Goal: Task Accomplishment & Management: Manage account settings

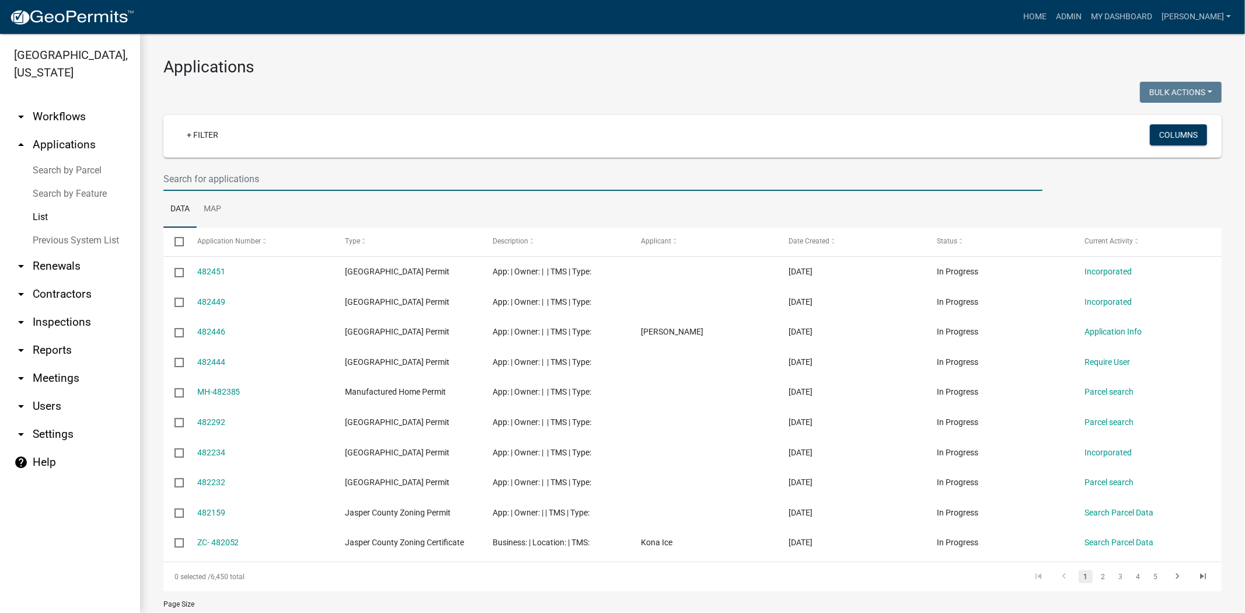
click at [212, 175] on input "text" at bounding box center [602, 179] width 879 height 24
type input "25-138"
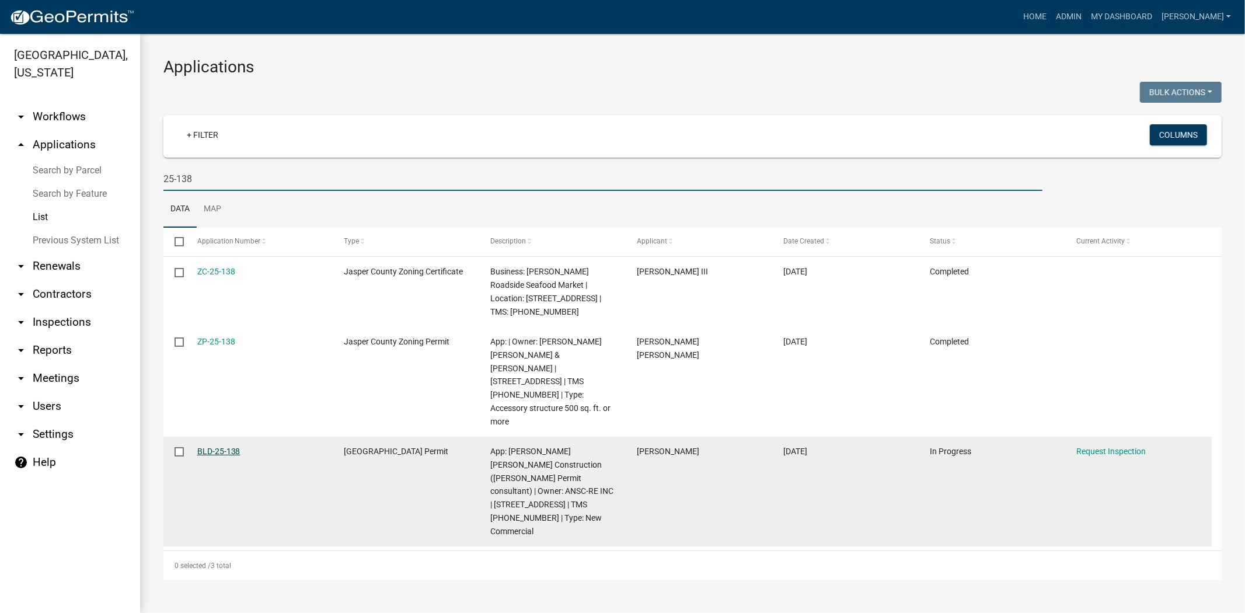
click at [219, 446] on link "BLD-25-138" at bounding box center [218, 450] width 43 height 9
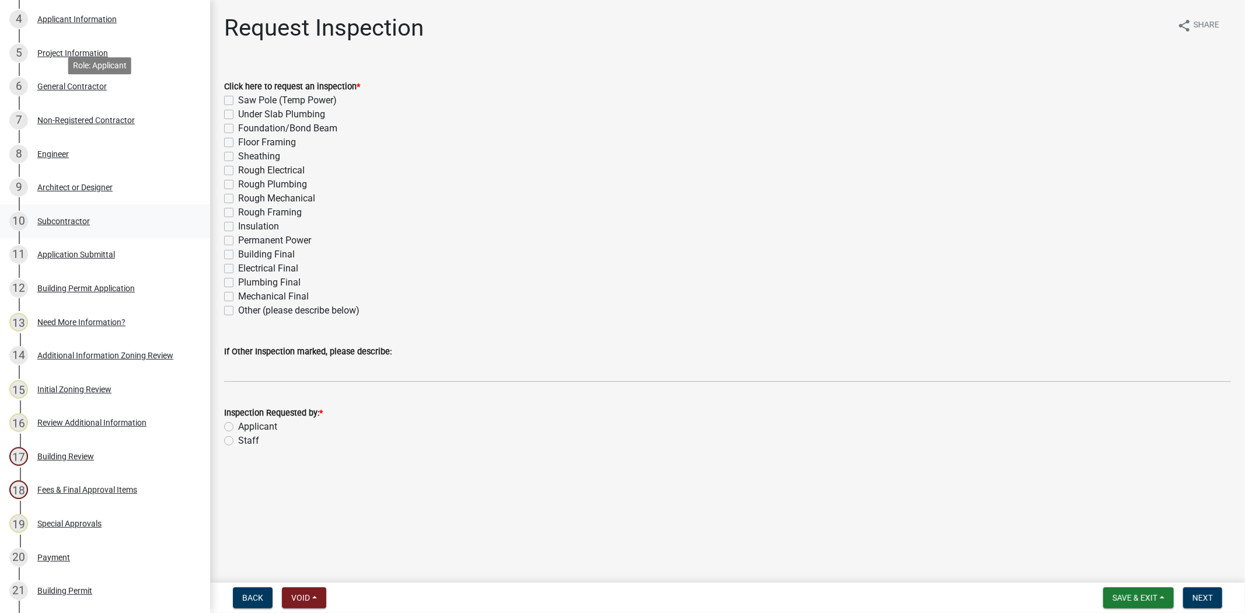
scroll to position [130, 0]
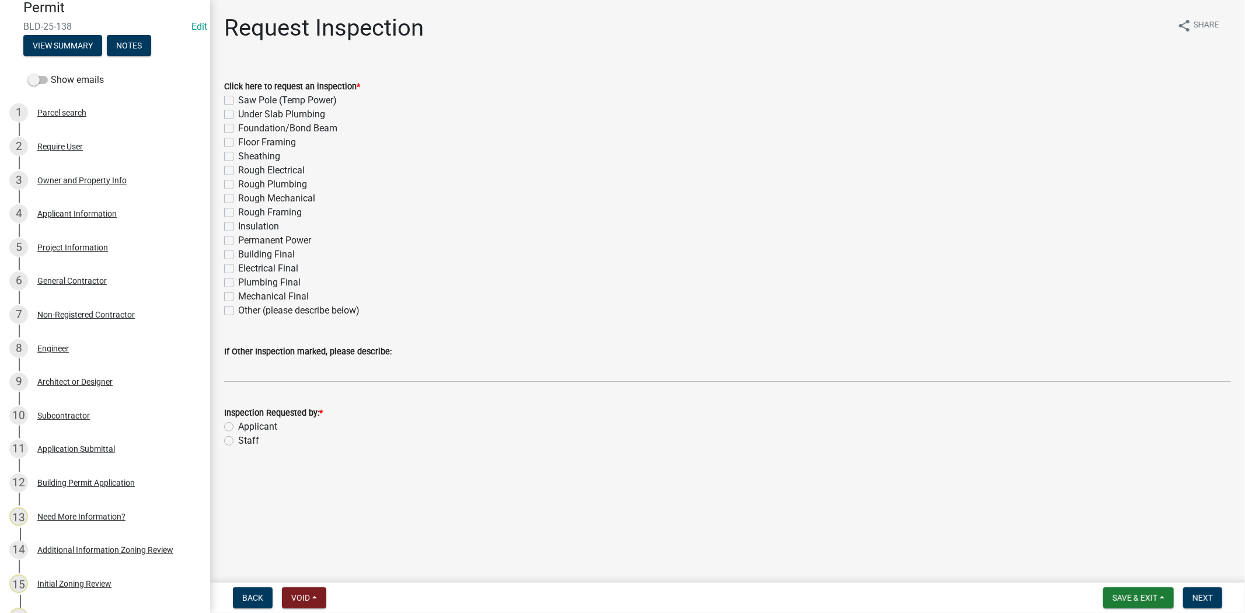
click at [73, 245] on div "Project Information" at bounding box center [72, 247] width 71 height 8
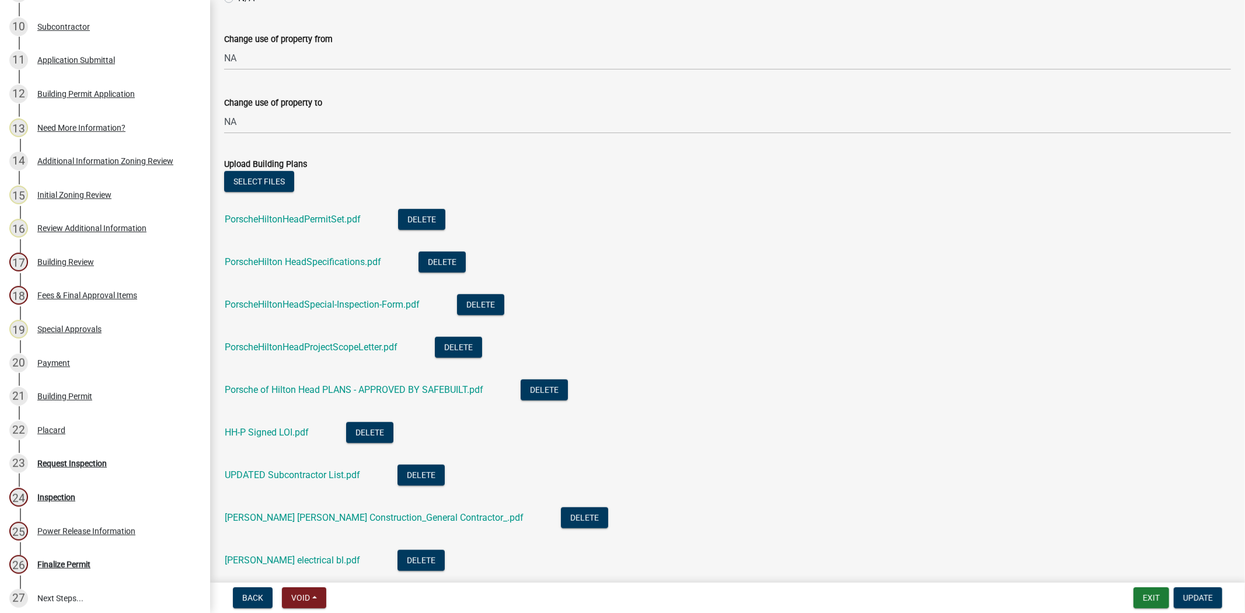
scroll to position [843, 0]
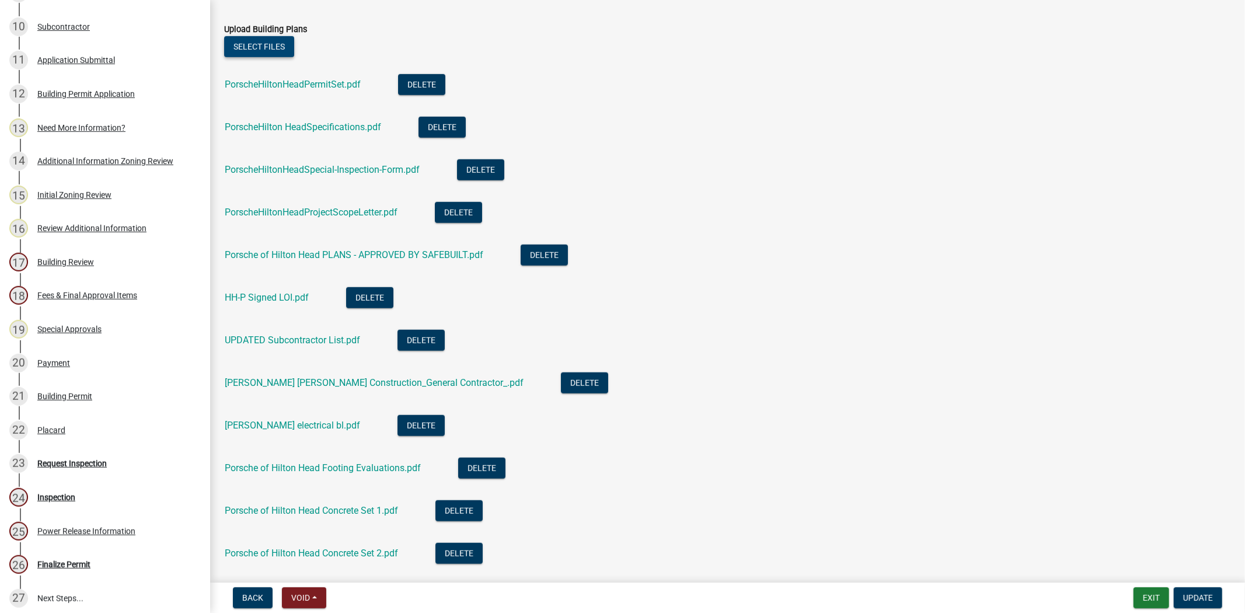
click at [279, 47] on button "Select files" at bounding box center [259, 46] width 70 height 21
click at [1201, 598] on span "Update" at bounding box center [1198, 597] width 30 height 9
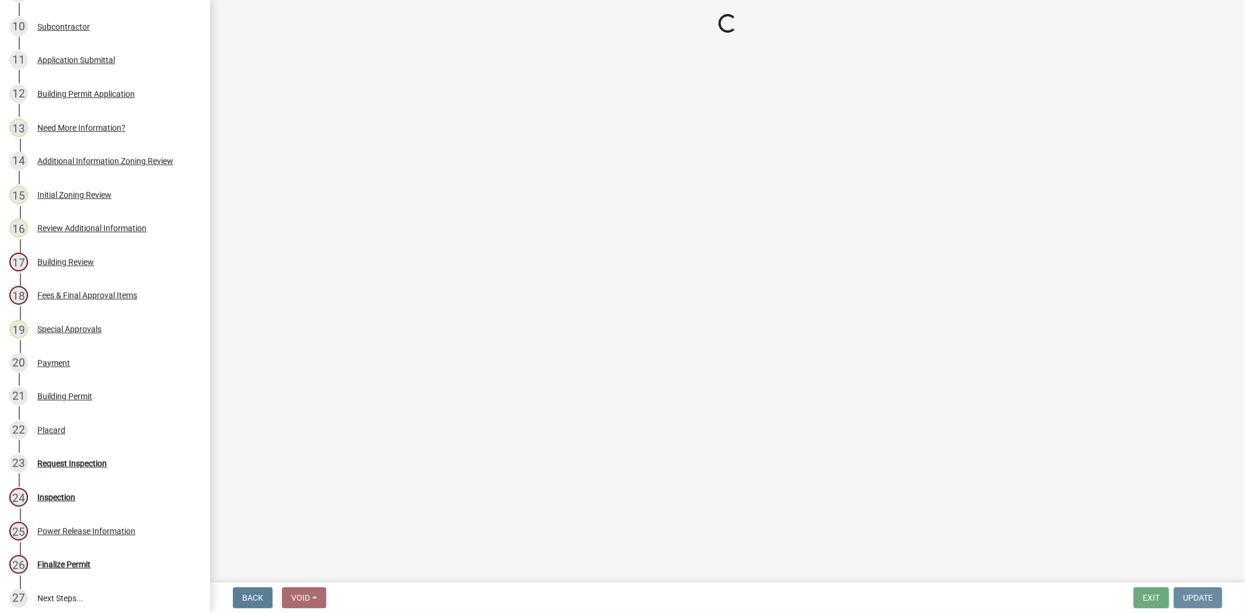
scroll to position [0, 0]
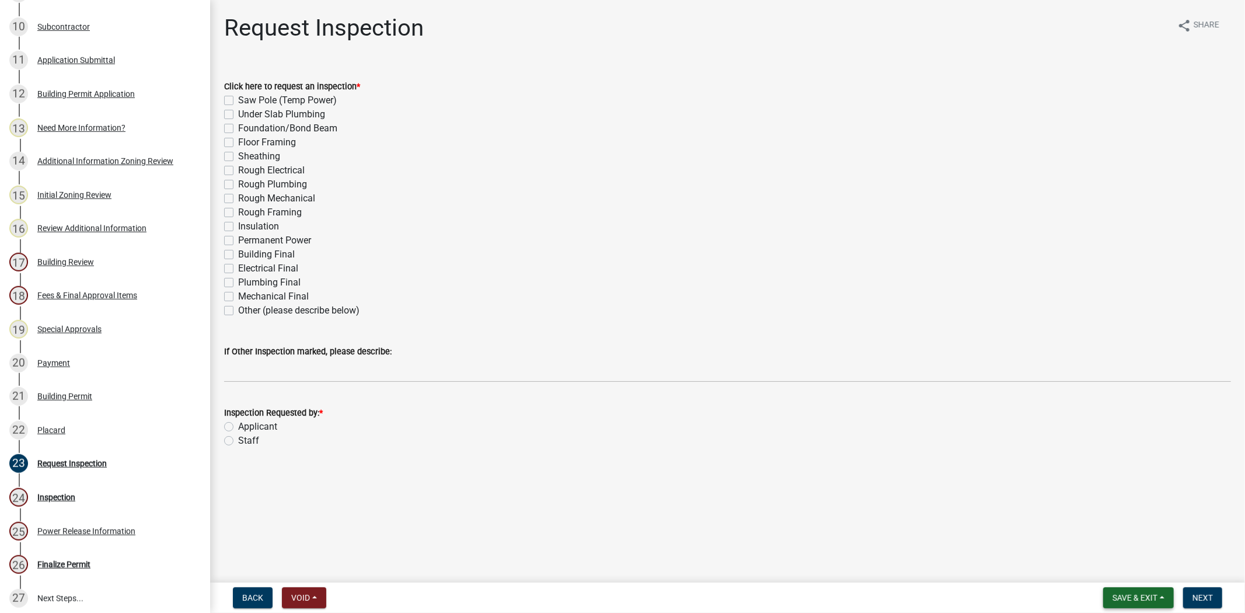
click at [1130, 593] on span "Save & Exit" at bounding box center [1134, 597] width 45 height 9
click at [1130, 566] on button "Save & Exit" at bounding box center [1126, 567] width 93 height 28
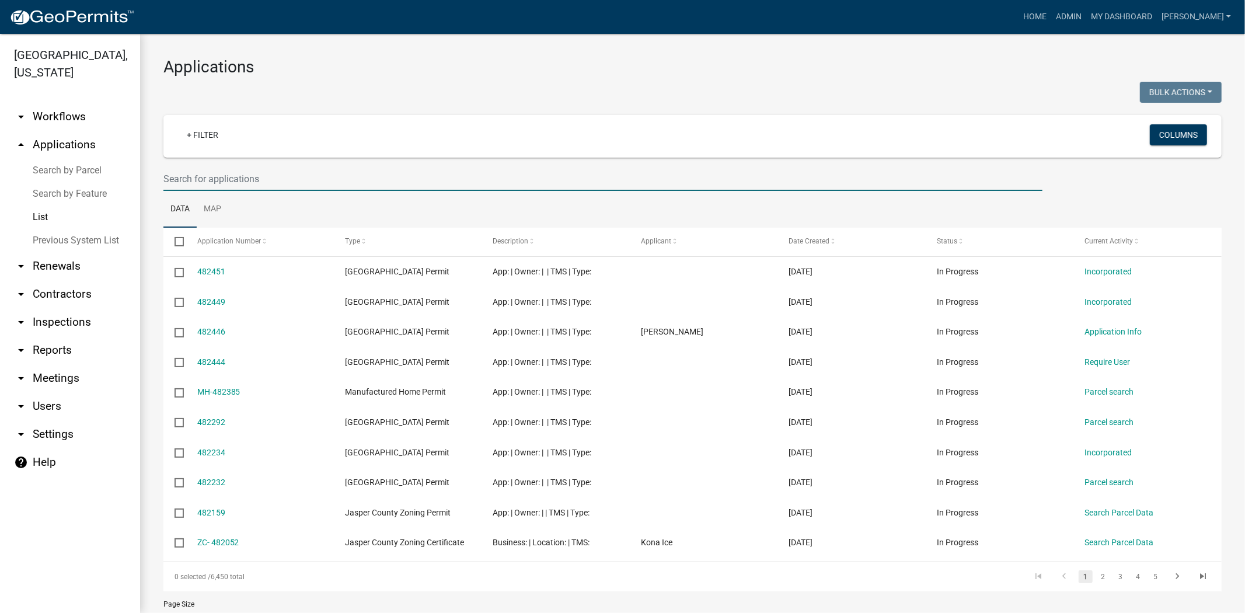
click at [191, 178] on input "text" at bounding box center [602, 179] width 879 height 24
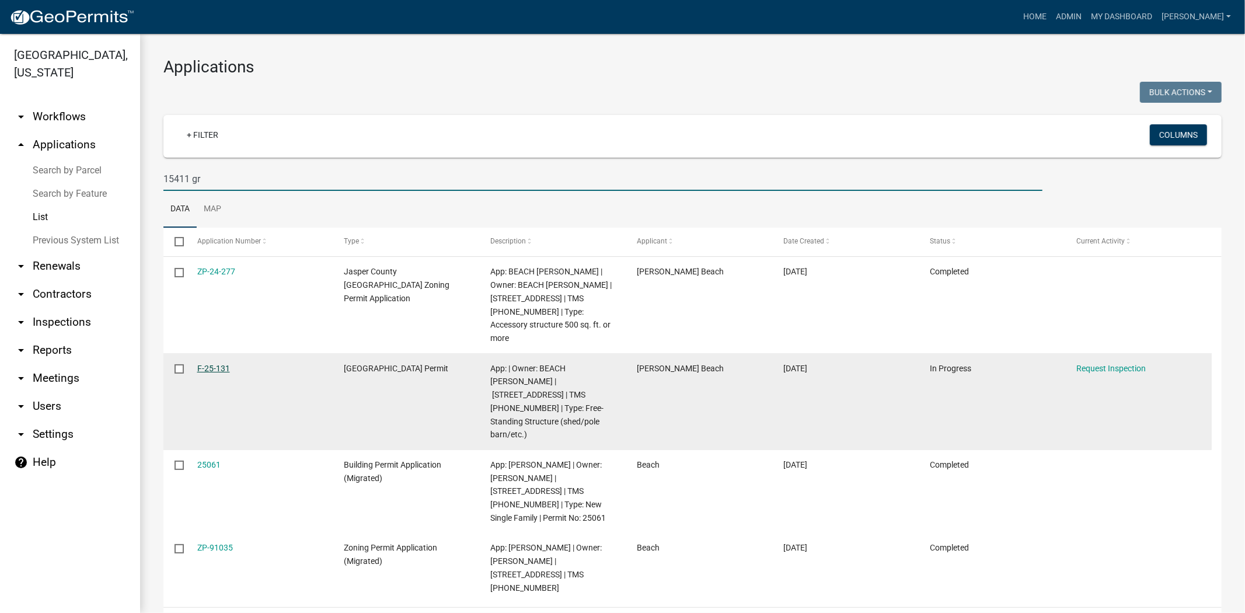
type input "15411 gr"
click at [217, 364] on link "F-25-131" at bounding box center [213, 368] width 33 height 9
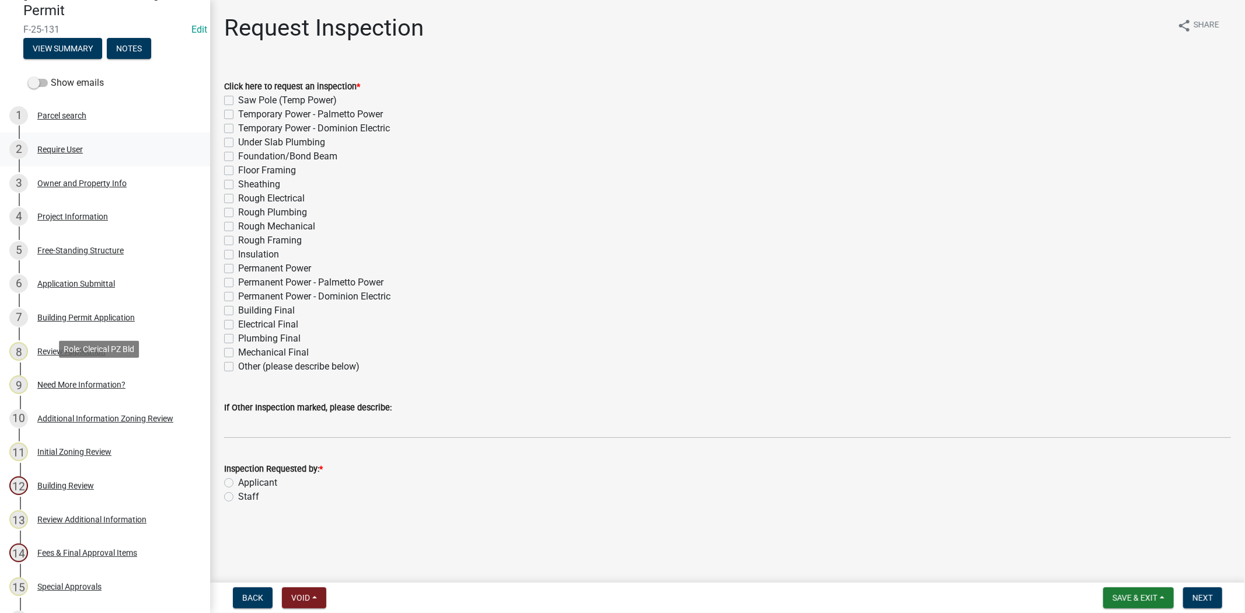
scroll to position [130, 0]
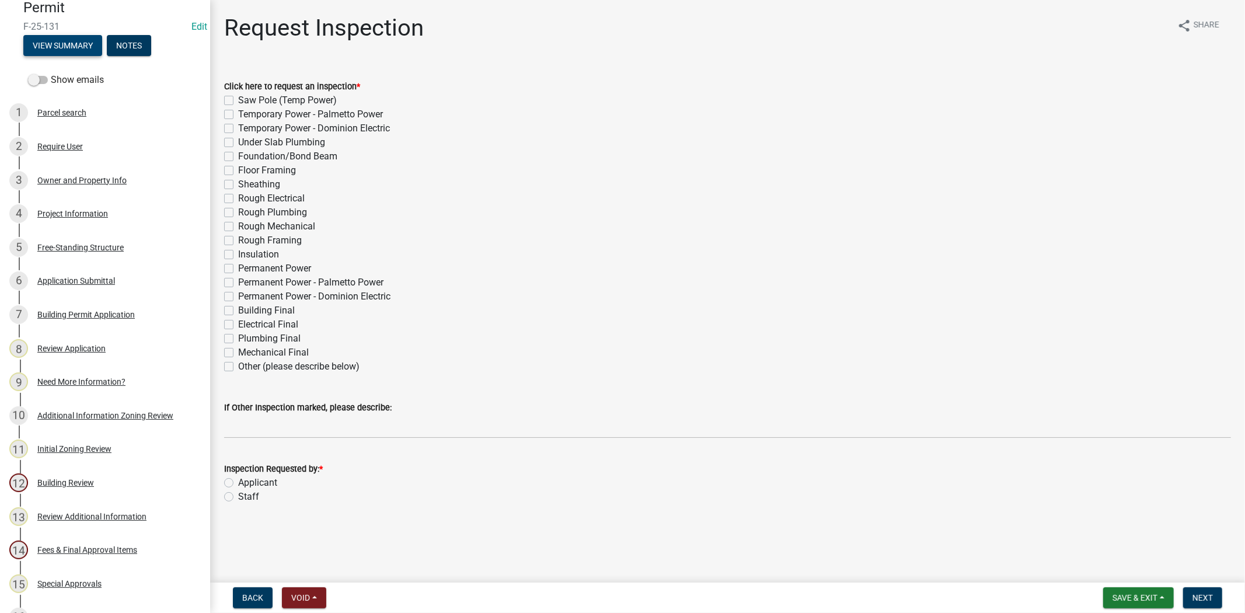
click at [71, 38] on button "View Summary" at bounding box center [62, 45] width 79 height 21
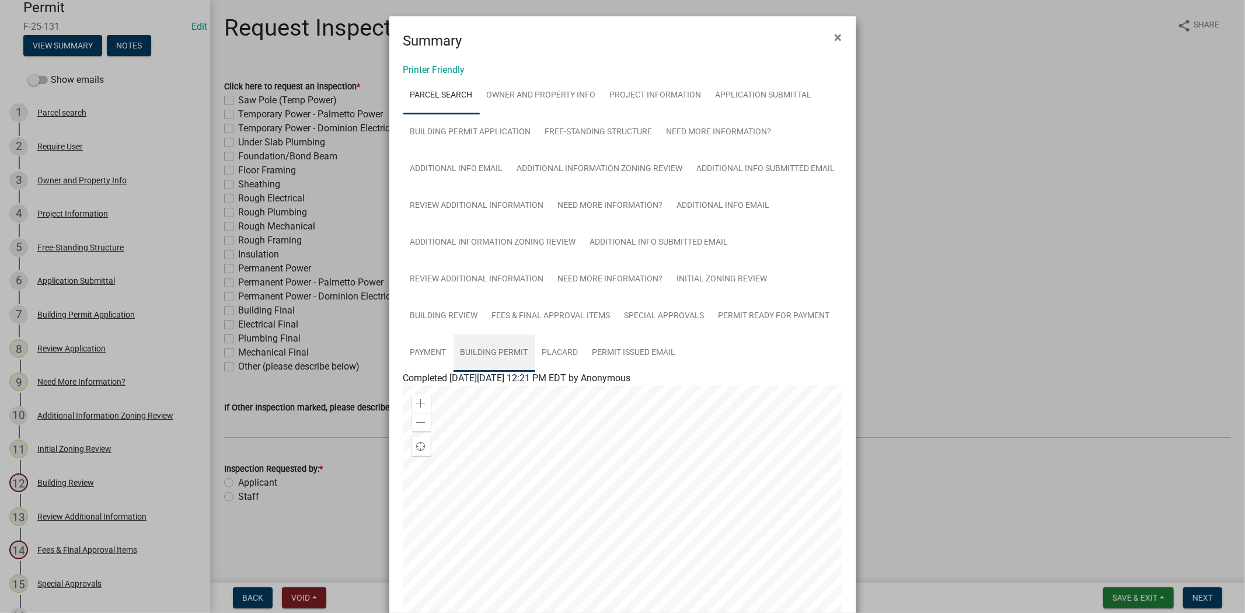
click at [483, 358] on link "Building Permit" at bounding box center [494, 352] width 82 height 37
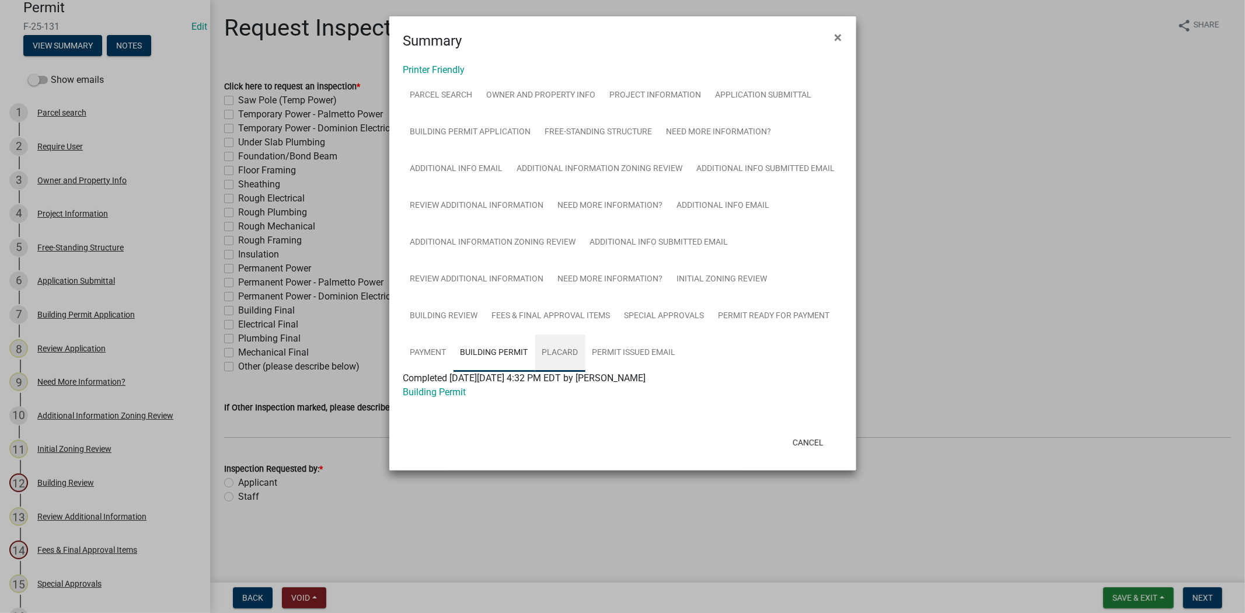
click at [566, 348] on link "Placard" at bounding box center [560, 352] width 50 height 37
click at [642, 347] on link "Permit Issued Email" at bounding box center [633, 352] width 97 height 37
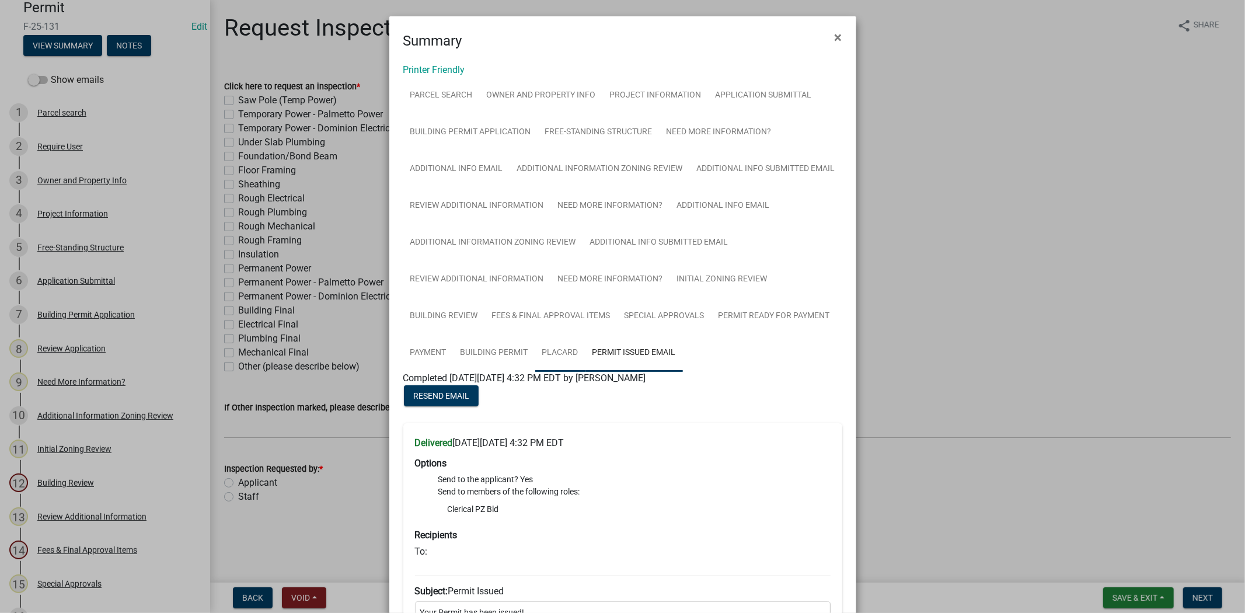
click at [552, 351] on link "Placard" at bounding box center [560, 352] width 50 height 37
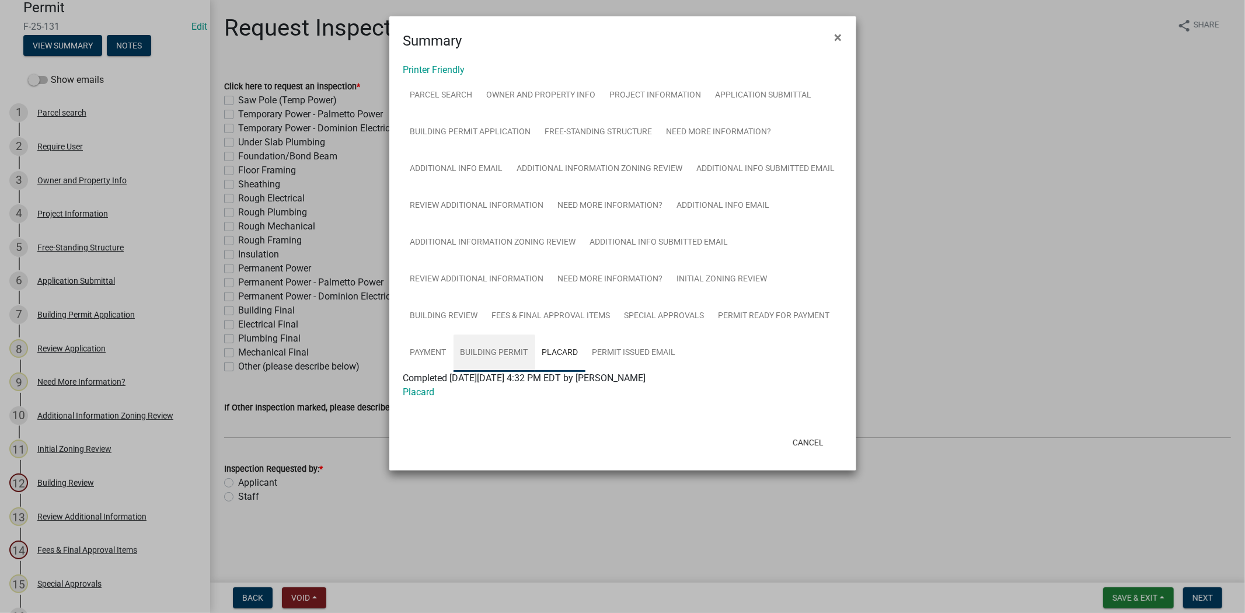
click at [486, 351] on link "Building Permit" at bounding box center [494, 352] width 82 height 37
click at [835, 36] on span "×" at bounding box center [839, 37] width 8 height 16
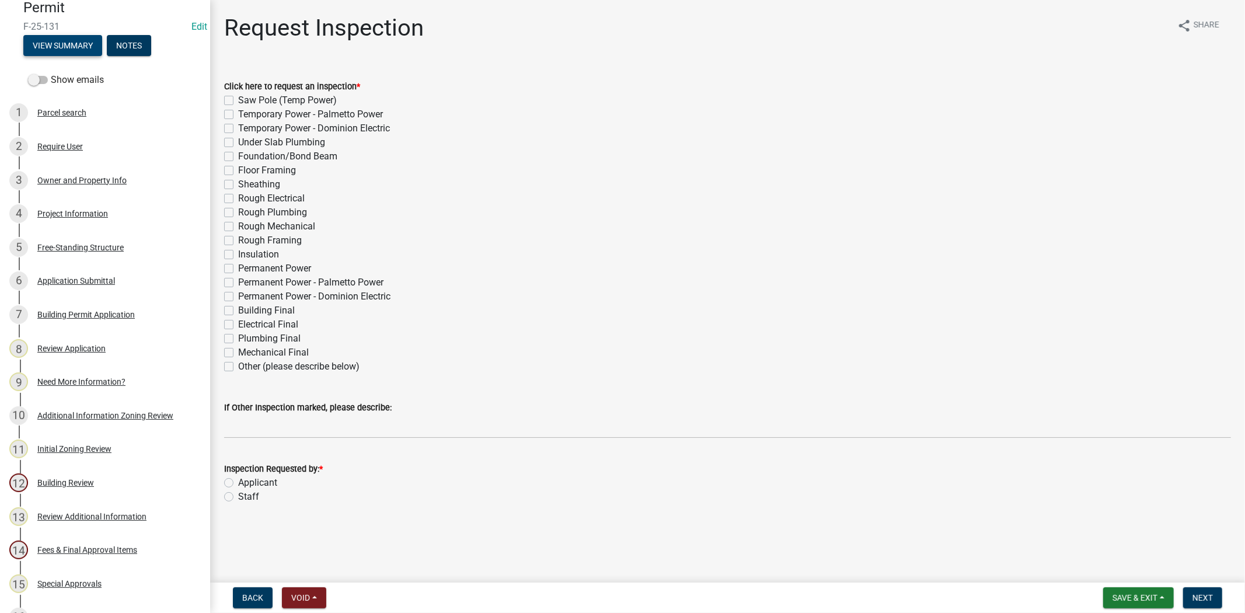
click at [76, 47] on button "View Summary" at bounding box center [62, 45] width 79 height 21
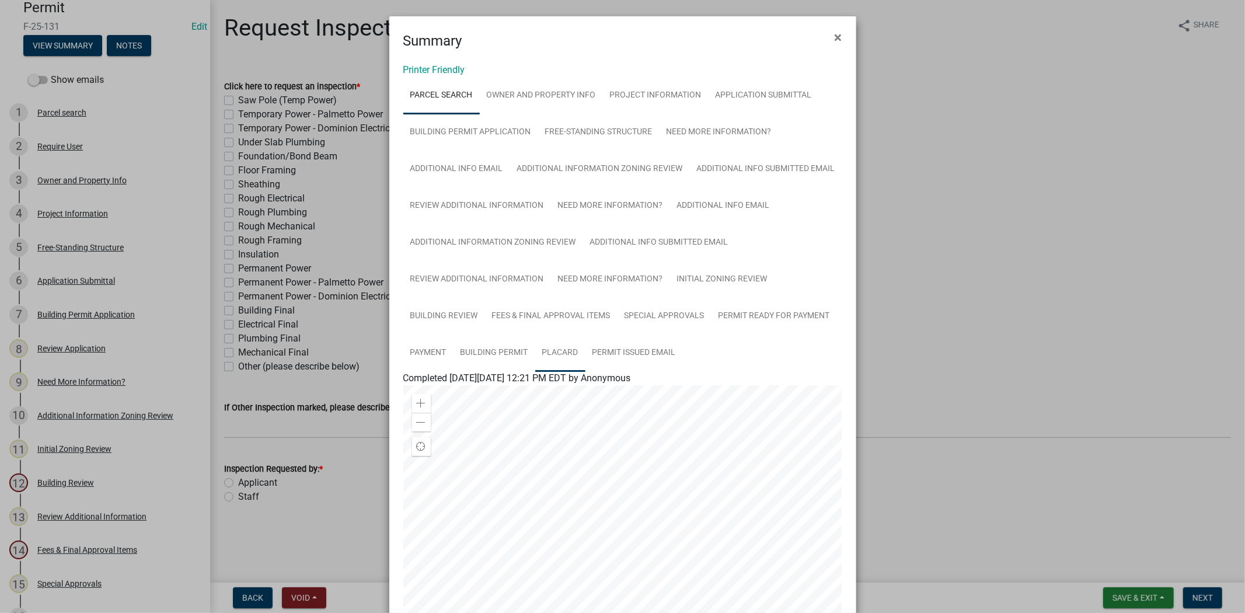
click at [565, 342] on link "Placard" at bounding box center [560, 352] width 50 height 37
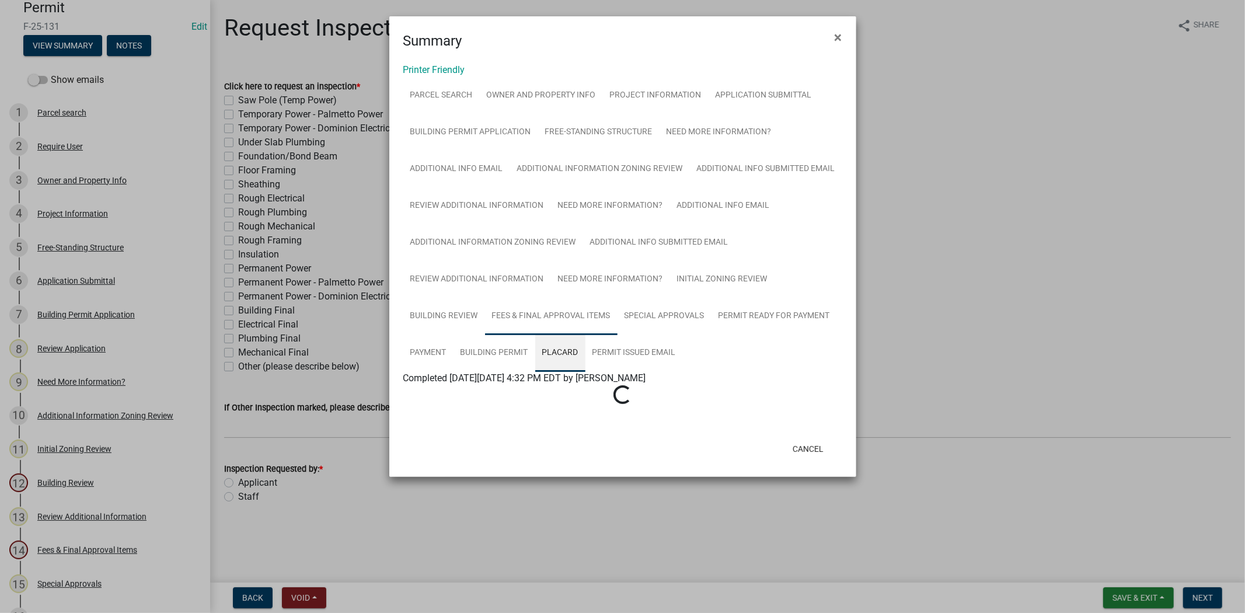
click at [555, 318] on link "Fees & Final Approval Items" at bounding box center [551, 316] width 132 height 37
click at [635, 323] on link "Special Approvals" at bounding box center [664, 316] width 94 height 37
click at [731, 313] on link "Permit Ready for Payment" at bounding box center [773, 316] width 125 height 37
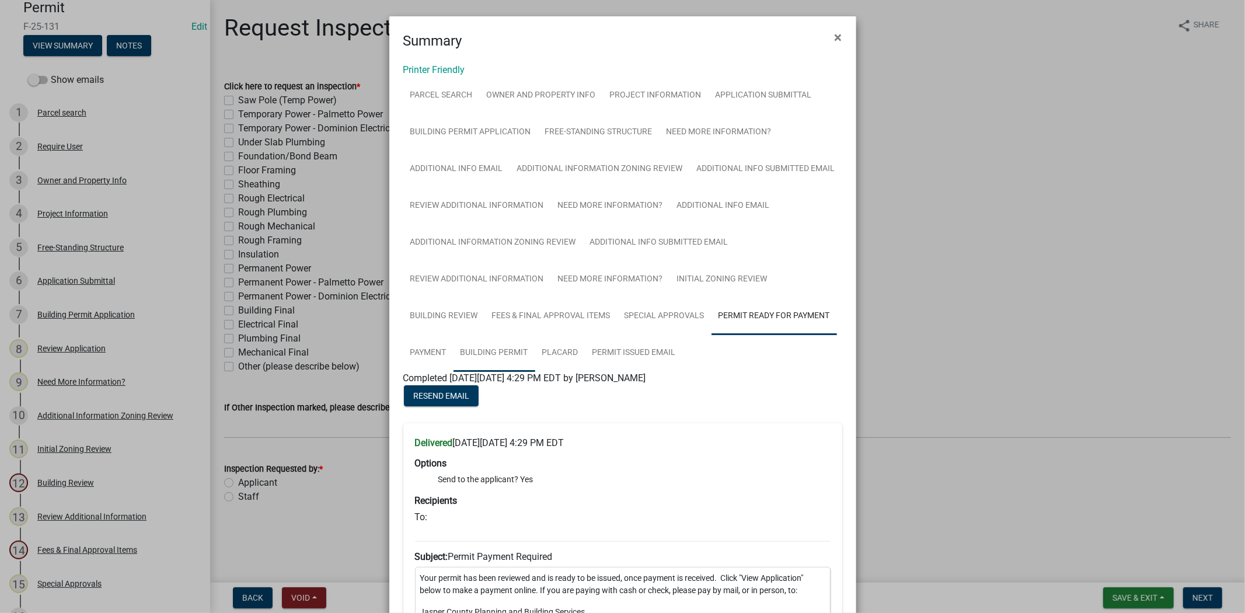
click at [477, 362] on link "Building Permit" at bounding box center [494, 352] width 82 height 37
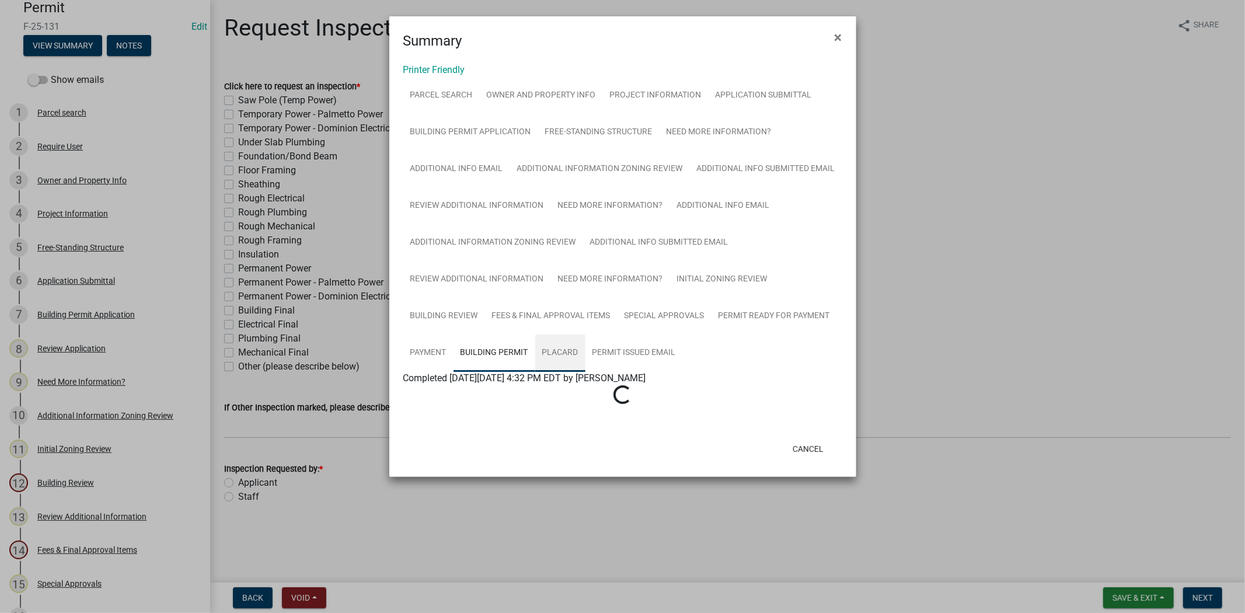
click at [550, 357] on link "Placard" at bounding box center [560, 352] width 50 height 37
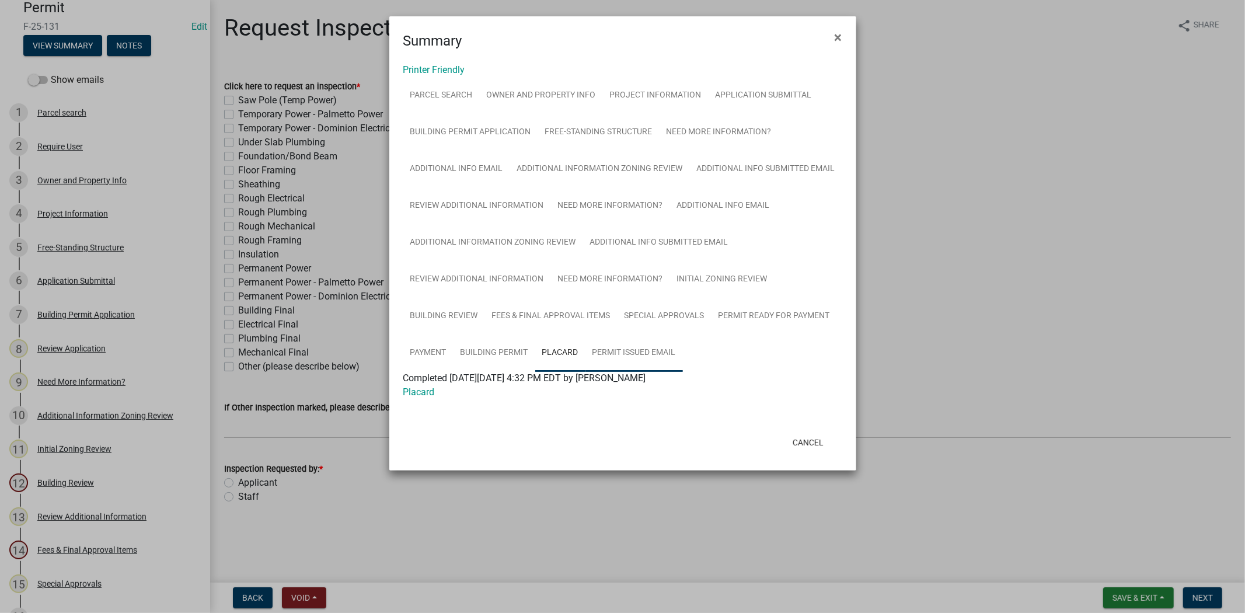
click at [613, 355] on link "Permit Issued Email" at bounding box center [633, 352] width 97 height 37
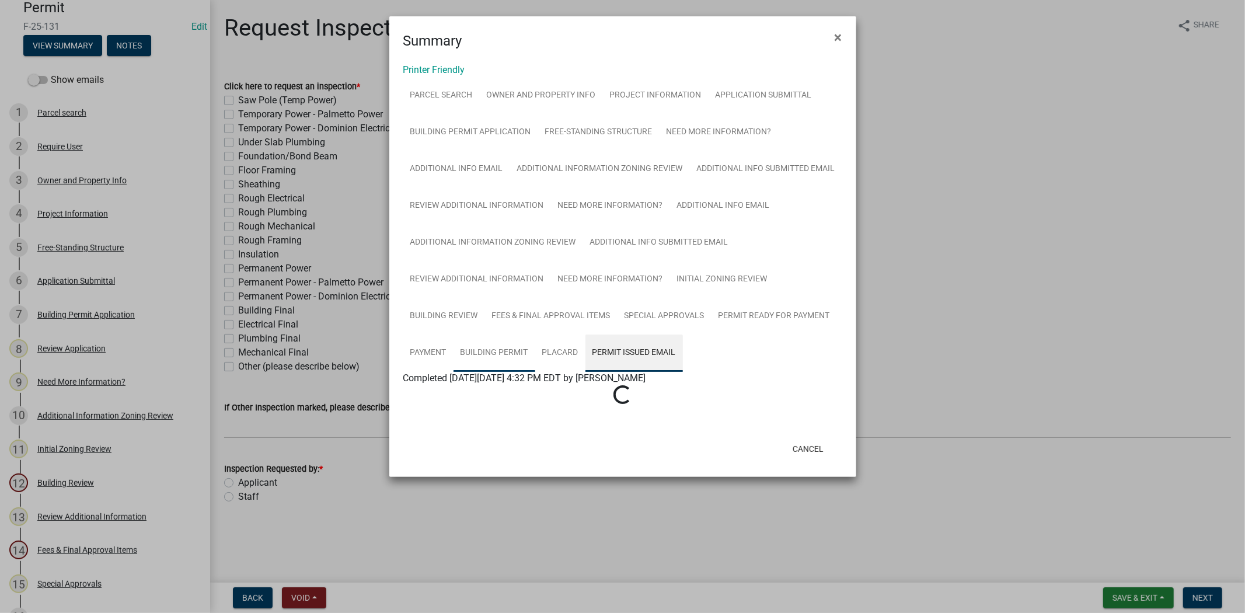
click at [519, 356] on link "Building Permit" at bounding box center [494, 352] width 82 height 37
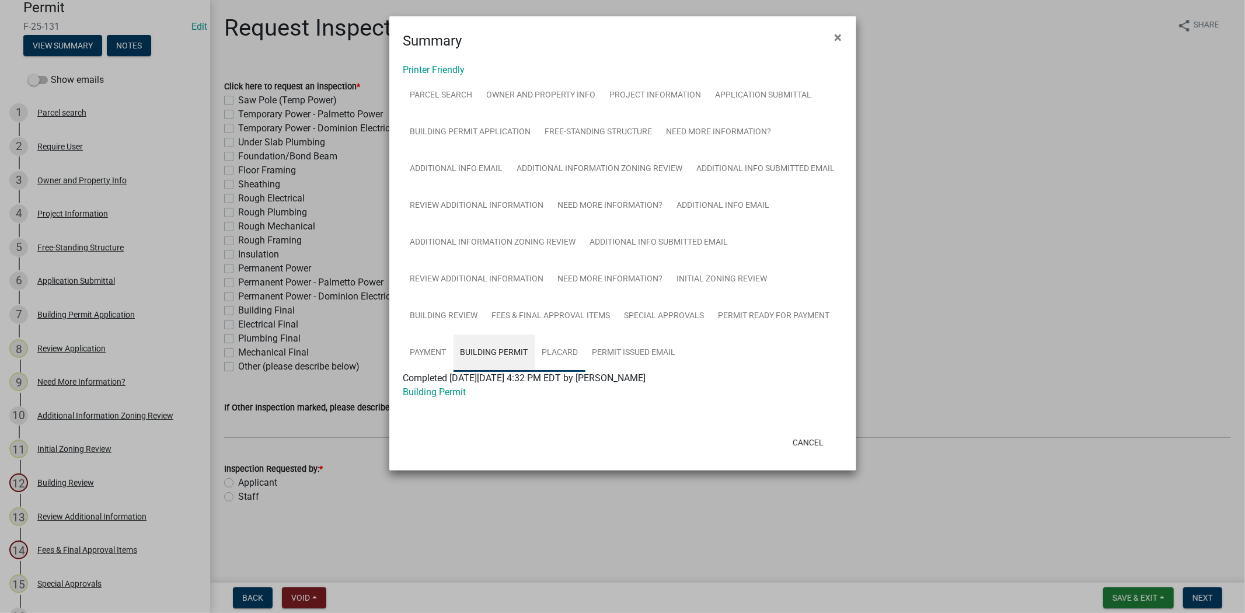
click at [568, 356] on link "Placard" at bounding box center [560, 352] width 50 height 37
click at [599, 355] on link "Permit Issued Email" at bounding box center [633, 352] width 97 height 37
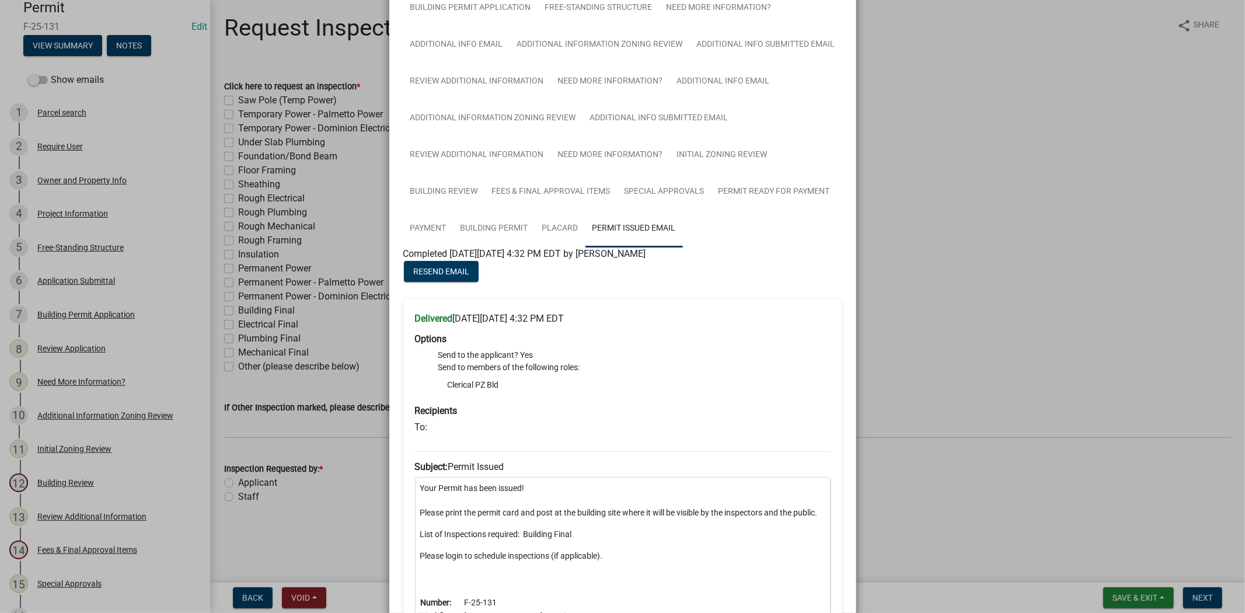
scroll to position [123, 0]
click at [550, 236] on link "Placard" at bounding box center [560, 229] width 50 height 37
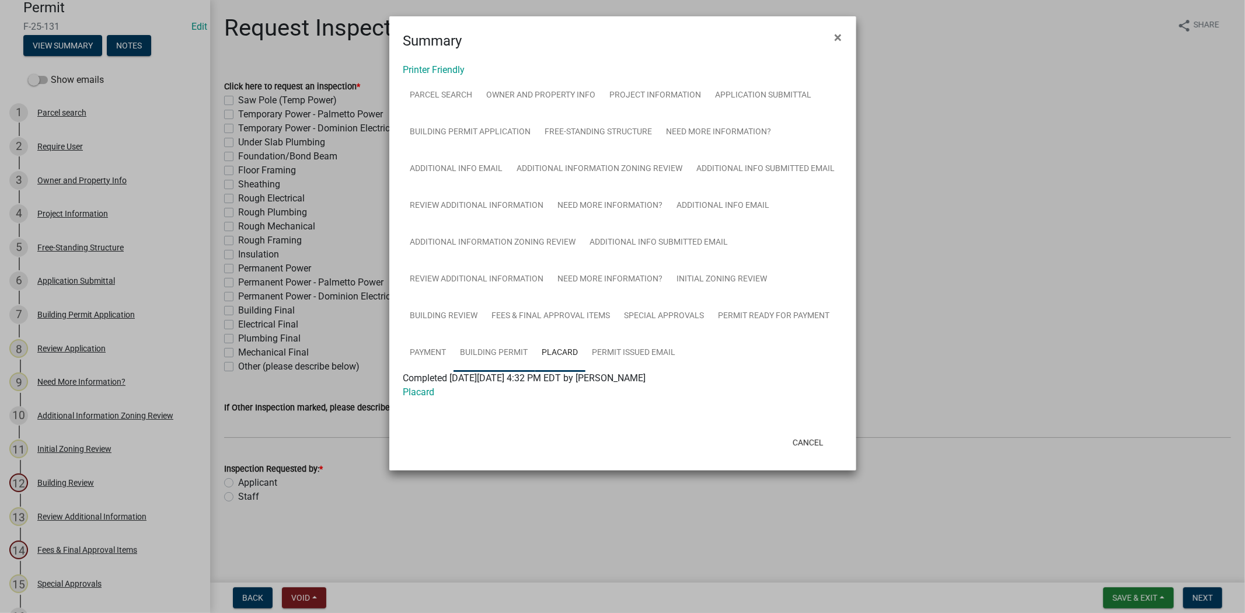
click at [509, 363] on link "Building Permit" at bounding box center [494, 352] width 82 height 37
click at [554, 362] on link "Placard" at bounding box center [560, 352] width 50 height 37
click at [636, 360] on link "Permit Issued Email" at bounding box center [633, 352] width 97 height 37
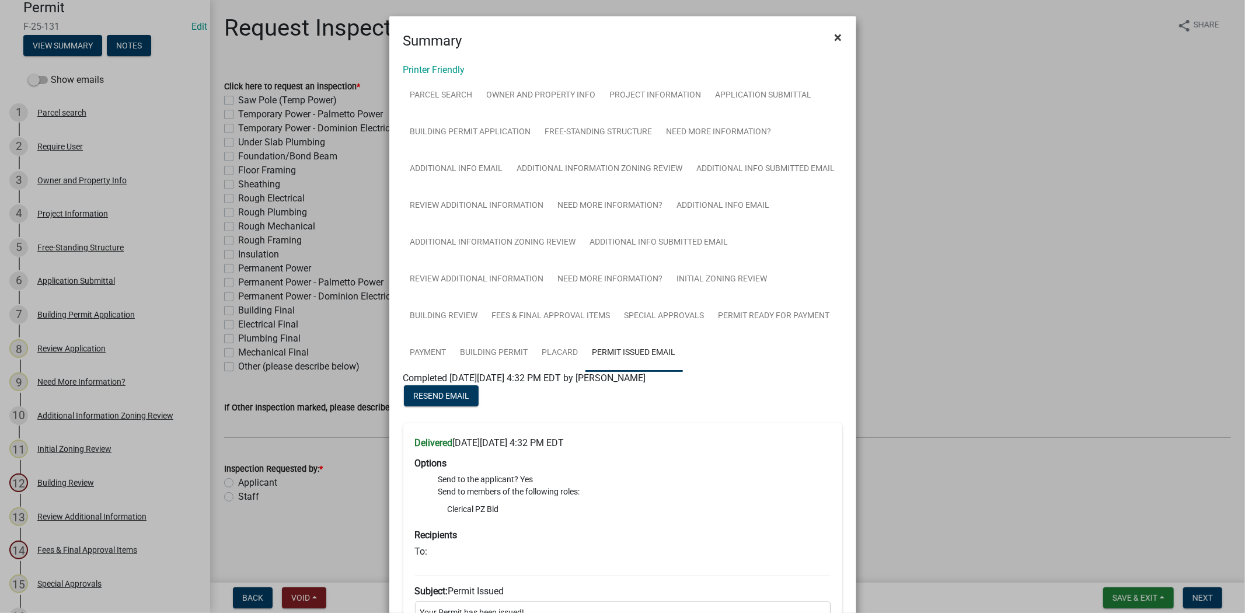
click at [836, 38] on span "×" at bounding box center [839, 37] width 8 height 16
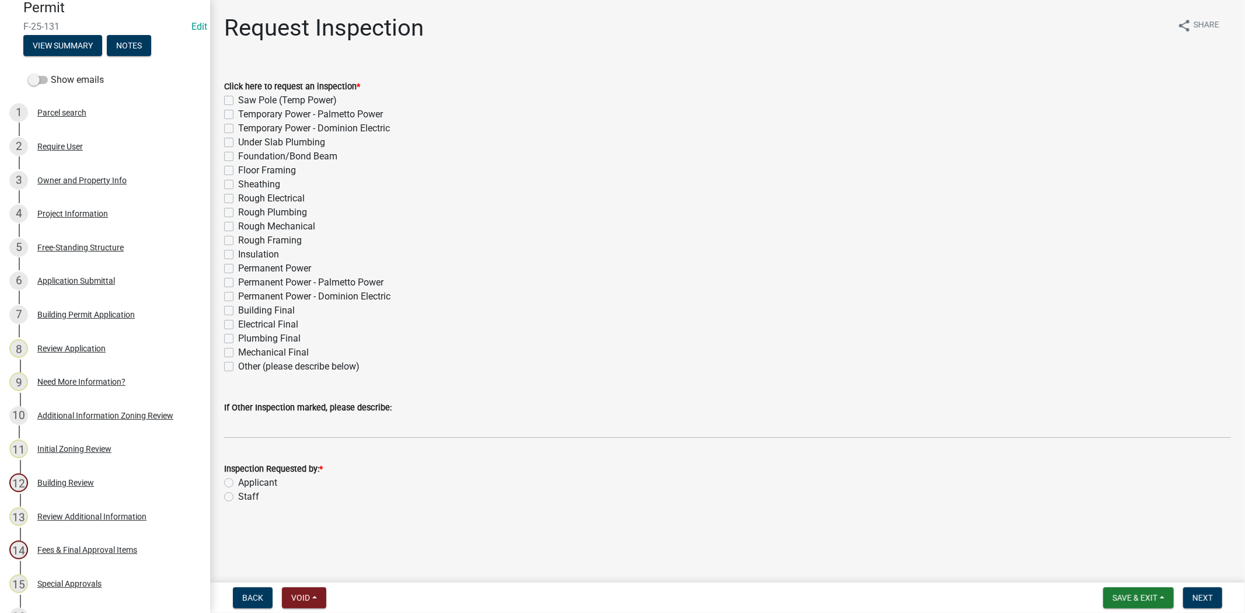
click at [238, 284] on label "Permanent Power - Palmetto Power" at bounding box center [310, 282] width 145 height 14
click at [238, 283] on input "Permanent Power - Palmetto Power" at bounding box center [242, 279] width 8 height 8
checkbox input "true"
checkbox input "false"
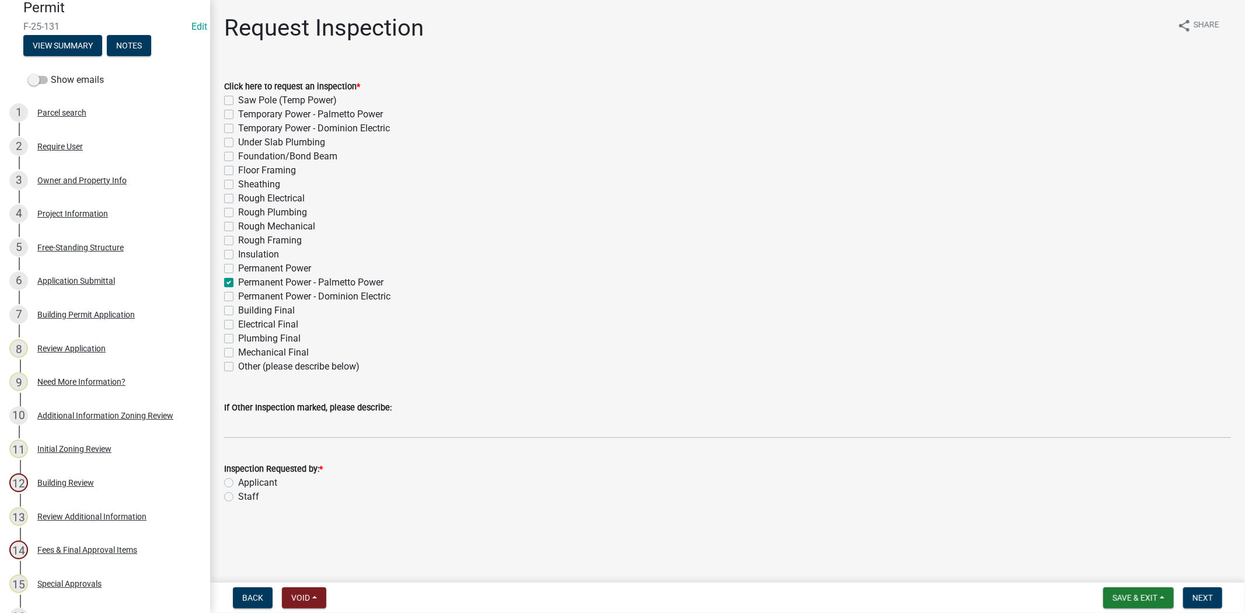
checkbox input "false"
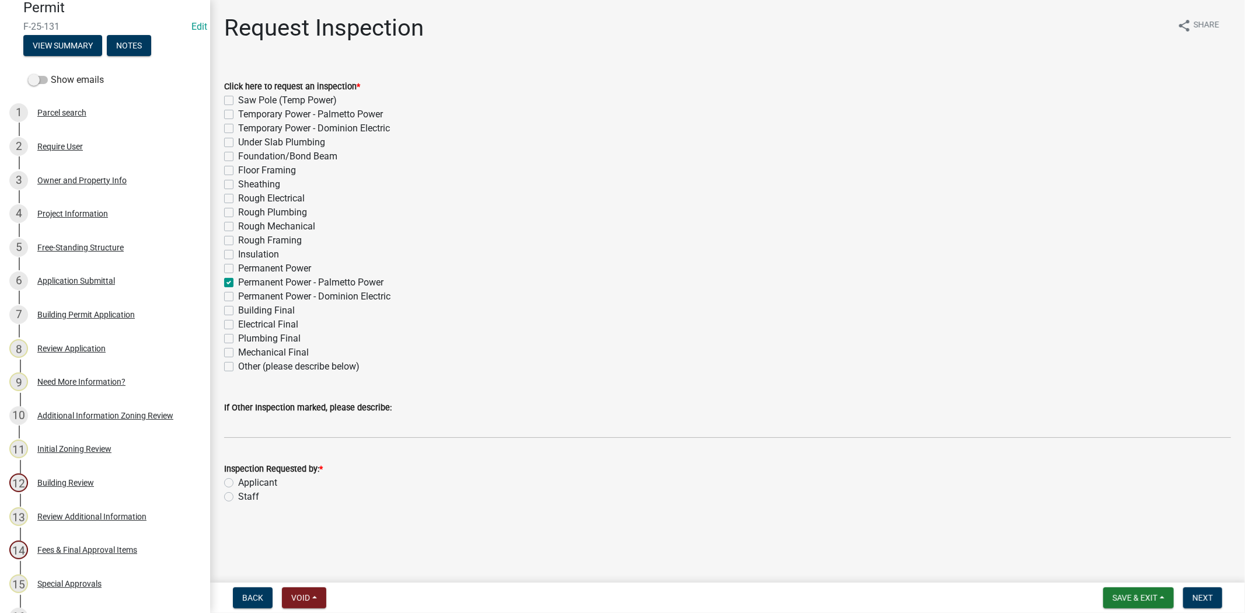
checkbox input "false"
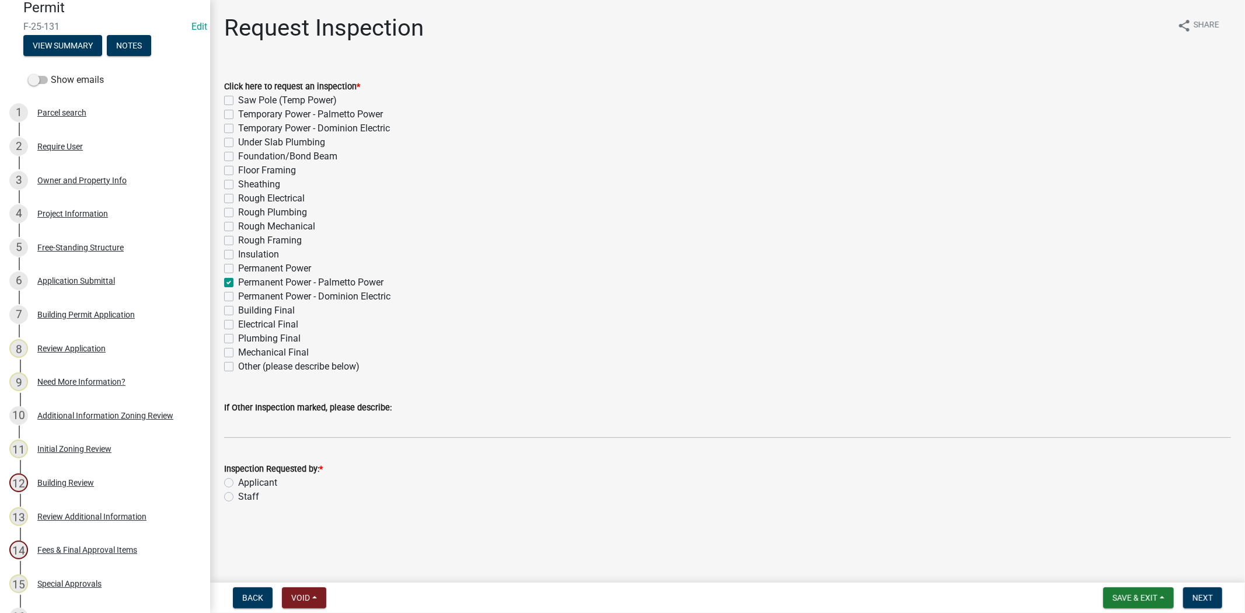
checkbox input "false"
checkbox input "true"
checkbox input "false"
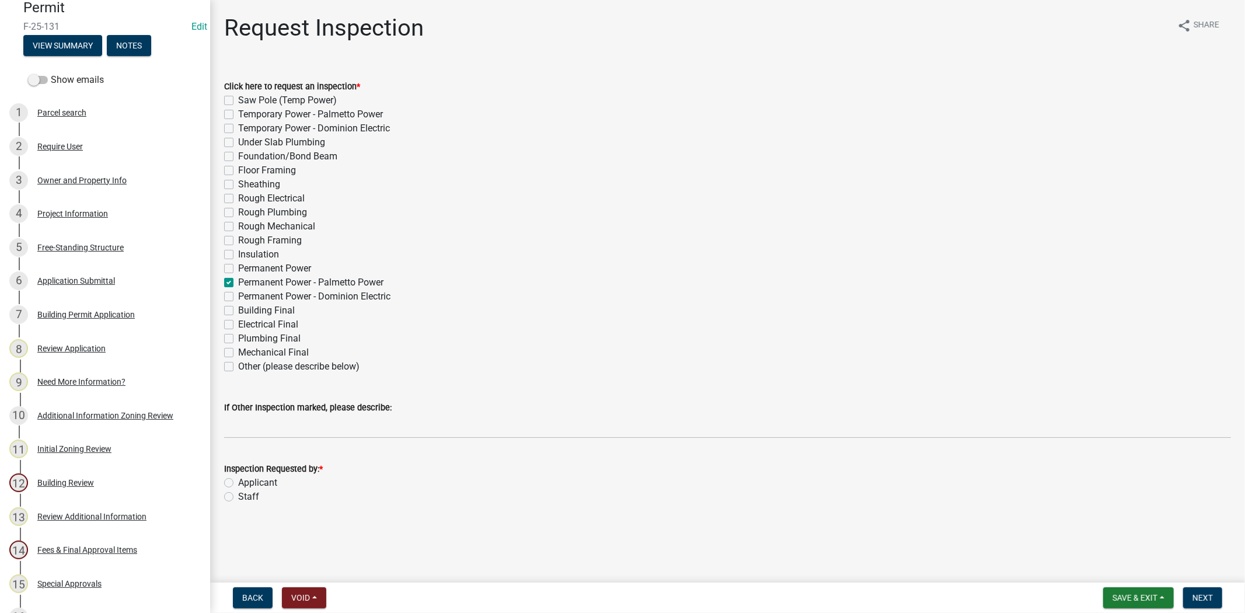
checkbox input "false"
click at [238, 494] on label "Staff" at bounding box center [248, 497] width 21 height 14
click at [238, 494] on input "Staff" at bounding box center [242, 494] width 8 height 8
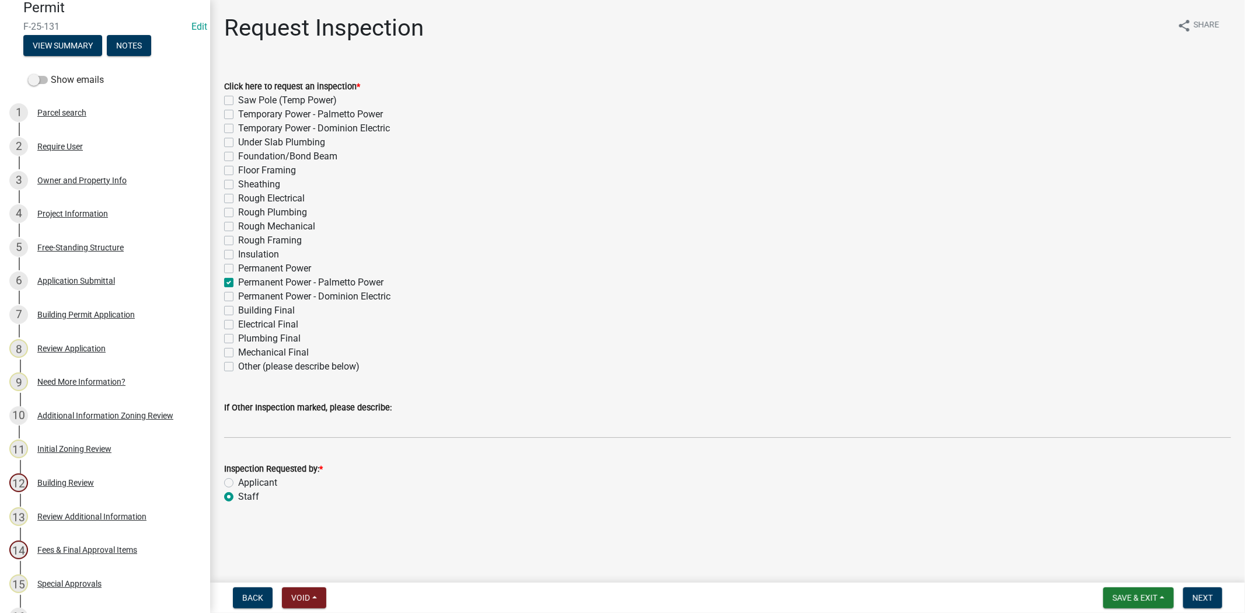
radio input "true"
click at [238, 172] on label "Floor Framing" at bounding box center [267, 170] width 58 height 14
click at [238, 171] on input "Floor Framing" at bounding box center [242, 167] width 8 height 8
checkbox input "true"
checkbox input "false"
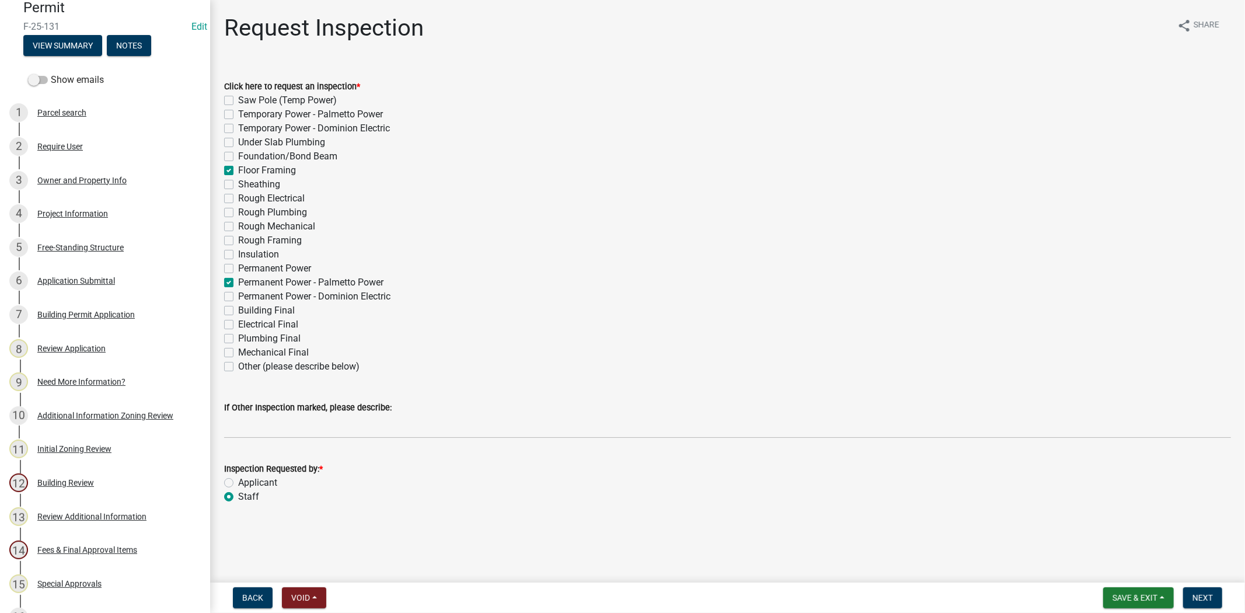
checkbox input "false"
checkbox input "true"
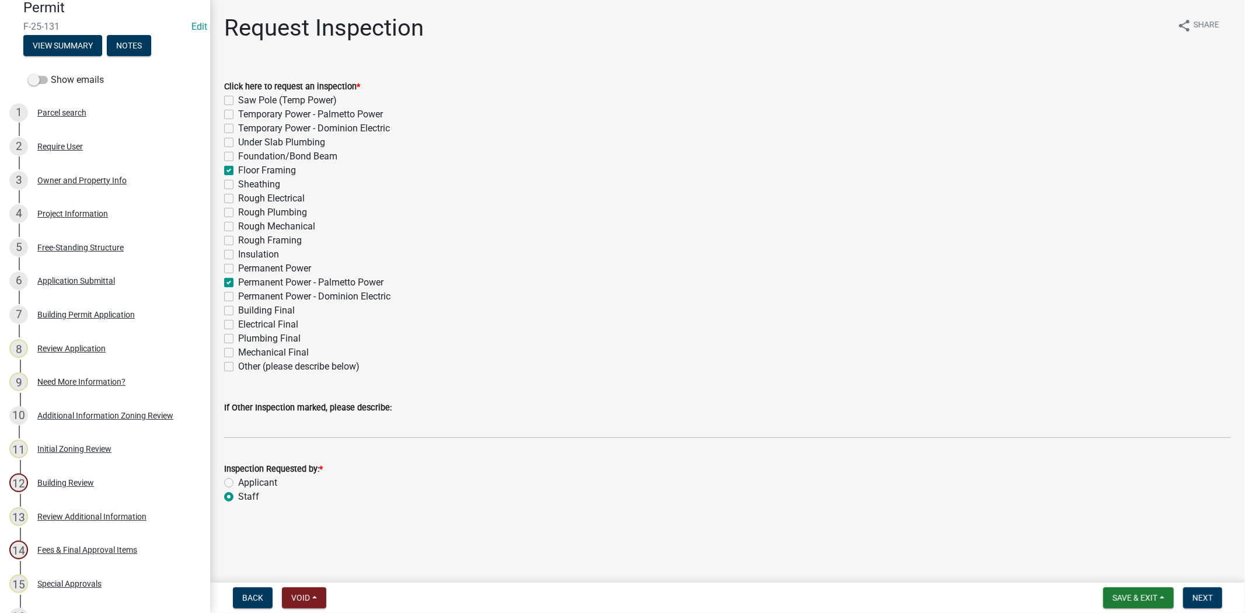
checkbox input "false"
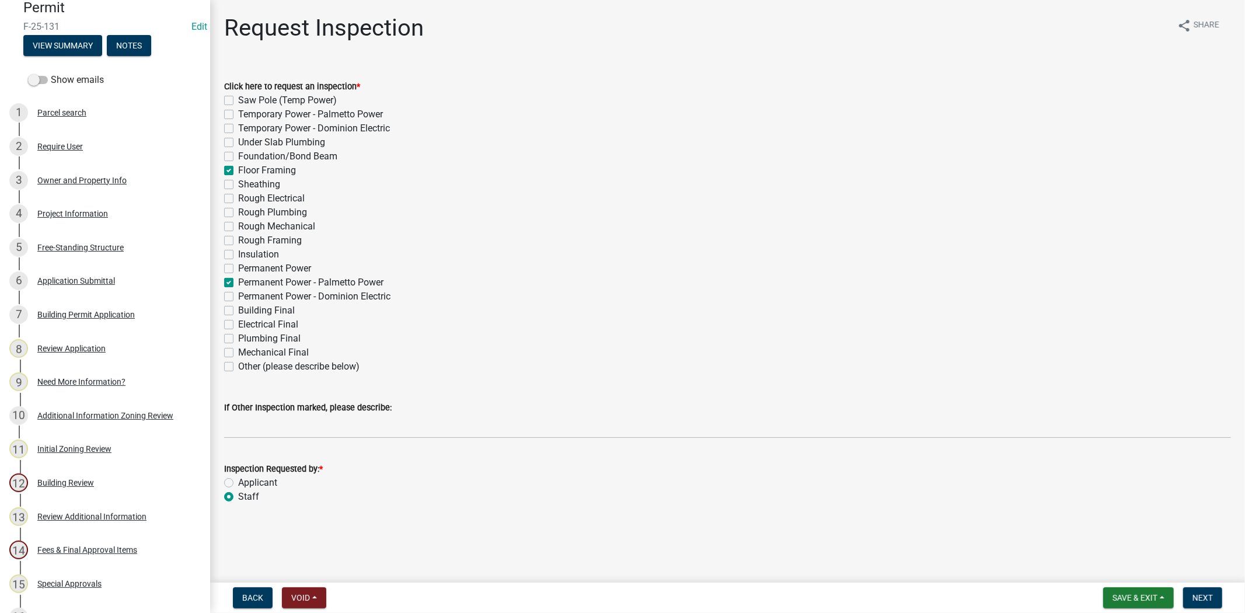
checkbox input "false"
checkbox input "true"
checkbox input "false"
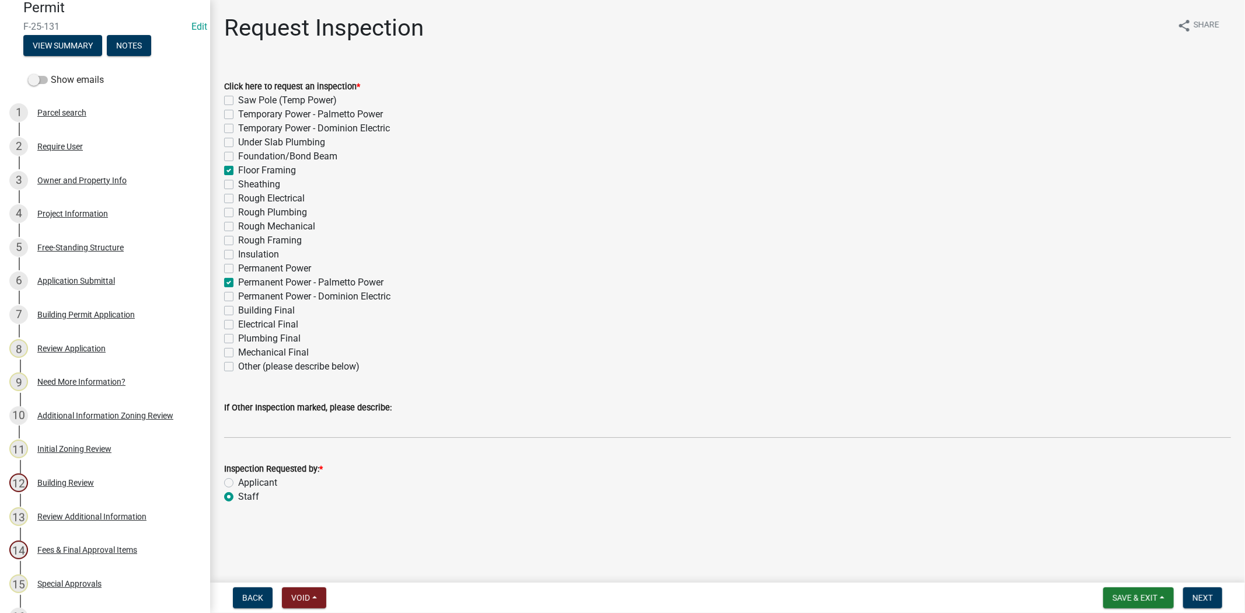
checkbox input "false"
click at [238, 283] on label "Permanent Power - Palmetto Power" at bounding box center [310, 282] width 145 height 14
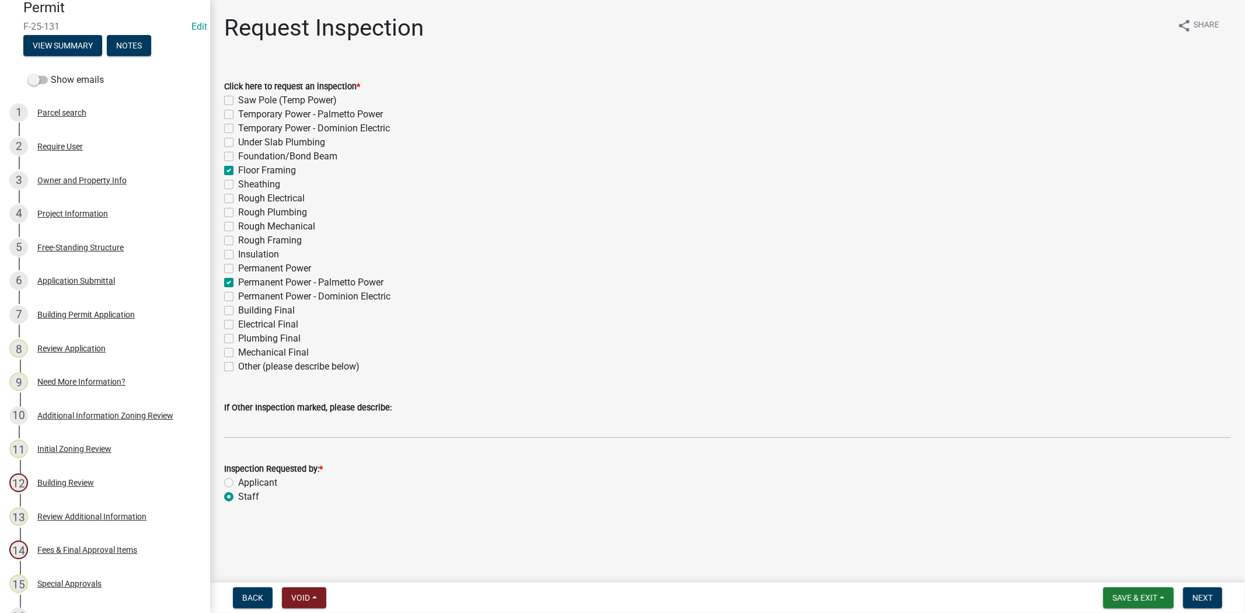
click at [238, 283] on input "Permanent Power - Palmetto Power" at bounding box center [242, 279] width 8 height 8
checkbox input "false"
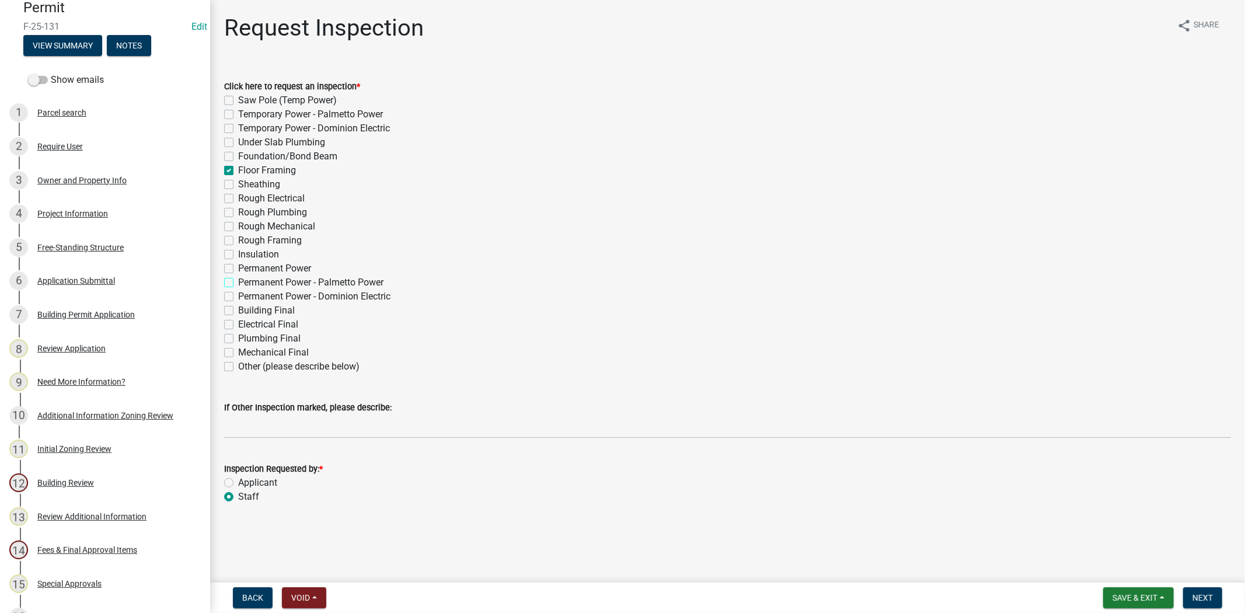
checkbox input "false"
checkbox input "true"
checkbox input "false"
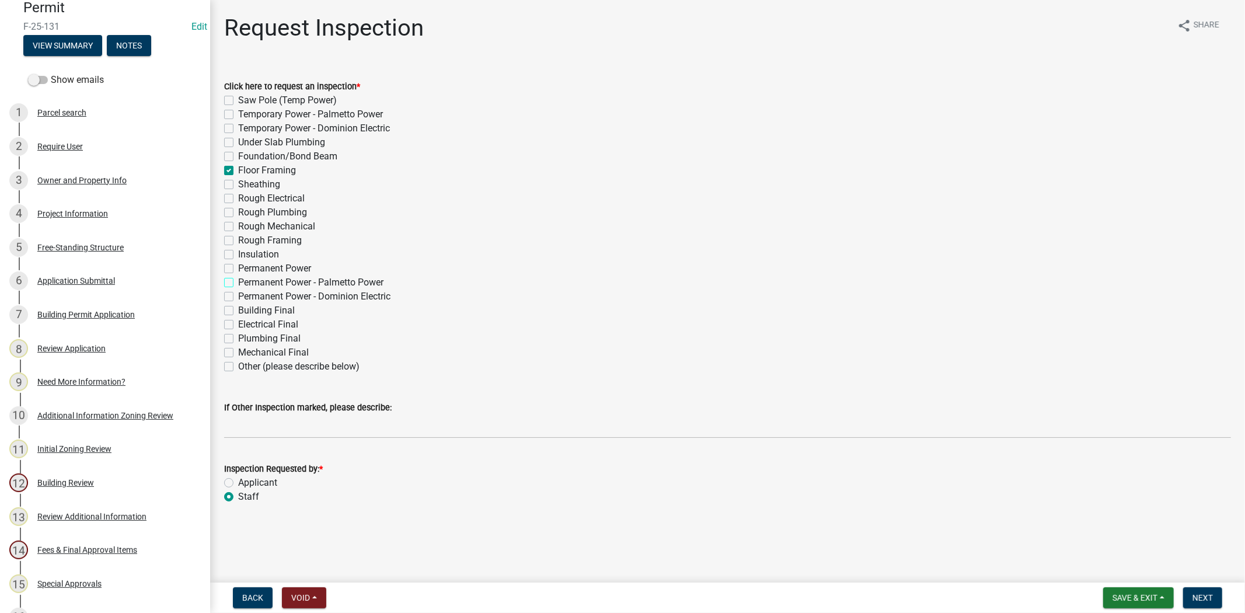
checkbox input "false"
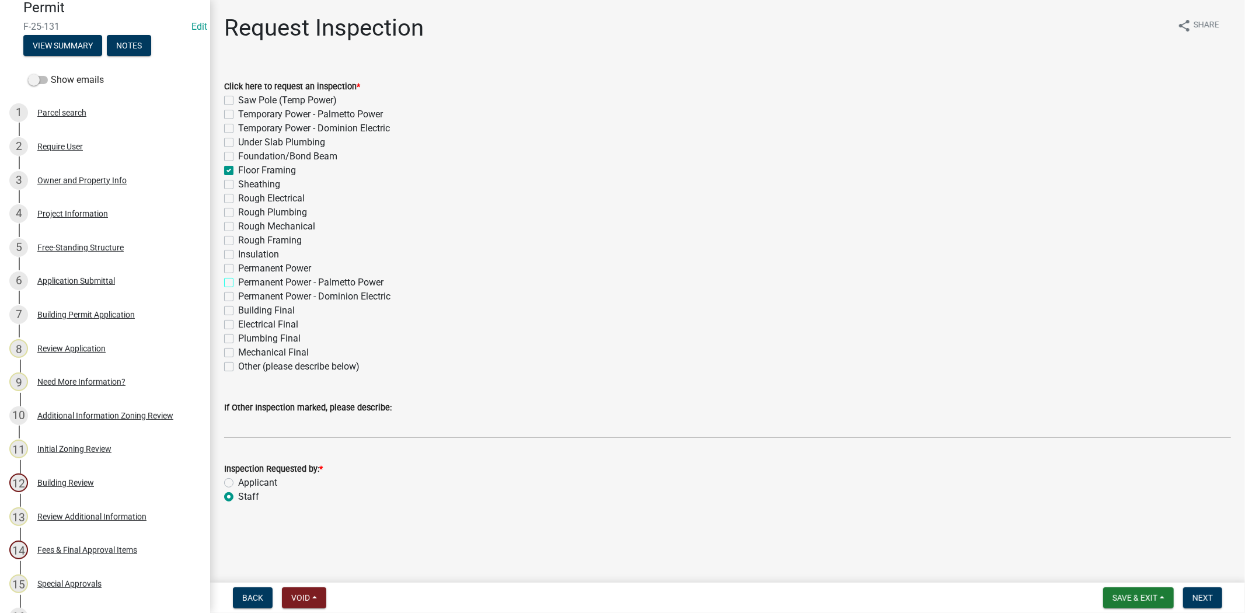
checkbox input "false"
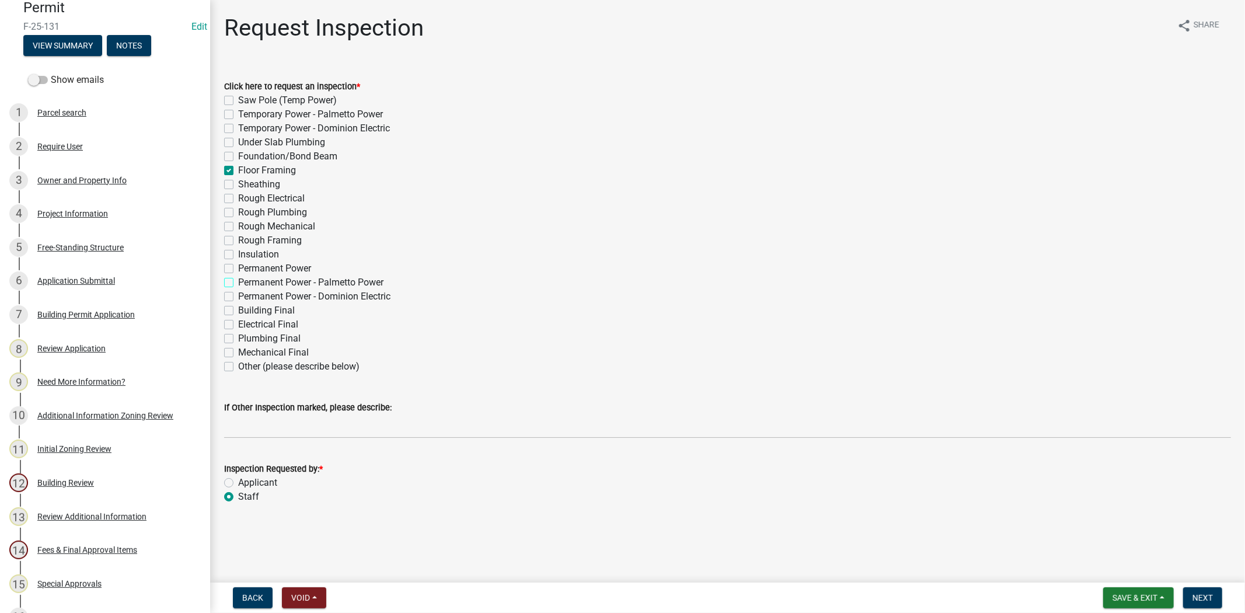
checkbox input "false"
click at [1195, 600] on span "Next" at bounding box center [1202, 597] width 20 height 9
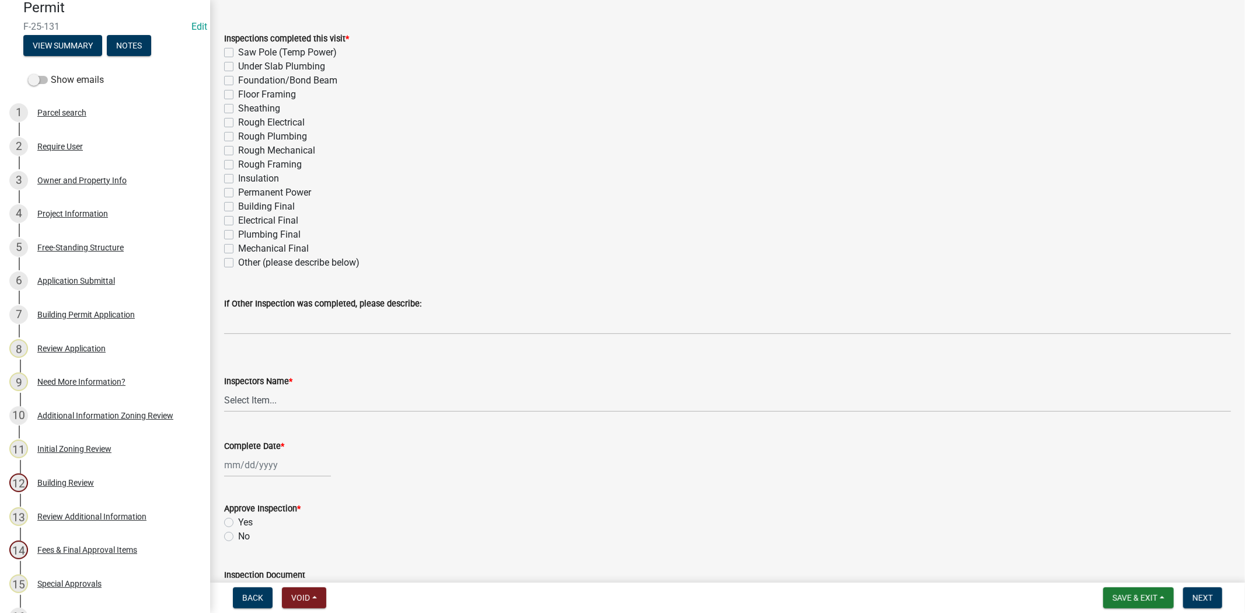
scroll to position [130, 0]
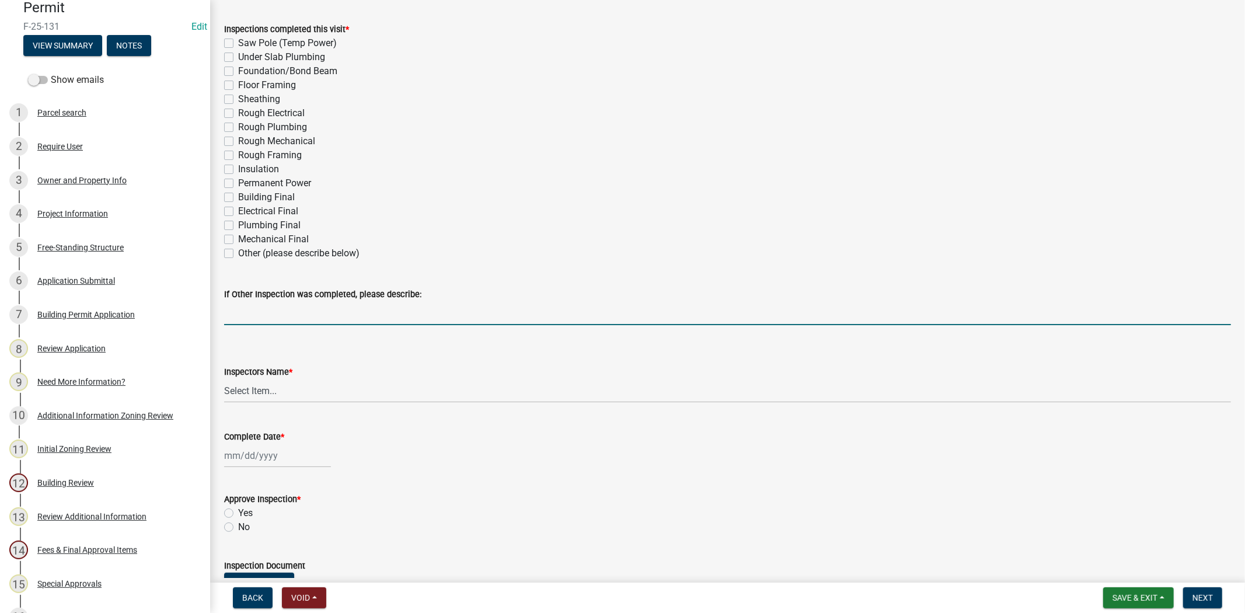
click at [245, 317] on input "If Other Inspection was completed, please describe:" at bounding box center [727, 313] width 1007 height 24
type input "p"
type input "h"
type input "H"
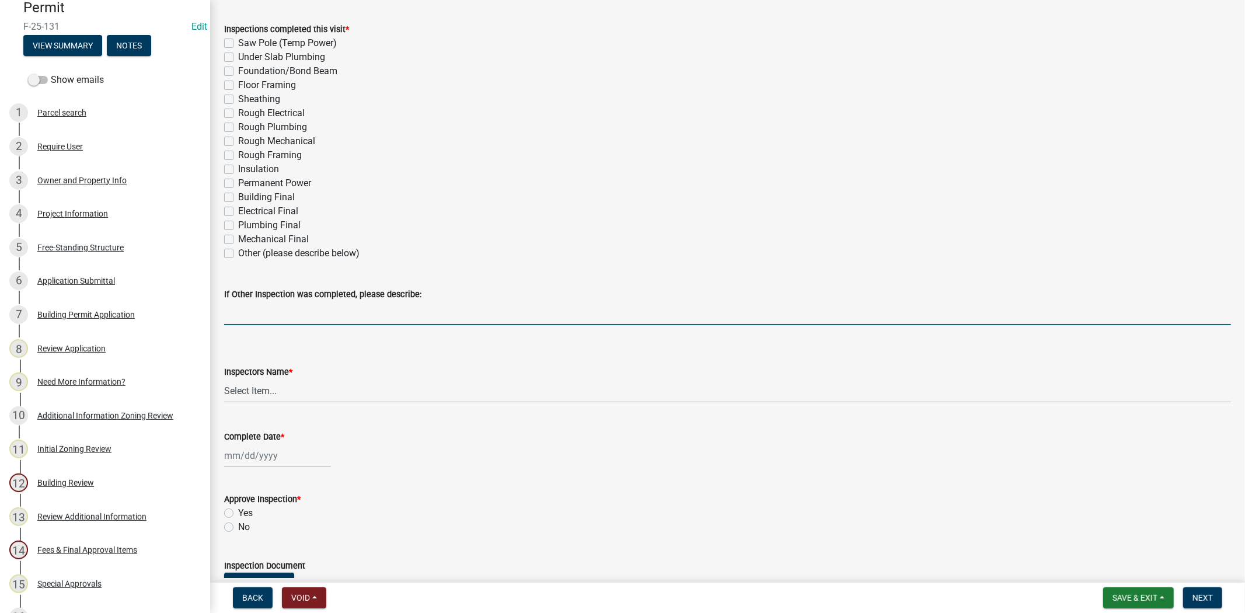
click at [238, 59] on label "Under Slab Plumbing" at bounding box center [281, 57] width 87 height 14
click at [238, 58] on input "Under Slab Plumbing" at bounding box center [242, 54] width 8 height 8
checkbox input "true"
checkbox input "false"
checkbox input "true"
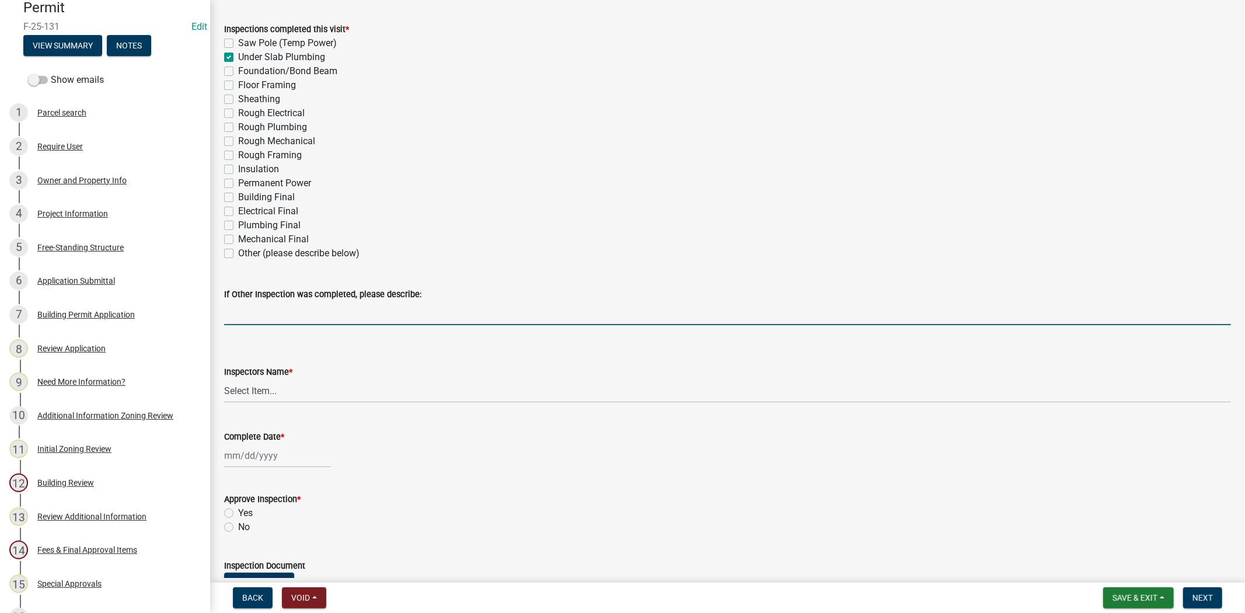
checkbox input "false"
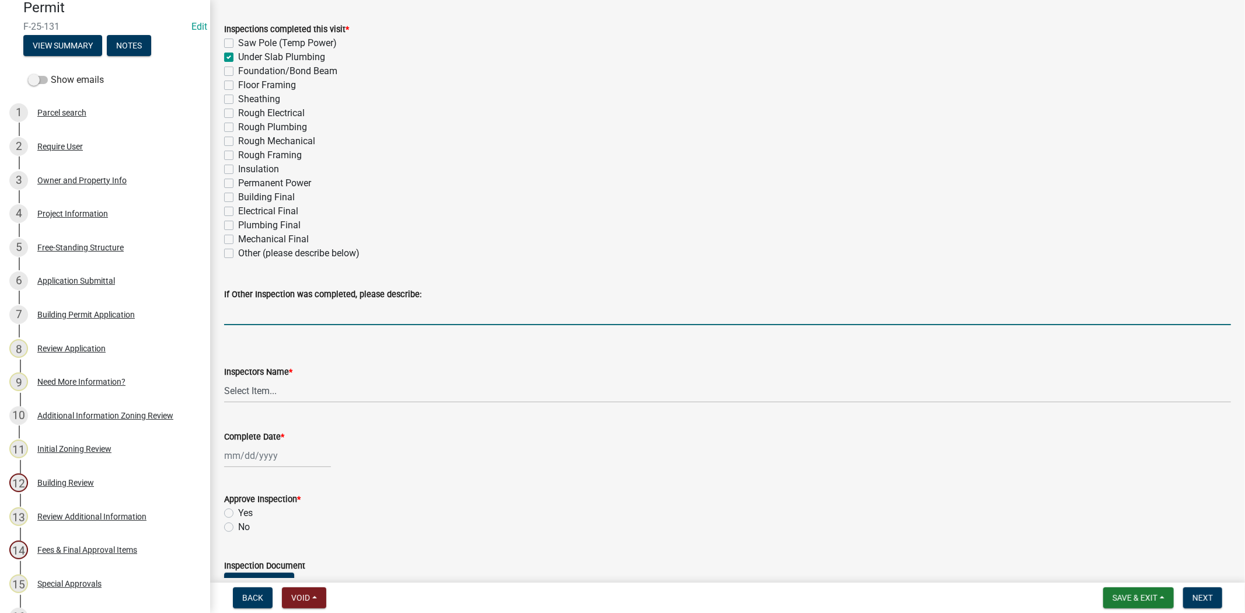
checkbox input "false"
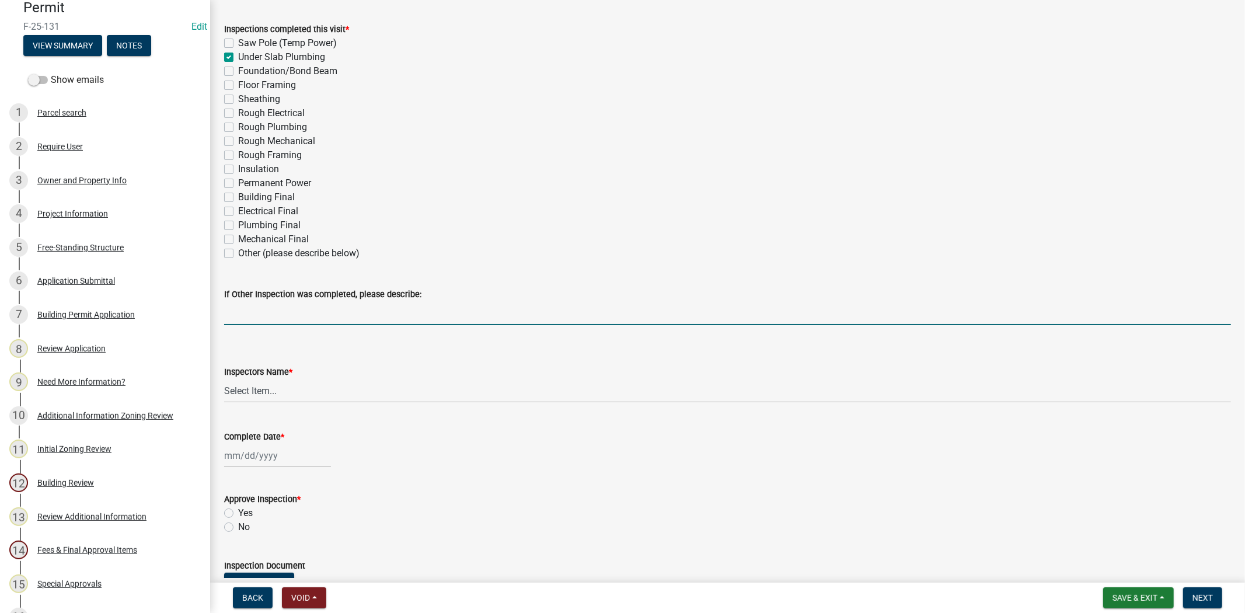
checkbox input "false"
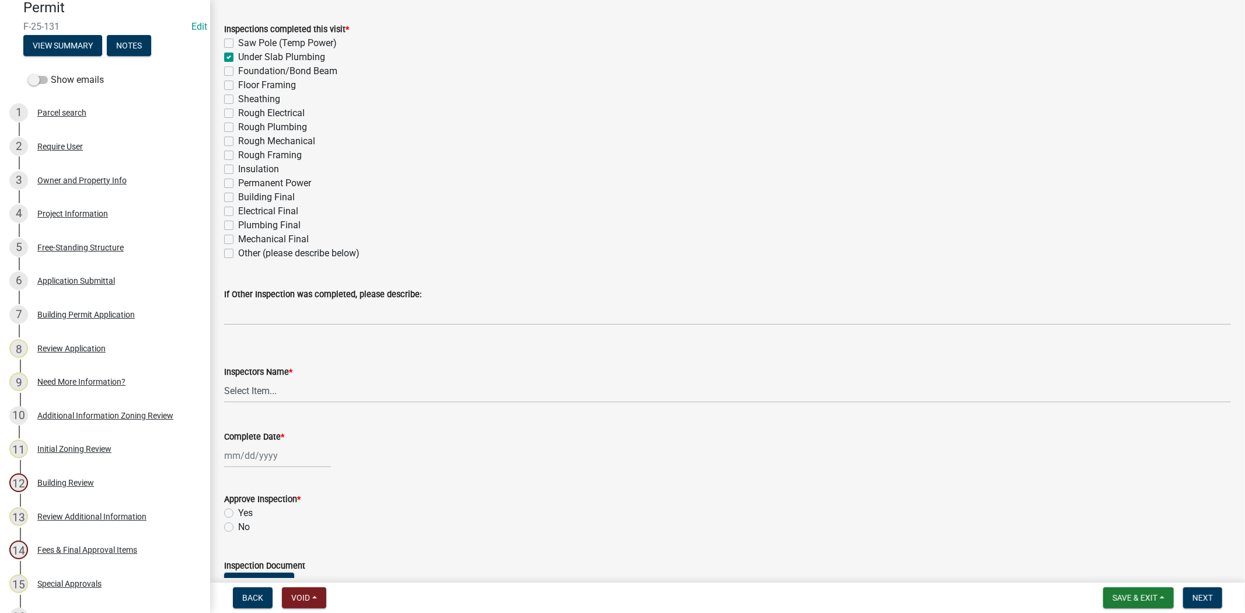
click at [238, 60] on label "Under Slab Plumbing" at bounding box center [281, 57] width 87 height 14
click at [238, 58] on input "Under Slab Plumbing" at bounding box center [242, 54] width 8 height 8
checkbox input "false"
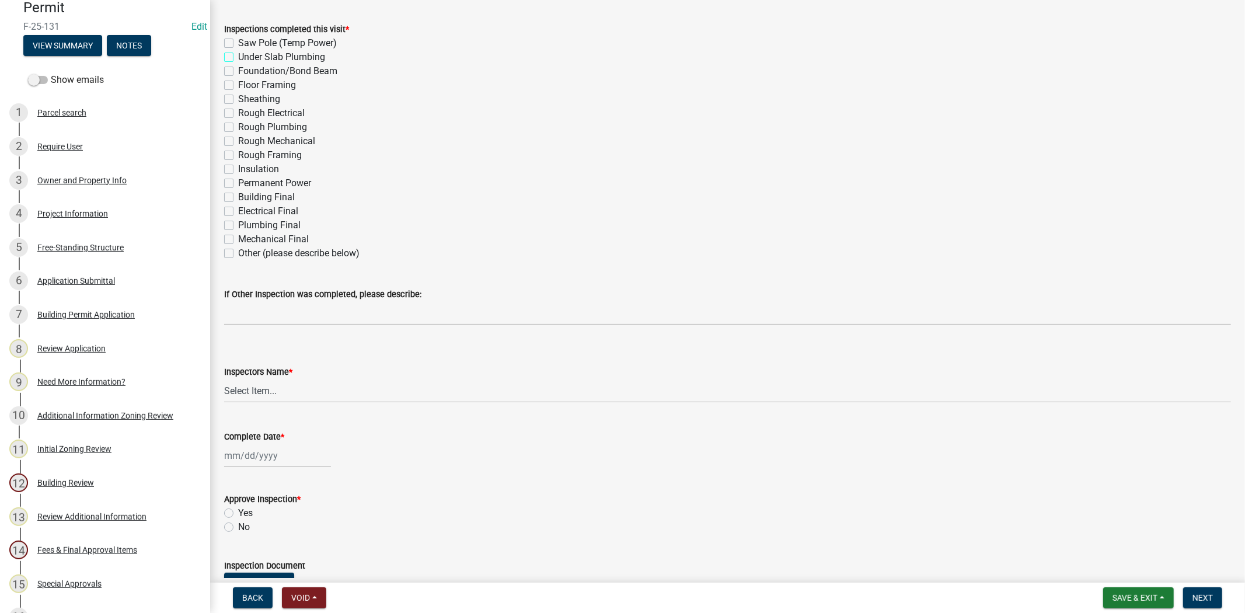
checkbox input "false"
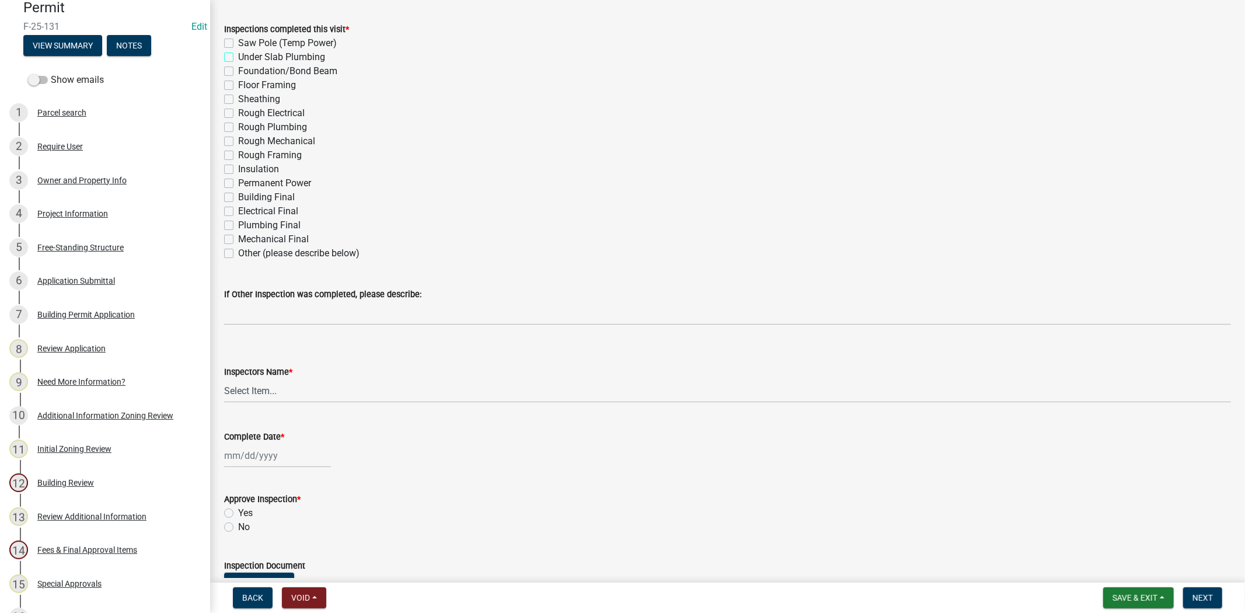
checkbox input "false"
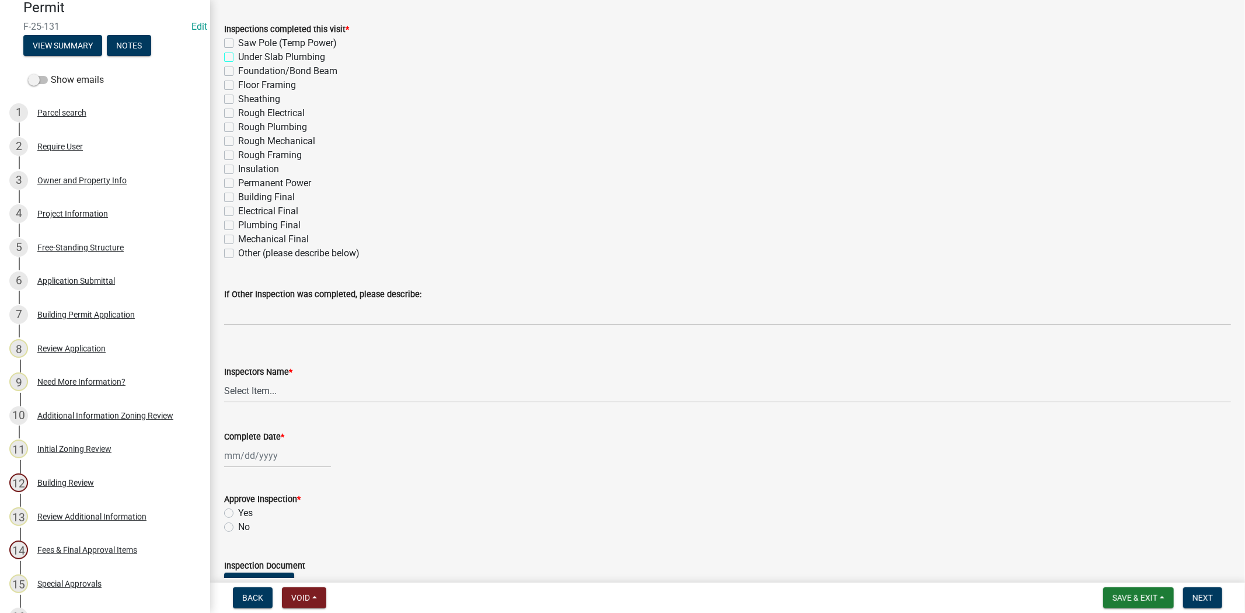
checkbox input "false"
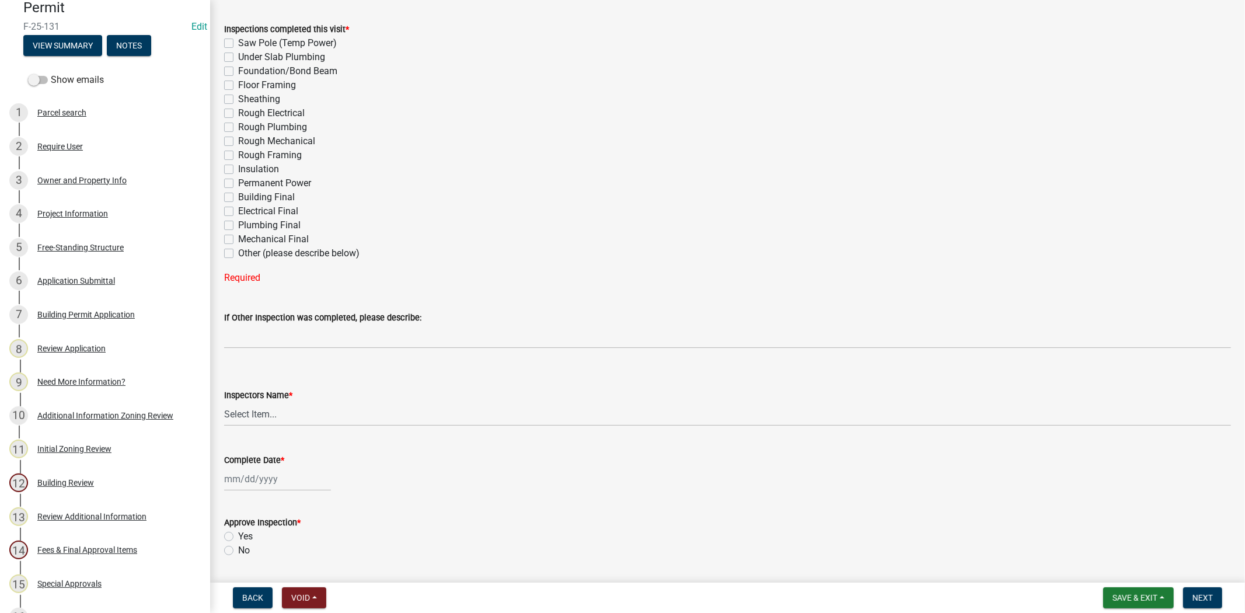
click at [238, 61] on label "Under Slab Plumbing" at bounding box center [281, 57] width 87 height 14
click at [238, 58] on input "Under Slab Plumbing" at bounding box center [242, 54] width 8 height 8
checkbox input "true"
checkbox input "false"
checkbox input "true"
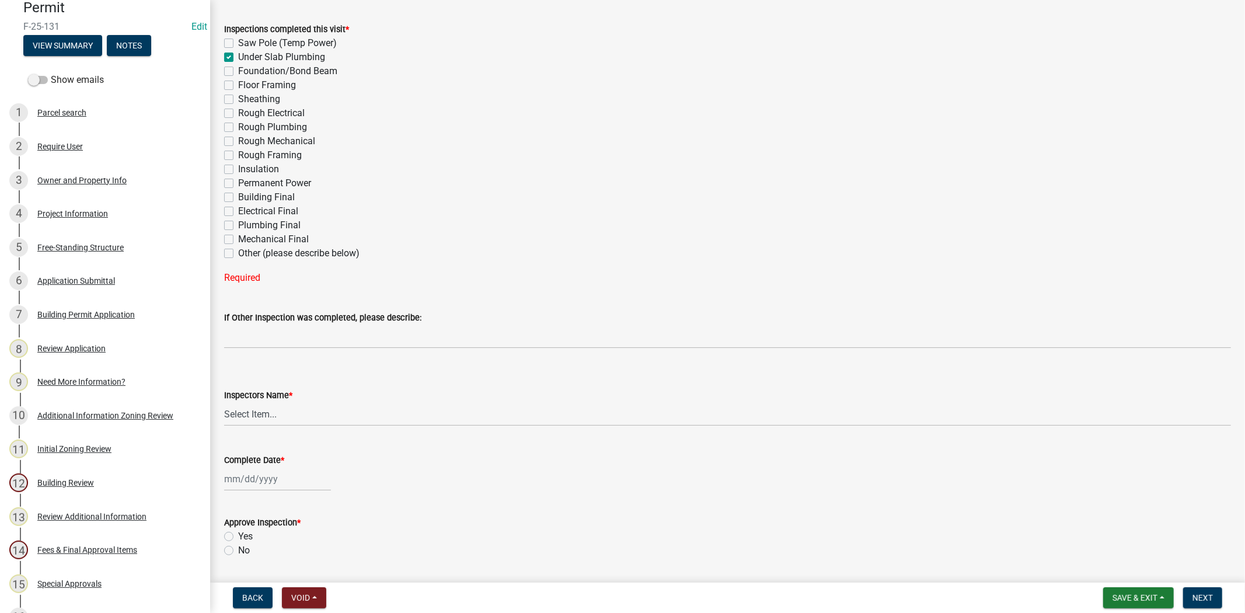
checkbox input "false"
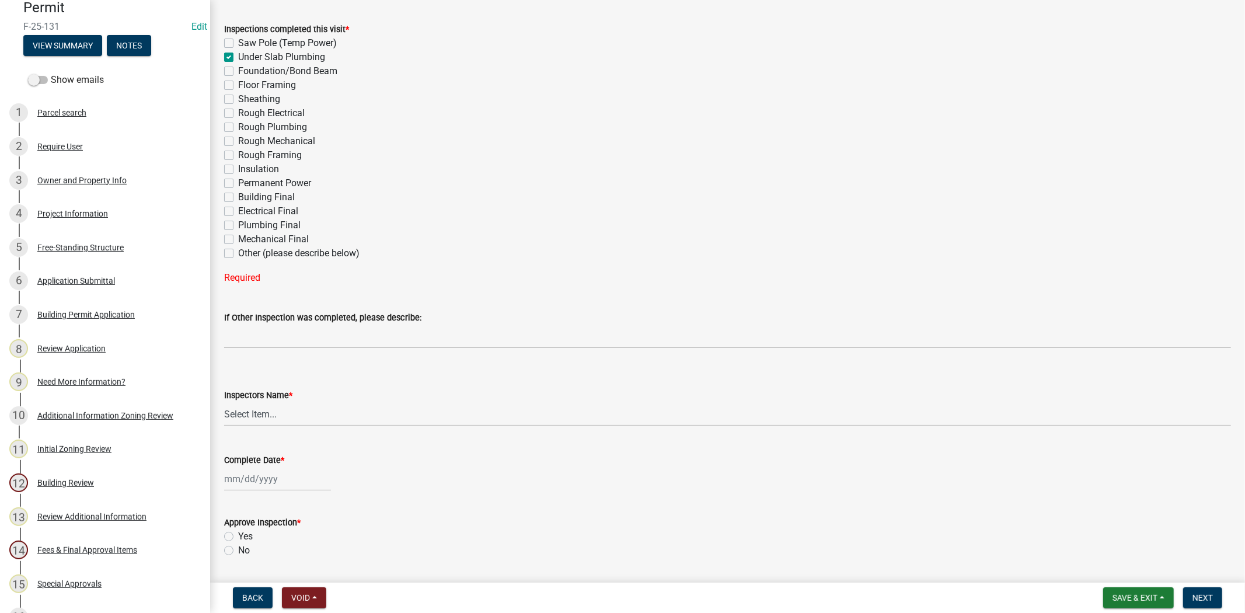
checkbox input "false"
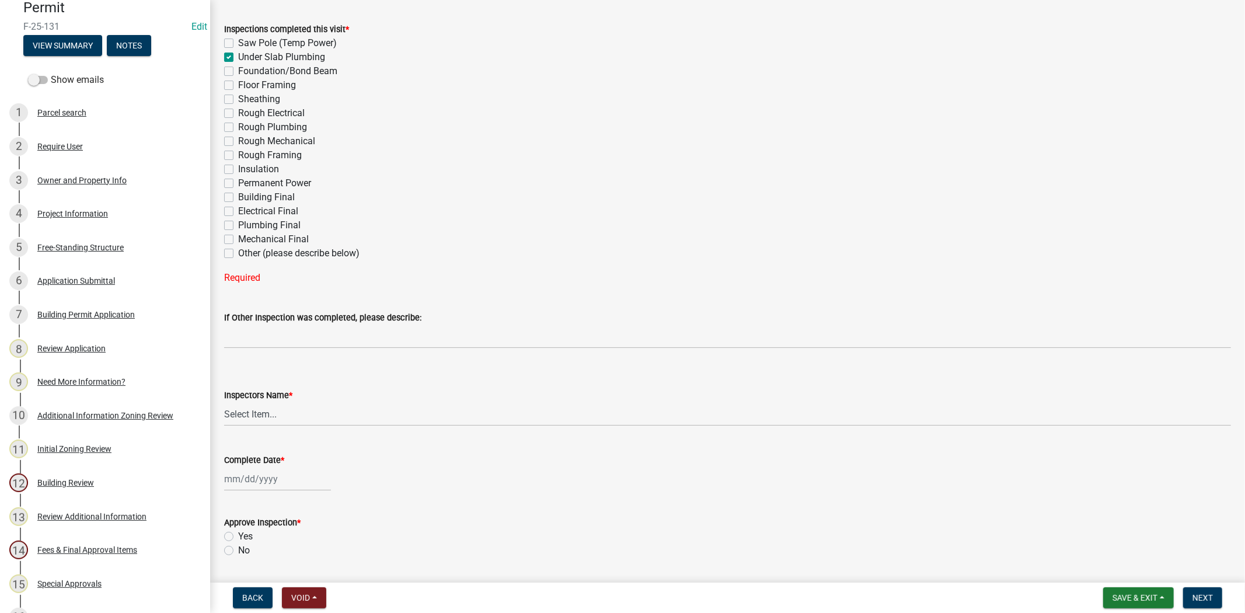
checkbox input "false"
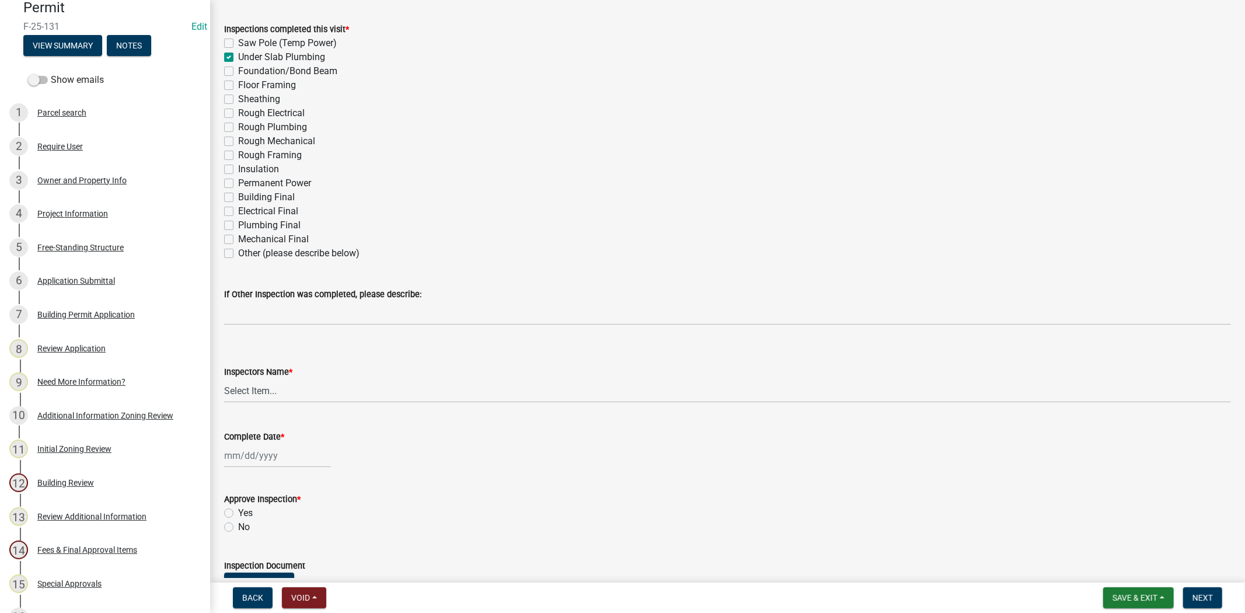
click at [238, 71] on label "Foundation/Bond Beam" at bounding box center [287, 71] width 99 height 14
click at [238, 71] on input "Foundation/Bond Beam" at bounding box center [242, 68] width 8 height 8
checkbox input "true"
checkbox input "false"
checkbox input "true"
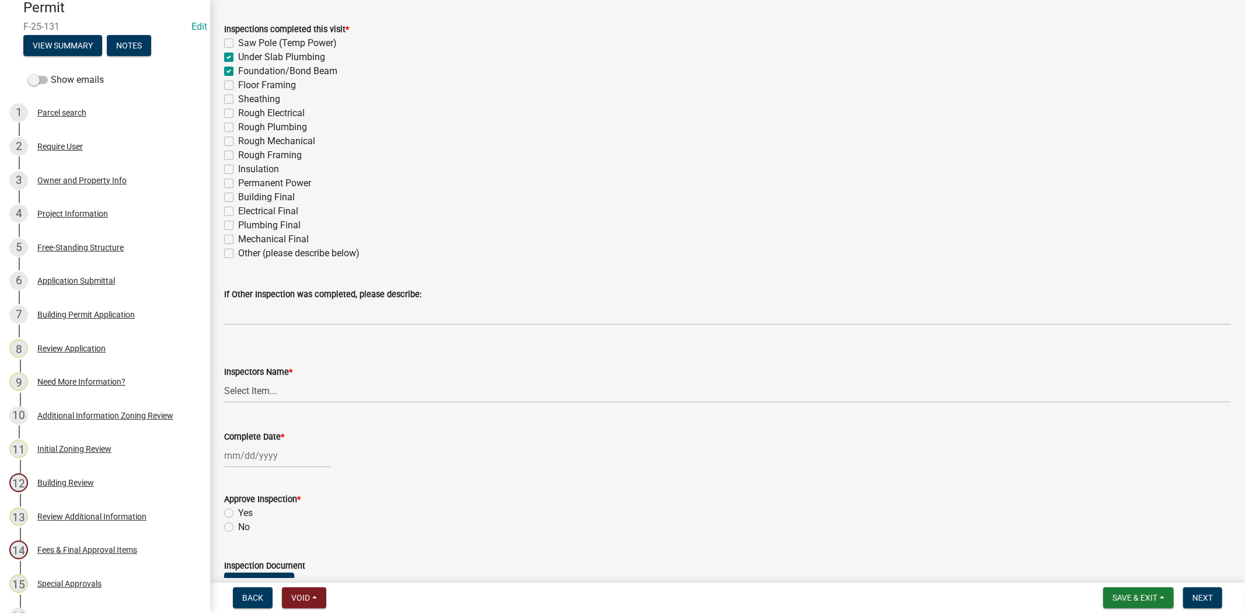
checkbox input "true"
checkbox input "false"
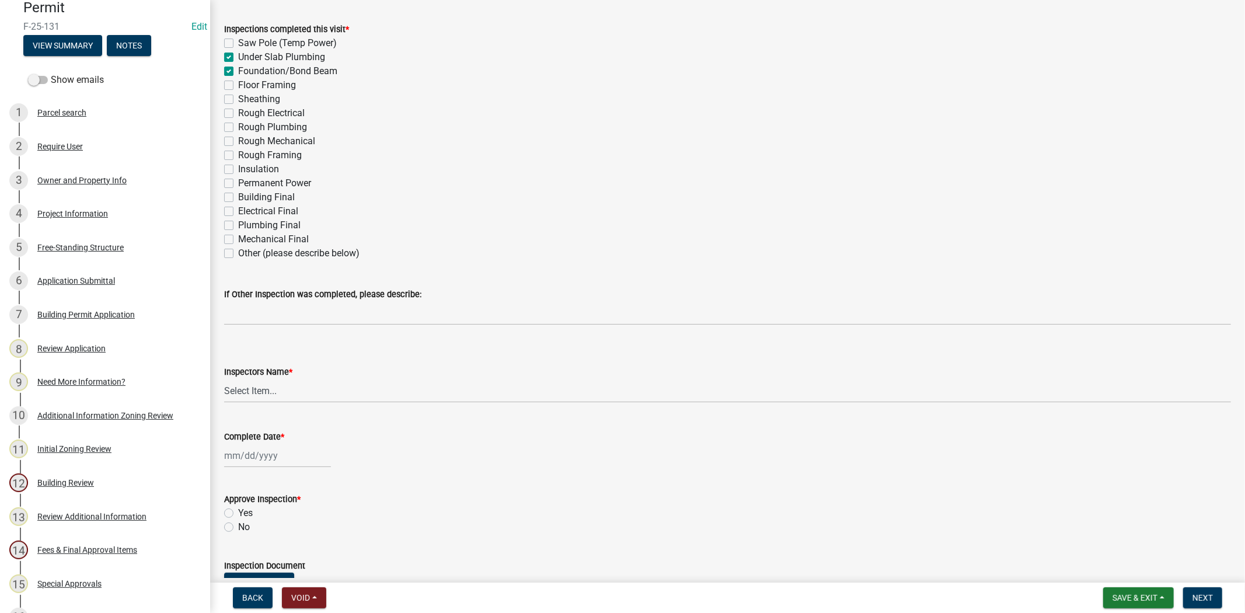
checkbox input "false"
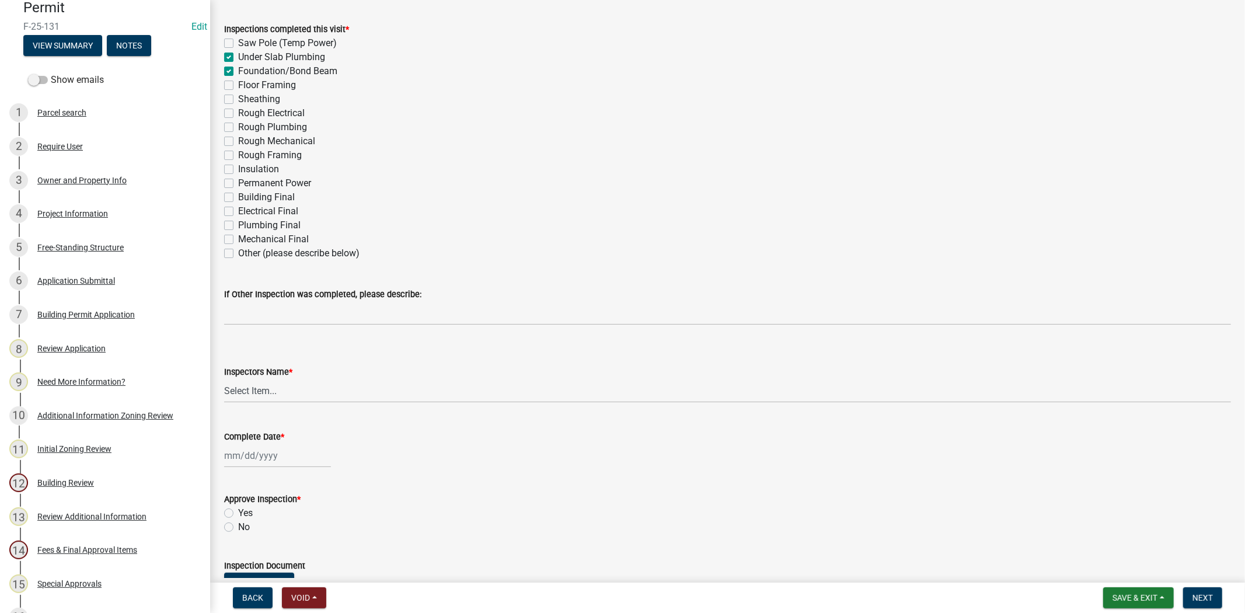
checkbox input "false"
click at [238, 55] on label "Under Slab Plumbing" at bounding box center [281, 57] width 87 height 14
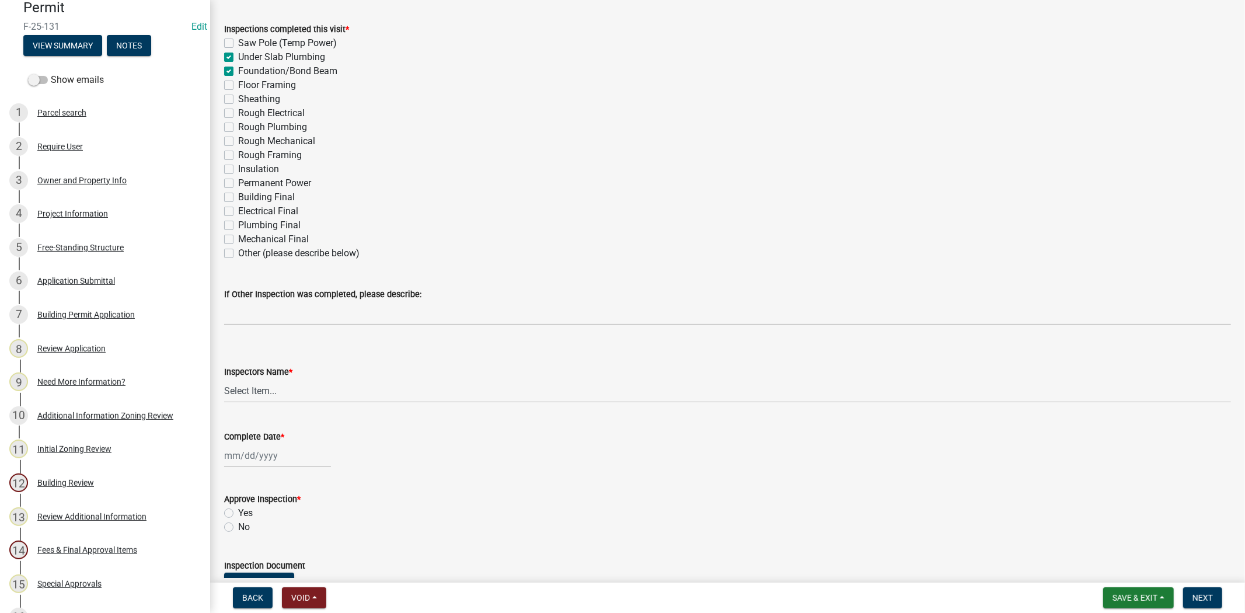
click at [238, 55] on input "Under Slab Plumbing" at bounding box center [242, 54] width 8 height 8
checkbox input "false"
checkbox input "true"
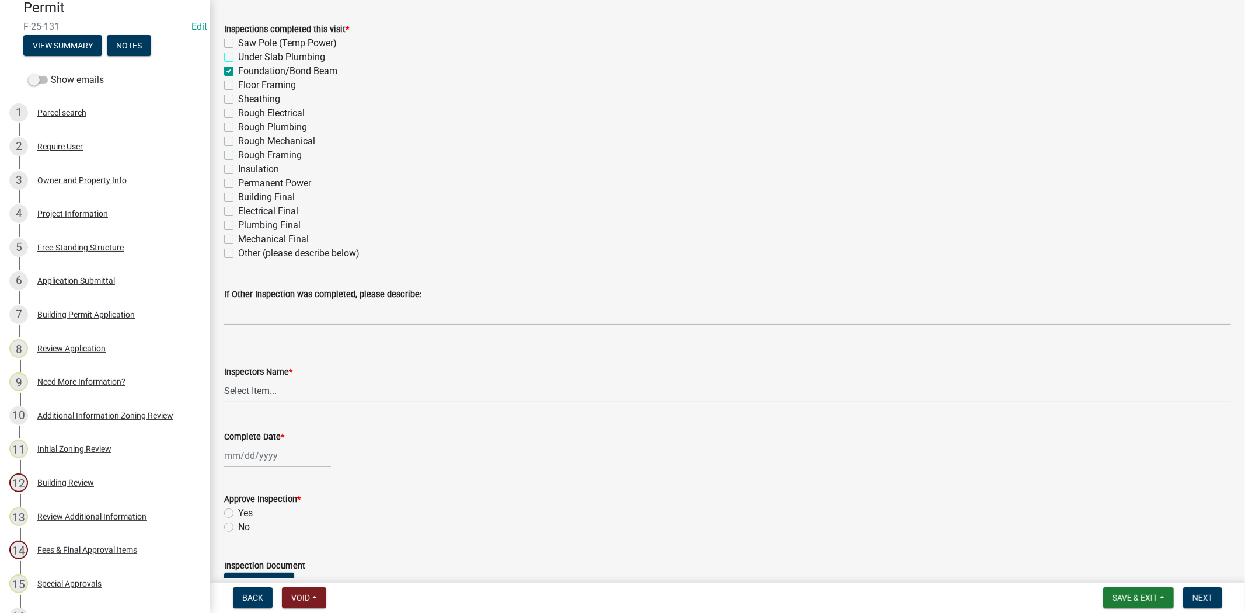
checkbox input "false"
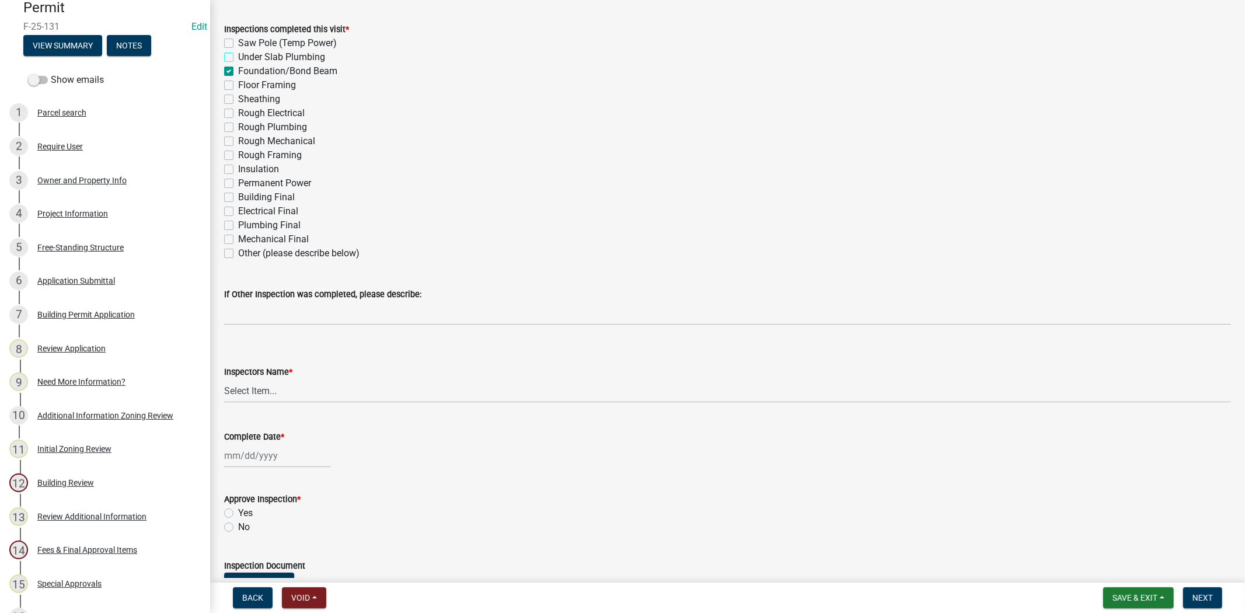
checkbox input "false"
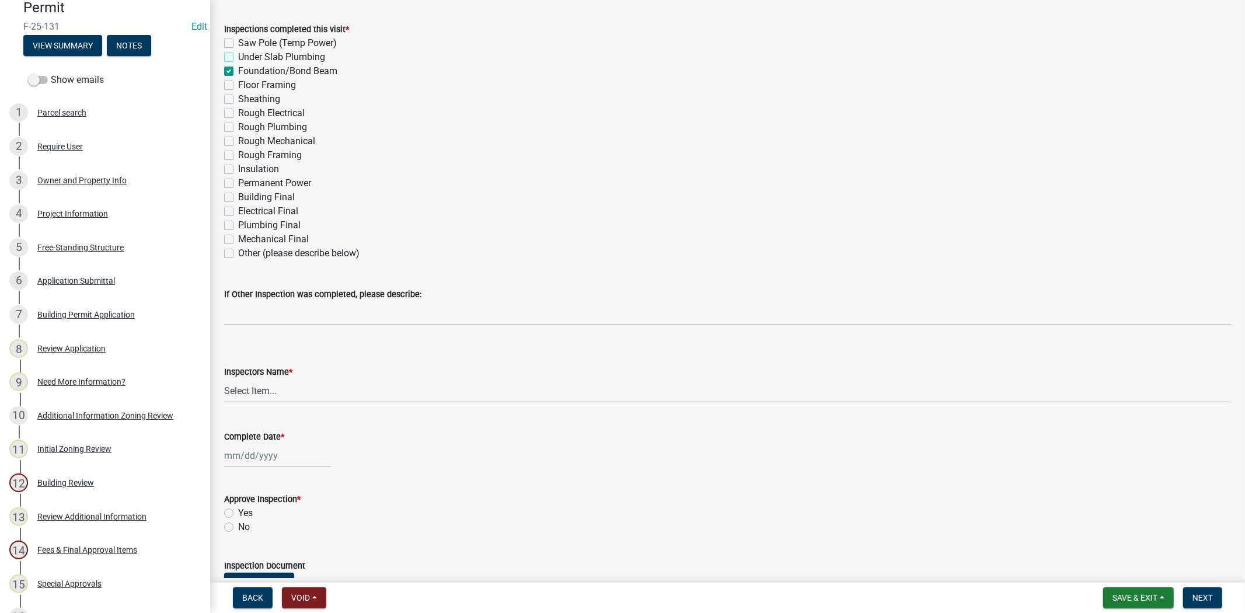
checkbox input "false"
click at [238, 249] on label "Other (please describe below)" at bounding box center [298, 253] width 121 height 14
click at [238, 249] on input "Other (please describe below)" at bounding box center [242, 250] width 8 height 8
checkbox input "true"
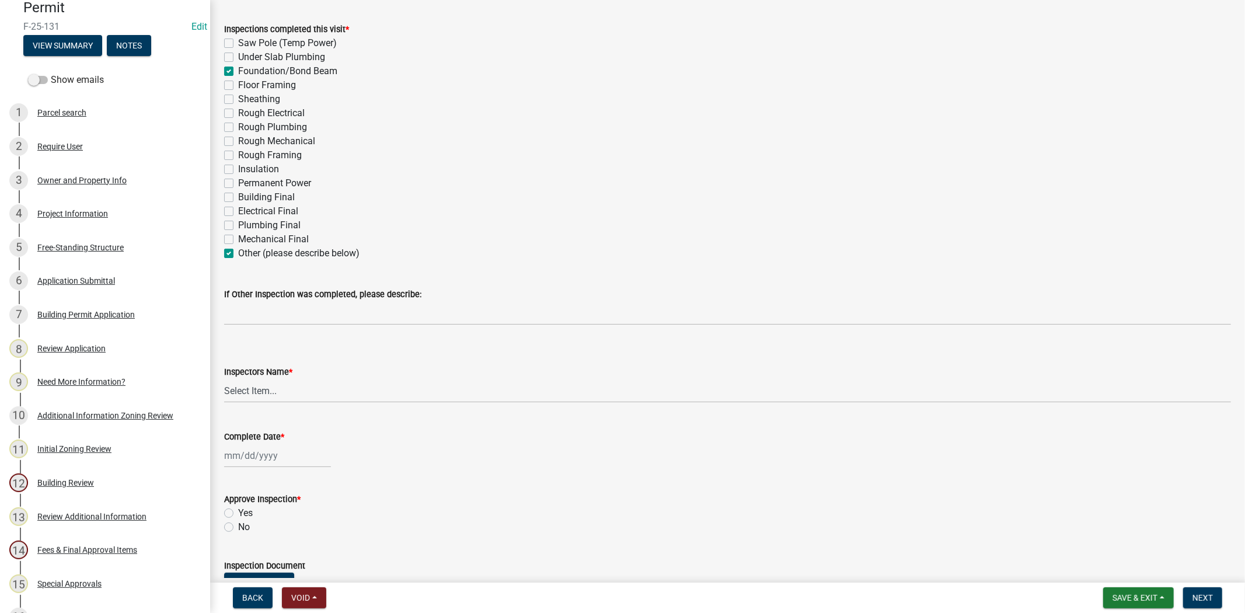
checkbox input "false"
checkbox input "true"
checkbox input "false"
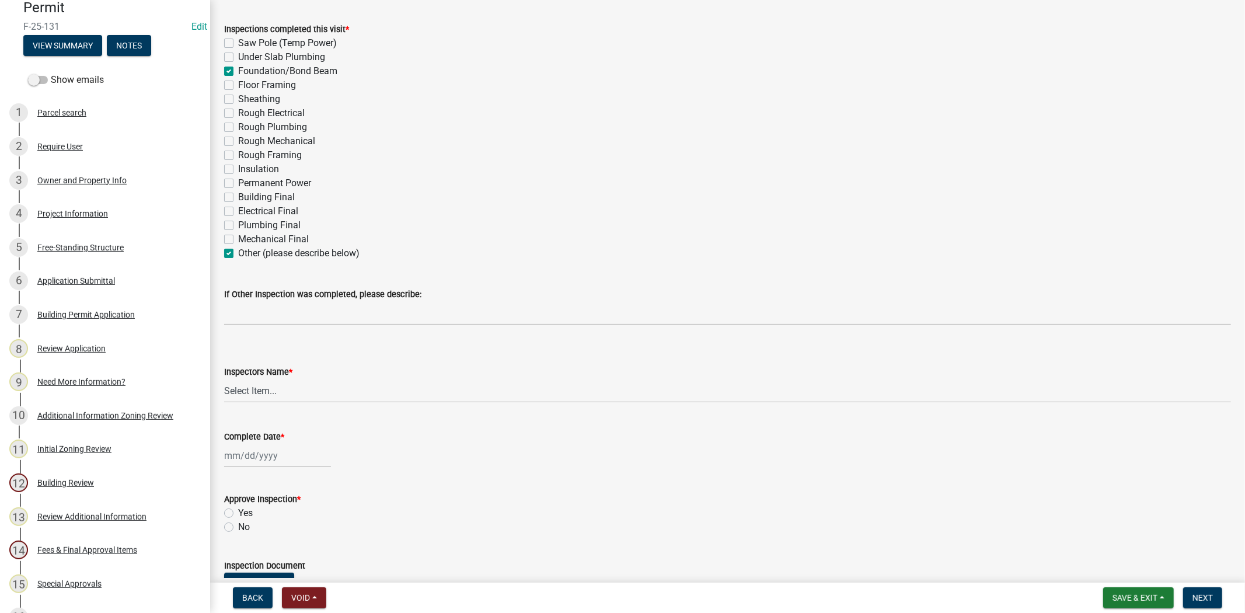
checkbox input "false"
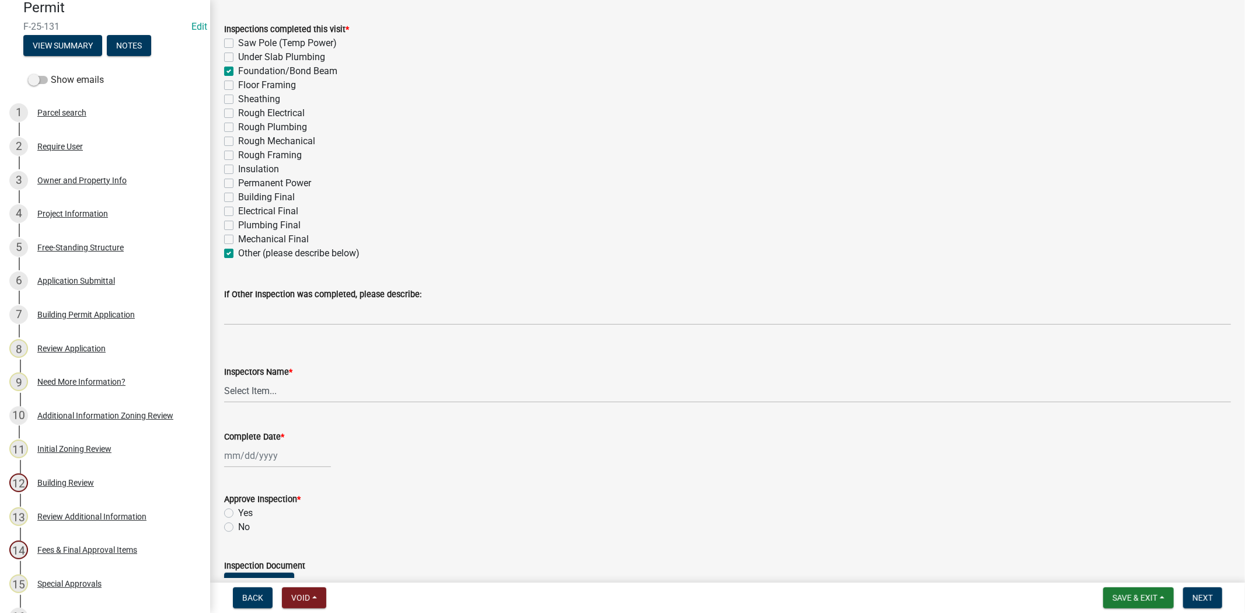
checkbox input "false"
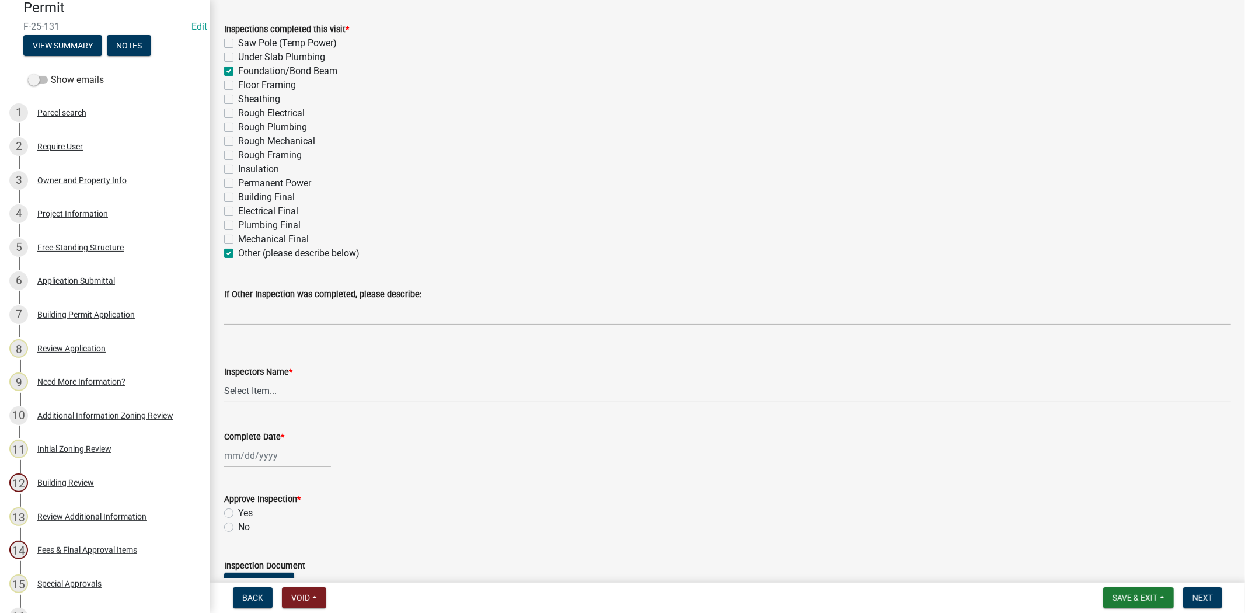
checkbox input "true"
click at [267, 388] on select "Select Item... jcorwin@jaspercounty.gov (John Corwin ) rcampbell (Ryan Campbell)" at bounding box center [727, 391] width 1007 height 24
select select "acf36c91-87ca-4b19-8dd2-91b45068efa1"
click at [224, 379] on select "Select Item... jcorwin@jaspercounty.gov (John Corwin ) rcampbell (Ryan Campbell)" at bounding box center [727, 391] width 1007 height 24
select select "9"
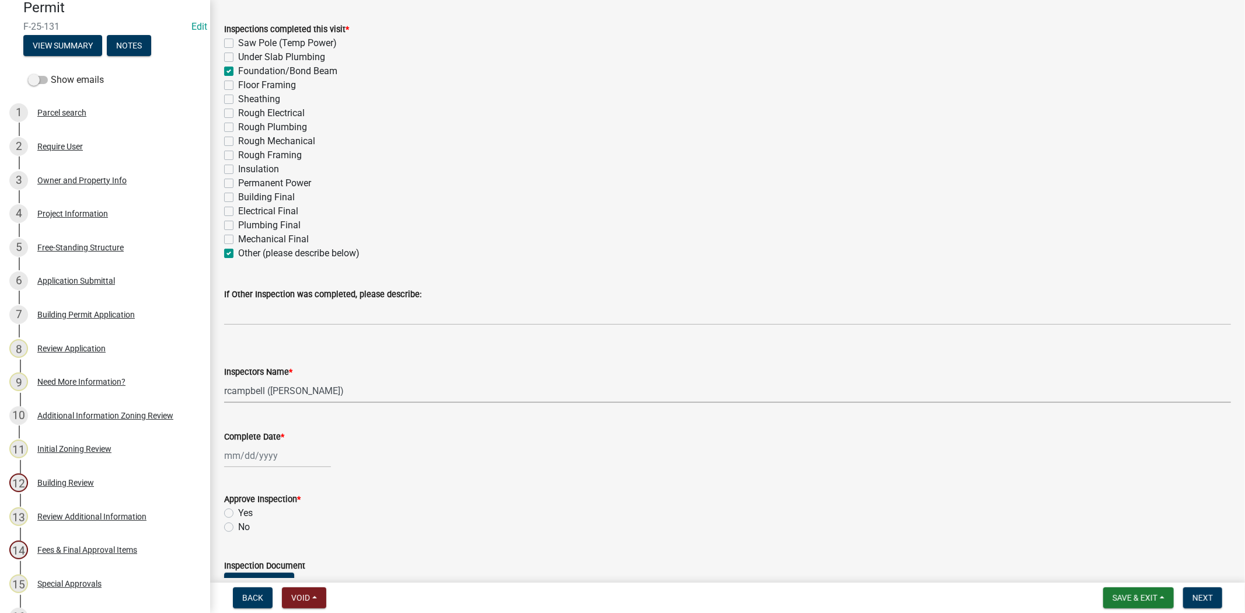
select select "2025"
click at [235, 455] on div "Jan Feb Mar Apr May Jun Jul Aug Sep Oct Nov Dec 1525 1526 1527 1528 1529 1530 1…" at bounding box center [277, 456] width 107 height 24
click at [263, 389] on div "23" at bounding box center [254, 393] width 19 height 19
type input "[DATE]"
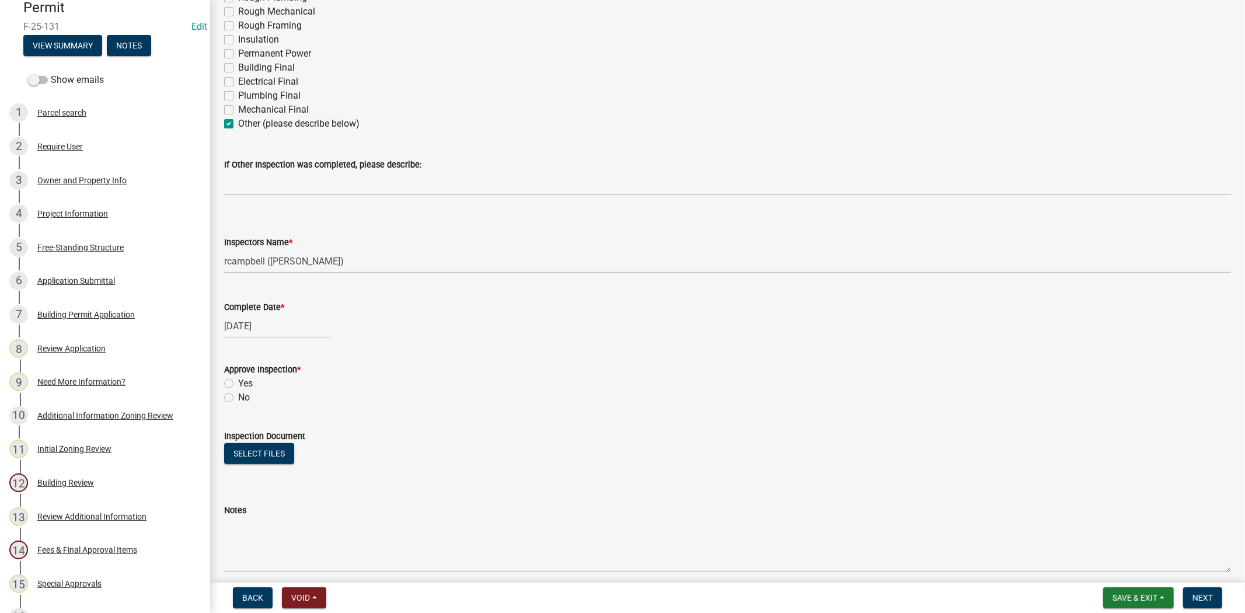
scroll to position [518, 0]
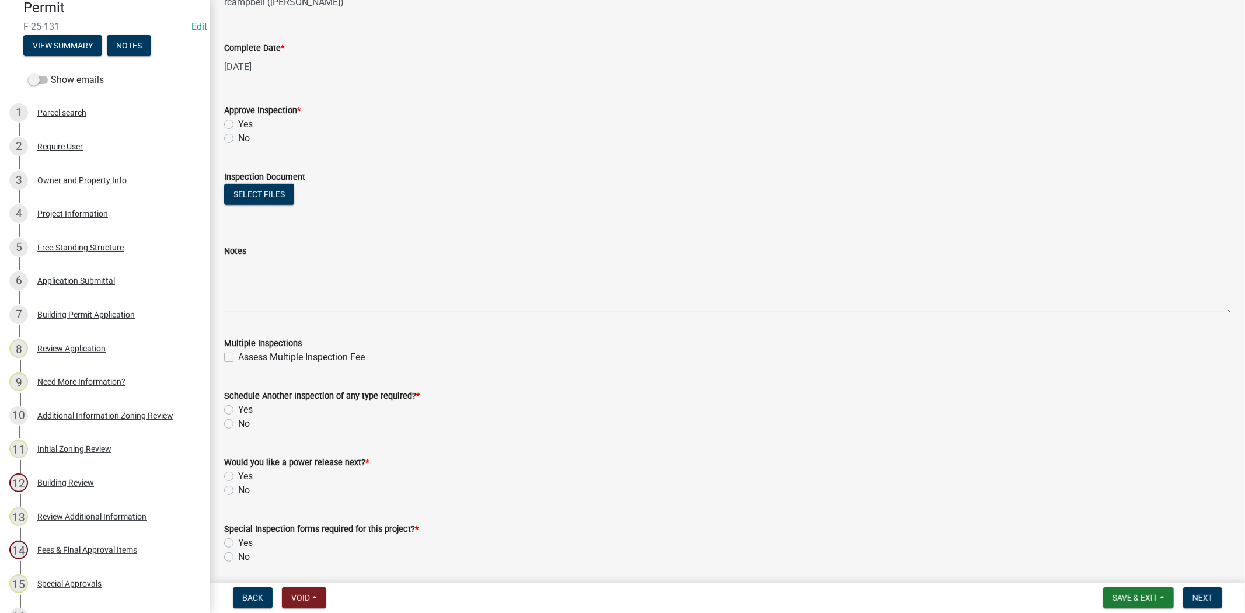
click at [238, 141] on label "No" at bounding box center [244, 138] width 12 height 14
click at [238, 139] on input "No" at bounding box center [242, 135] width 8 height 8
radio input "true"
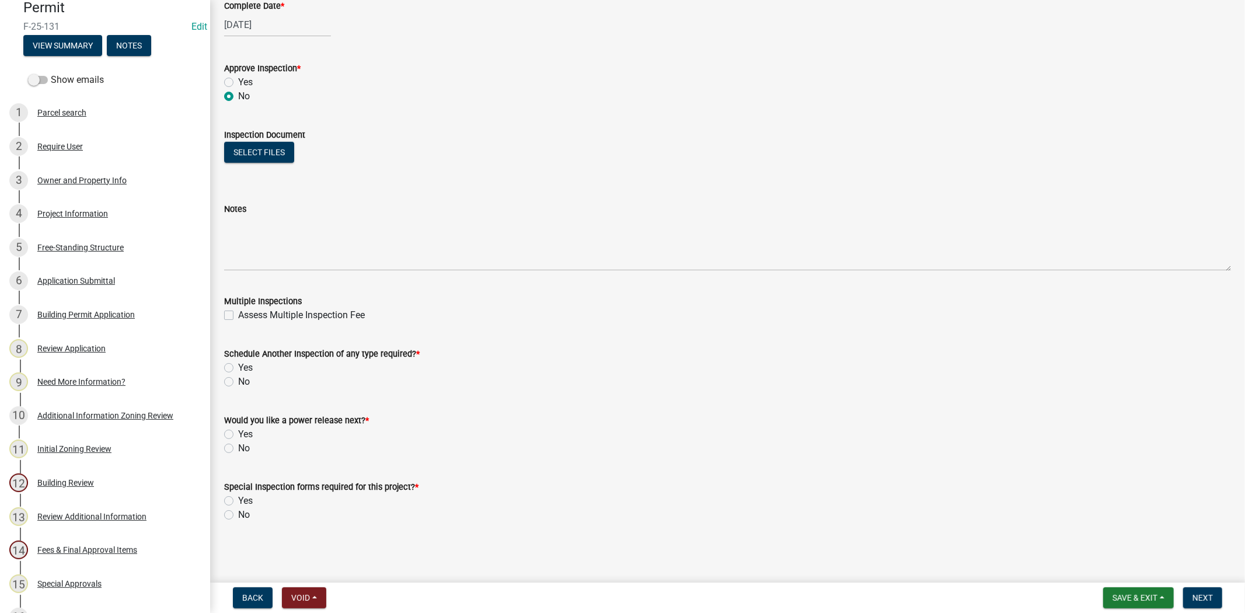
click at [238, 365] on label "Yes" at bounding box center [245, 368] width 15 height 14
click at [238, 365] on input "Yes" at bounding box center [242, 365] width 8 height 8
radio input "true"
click at [238, 444] on label "No" at bounding box center [244, 448] width 12 height 14
click at [238, 444] on input "No" at bounding box center [242, 445] width 8 height 8
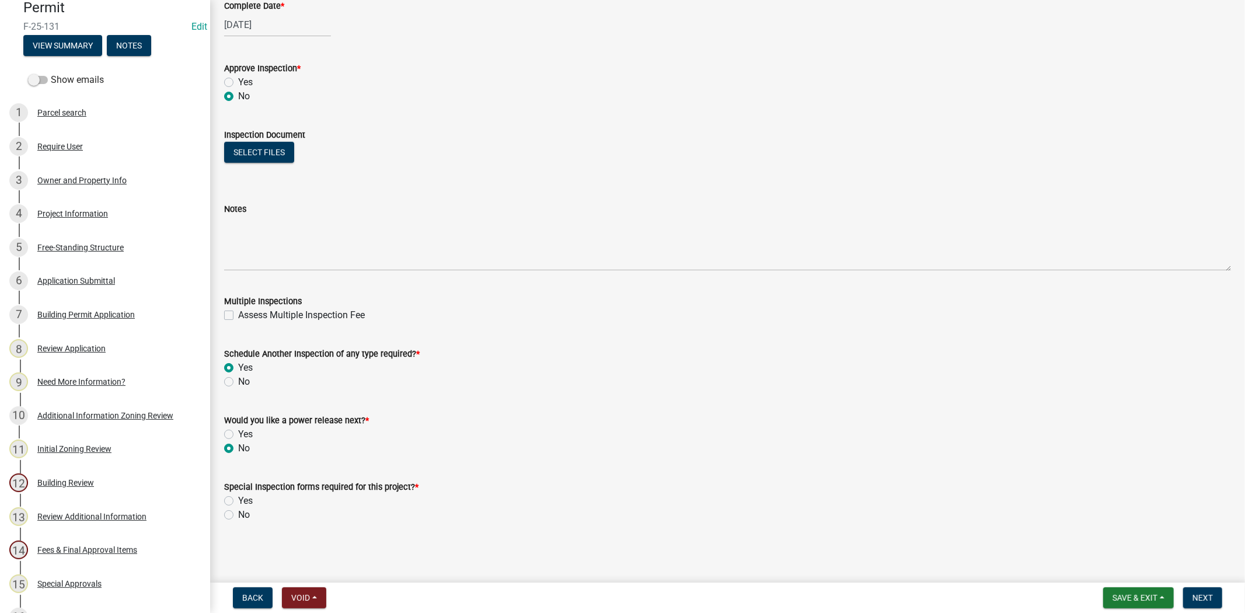
radio input "true"
click at [238, 512] on label "No" at bounding box center [244, 515] width 12 height 14
click at [238, 512] on input "No" at bounding box center [242, 512] width 8 height 8
radio input "true"
click at [1209, 599] on span "Next" at bounding box center [1202, 597] width 20 height 9
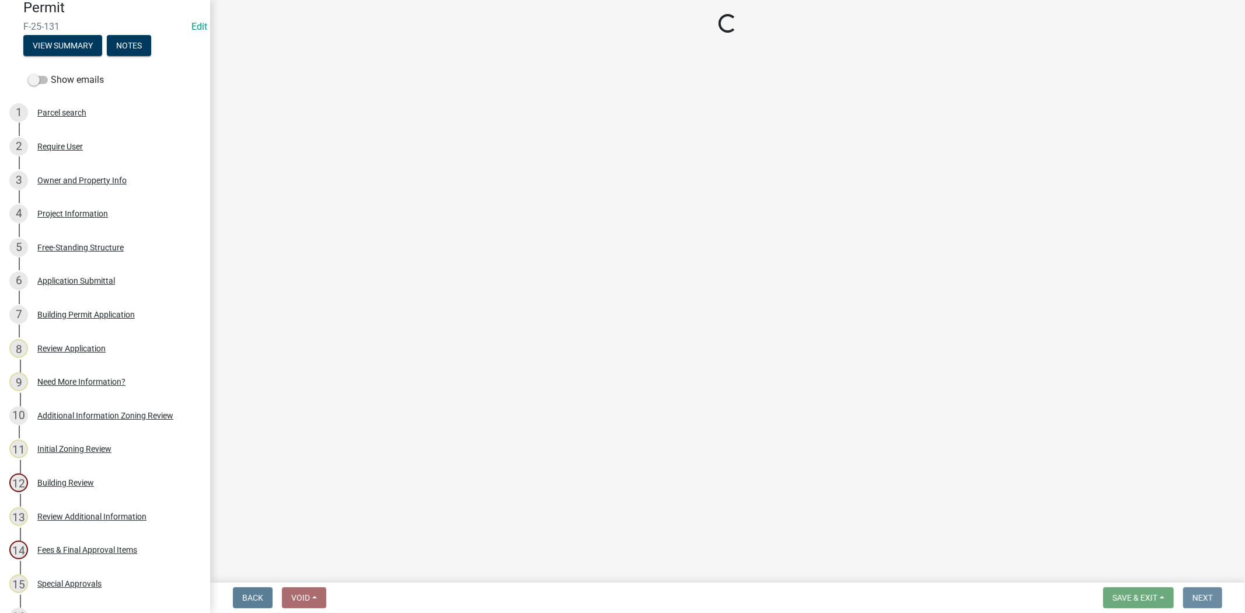
scroll to position [0, 0]
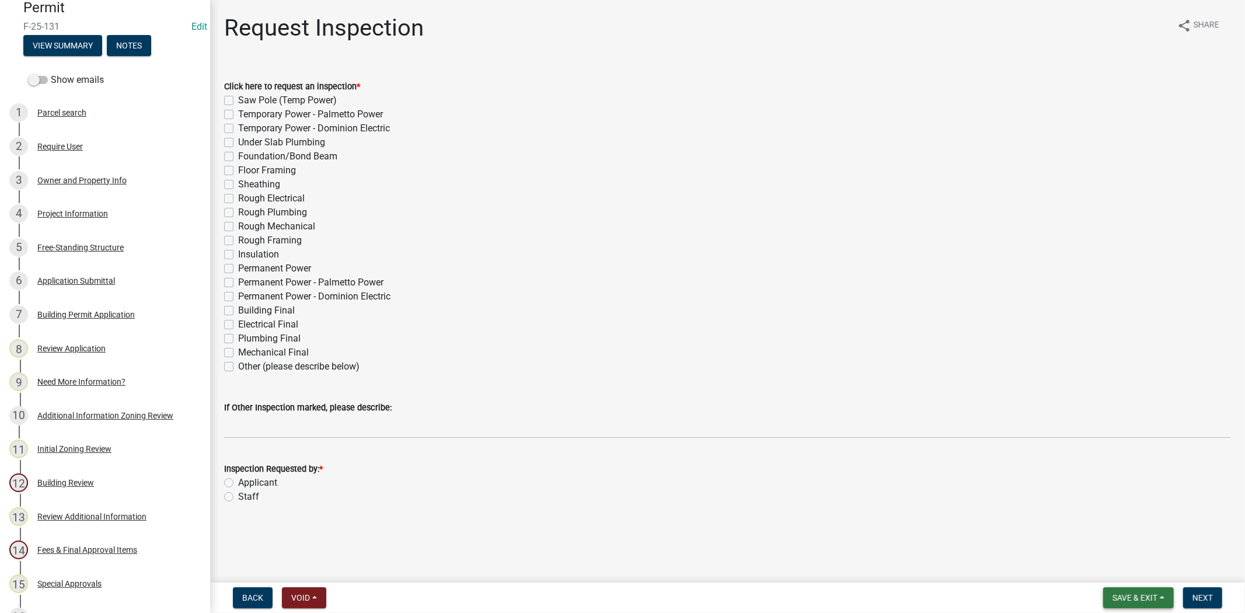
click at [1136, 594] on span "Save & Exit" at bounding box center [1134, 597] width 45 height 9
click at [1115, 570] on button "Save & Exit" at bounding box center [1126, 567] width 93 height 28
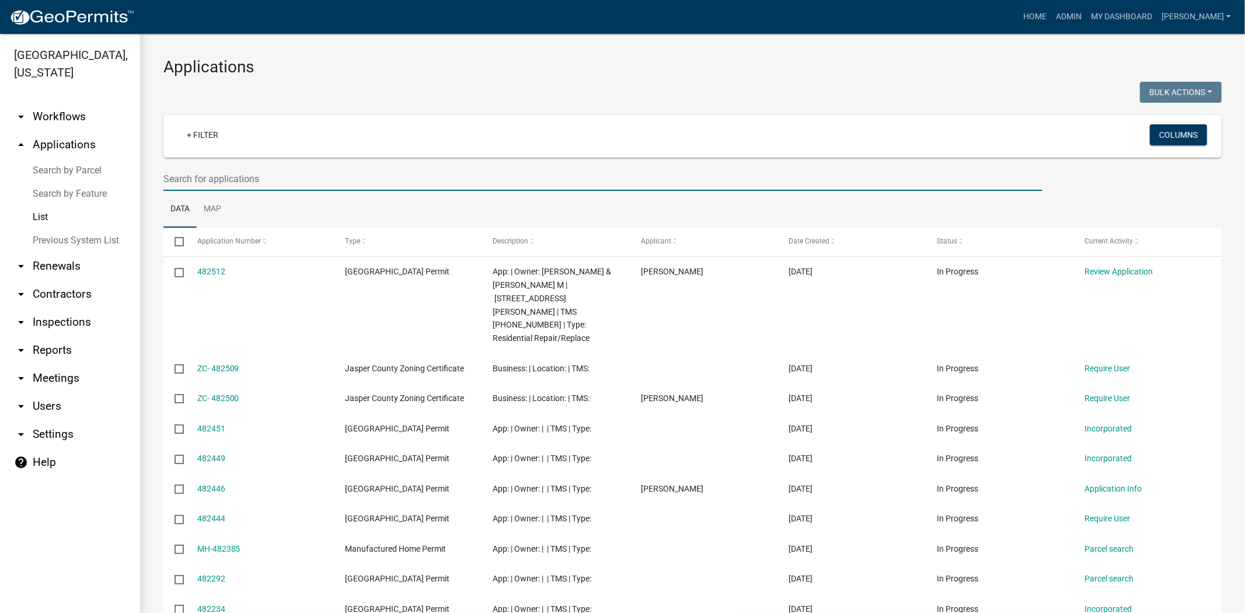
drag, startPoint x: 197, startPoint y: 172, endPoint x: 203, endPoint y: 172, distance: 5.9
click at [198, 172] on input "text" at bounding box center [602, 179] width 879 height 24
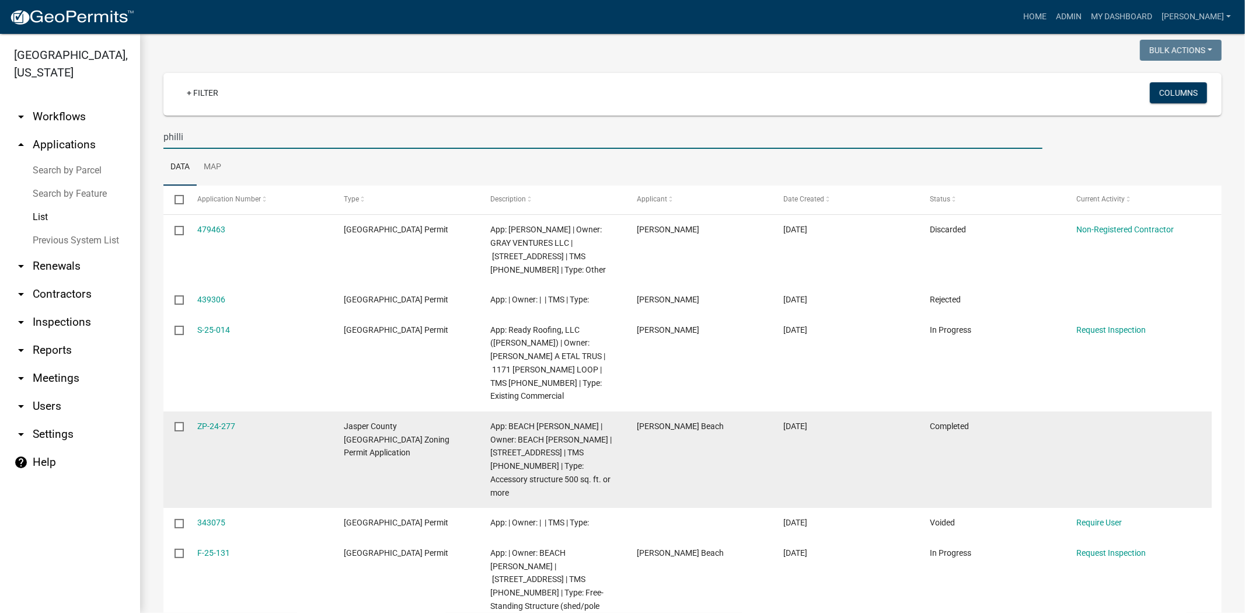
scroll to position [65, 0]
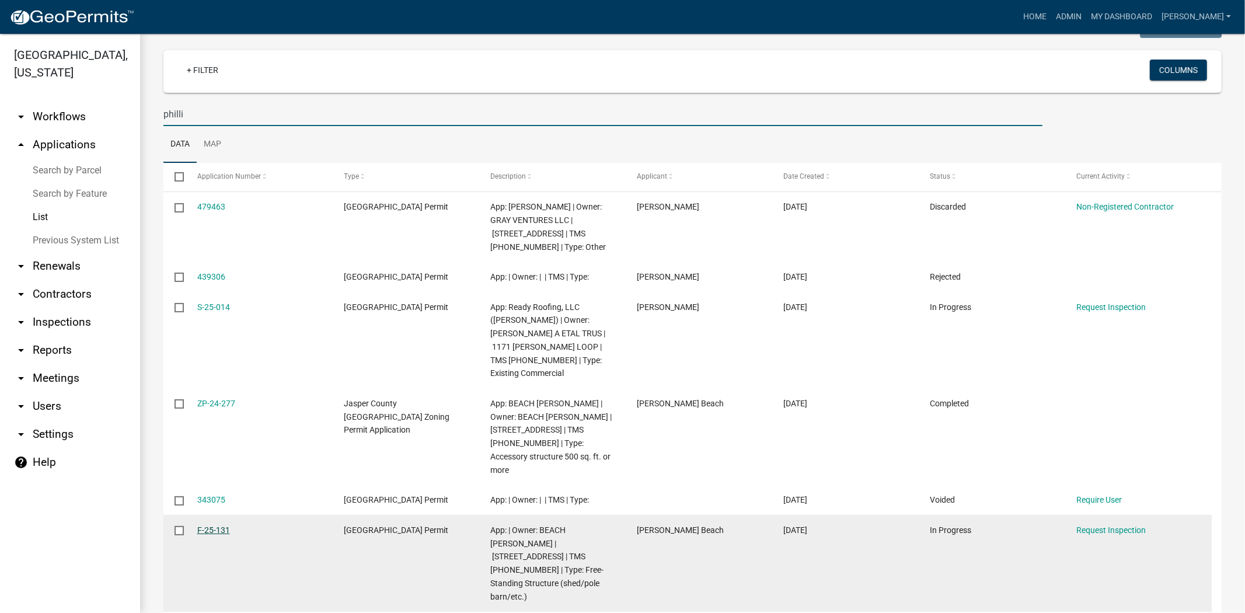
type input "philli"
click at [211, 525] on link "F-25-131" at bounding box center [213, 529] width 33 height 9
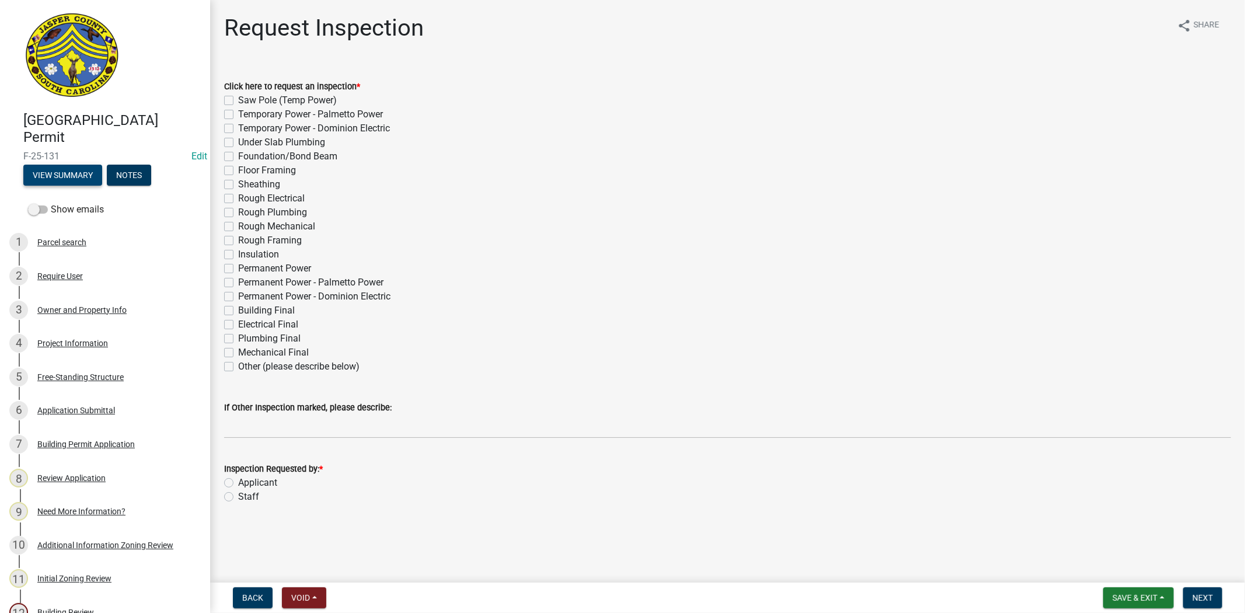
click at [51, 181] on button "View Summary" at bounding box center [62, 175] width 79 height 21
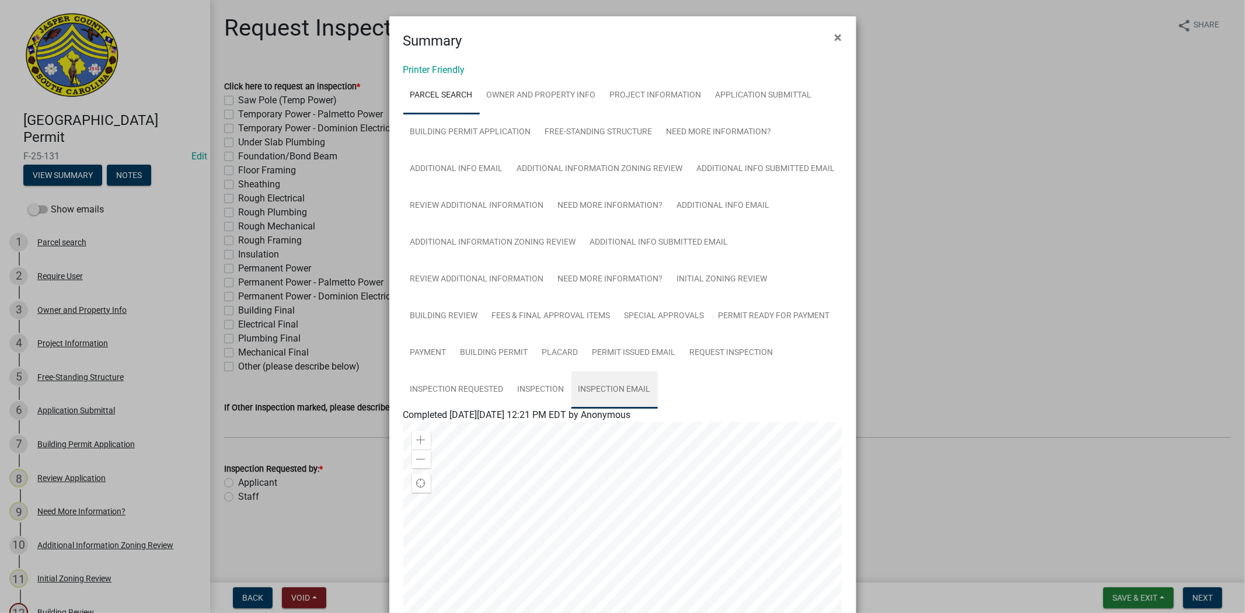
click at [623, 388] on link "Inspection Email" at bounding box center [614, 389] width 86 height 37
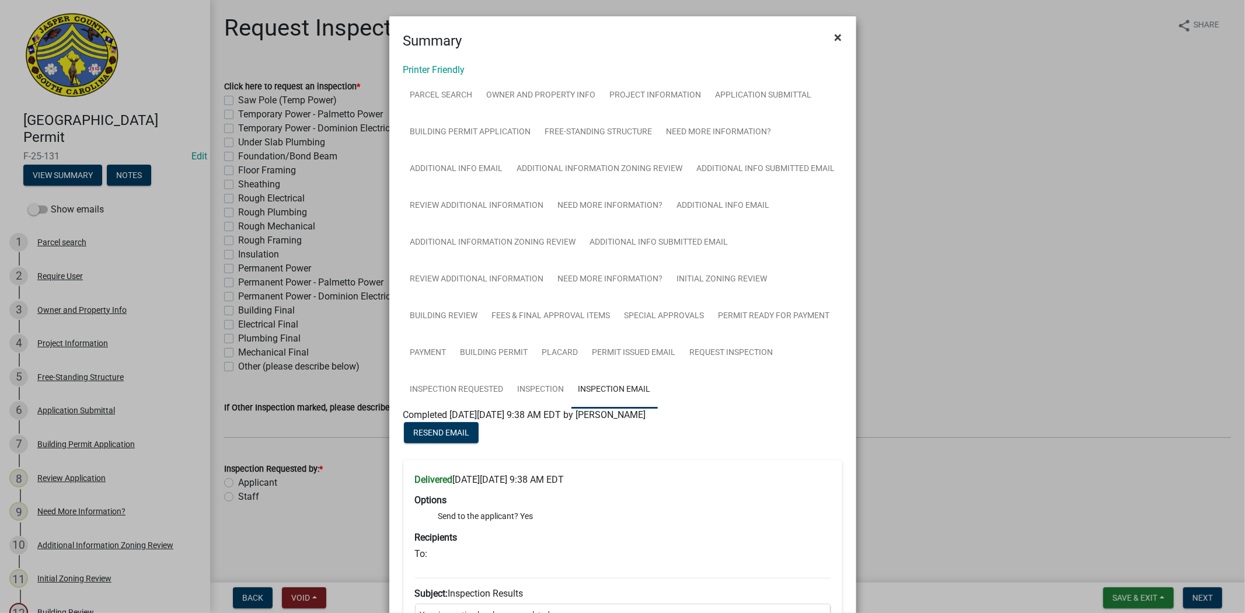
click at [835, 44] on span "×" at bounding box center [839, 37] width 8 height 16
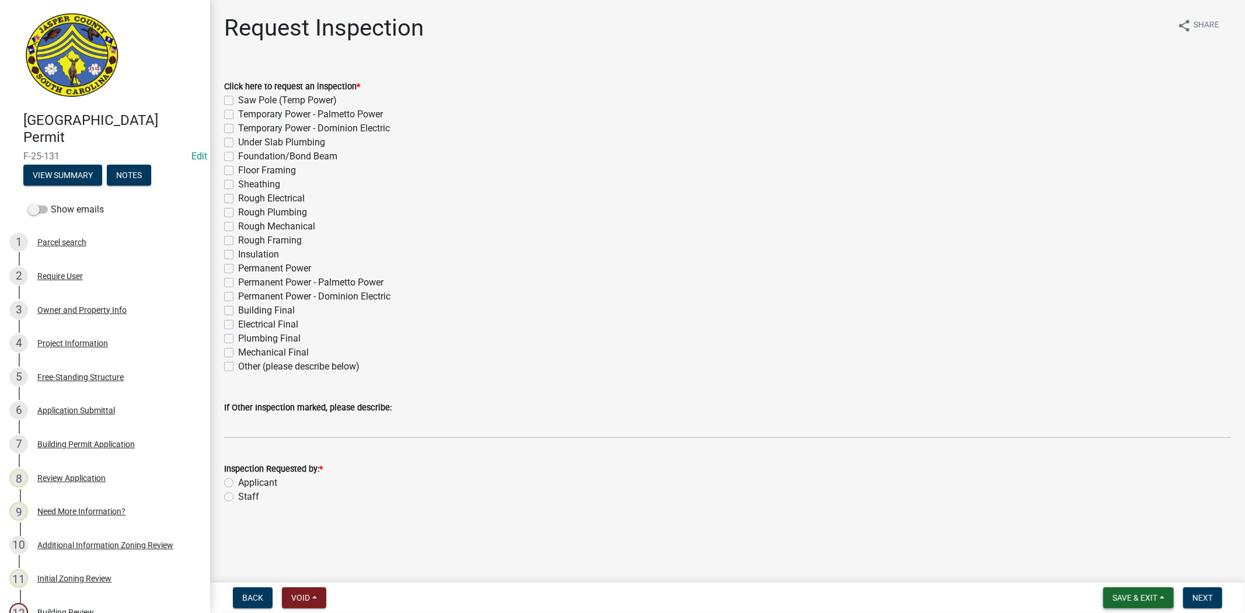
click at [1131, 591] on button "Save & Exit" at bounding box center [1138, 597] width 71 height 21
click at [1116, 559] on button "Save & Exit" at bounding box center [1126, 567] width 93 height 28
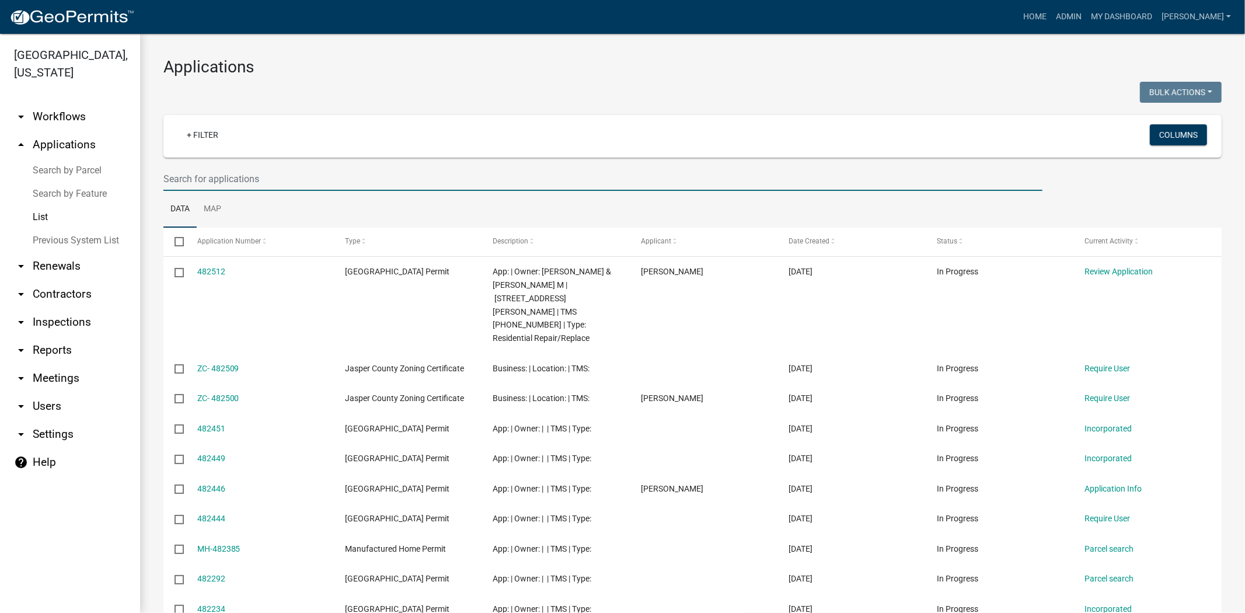
click at [254, 183] on input "text" at bounding box center [602, 179] width 879 height 24
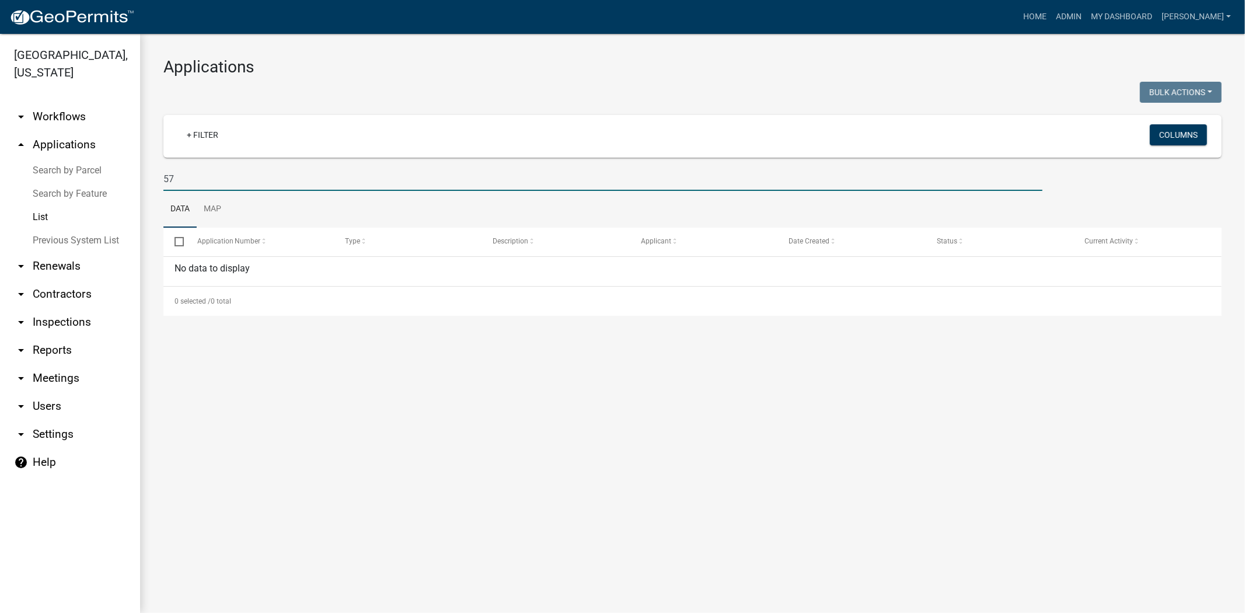
type input "5"
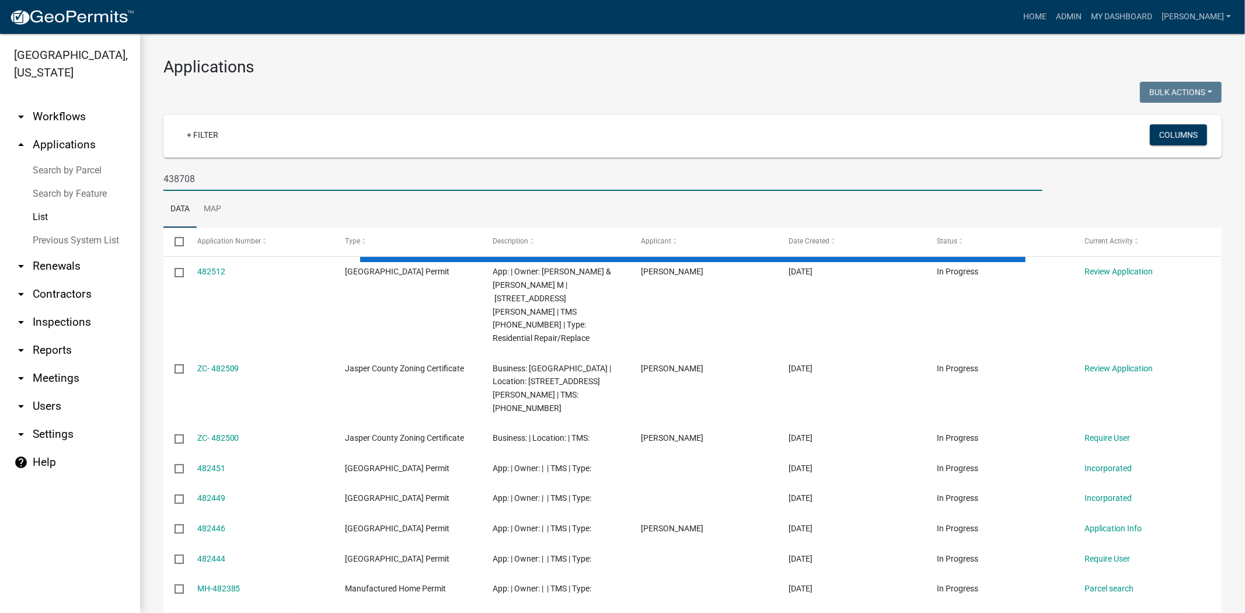
type input "438708"
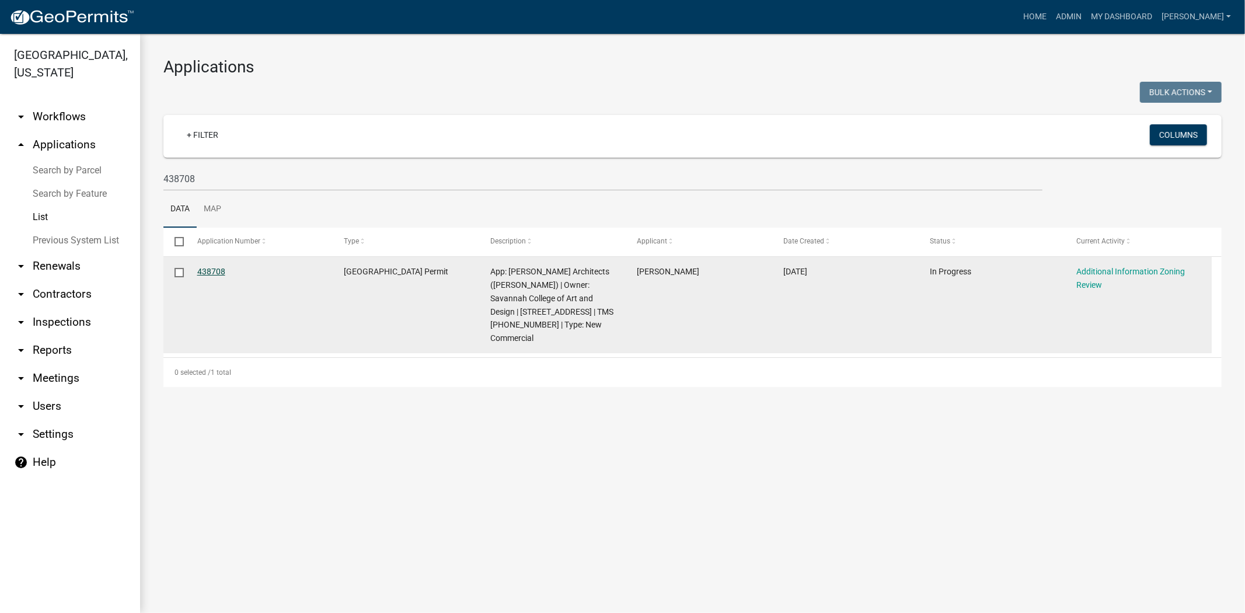
click at [218, 274] on link "438708" at bounding box center [211, 271] width 28 height 9
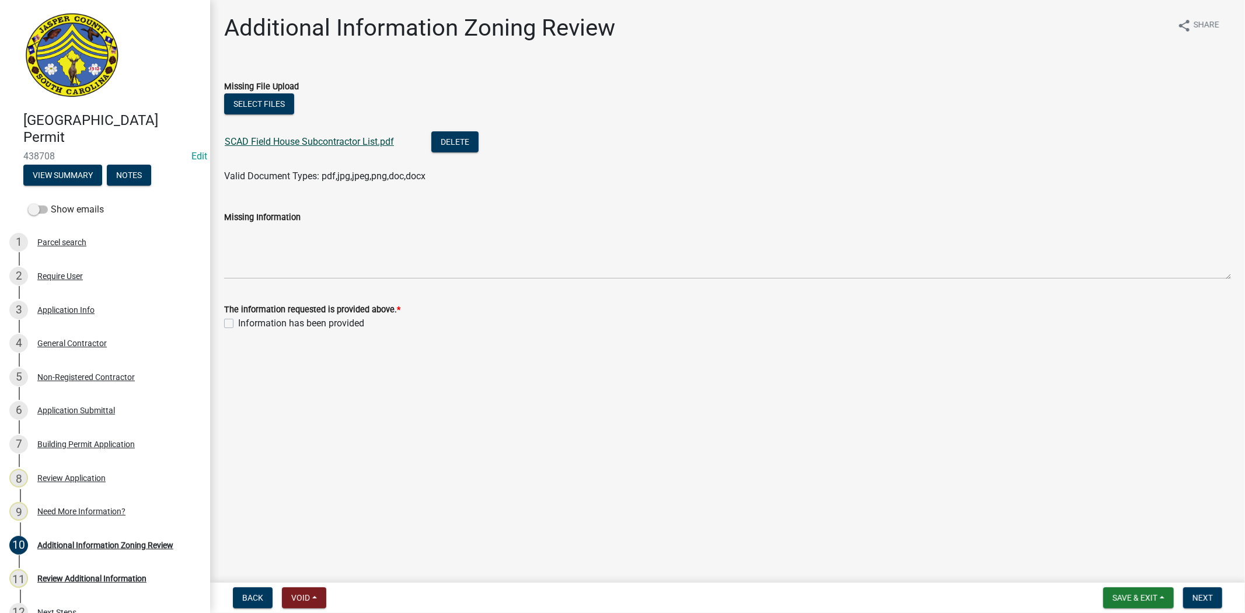
click at [310, 137] on link "SCAD Field House Subcontractor List.pdf" at bounding box center [309, 141] width 169 height 11
click at [1133, 600] on span "Save & Exit" at bounding box center [1134, 597] width 45 height 9
click at [1128, 573] on button "Save & Exit" at bounding box center [1126, 567] width 93 height 28
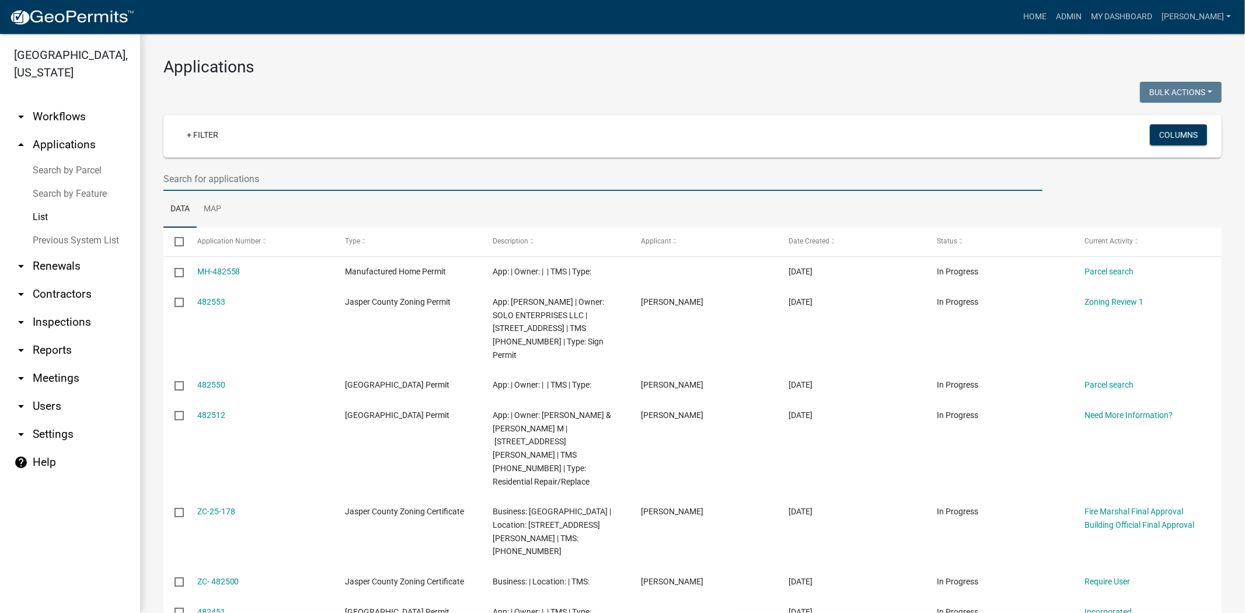
click at [197, 184] on input "text" at bounding box center [602, 179] width 879 height 24
type input "n"
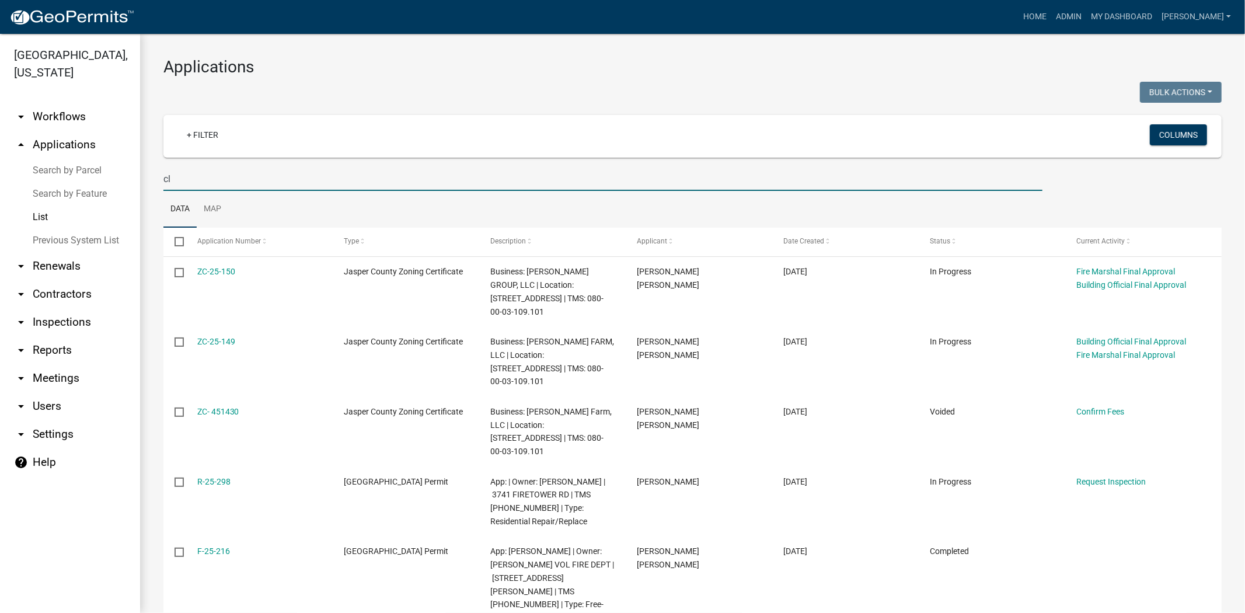
type input "c"
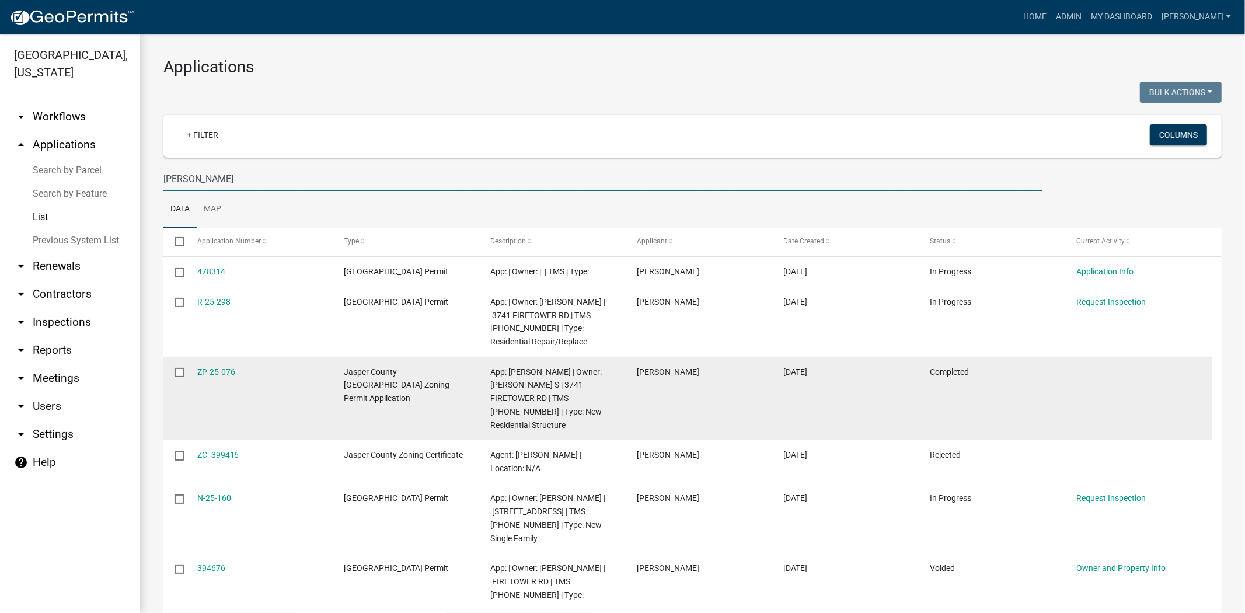
scroll to position [65, 0]
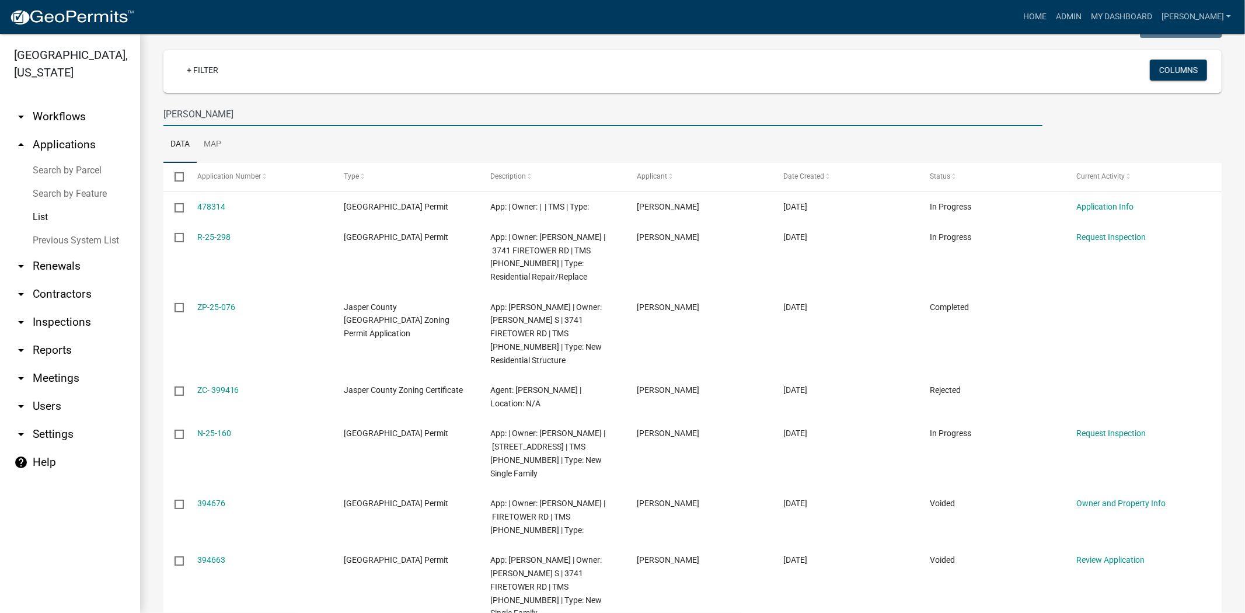
type input "aaron"
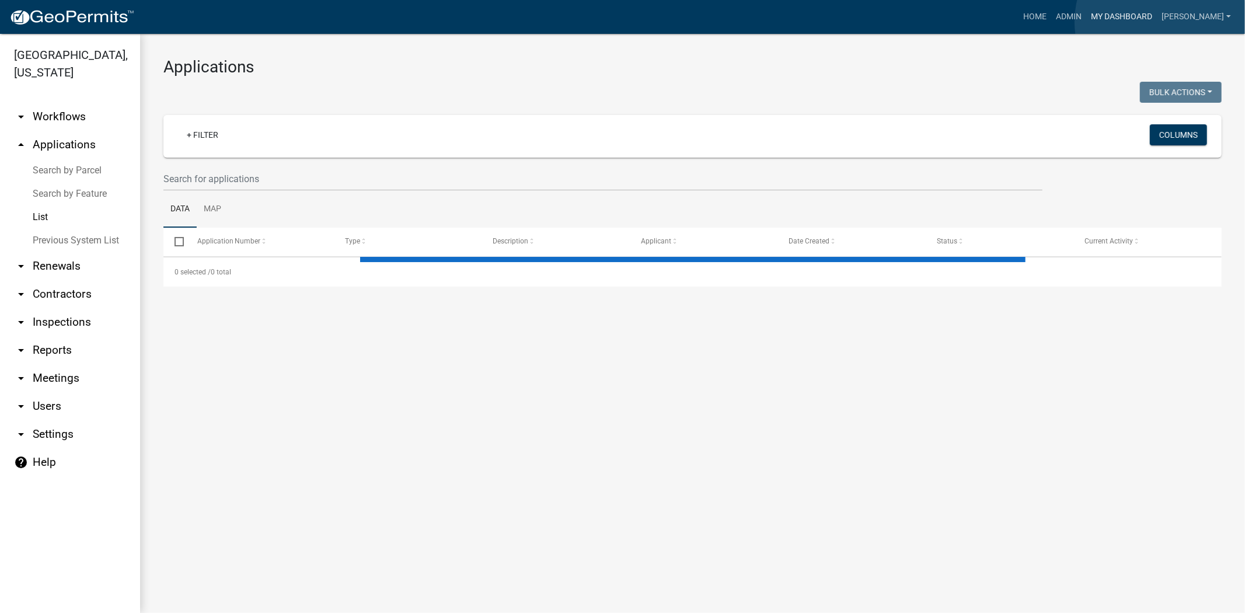
click at [1157, 22] on link "My Dashboard" at bounding box center [1121, 17] width 71 height 22
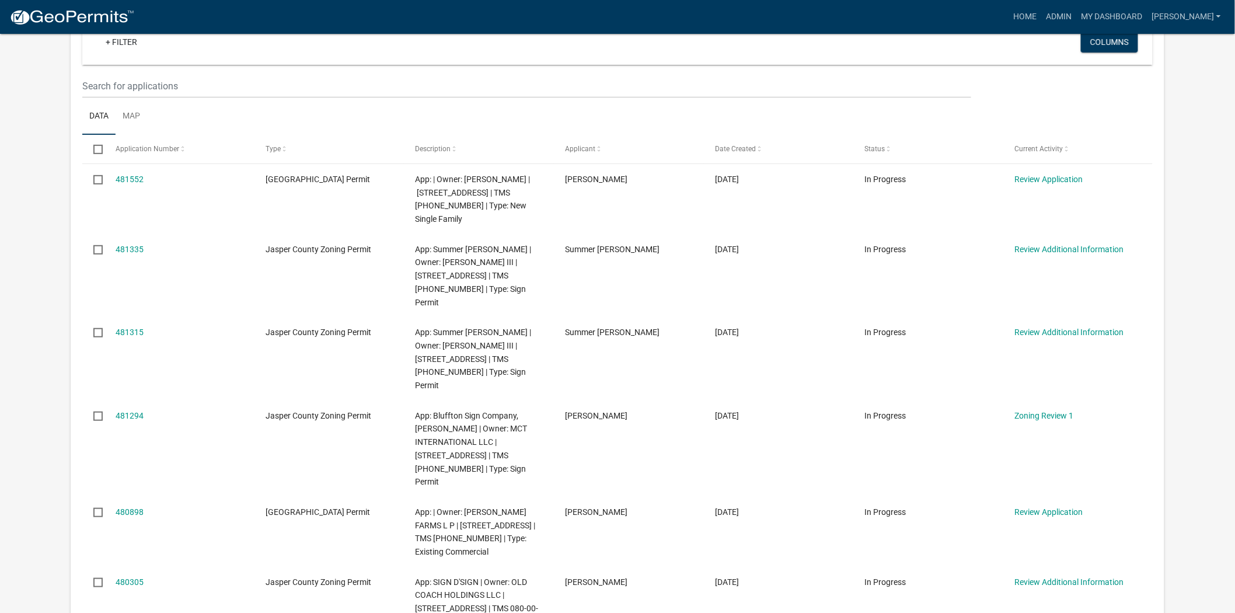
scroll to position [130, 0]
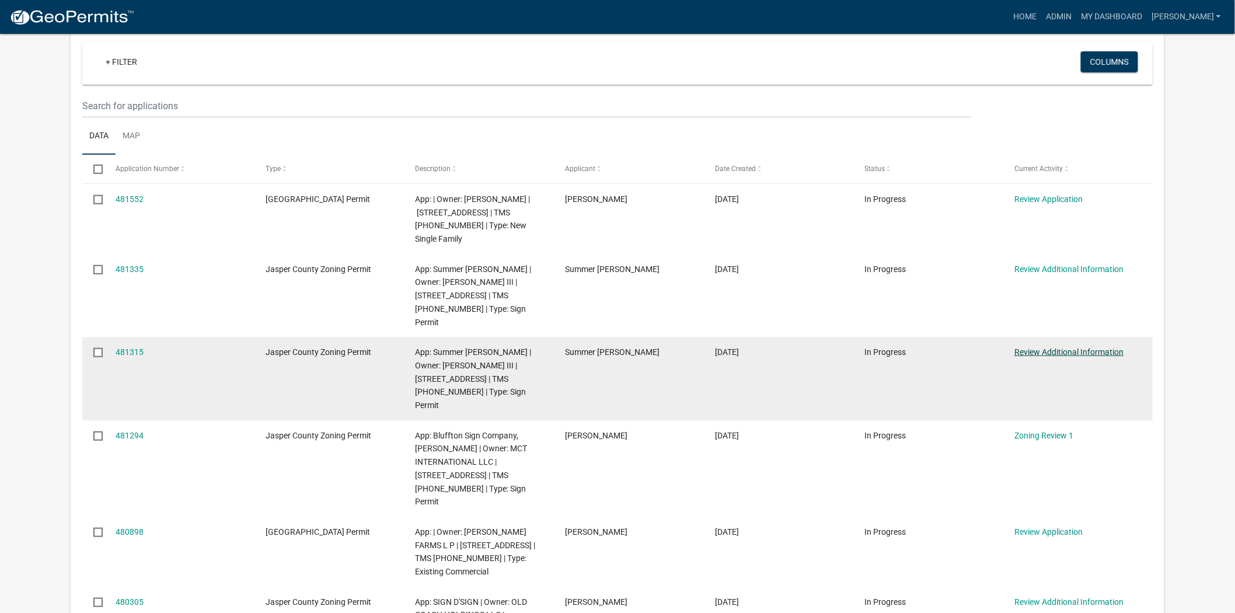
click at [1086, 347] on link "Review Additional Information" at bounding box center [1068, 351] width 109 height 9
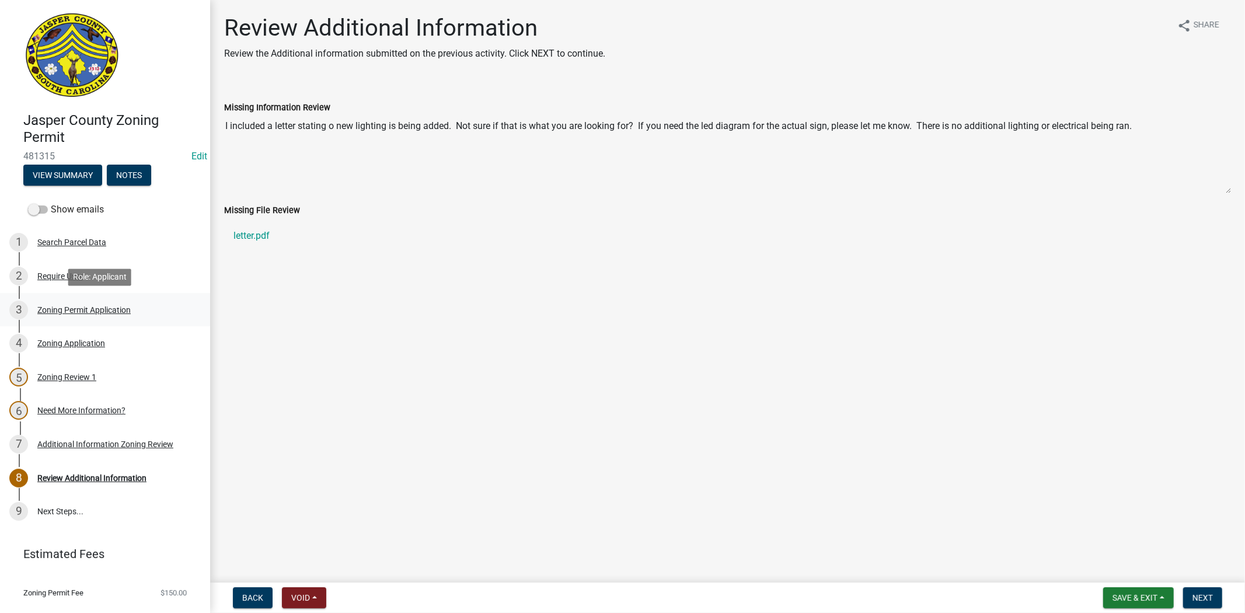
click at [114, 313] on div "3 Zoning Permit Application" at bounding box center [100, 310] width 182 height 19
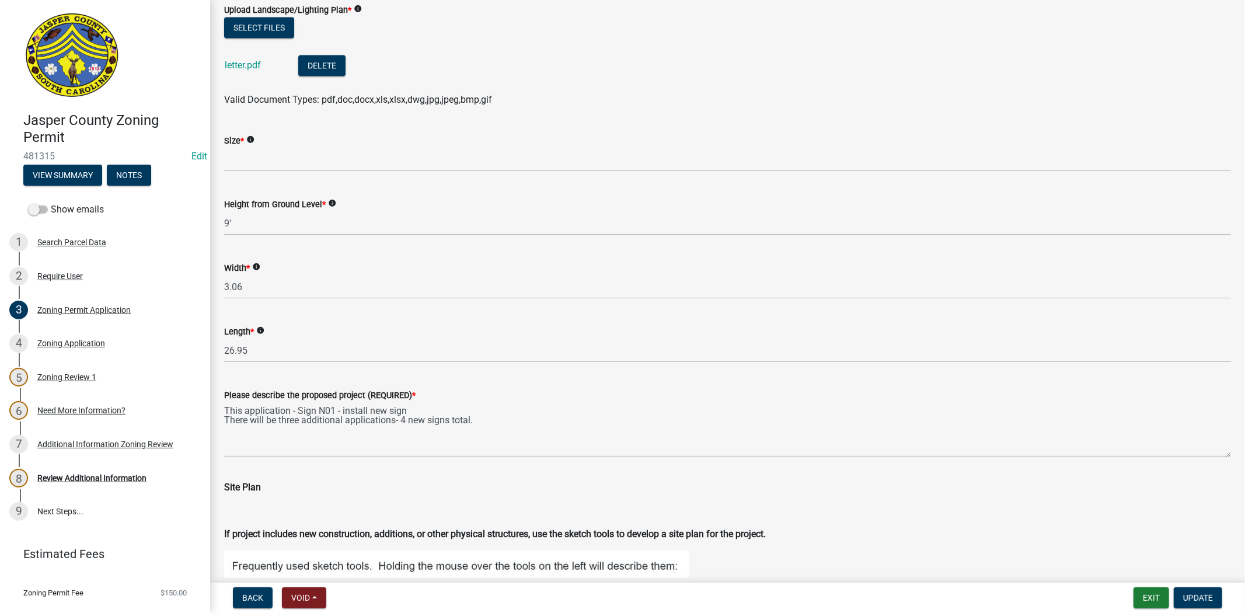
scroll to position [1945, 0]
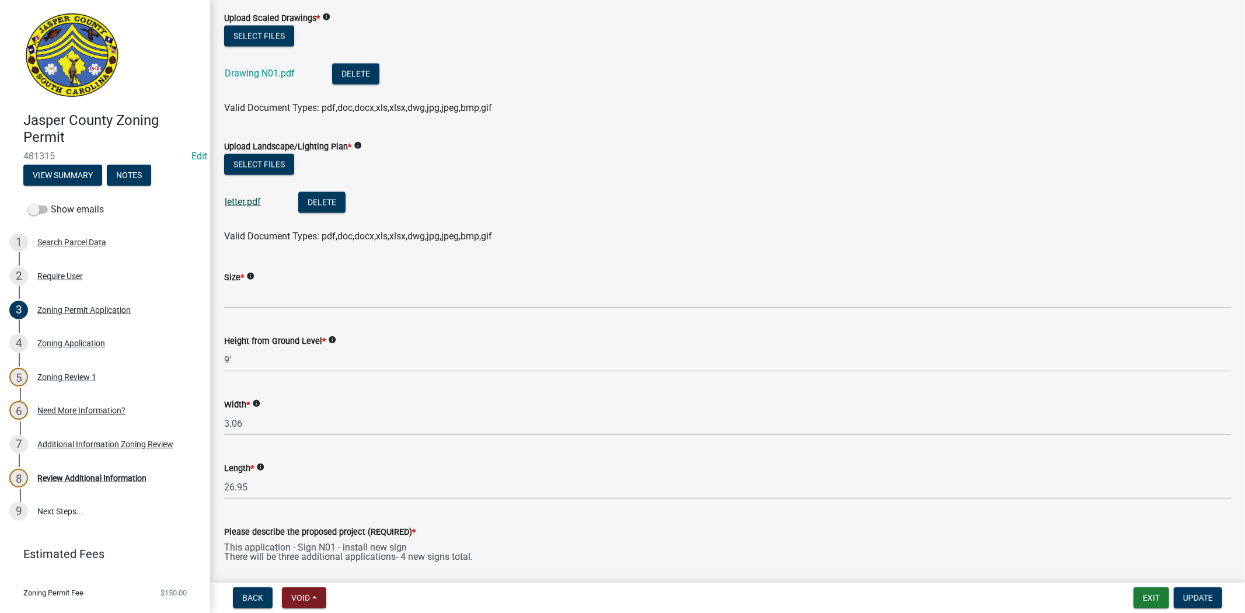
click at [234, 203] on link "letter.pdf" at bounding box center [243, 201] width 36 height 11
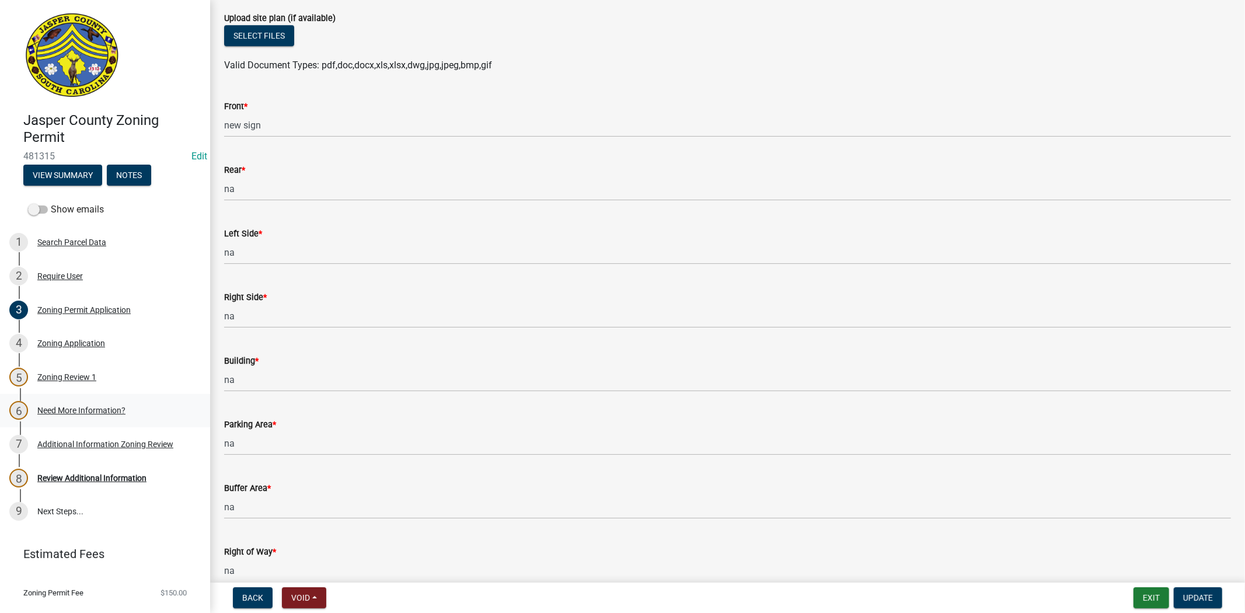
scroll to position [3242, 0]
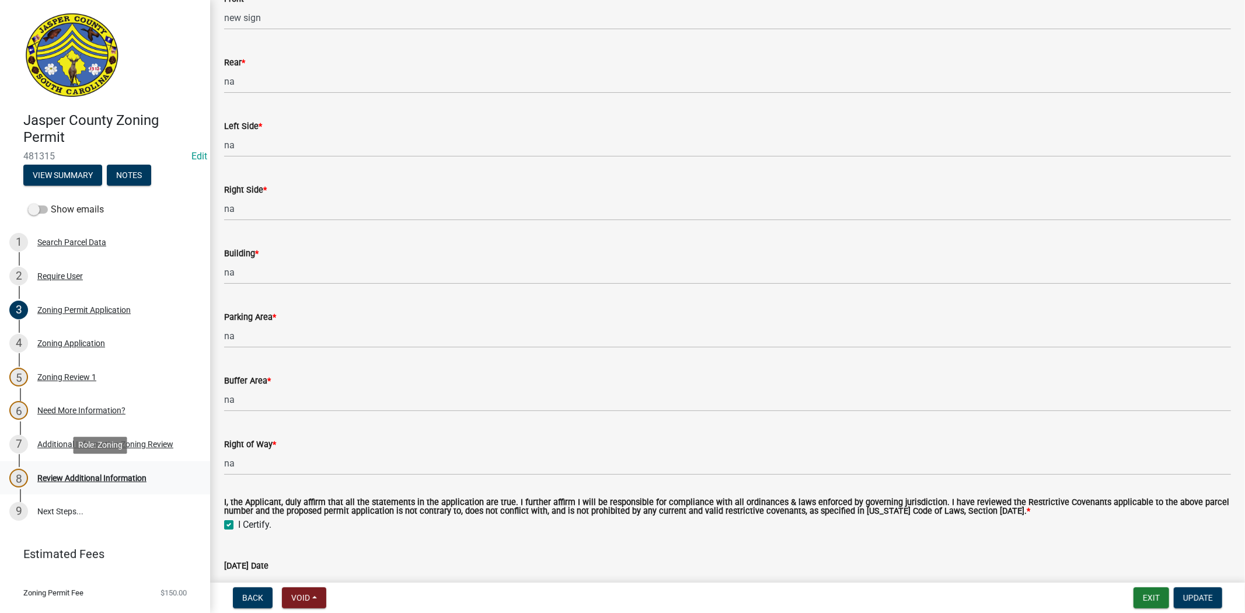
click at [120, 482] on div "8 Review Additional Information" at bounding box center [100, 478] width 182 height 19
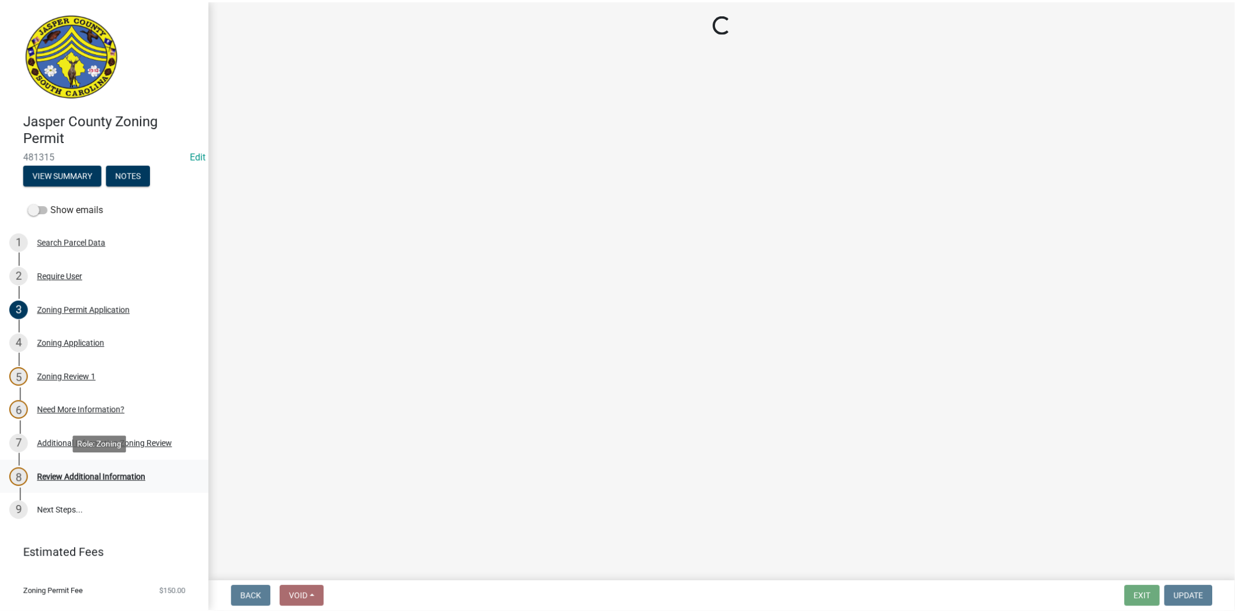
scroll to position [0, 0]
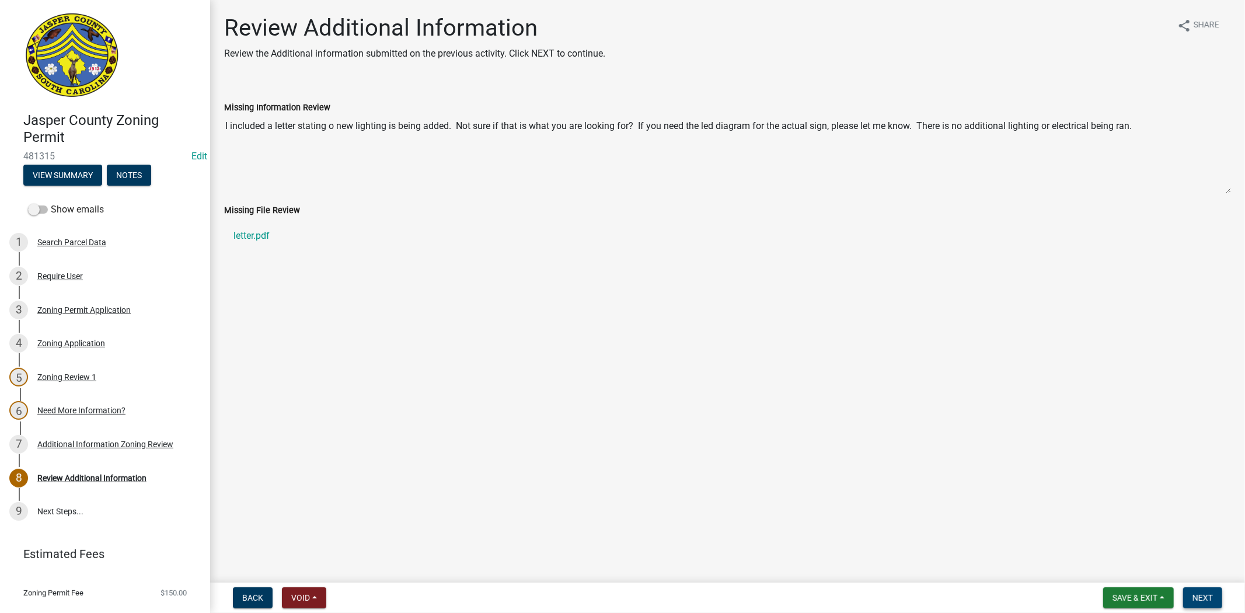
click at [1210, 597] on span "Next" at bounding box center [1202, 597] width 20 height 9
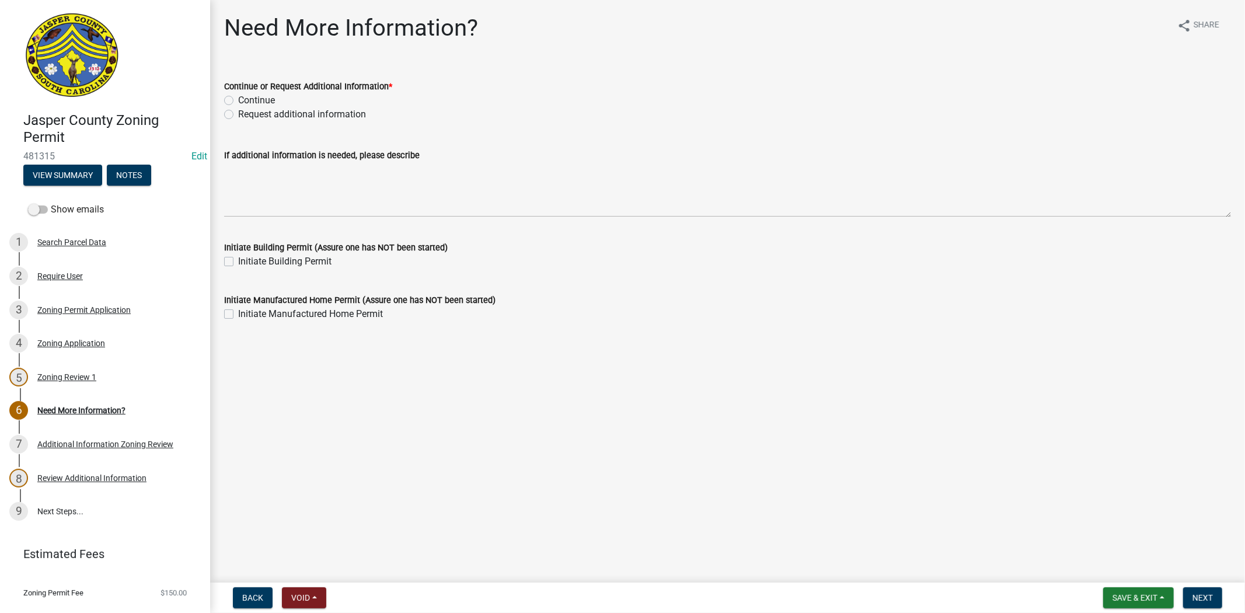
click at [238, 116] on label "Request additional information" at bounding box center [302, 114] width 128 height 14
click at [238, 115] on input "Request additional information" at bounding box center [242, 111] width 8 height 8
radio input "true"
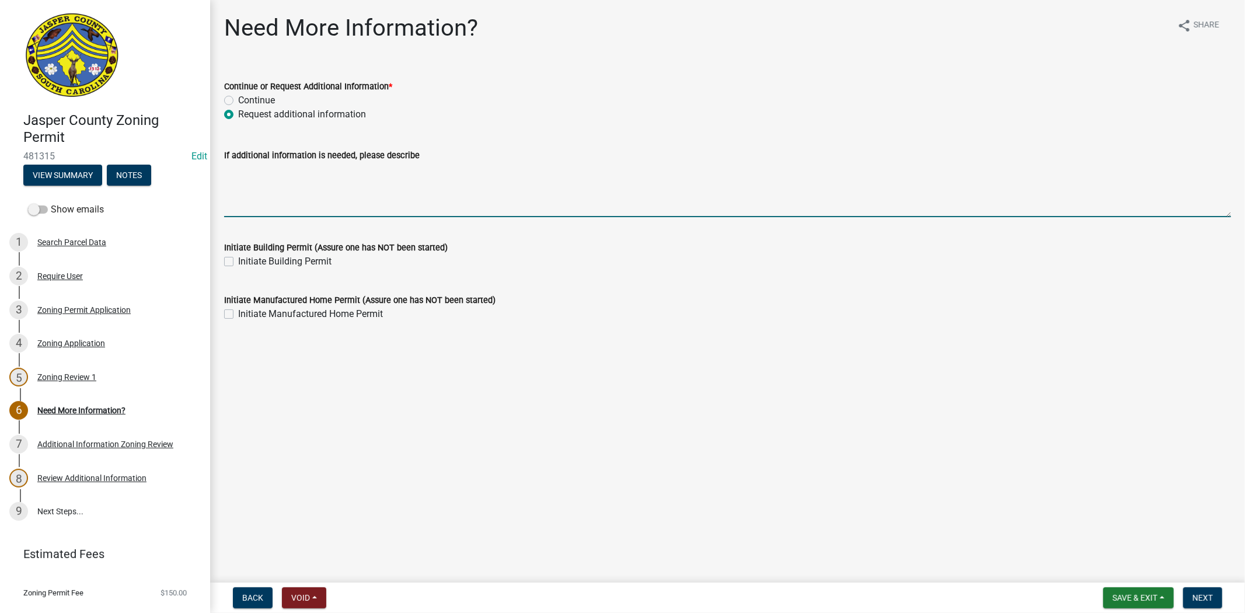
click at [270, 183] on textarea "If additional information is needed, please describe" at bounding box center [727, 189] width 1007 height 55
type textarea "please apply for a building permit if you have not already."
click at [1194, 594] on span "Next" at bounding box center [1202, 597] width 20 height 9
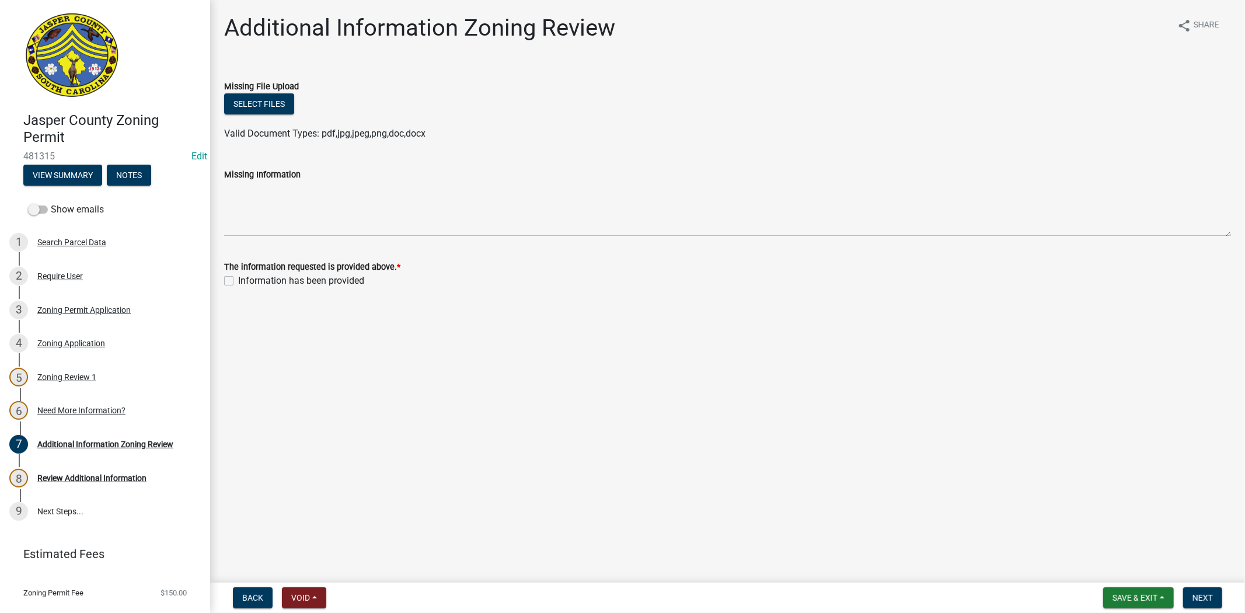
click at [238, 281] on label "Information has been provided" at bounding box center [301, 281] width 126 height 14
click at [238, 281] on input "Information has been provided" at bounding box center [242, 278] width 8 height 8
checkbox input "true"
click at [1209, 597] on span "Next" at bounding box center [1202, 597] width 20 height 9
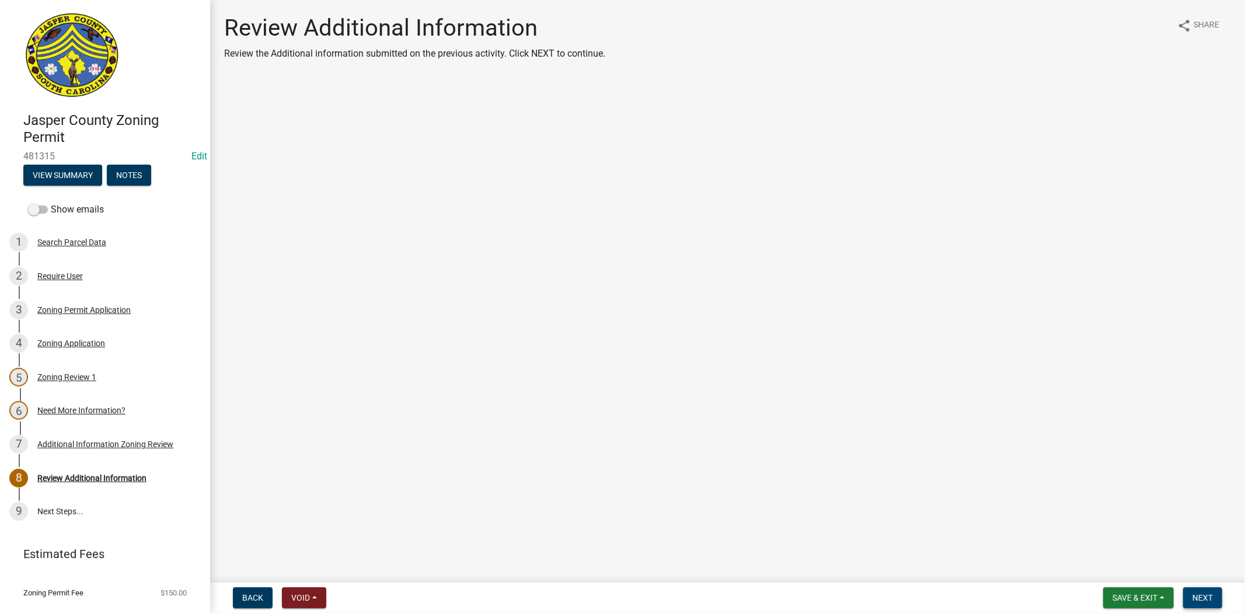
click at [1201, 593] on span "Next" at bounding box center [1202, 597] width 20 height 9
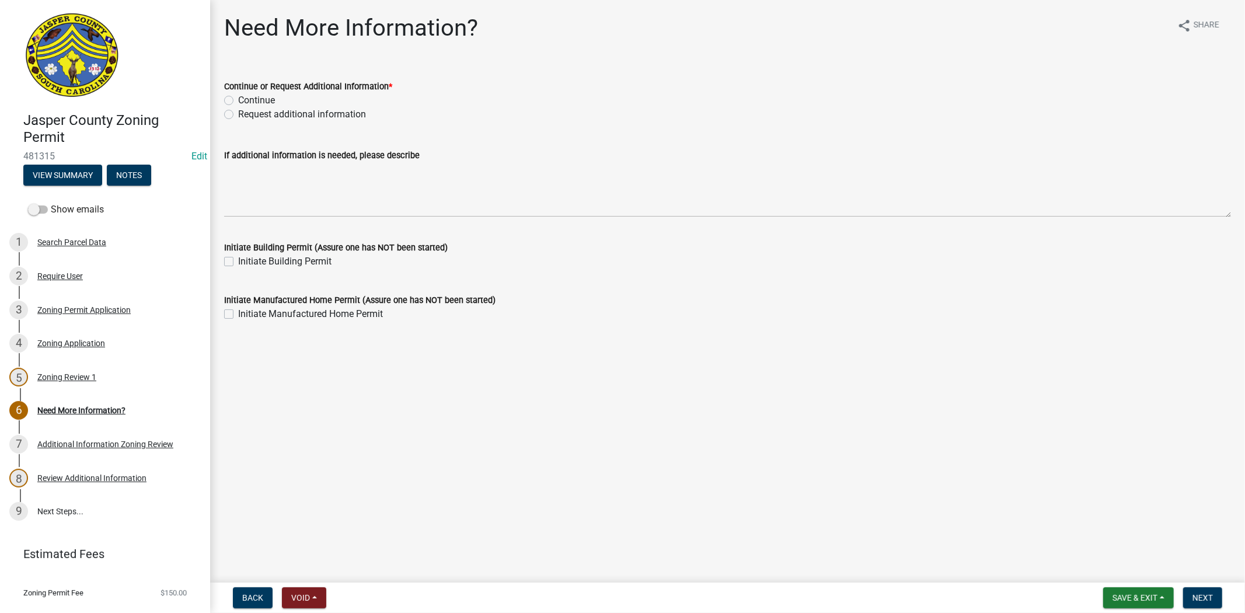
click at [238, 97] on label "Continue" at bounding box center [256, 100] width 37 height 14
click at [238, 97] on input "Continue" at bounding box center [242, 97] width 8 height 8
radio input "true"
click at [1206, 597] on span "Next" at bounding box center [1202, 597] width 20 height 9
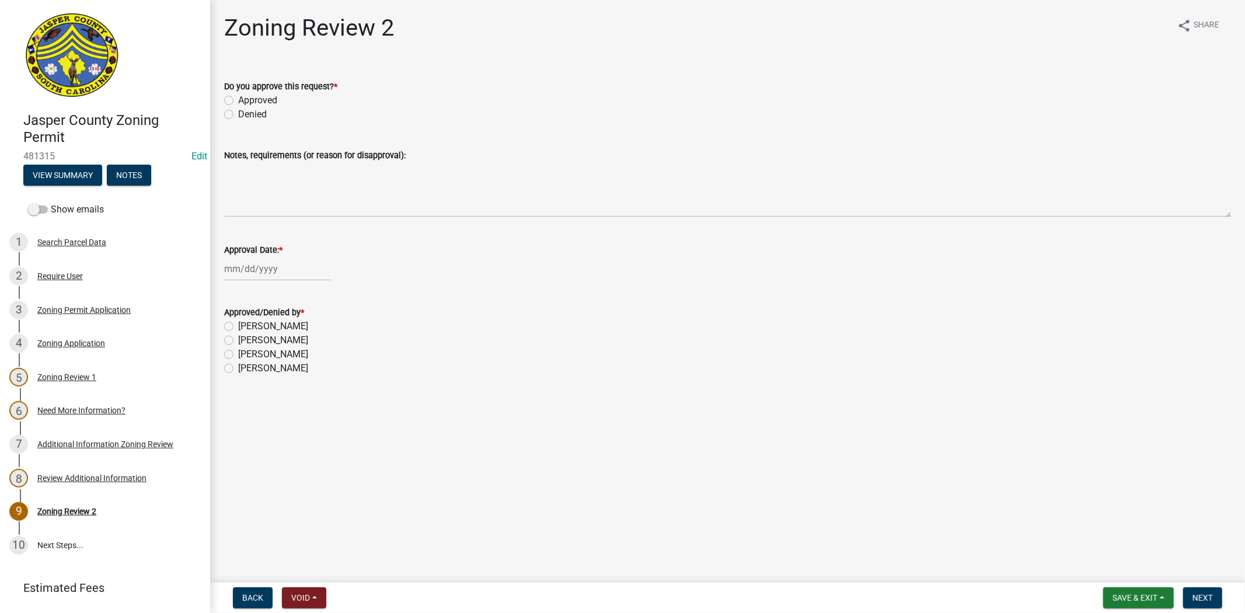
click at [238, 97] on label "Approved" at bounding box center [257, 100] width 39 height 14
click at [238, 97] on input "Approved" at bounding box center [242, 97] width 8 height 8
radio input "true"
select select "9"
select select "2025"
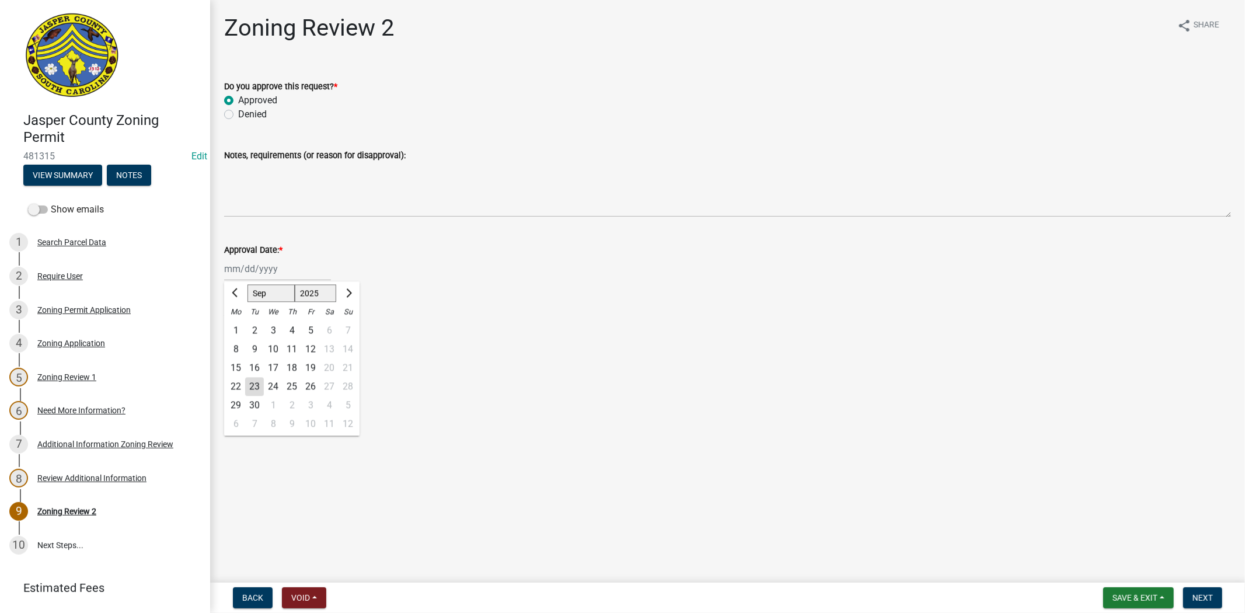
drag, startPoint x: 245, startPoint y: 264, endPoint x: 257, endPoint y: 301, distance: 39.3
click at [245, 264] on div "Jan Feb Mar Apr May Jun Jul Aug Sep Oct Nov Dec 1525 1526 1527 1528 1529 1530 1…" at bounding box center [277, 269] width 107 height 24
click at [261, 385] on div "23" at bounding box center [254, 386] width 19 height 19
type input "[DATE]"
click at [238, 366] on label "Ciara Chapman" at bounding box center [273, 368] width 70 height 14
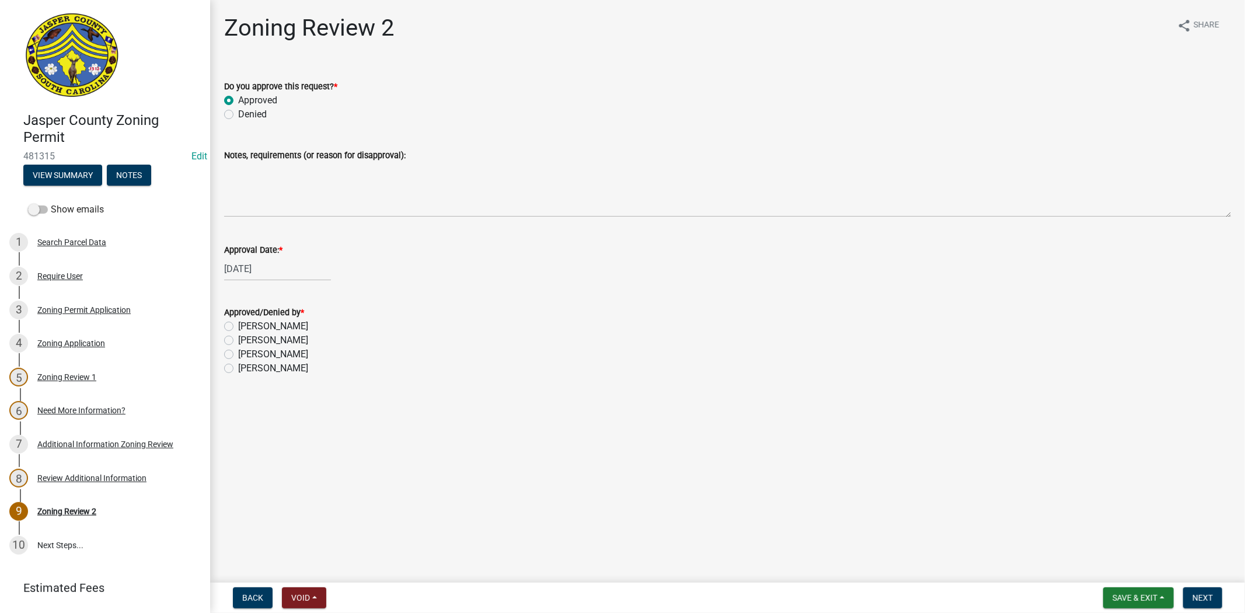
click at [238, 366] on input "Ciara Chapman" at bounding box center [242, 365] width 8 height 8
radio input "true"
click at [1195, 597] on span "Next" at bounding box center [1202, 597] width 20 height 9
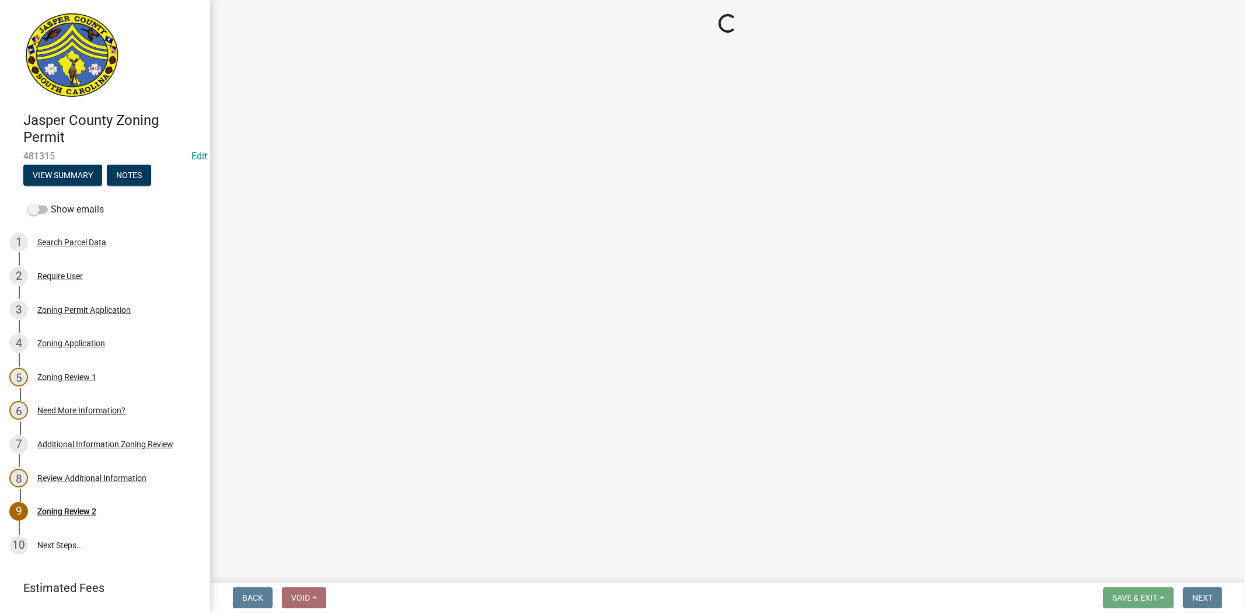
select select "3: 3"
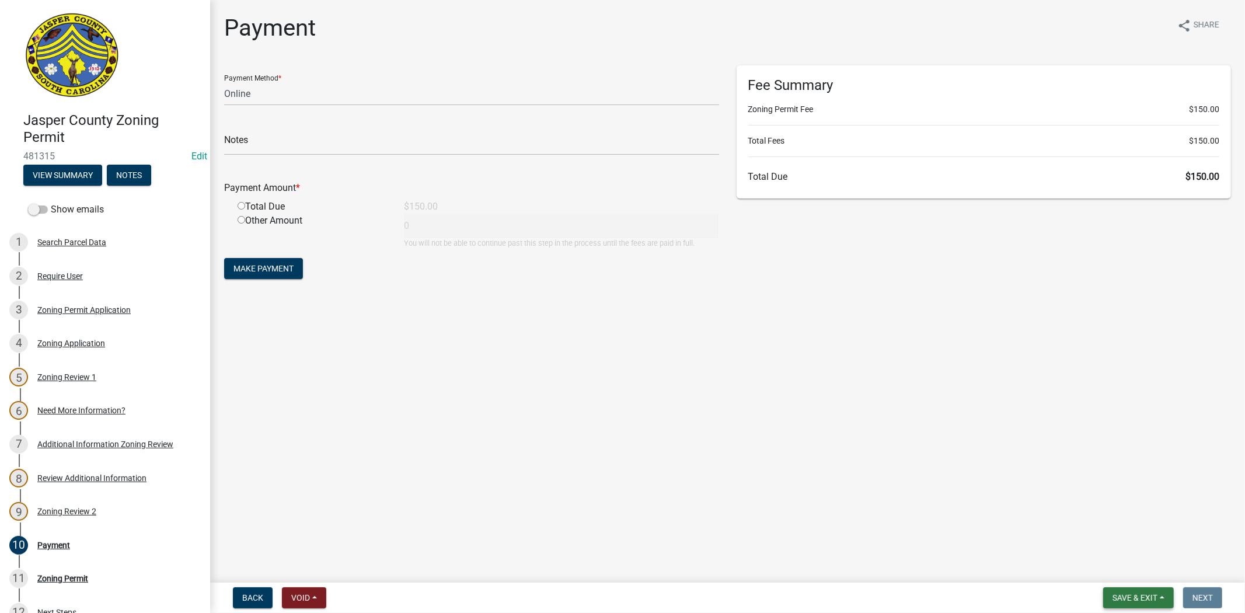
click at [1133, 601] on span "Save & Exit" at bounding box center [1134, 597] width 45 height 9
click at [1103, 565] on button "Save & Exit" at bounding box center [1126, 567] width 93 height 28
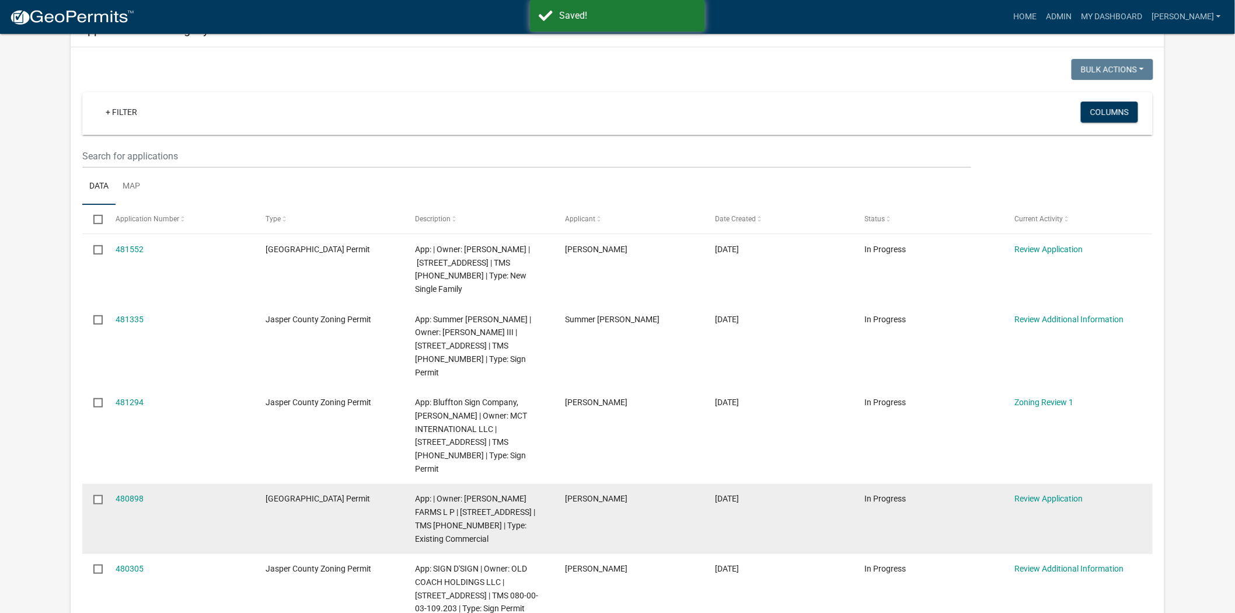
scroll to position [194, 0]
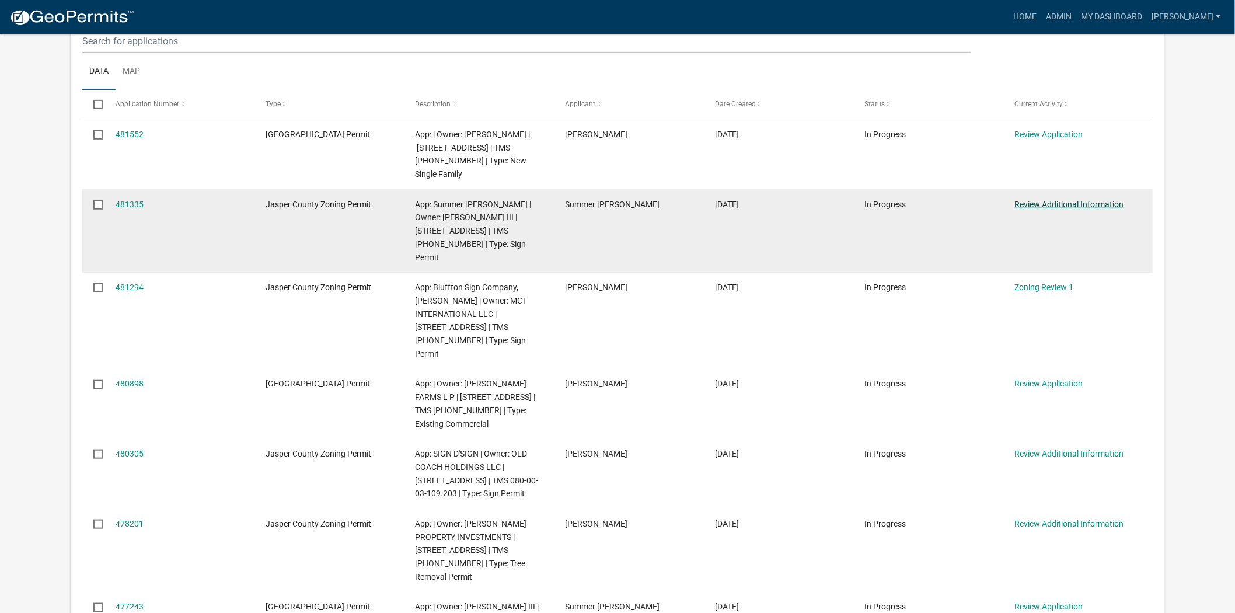
click at [1042, 200] on link "Review Additional Information" at bounding box center [1068, 204] width 109 height 9
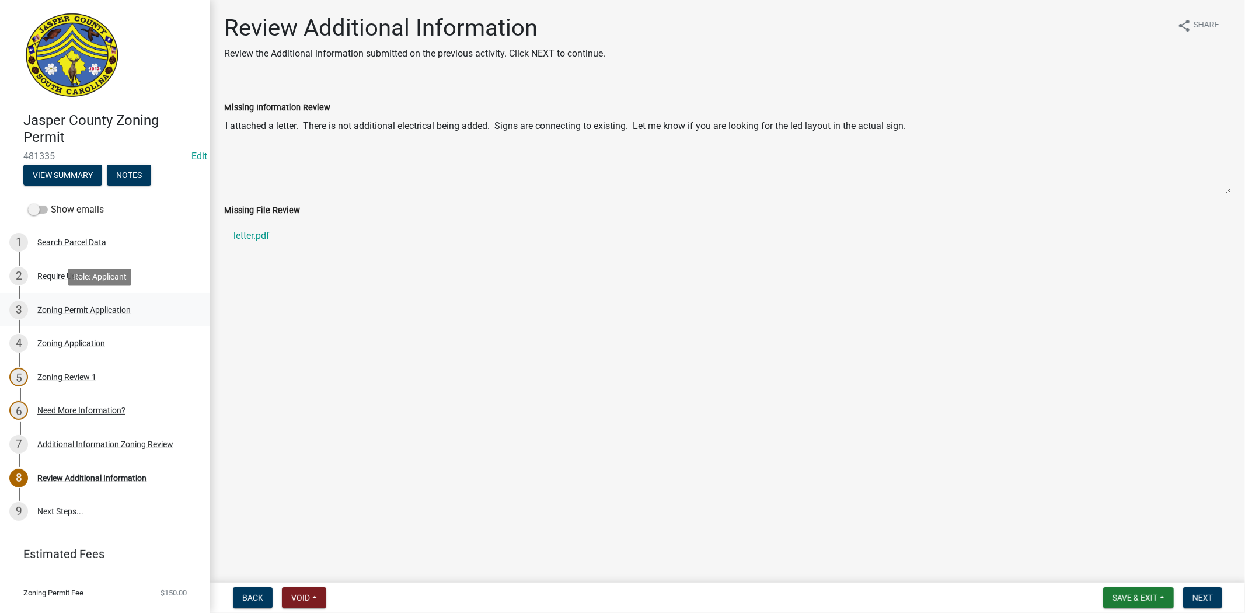
click at [80, 306] on div "Zoning Permit Application" at bounding box center [83, 310] width 93 height 8
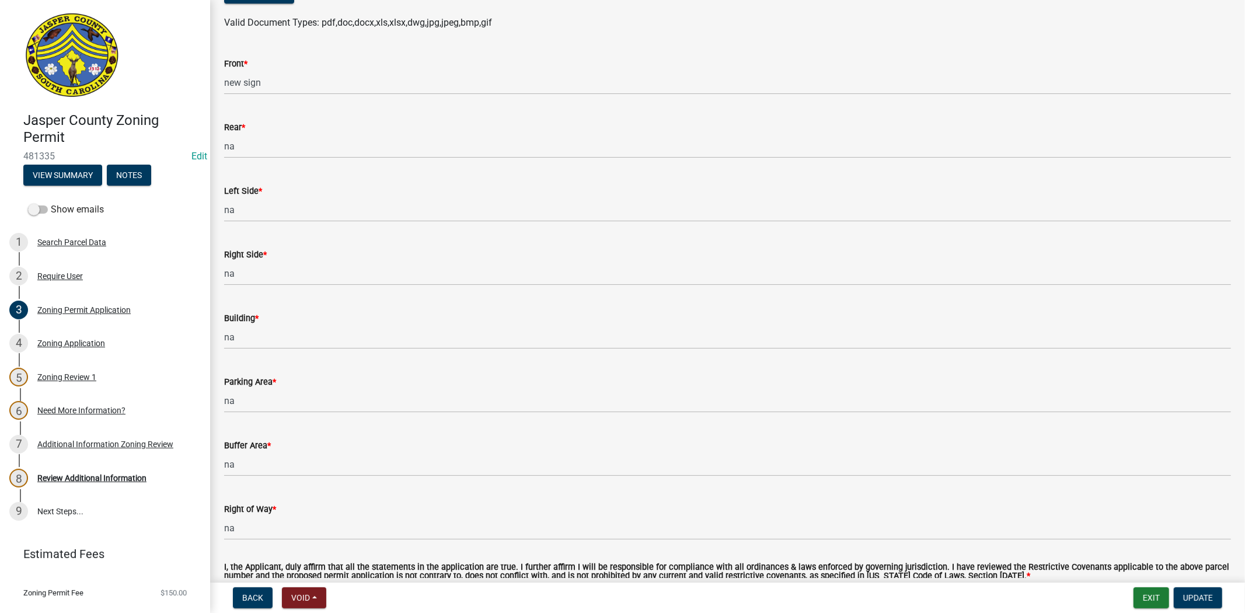
scroll to position [3558, 0]
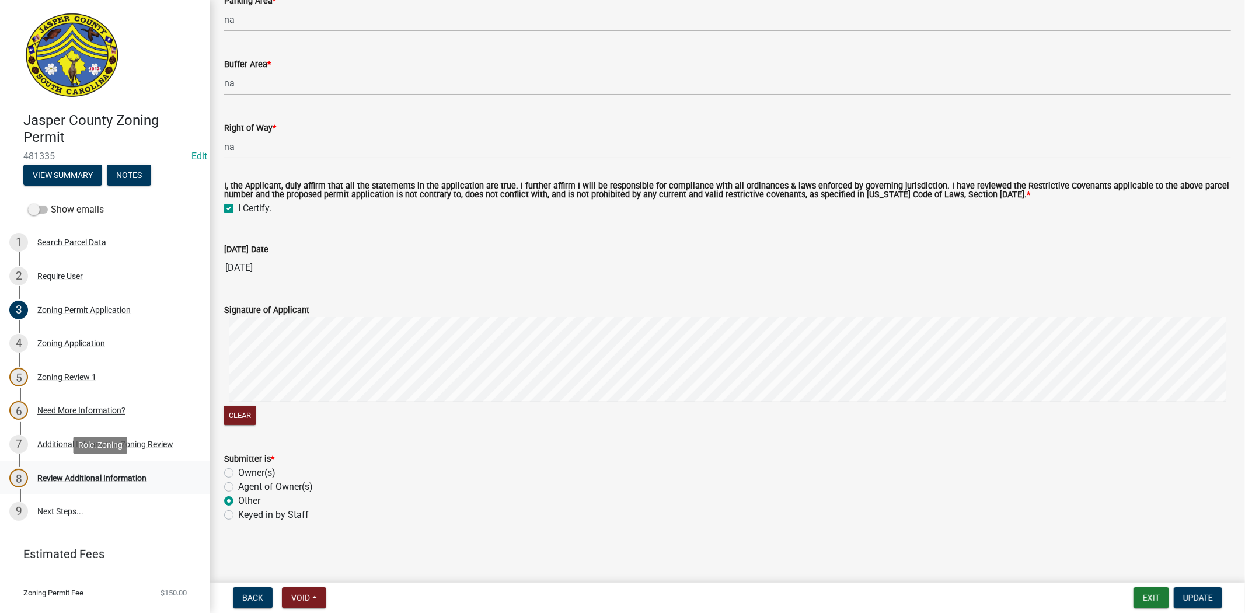
click at [102, 482] on div "8 Review Additional Information" at bounding box center [100, 478] width 182 height 19
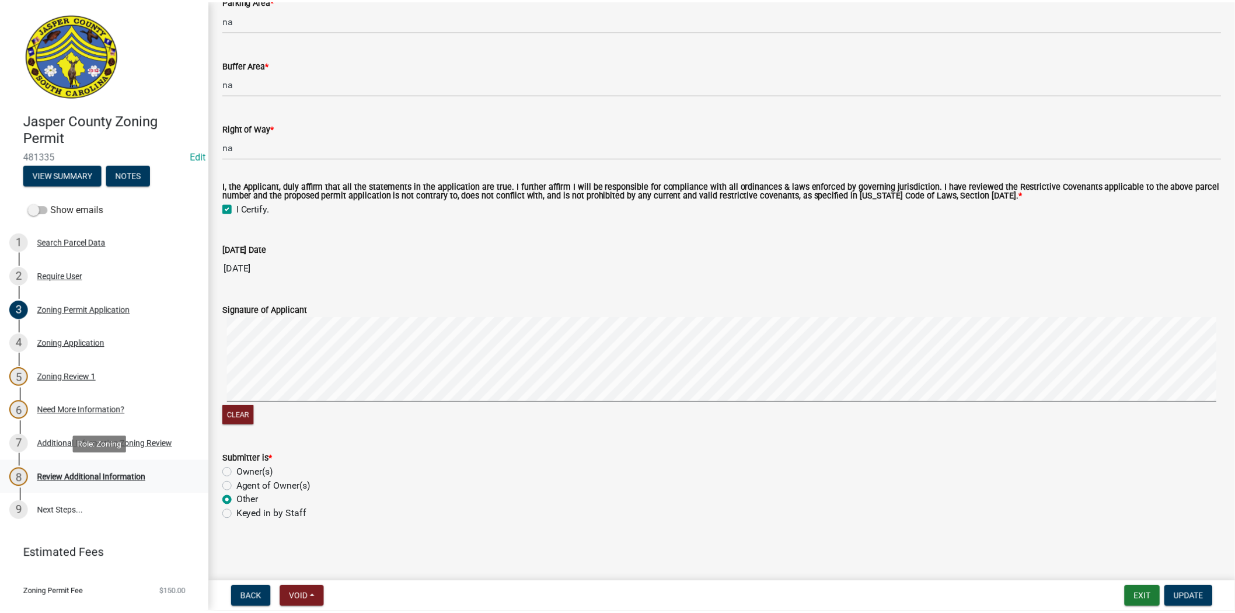
scroll to position [0, 0]
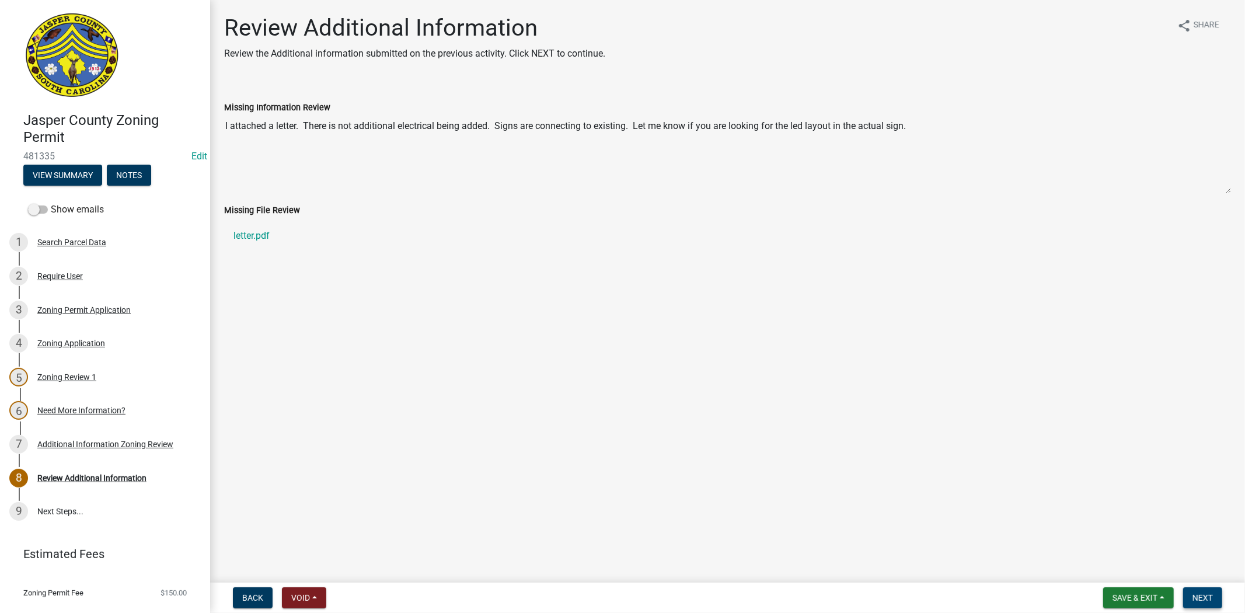
click at [1195, 593] on span "Next" at bounding box center [1202, 597] width 20 height 9
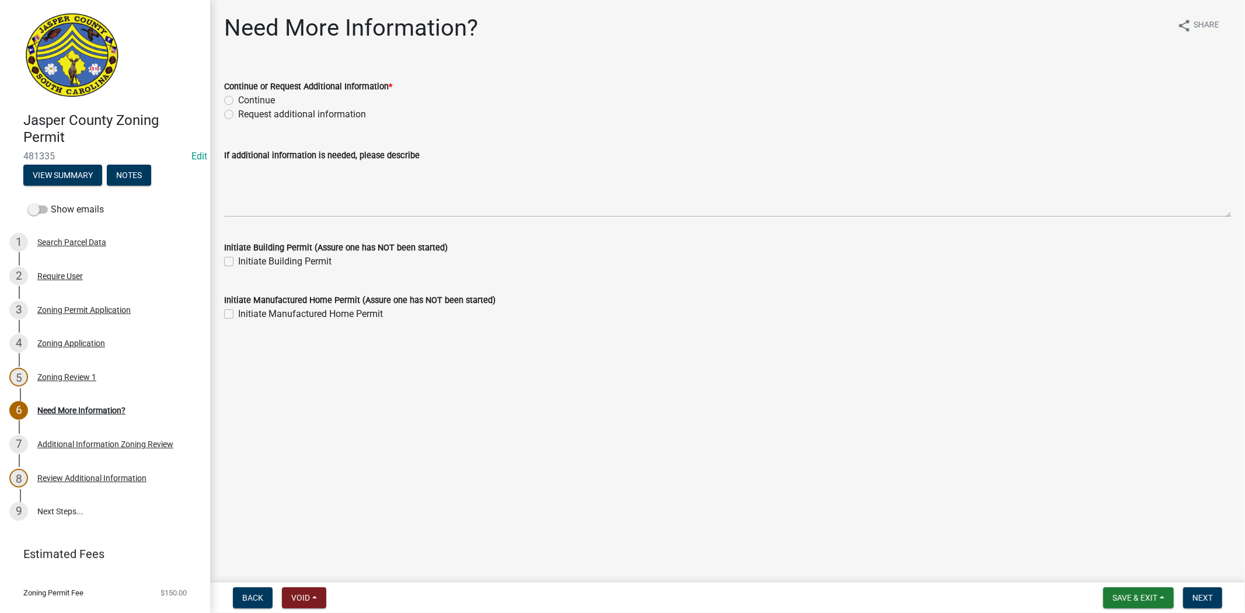
click at [238, 115] on label "Request additional information" at bounding box center [302, 114] width 128 height 14
click at [238, 115] on input "Request additional information" at bounding box center [242, 111] width 8 height 8
radio input "true"
click at [1200, 598] on span "Next" at bounding box center [1202, 597] width 20 height 9
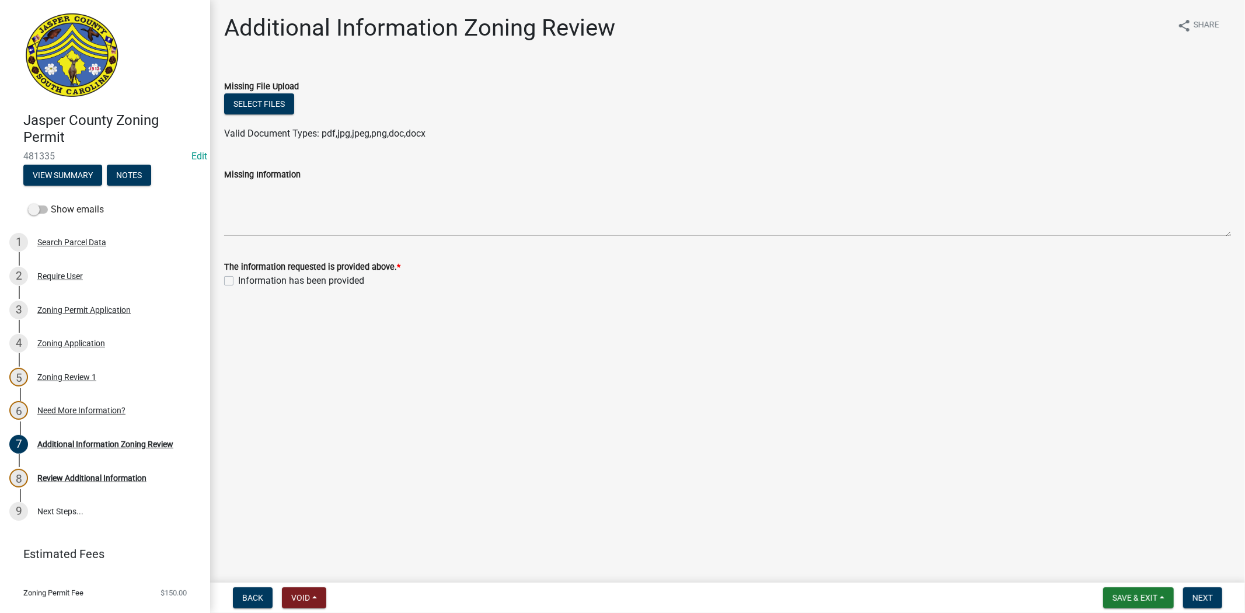
click at [238, 281] on label "Information has been provided" at bounding box center [301, 281] width 126 height 14
click at [238, 281] on input "Information has been provided" at bounding box center [242, 278] width 8 height 8
checkbox input "true"
click at [1205, 601] on span "Next" at bounding box center [1202, 597] width 20 height 9
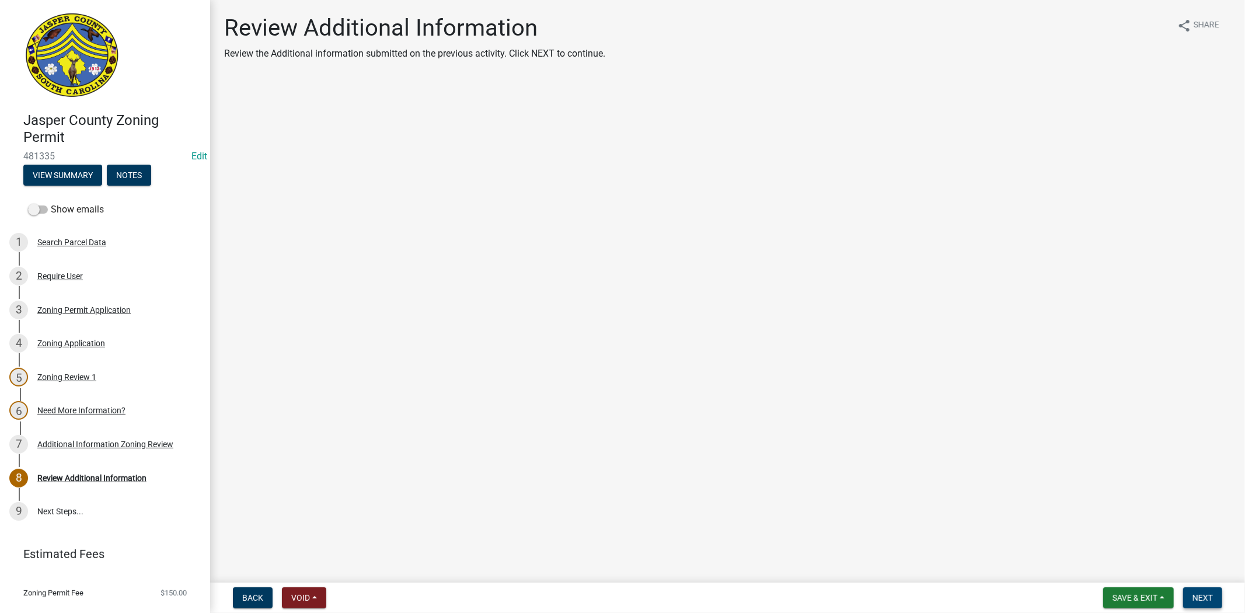
click at [1203, 600] on span "Next" at bounding box center [1202, 597] width 20 height 9
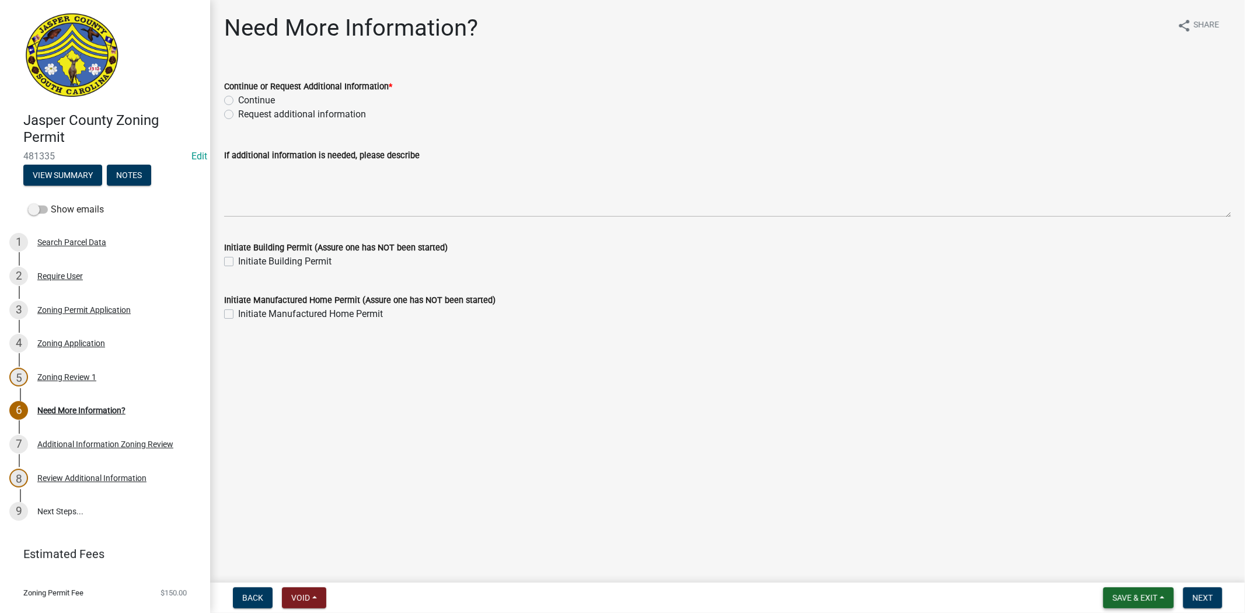
click at [1106, 599] on button "Save & Exit" at bounding box center [1138, 597] width 71 height 21
click at [1076, 467] on main "Need More Information? share Share Continue or Request Additional Information *…" at bounding box center [727, 289] width 1035 height 578
click at [238, 99] on label "Continue" at bounding box center [256, 100] width 37 height 14
click at [238, 99] on input "Continue" at bounding box center [242, 97] width 8 height 8
radio input "true"
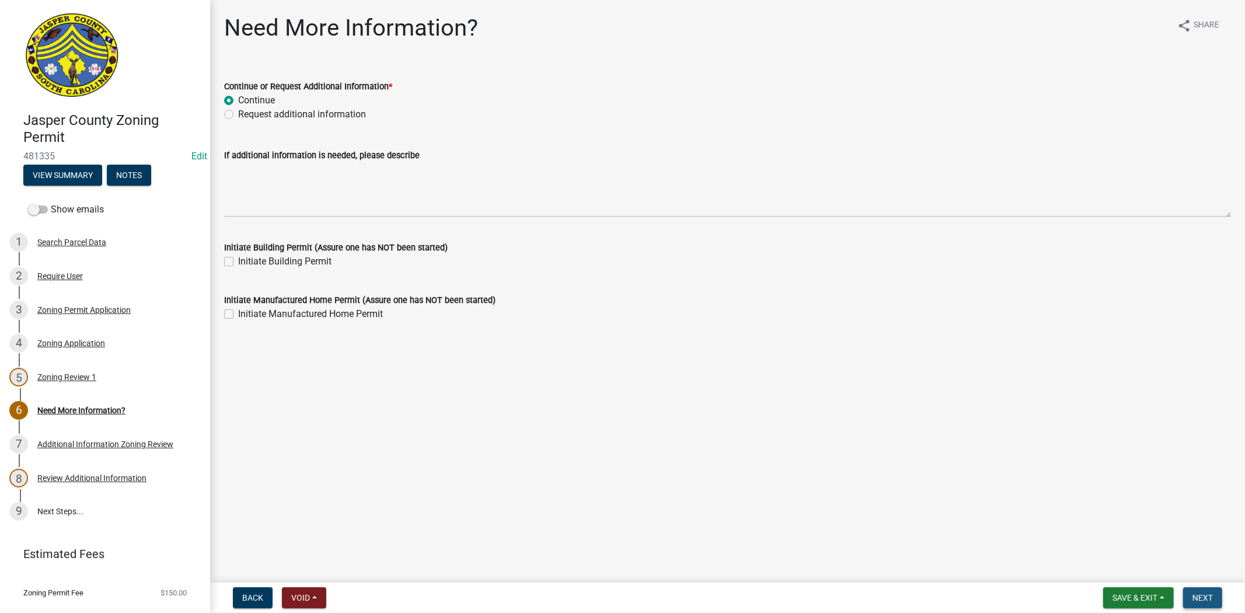
click at [1201, 596] on span "Next" at bounding box center [1202, 597] width 20 height 9
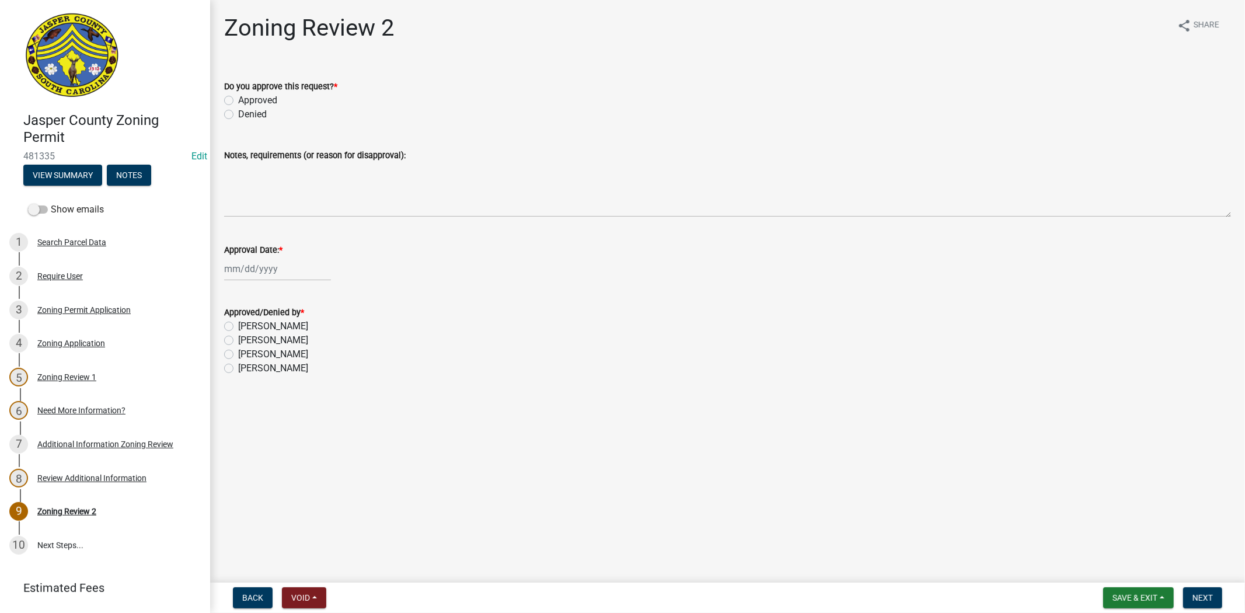
click at [238, 102] on label "Approved" at bounding box center [257, 100] width 39 height 14
click at [238, 101] on input "Approved" at bounding box center [242, 97] width 8 height 8
radio input "true"
click at [251, 270] on div at bounding box center [277, 269] width 107 height 24
select select "9"
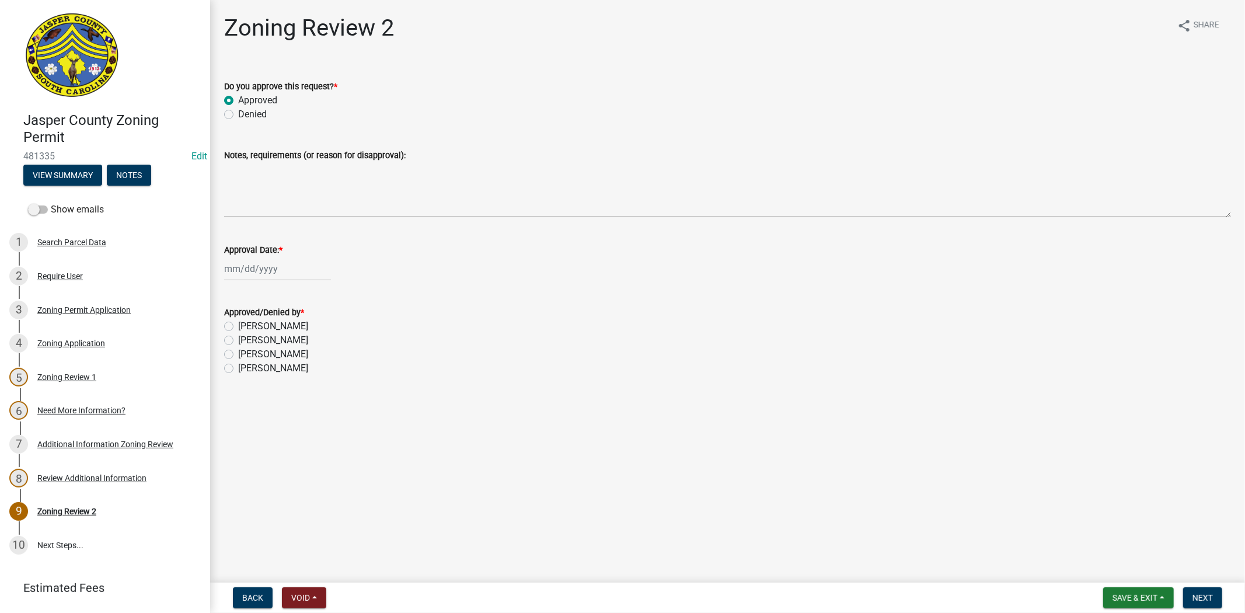
select select "2025"
click at [257, 381] on div "23" at bounding box center [254, 386] width 19 height 19
type input "[DATE]"
click at [238, 365] on label "Ciara Chapman" at bounding box center [273, 368] width 70 height 14
click at [238, 365] on input "Ciara Chapman" at bounding box center [242, 365] width 8 height 8
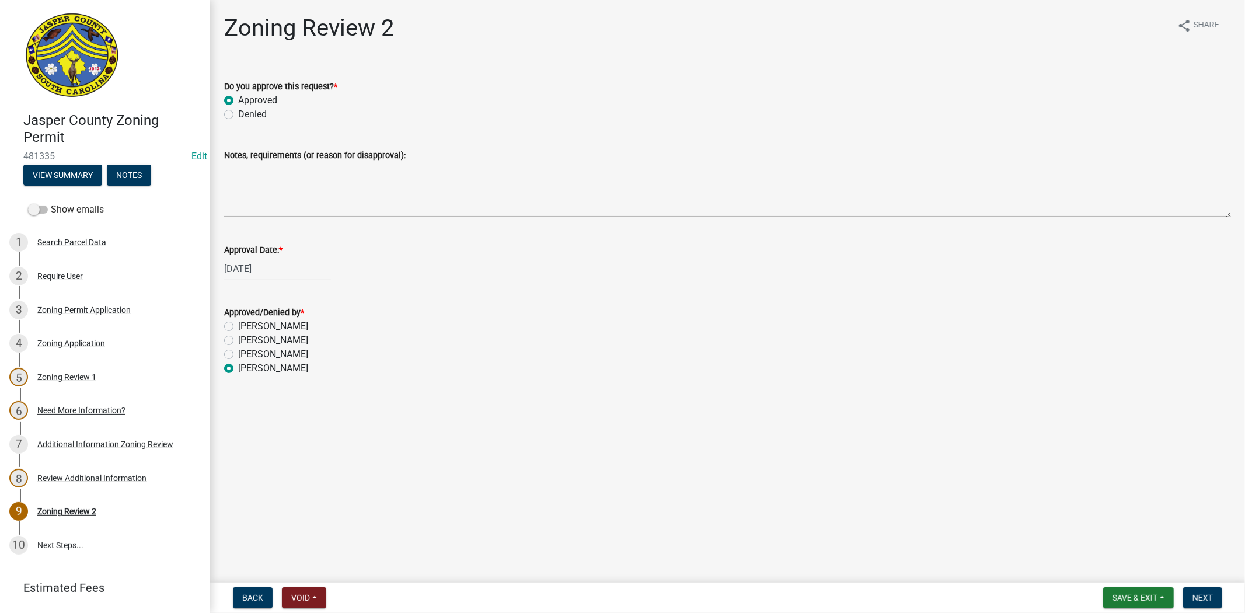
radio input "true"
click at [1207, 599] on span "Next" at bounding box center [1202, 597] width 20 height 9
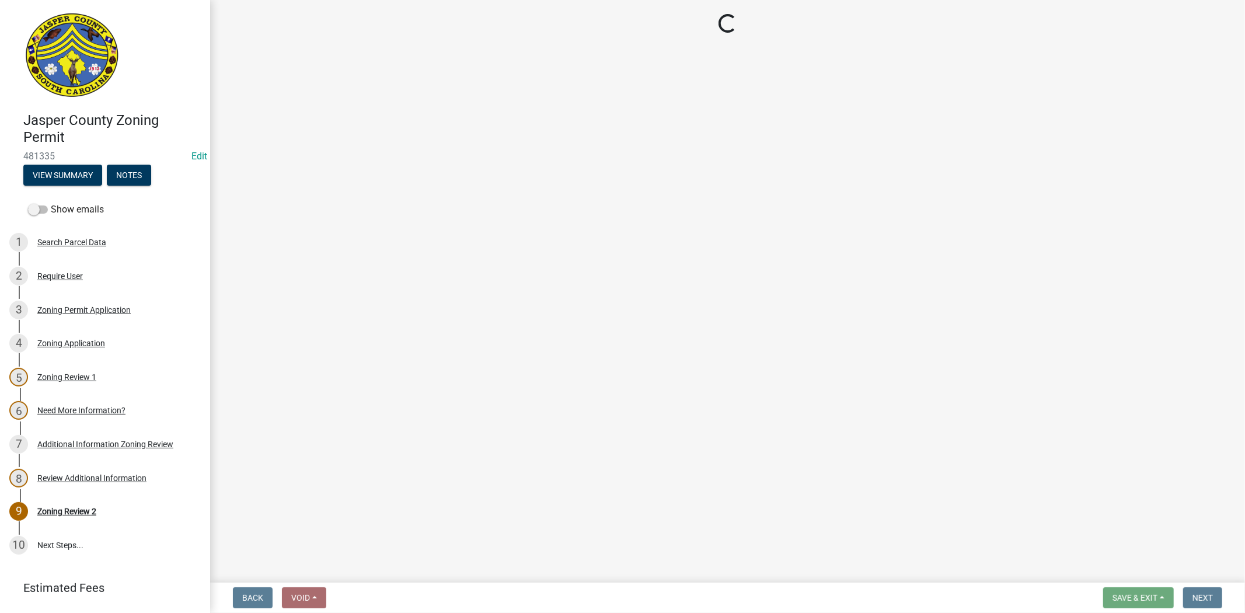
select select "3: 3"
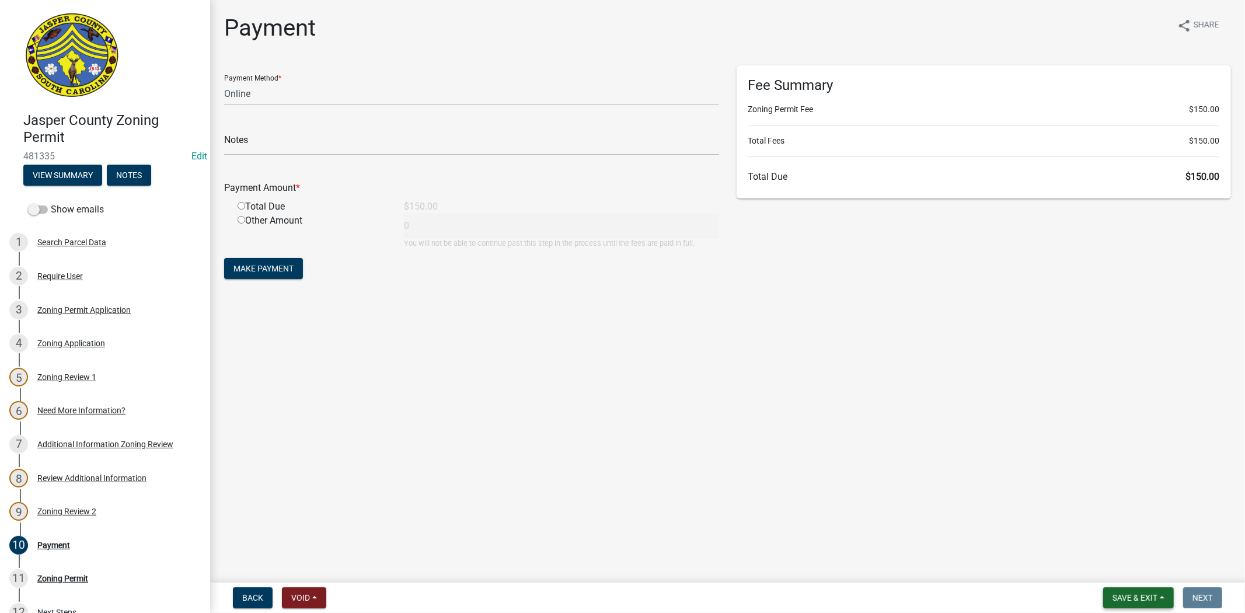
click at [1119, 594] on span "Save & Exit" at bounding box center [1134, 597] width 45 height 9
click at [1104, 562] on button "Save & Exit" at bounding box center [1126, 567] width 93 height 28
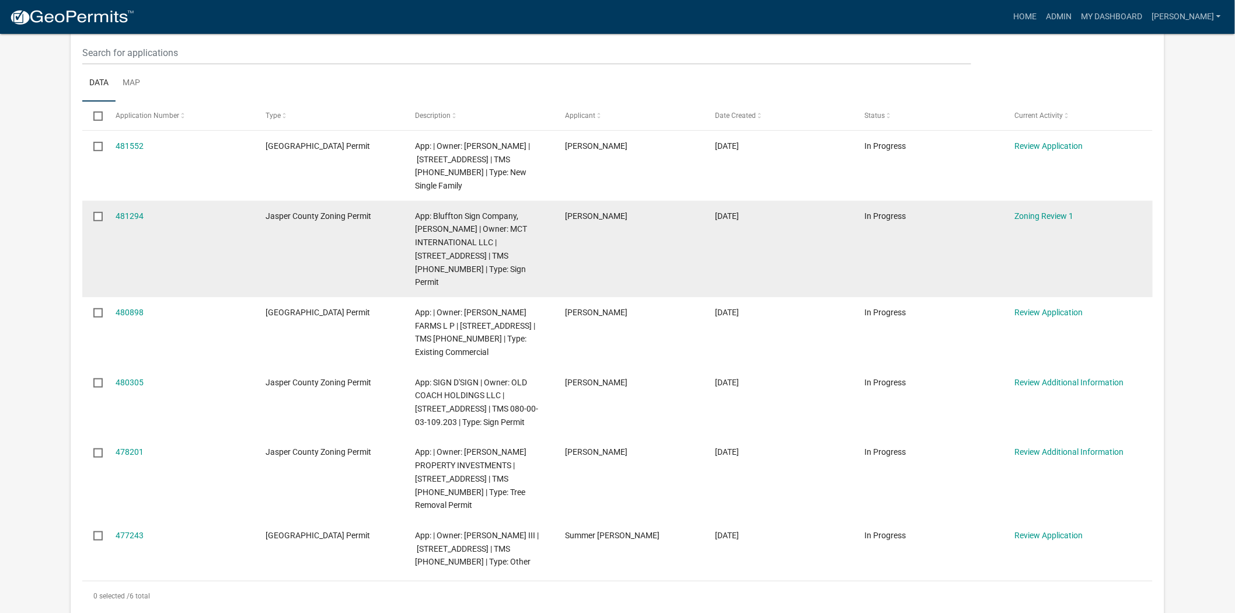
scroll to position [194, 0]
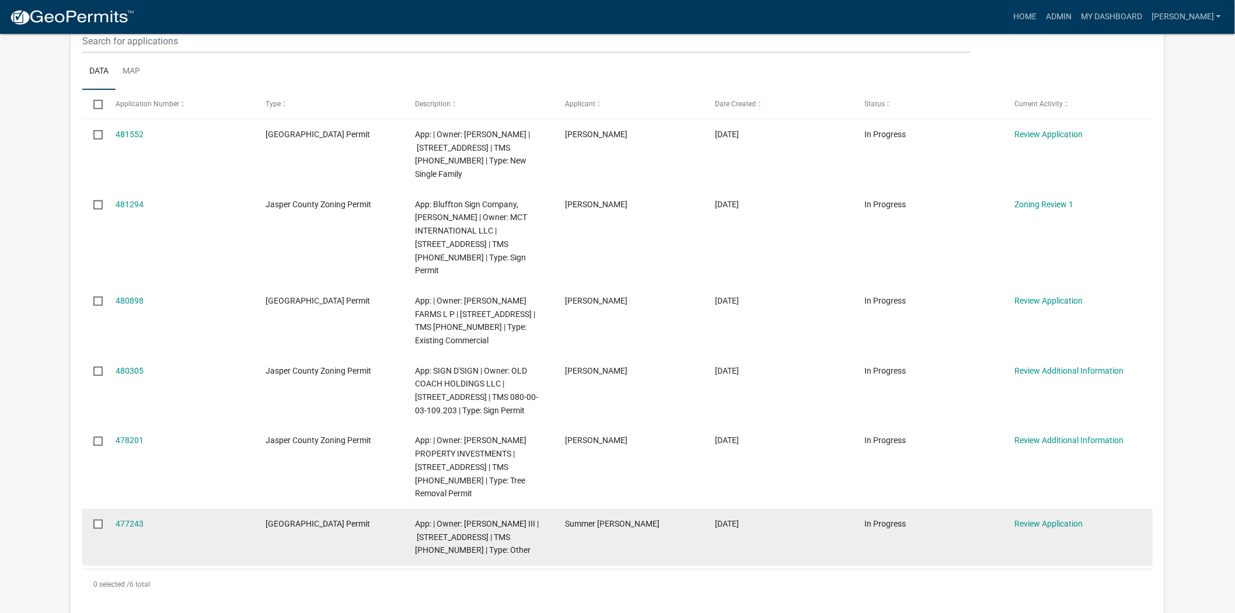
drag, startPoint x: 1022, startPoint y: 474, endPoint x: 1022, endPoint y: 463, distance: 11.1
click at [1022, 519] on link "Review Application" at bounding box center [1048, 523] width 68 height 9
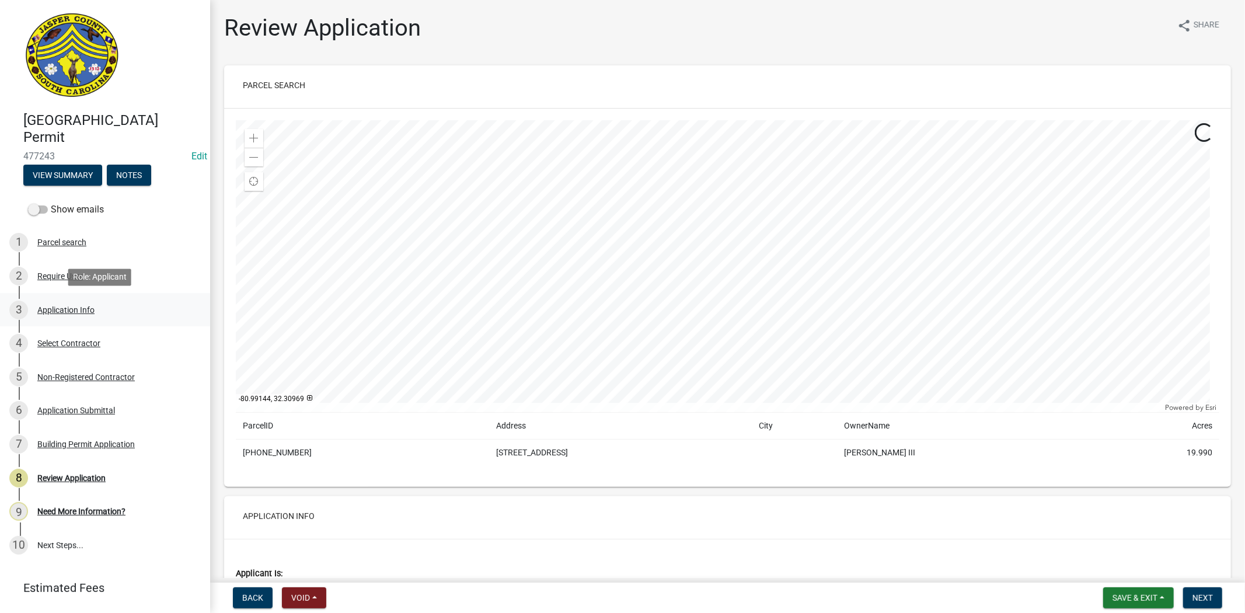
click at [115, 316] on div "3 Application Info" at bounding box center [100, 310] width 182 height 19
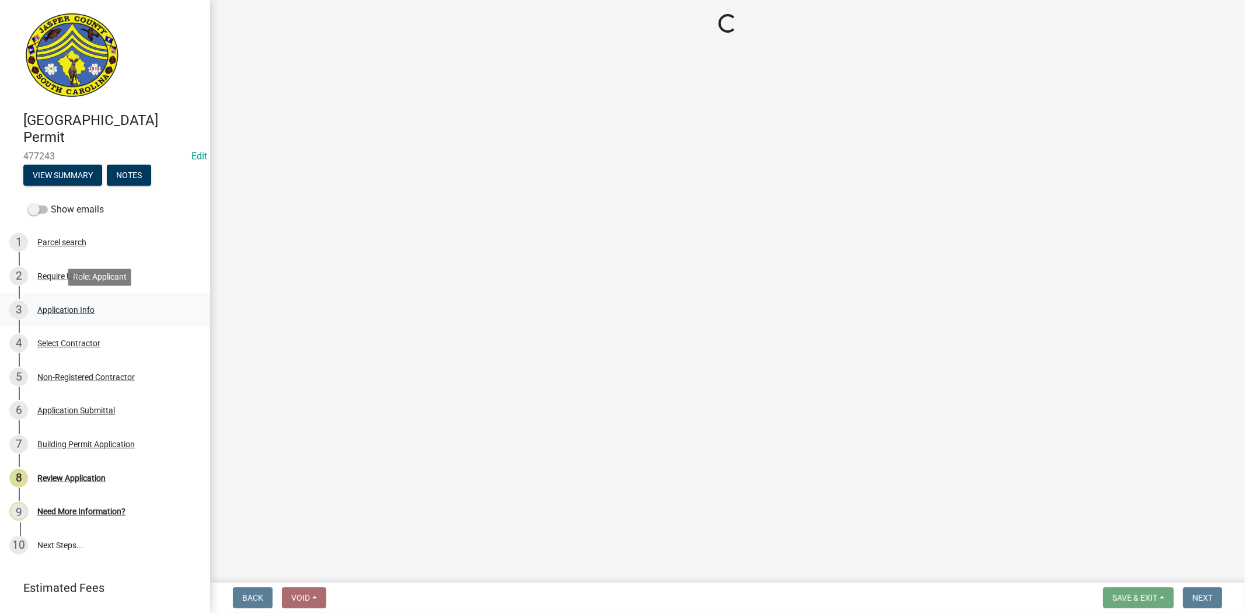
select select "6570ce79-212e-4c42-b64f-f74b85e12671"
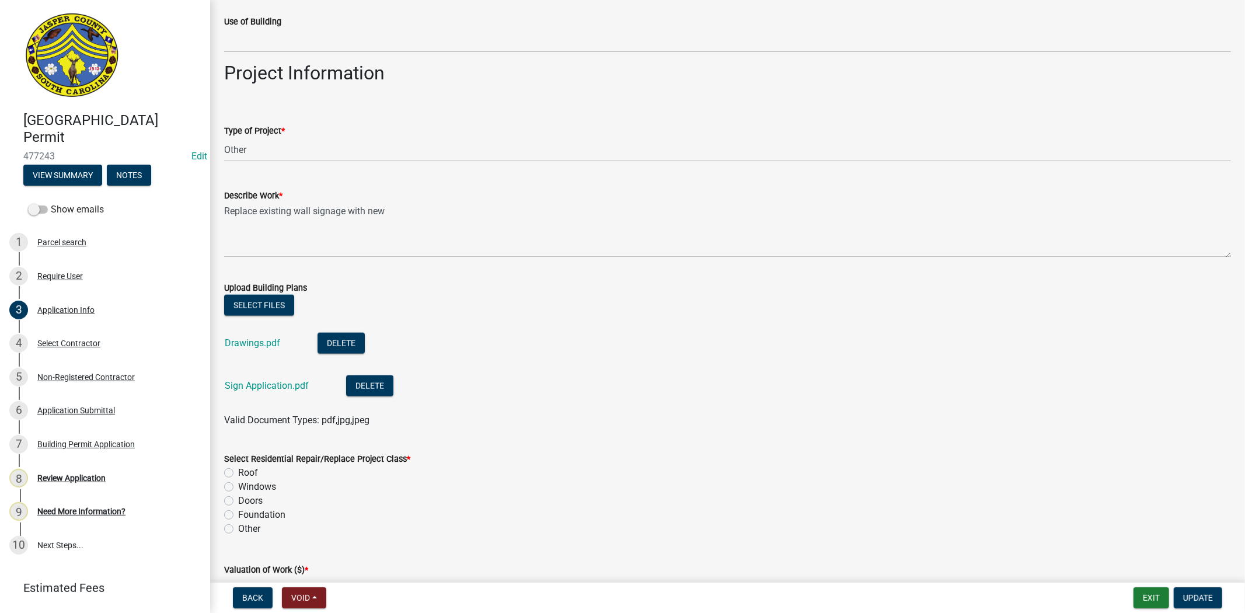
scroll to position [1362, 0]
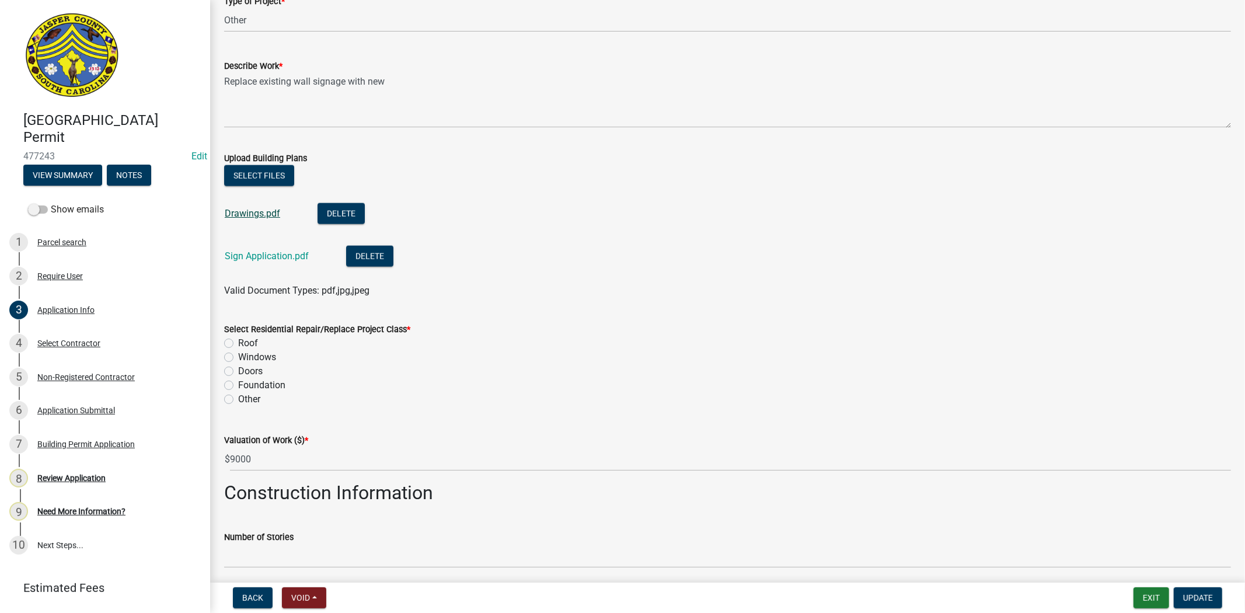
click at [236, 212] on link "Drawings.pdf" at bounding box center [252, 213] width 55 height 11
click at [242, 259] on link "Sign Application.pdf" at bounding box center [267, 255] width 84 height 11
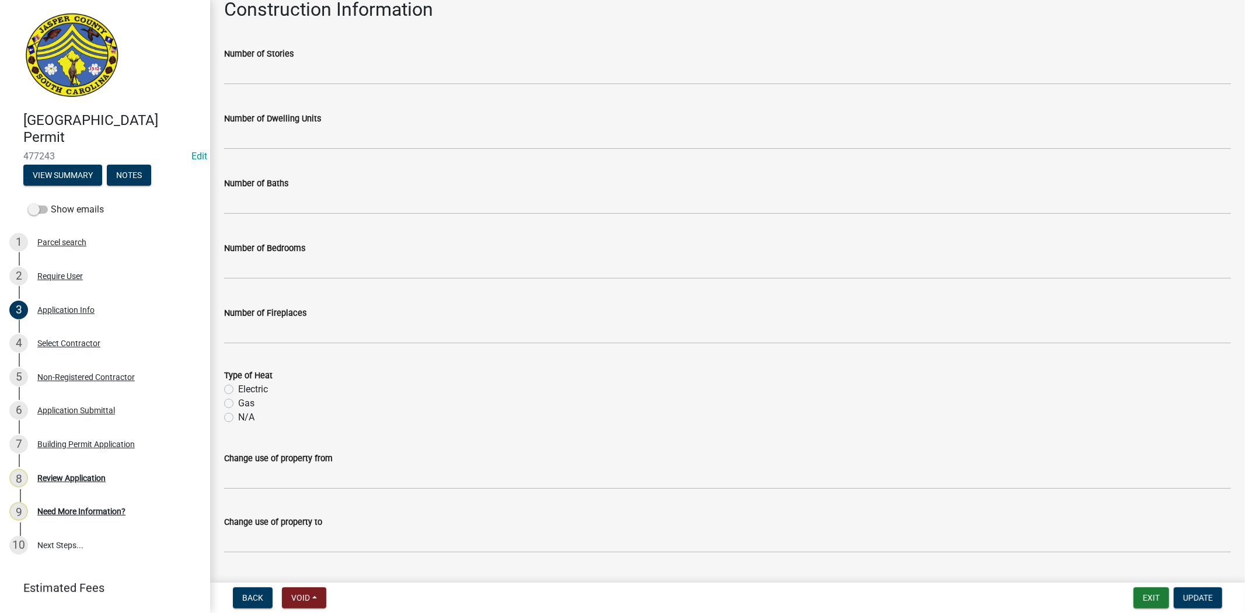
scroll to position [1874, 0]
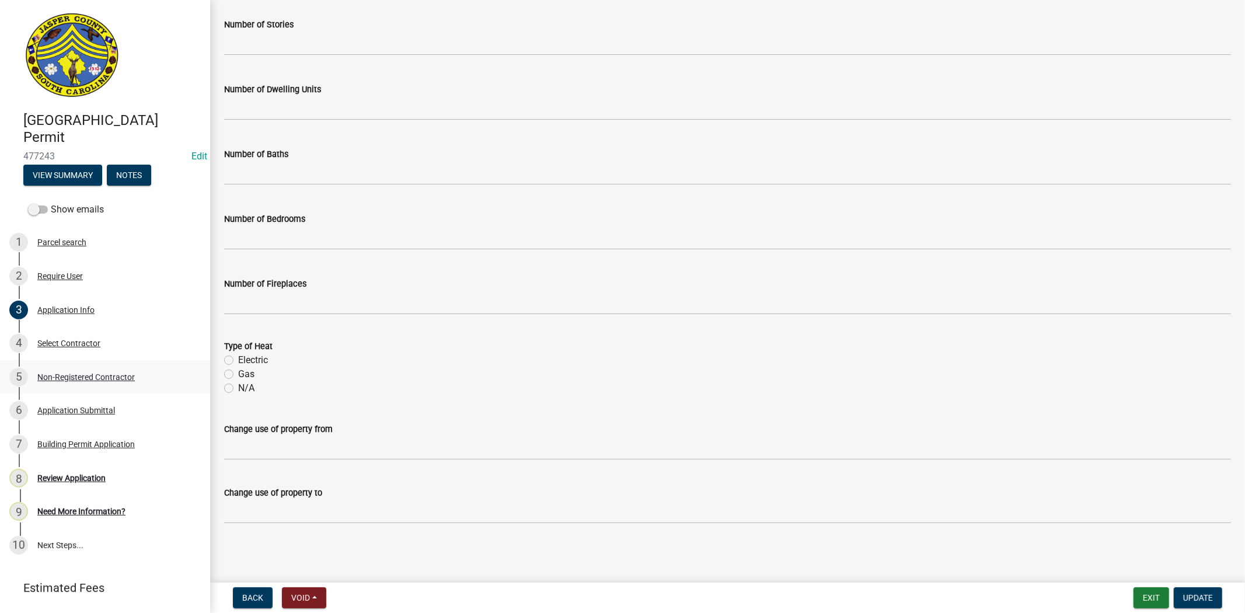
click at [104, 360] on link "5 Non-Registered Contractor" at bounding box center [105, 377] width 210 height 34
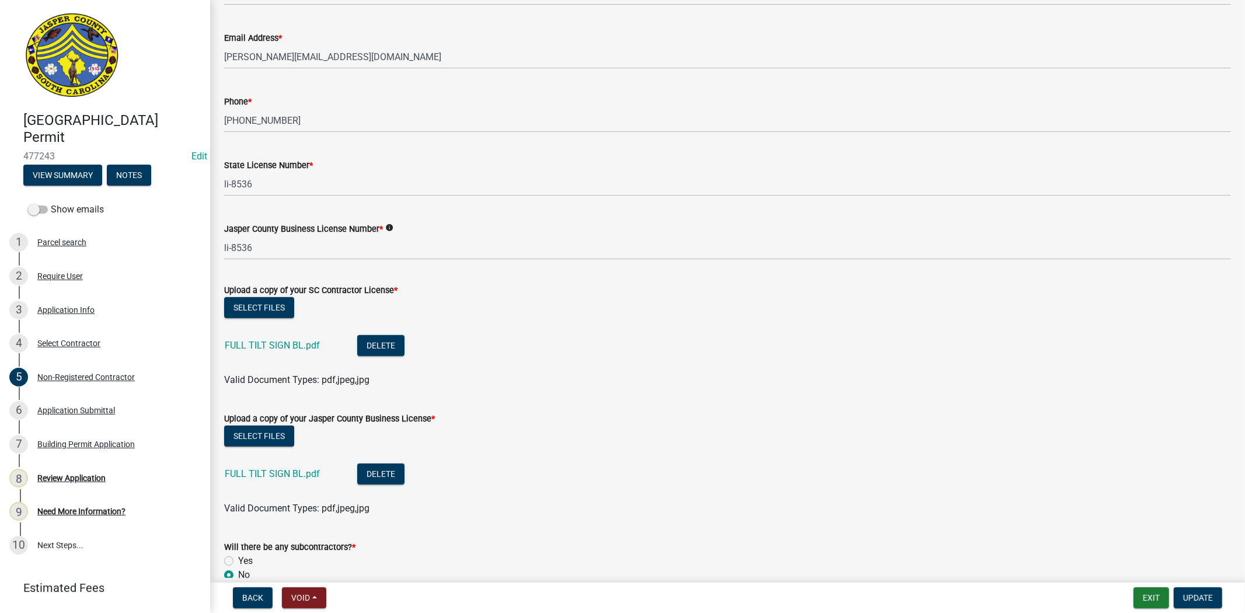
scroll to position [518, 0]
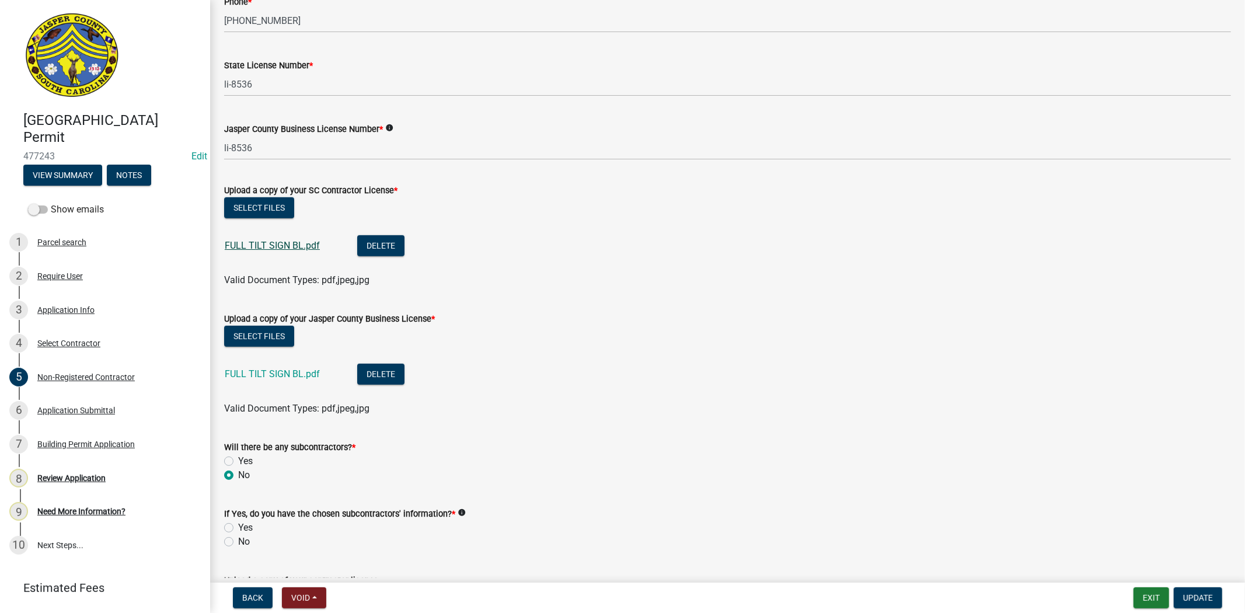
click at [245, 244] on link "FULL TILT SIGN BL.pdf" at bounding box center [272, 245] width 95 height 11
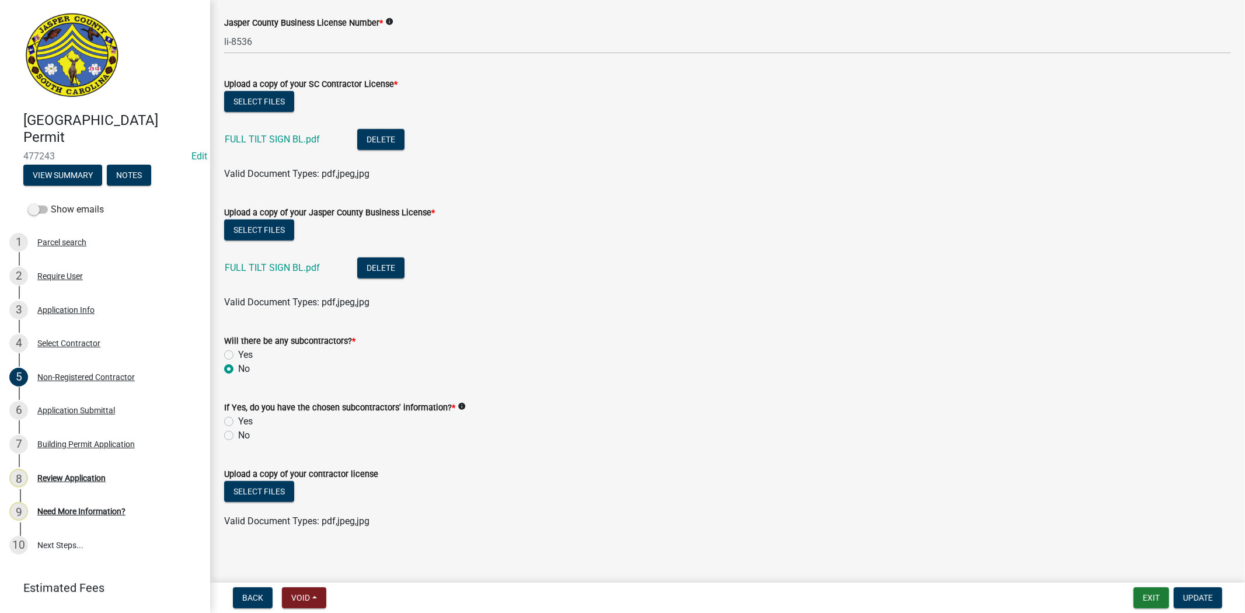
scroll to position [630, 0]
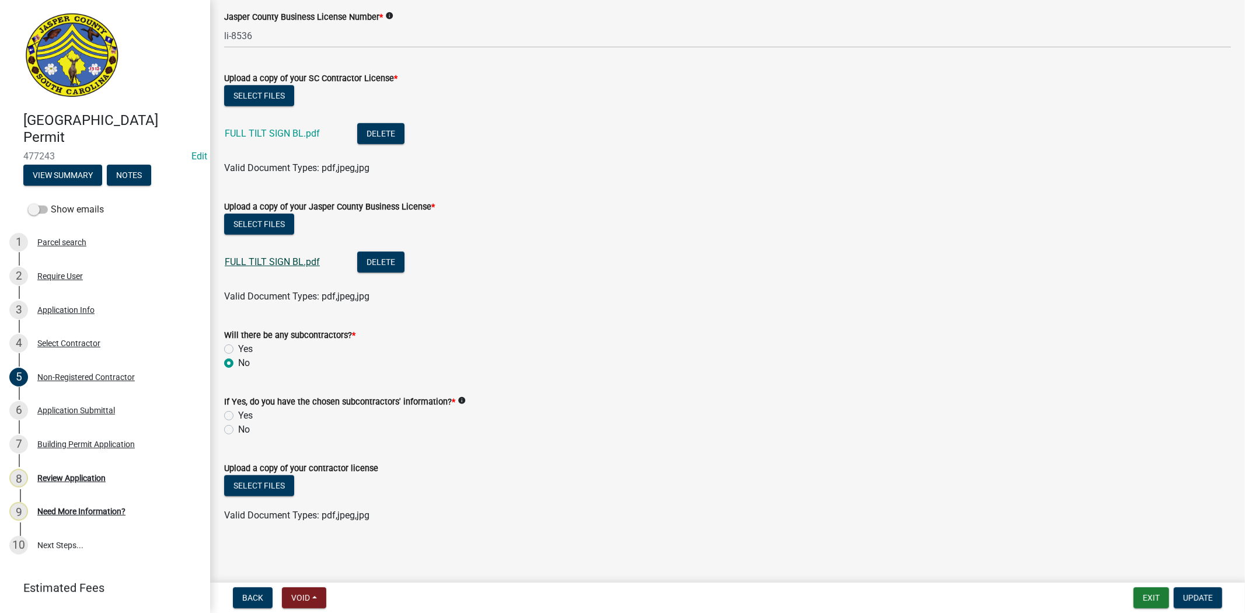
click at [254, 263] on link "FULL TILT SIGN BL.pdf" at bounding box center [272, 261] width 95 height 11
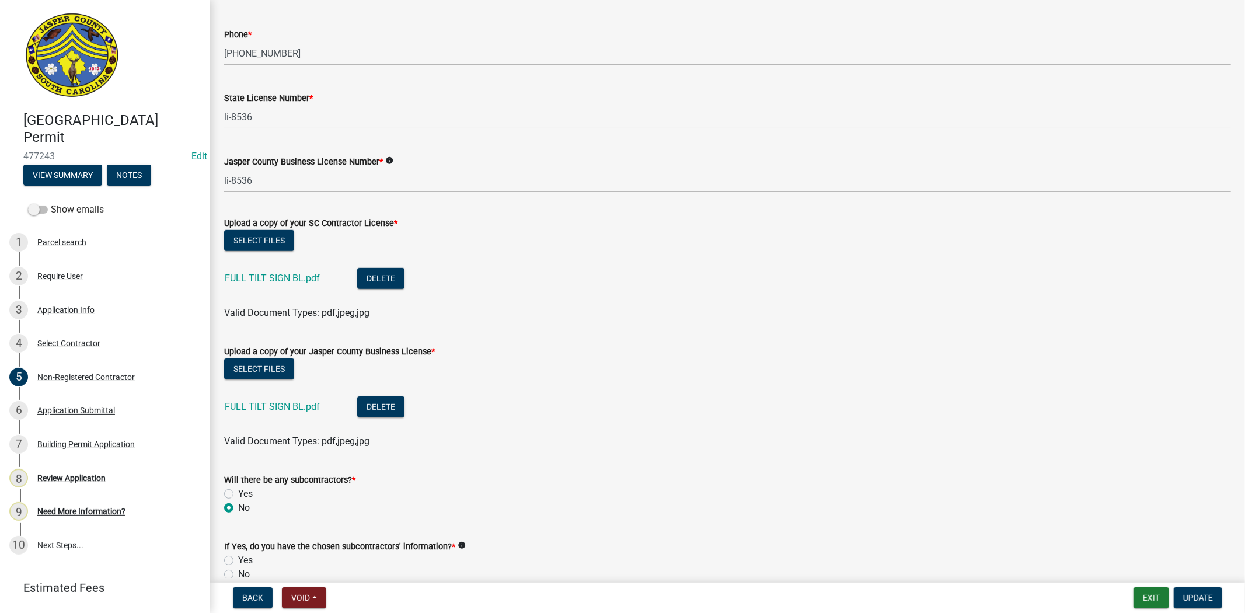
scroll to position [565, 0]
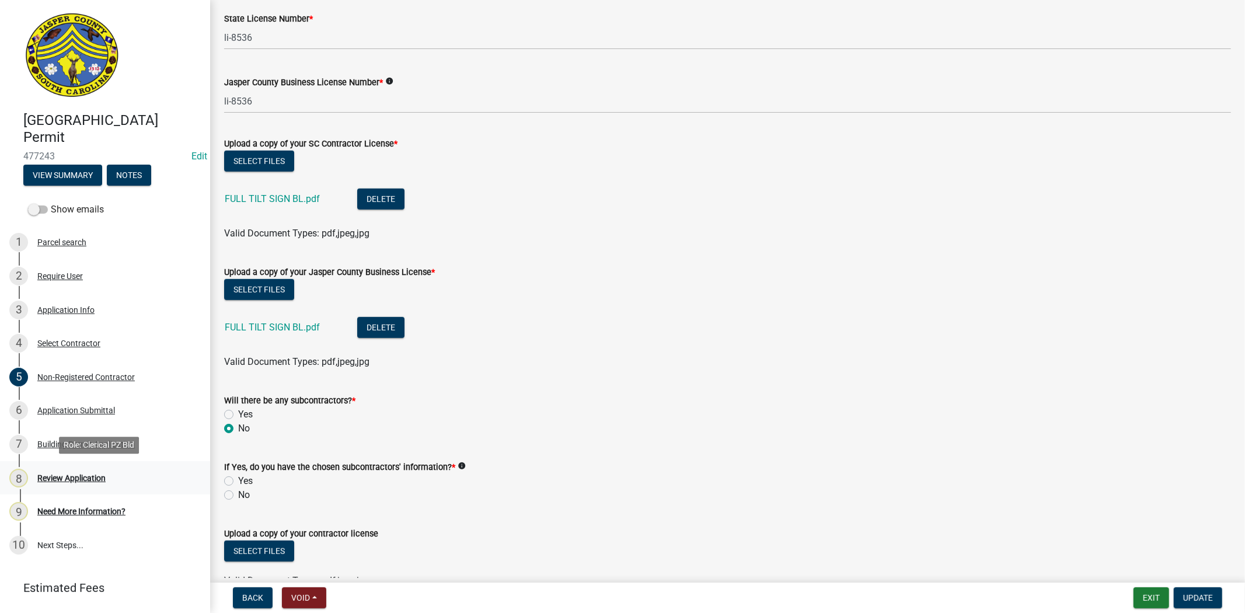
click at [65, 470] on div "8 Review Application" at bounding box center [100, 478] width 182 height 19
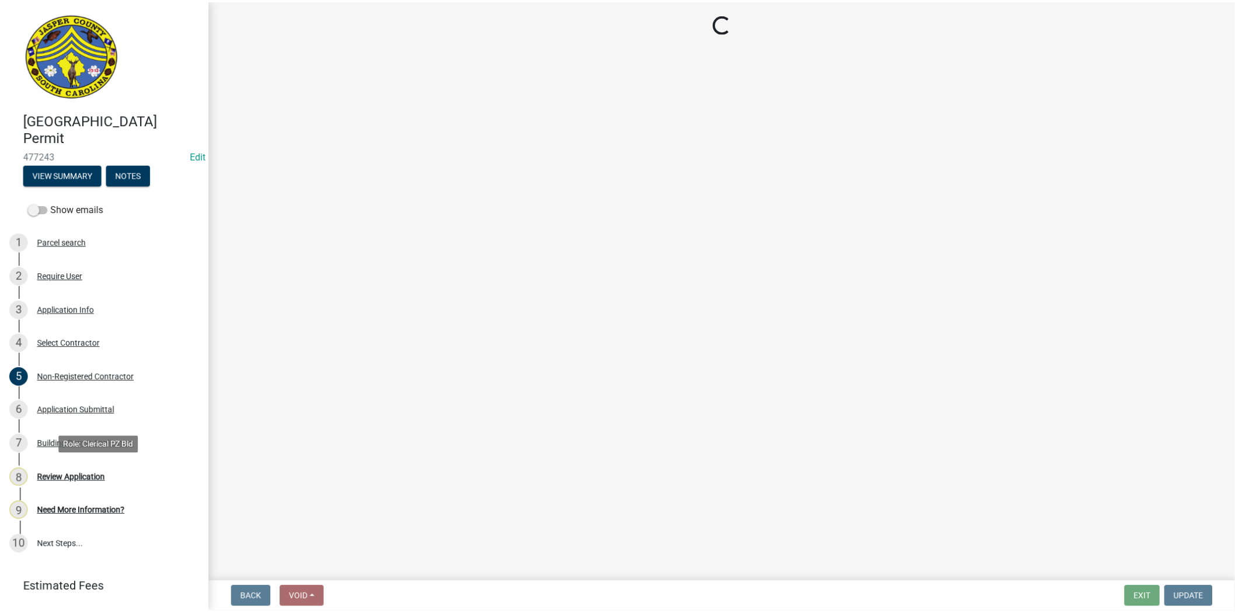
scroll to position [0, 0]
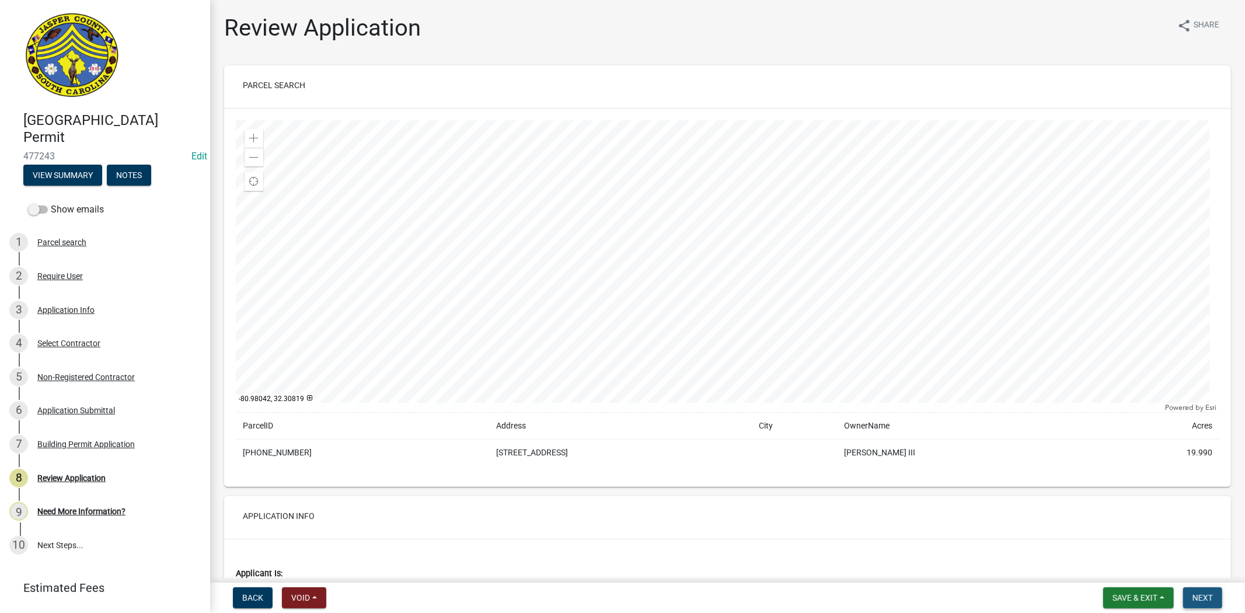
click at [1207, 594] on span "Next" at bounding box center [1202, 597] width 20 height 9
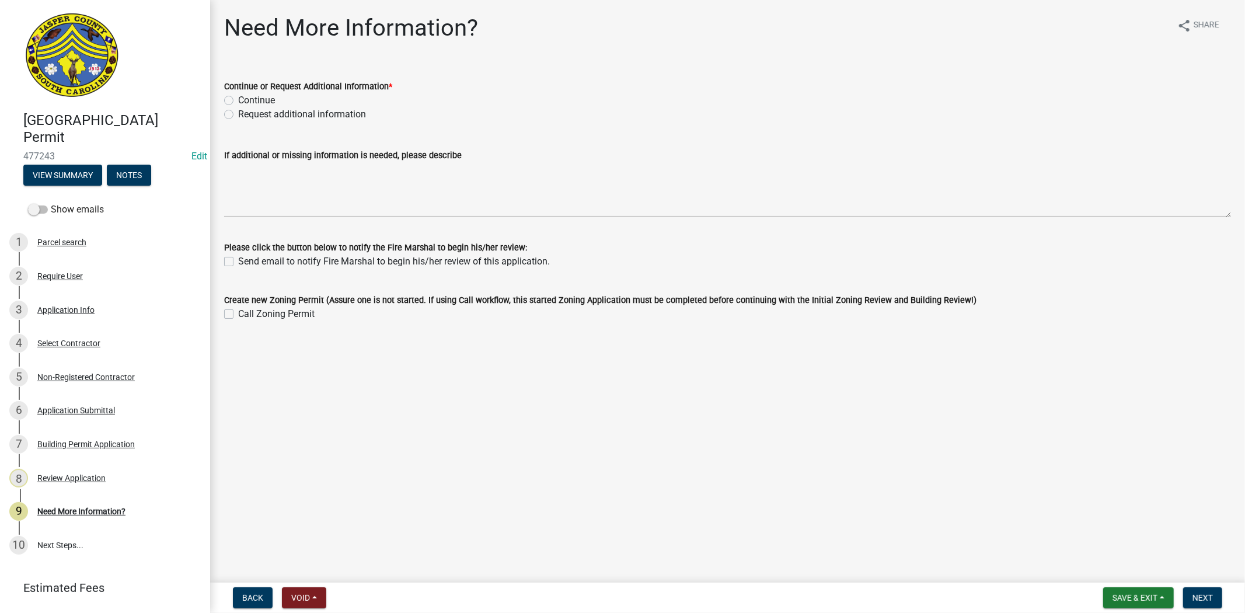
click at [238, 114] on label "Request additional information" at bounding box center [302, 114] width 128 height 14
click at [238, 114] on input "Request additional information" at bounding box center [242, 111] width 8 height 8
radio input "true"
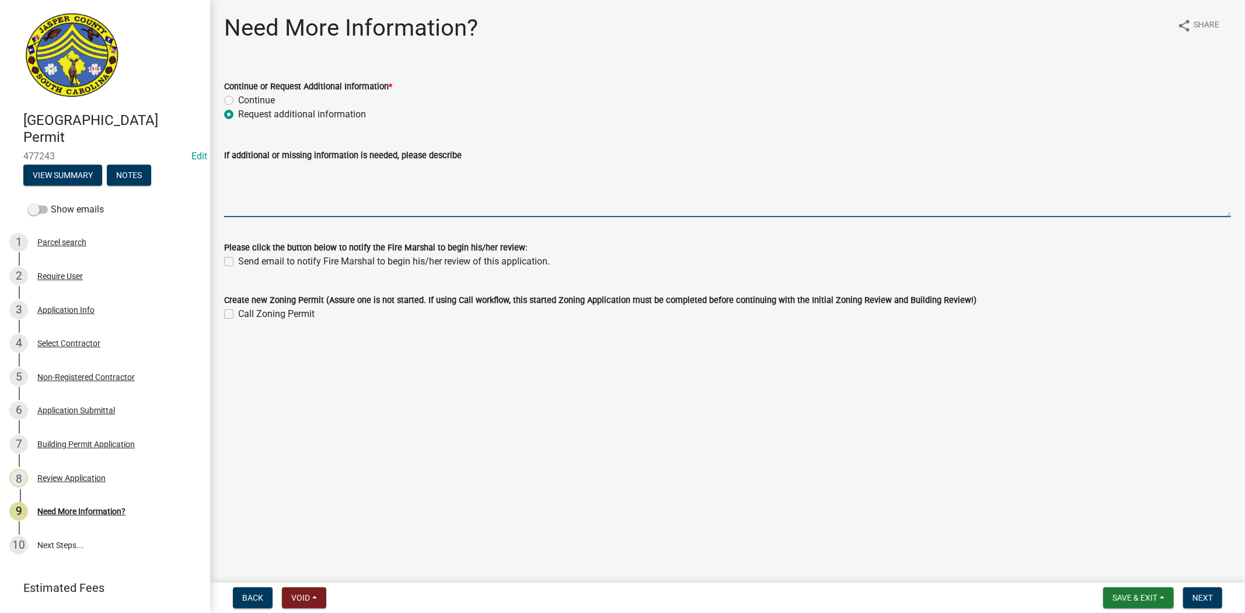
click at [264, 189] on textarea "If additional or missing information is needed, please describe" at bounding box center [727, 189] width 1007 height 55
type textarea "please provide a copy of your state license building official will review plans…"
click at [1197, 597] on span "Next" at bounding box center [1202, 597] width 20 height 9
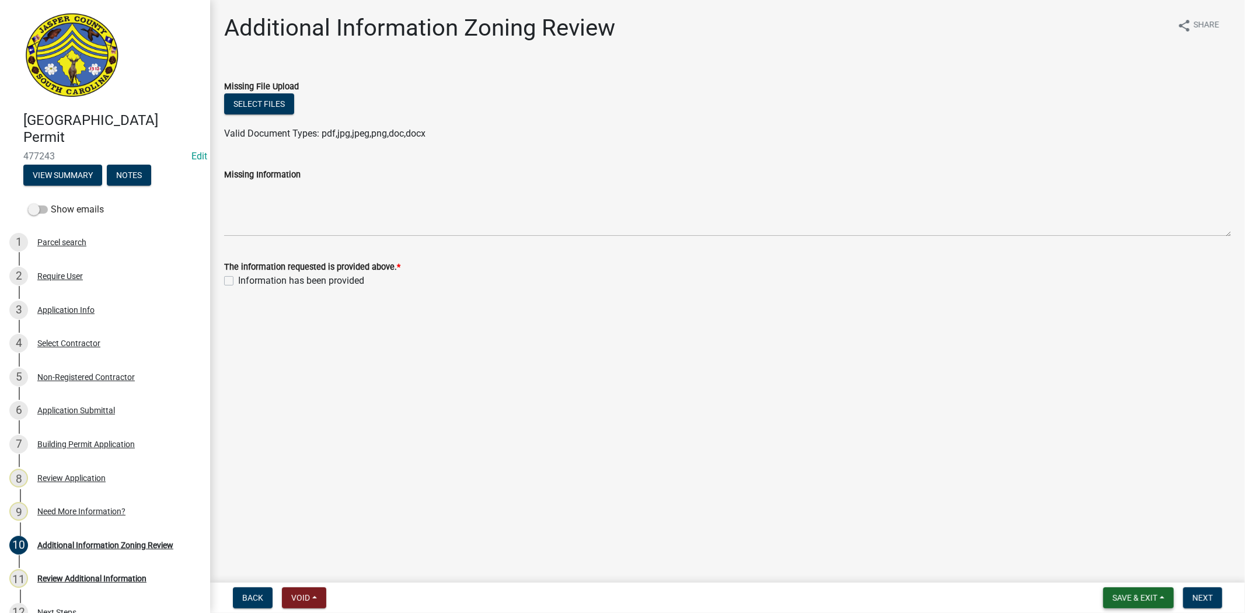
click at [1136, 590] on button "Save & Exit" at bounding box center [1138, 597] width 71 height 21
click at [1097, 567] on button "Save & Exit" at bounding box center [1126, 567] width 93 height 28
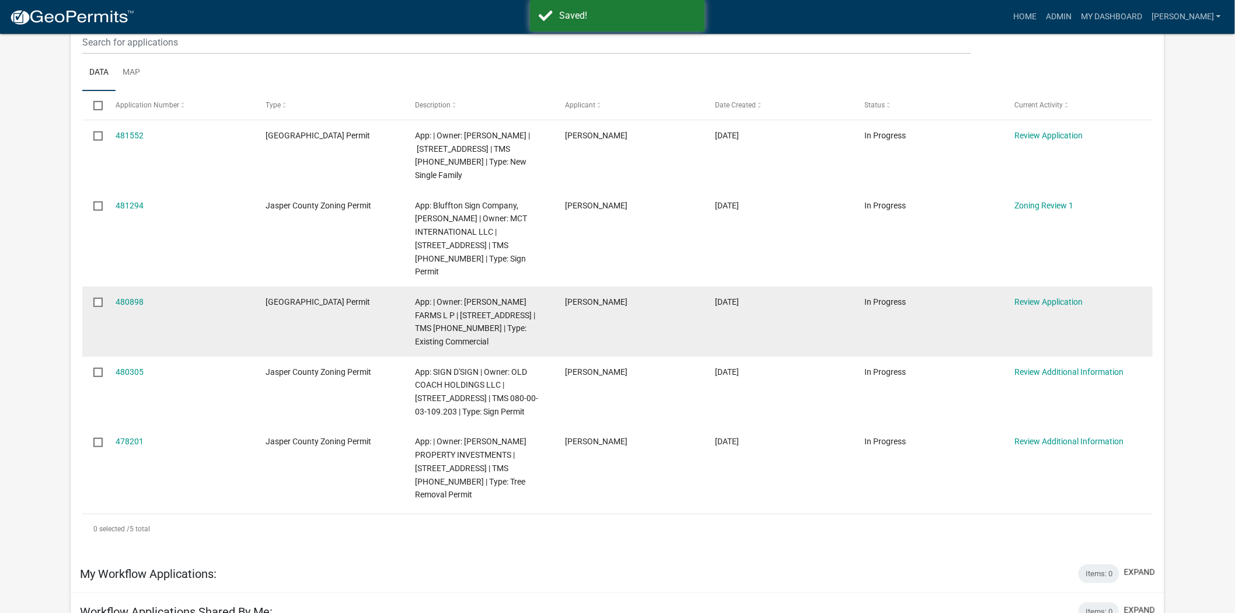
scroll to position [194, 0]
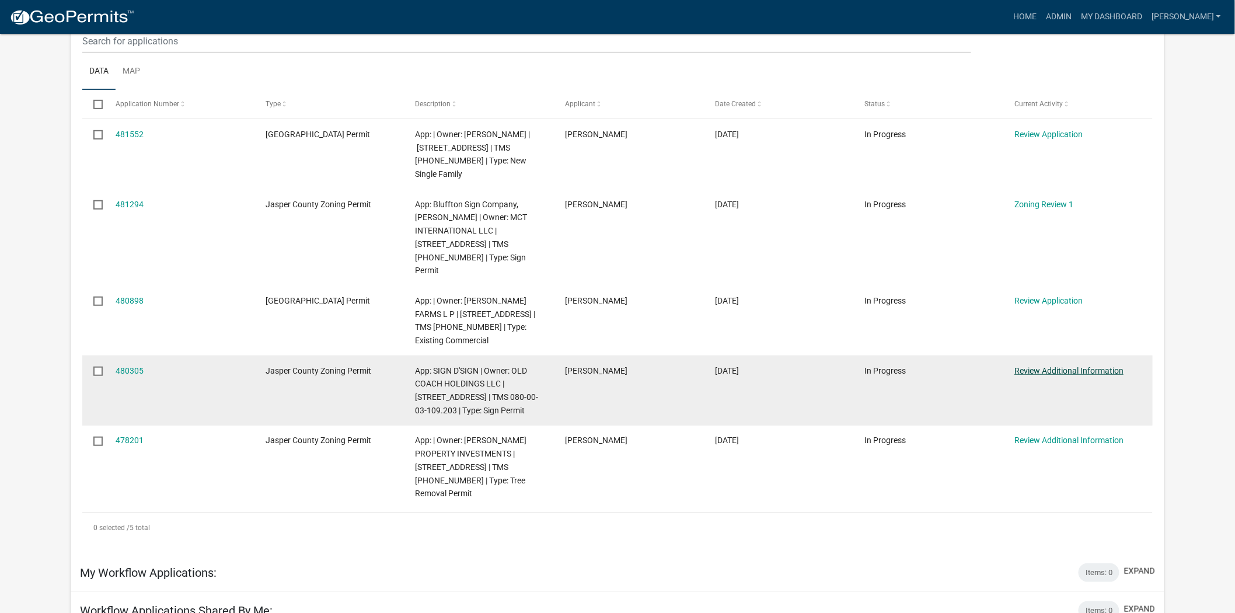
click at [1069, 366] on link "Review Additional Information" at bounding box center [1068, 370] width 109 height 9
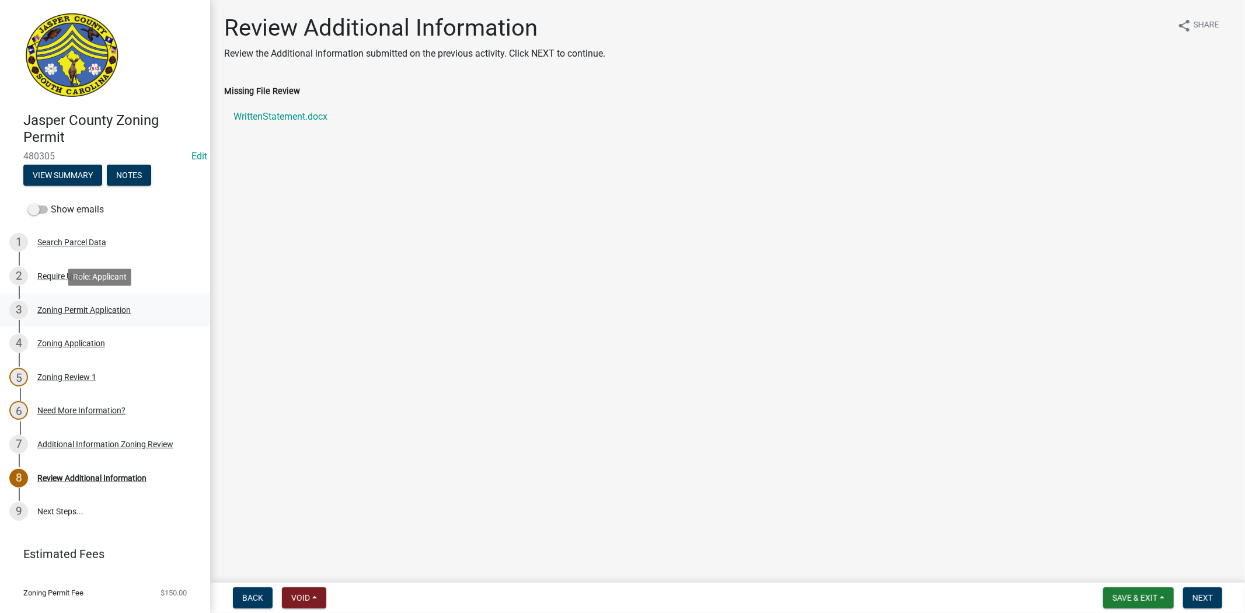
click at [67, 316] on div "3 Zoning Permit Application" at bounding box center [100, 310] width 182 height 19
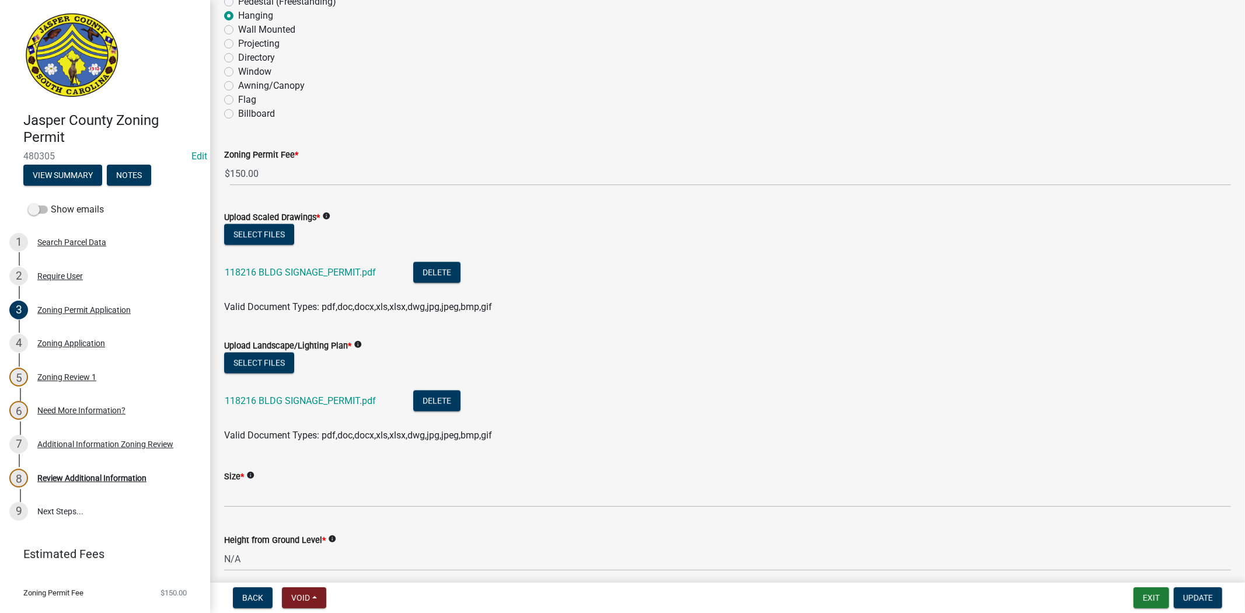
scroll to position [1751, 0]
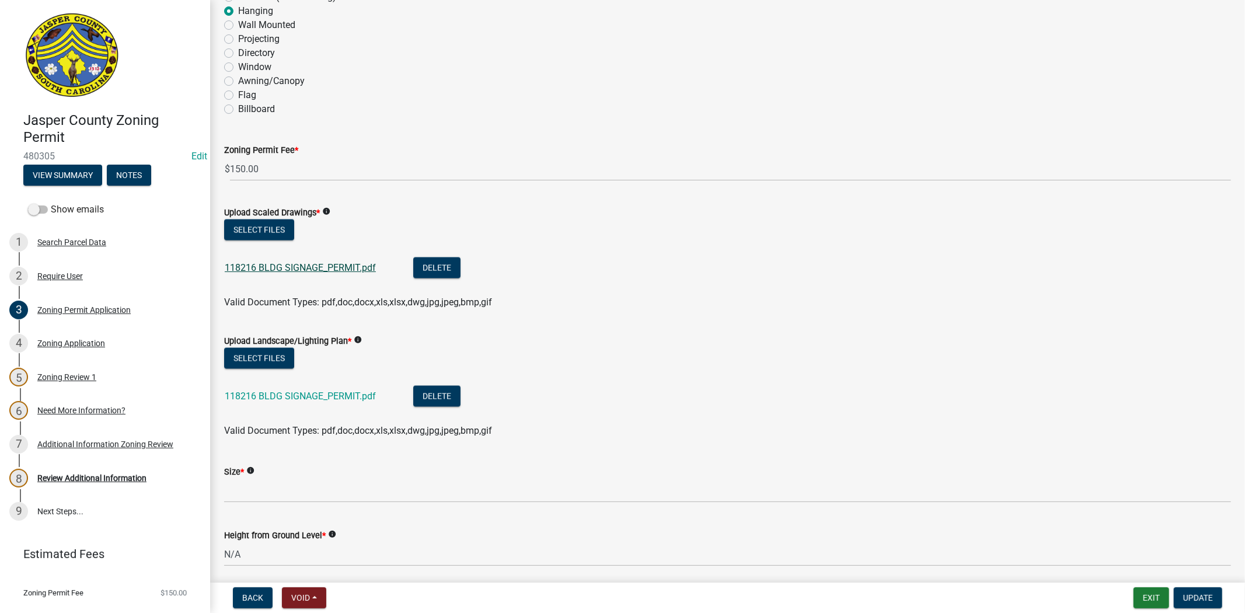
click at [324, 264] on link "118216 BLDG SIGNAGE_PERMIT.pdf" at bounding box center [300, 267] width 151 height 11
click at [317, 399] on link "118216 BLDG SIGNAGE_PERMIT.pdf" at bounding box center [300, 395] width 151 height 11
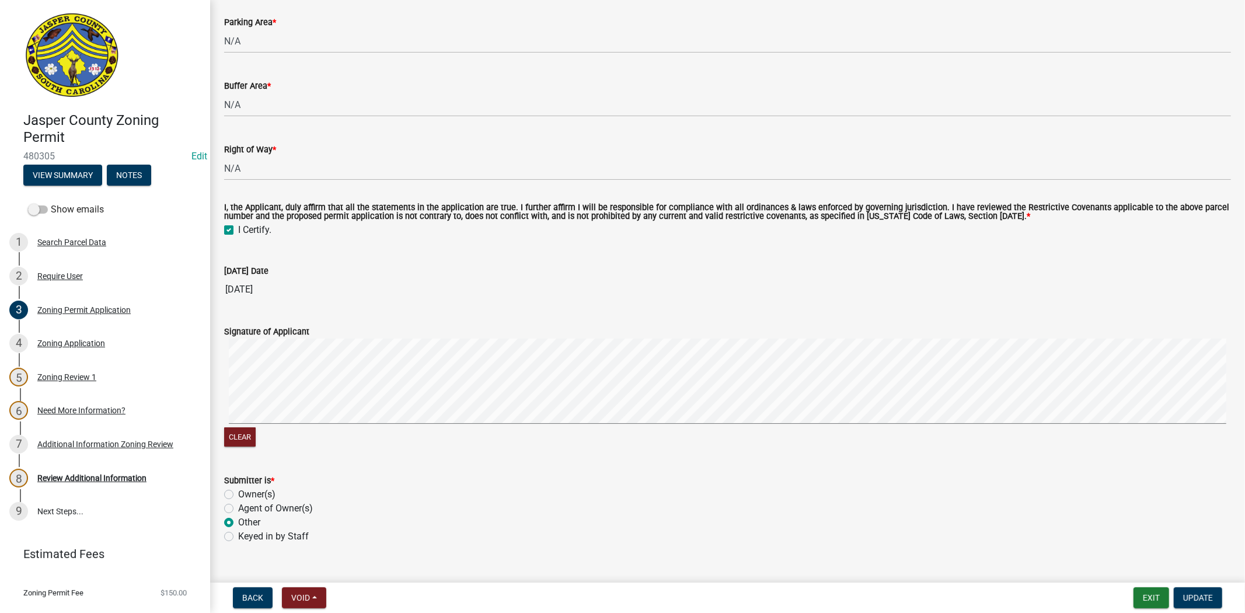
scroll to position [3558, 0]
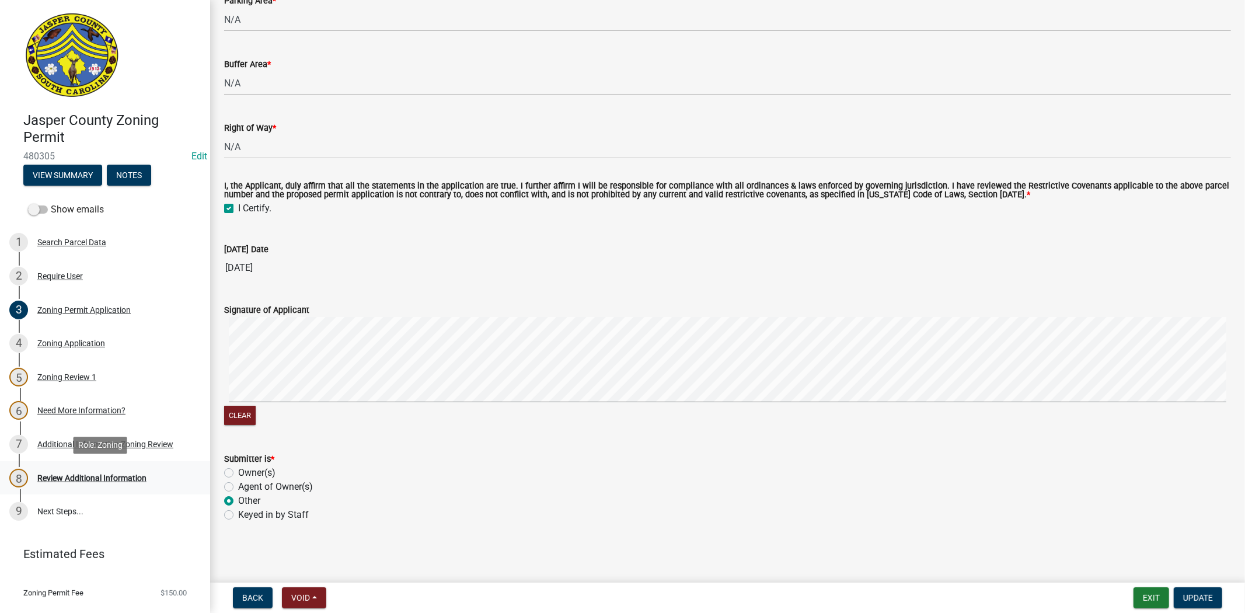
drag, startPoint x: 117, startPoint y: 469, endPoint x: 127, endPoint y: 463, distance: 11.3
click at [117, 469] on div "8 Review Additional Information" at bounding box center [100, 478] width 182 height 19
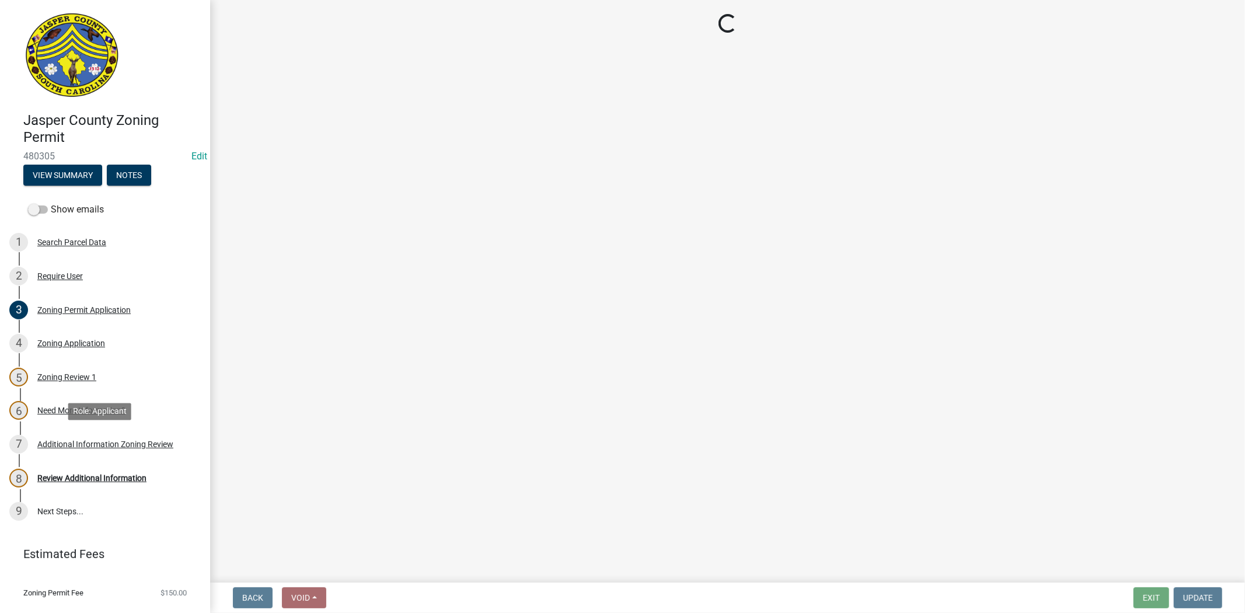
scroll to position [0, 0]
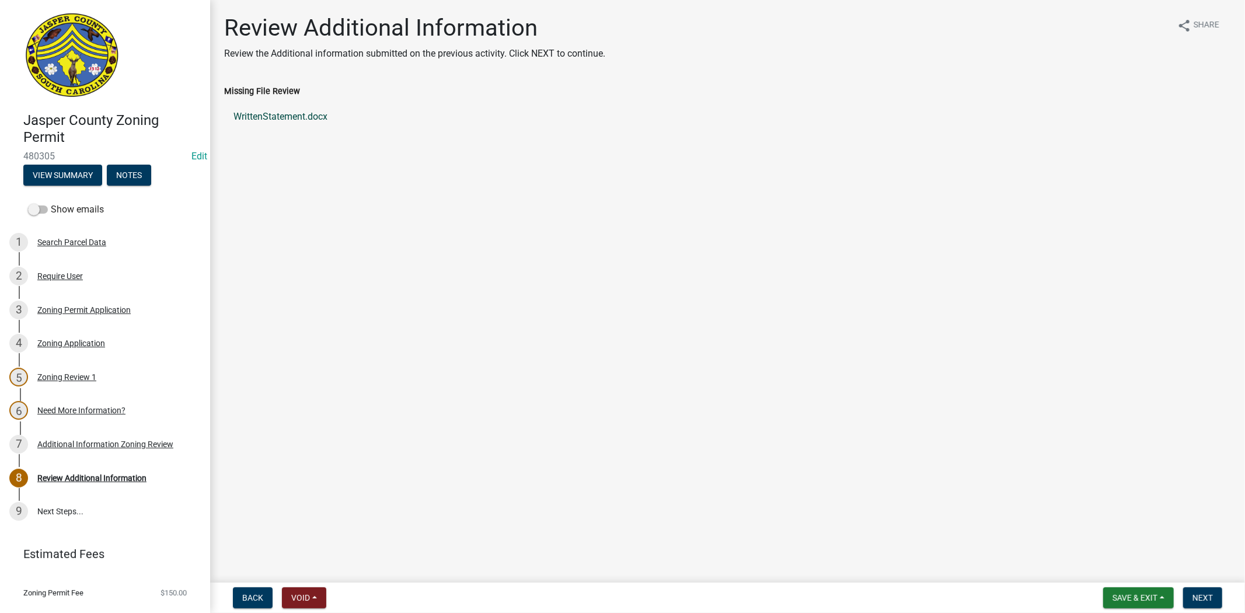
click at [288, 113] on link "WrittenStatement.docx" at bounding box center [727, 117] width 1007 height 28
click at [86, 309] on div "Zoning Permit Application" at bounding box center [83, 310] width 93 height 8
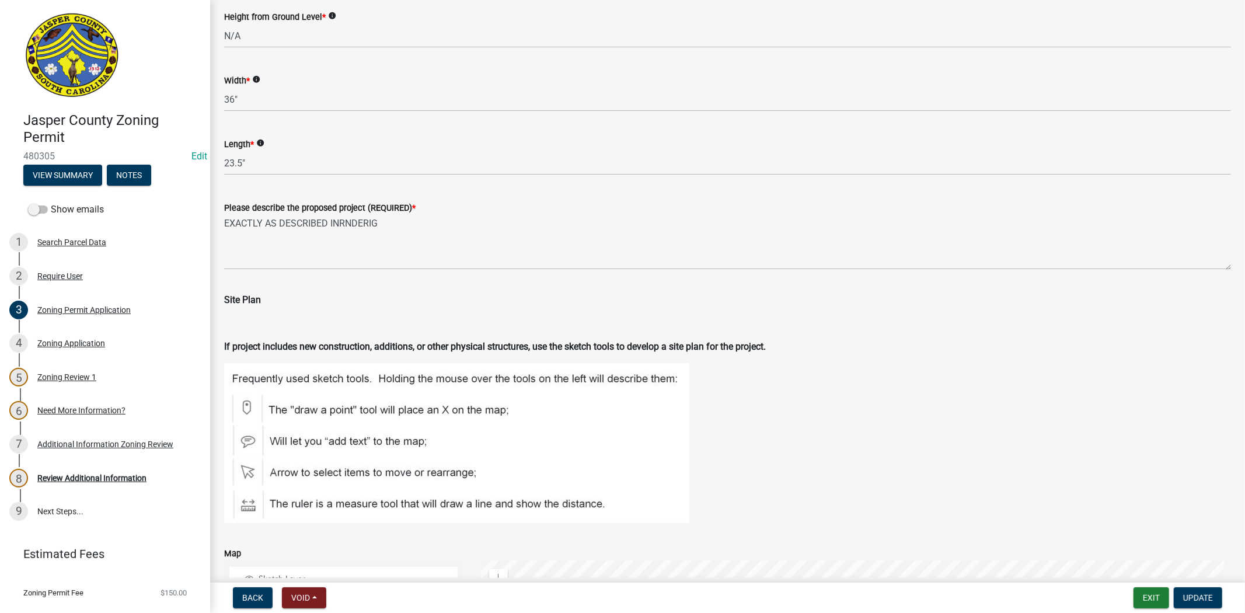
scroll to position [1945, 0]
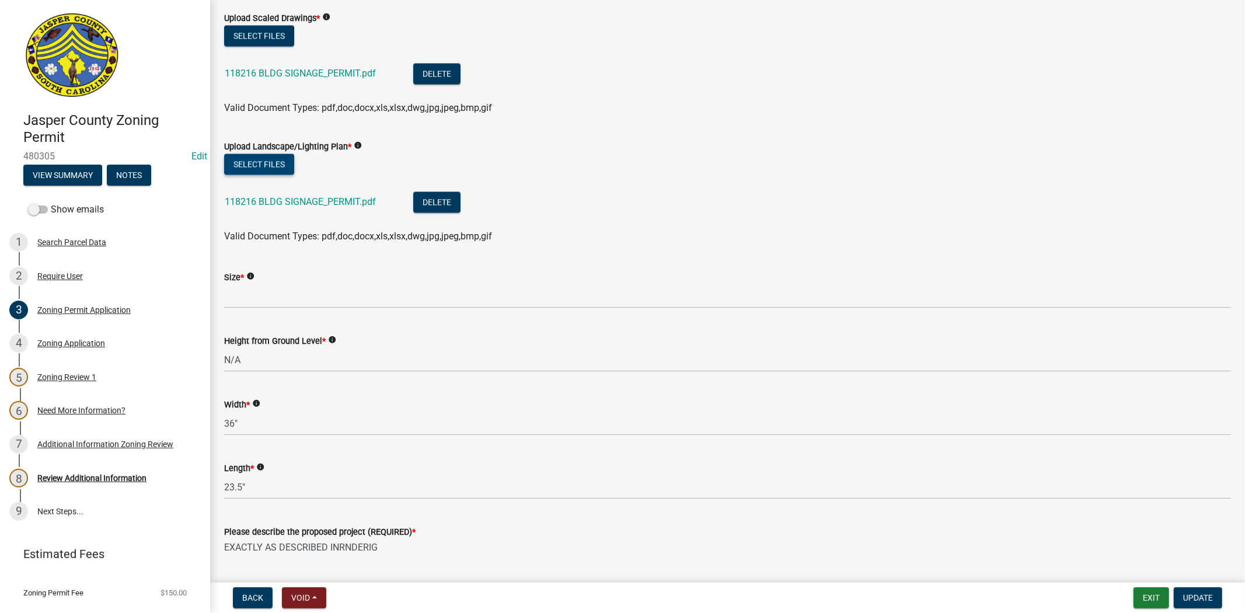
click at [254, 165] on button "Select files" at bounding box center [259, 163] width 70 height 21
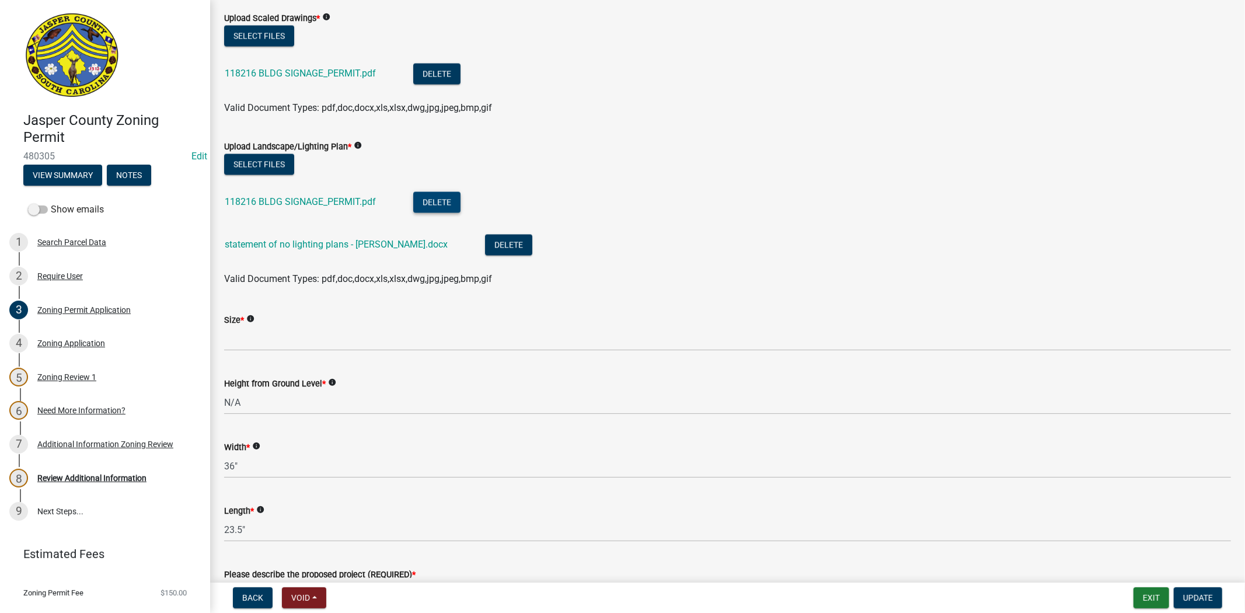
click at [445, 200] on button "Delete" at bounding box center [436, 201] width 47 height 21
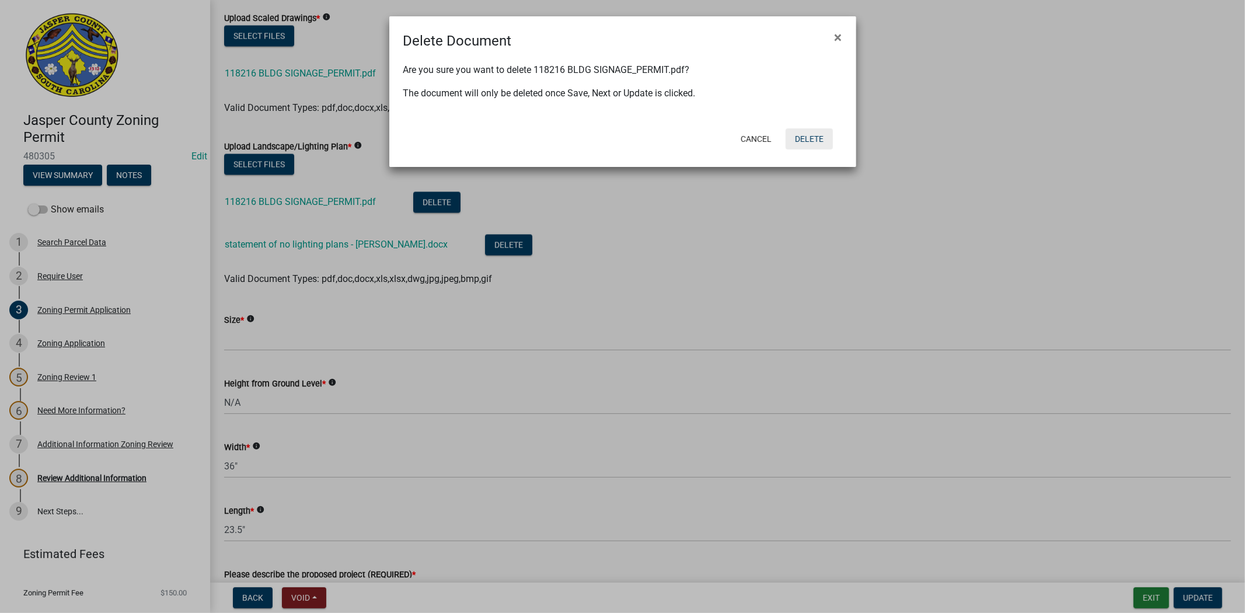
click at [804, 137] on button "Delete" at bounding box center [809, 138] width 47 height 21
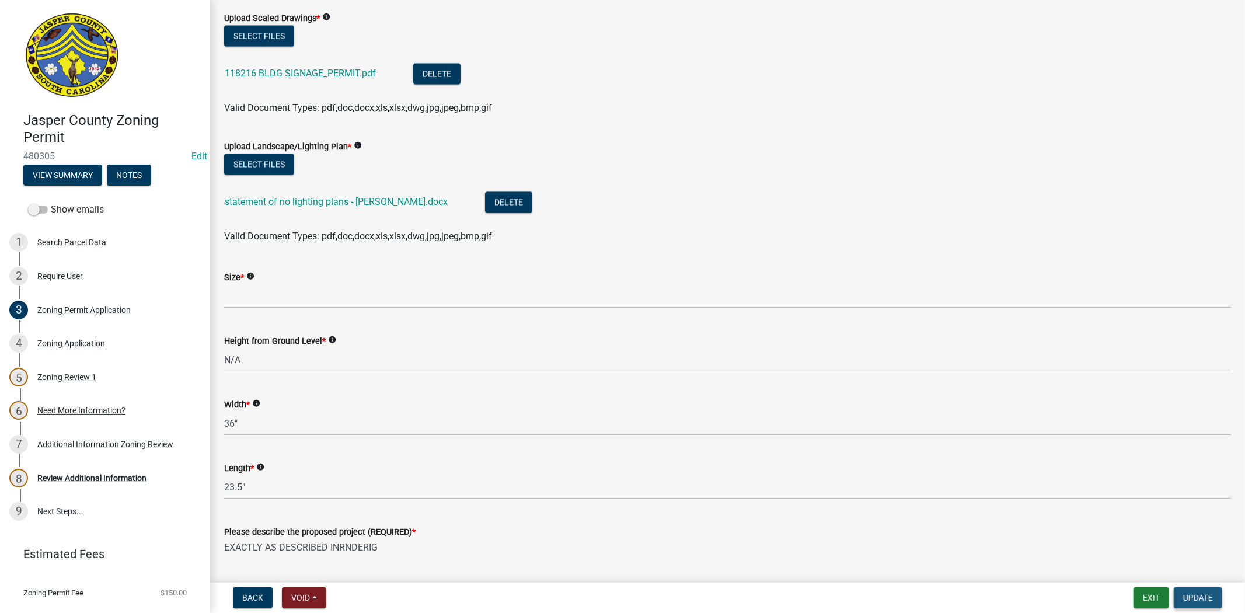
click at [1201, 598] on span "Update" at bounding box center [1198, 597] width 30 height 9
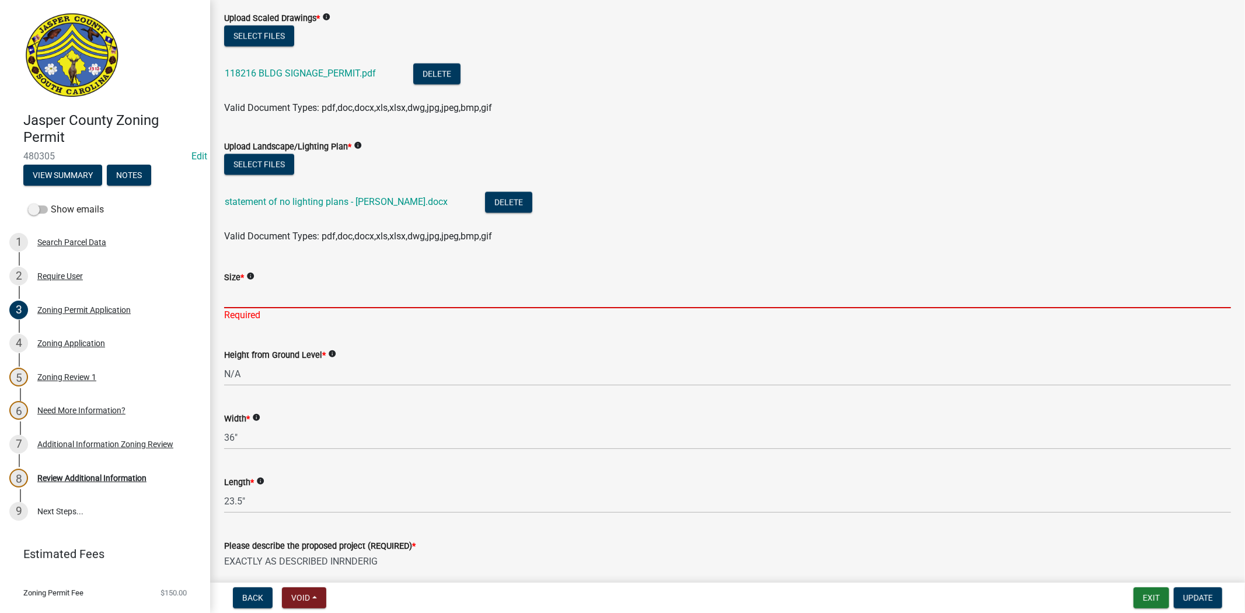
click at [294, 294] on input "Size *" at bounding box center [727, 296] width 1007 height 24
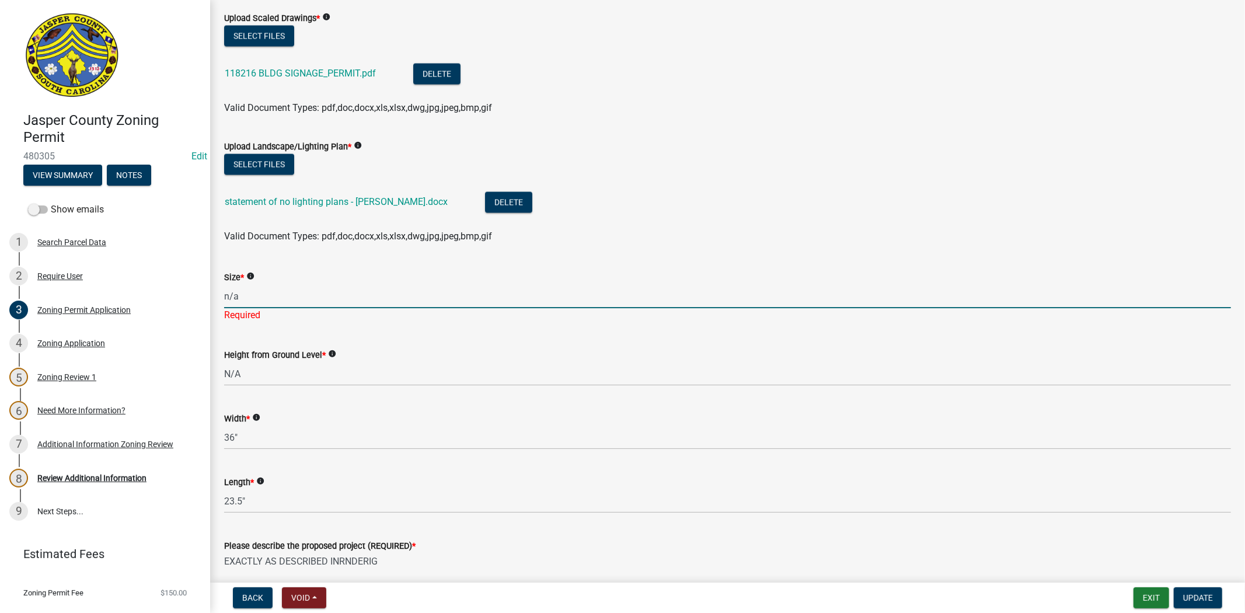
click at [328, 358] on wm-help-text "info" at bounding box center [332, 354] width 8 height 11
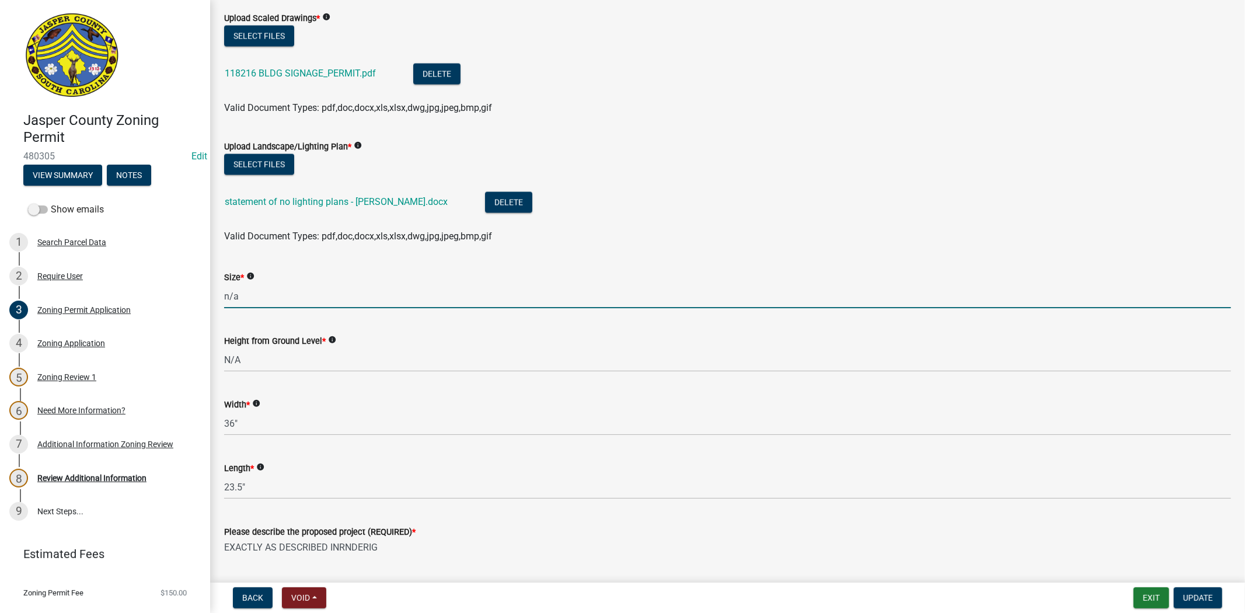
click at [313, 295] on input "n/a" at bounding box center [727, 296] width 1007 height 24
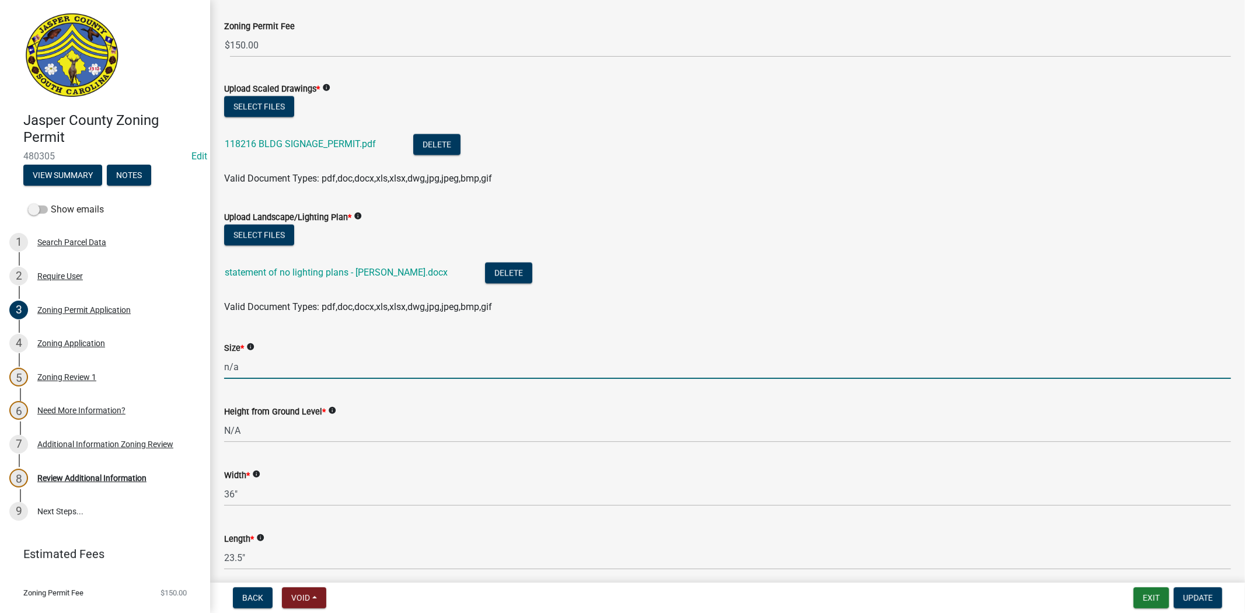
scroll to position [1880, 0]
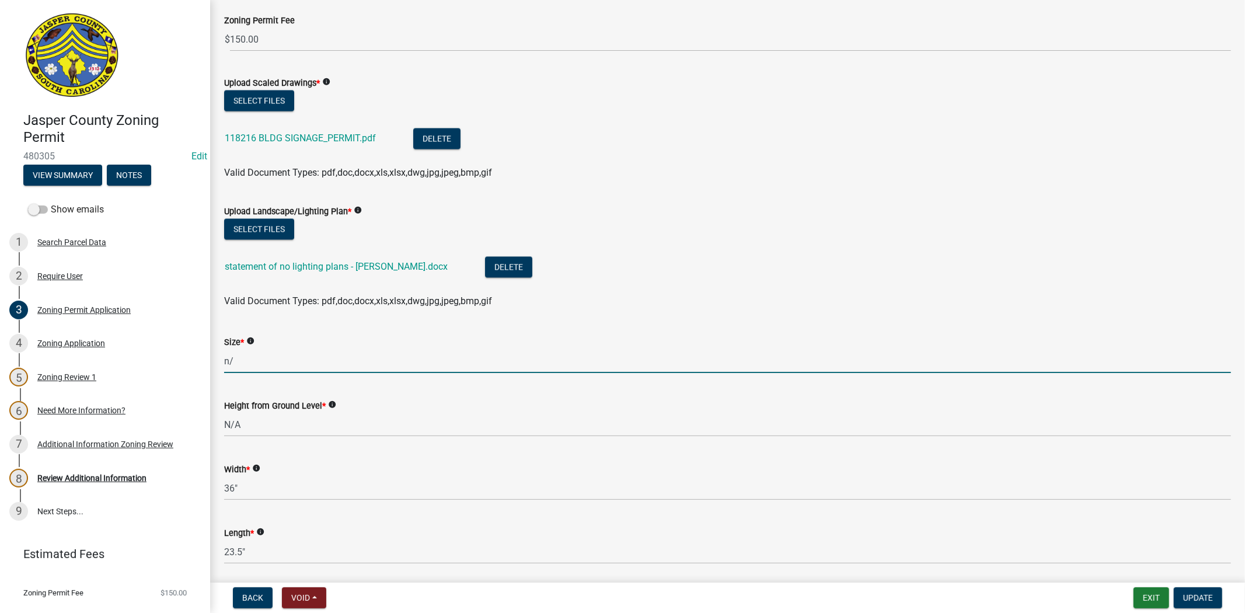
type input "n"
type input "828"
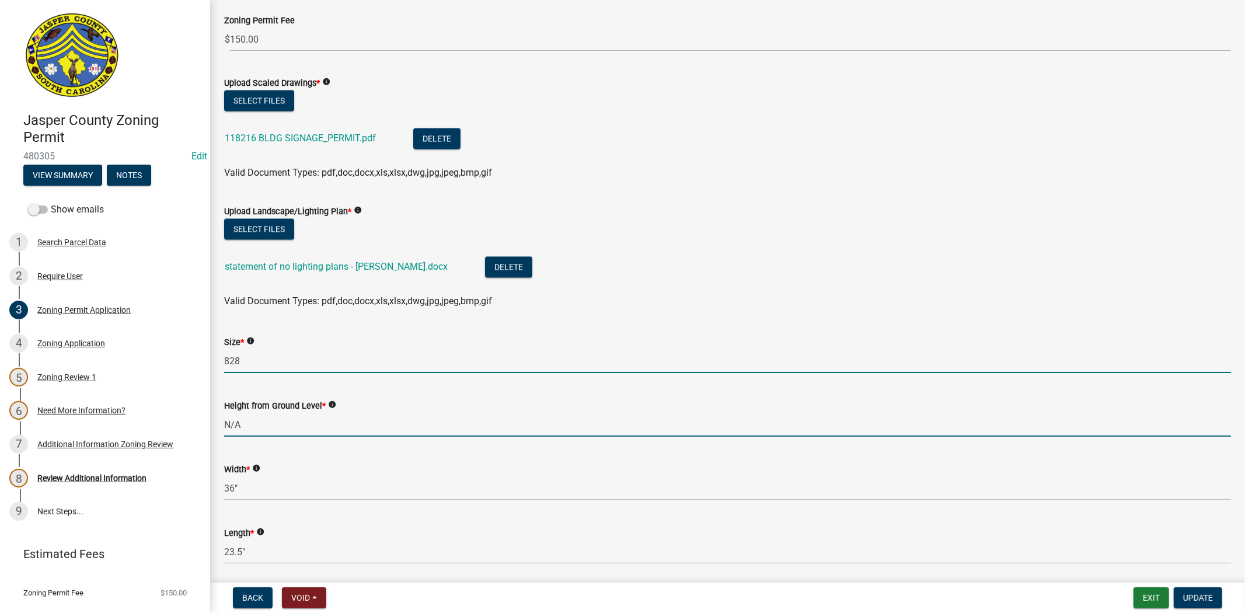
click at [310, 424] on form "Height from Ground Level * info N/A" at bounding box center [727, 418] width 1007 height 38
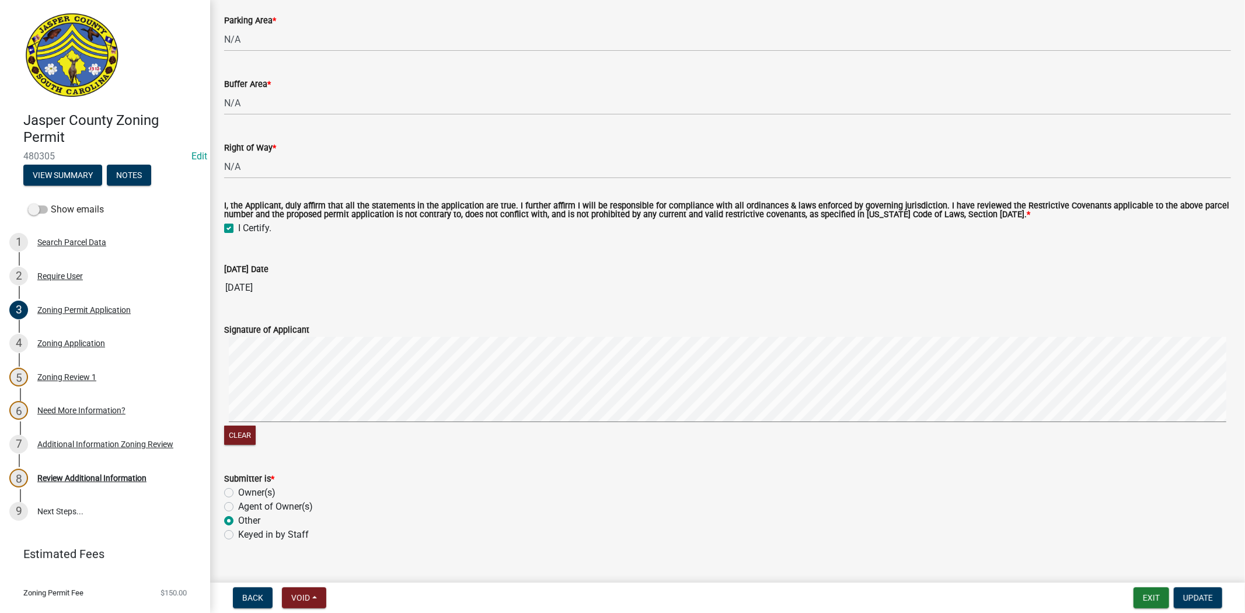
scroll to position [3558, 0]
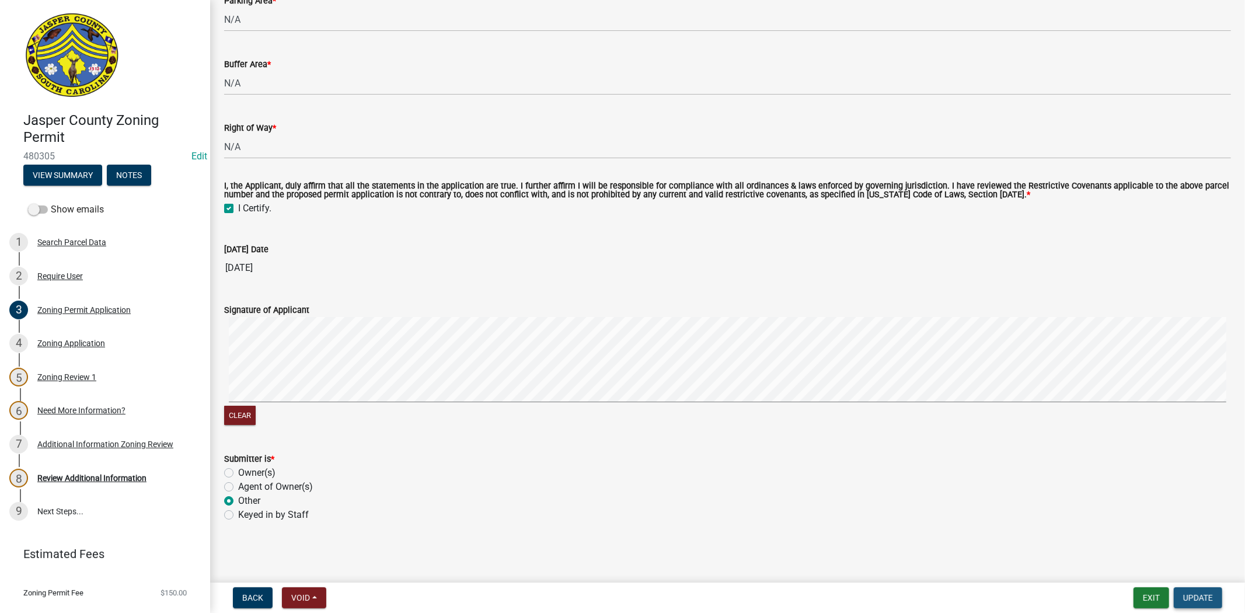
click at [1201, 599] on span "Update" at bounding box center [1198, 597] width 30 height 9
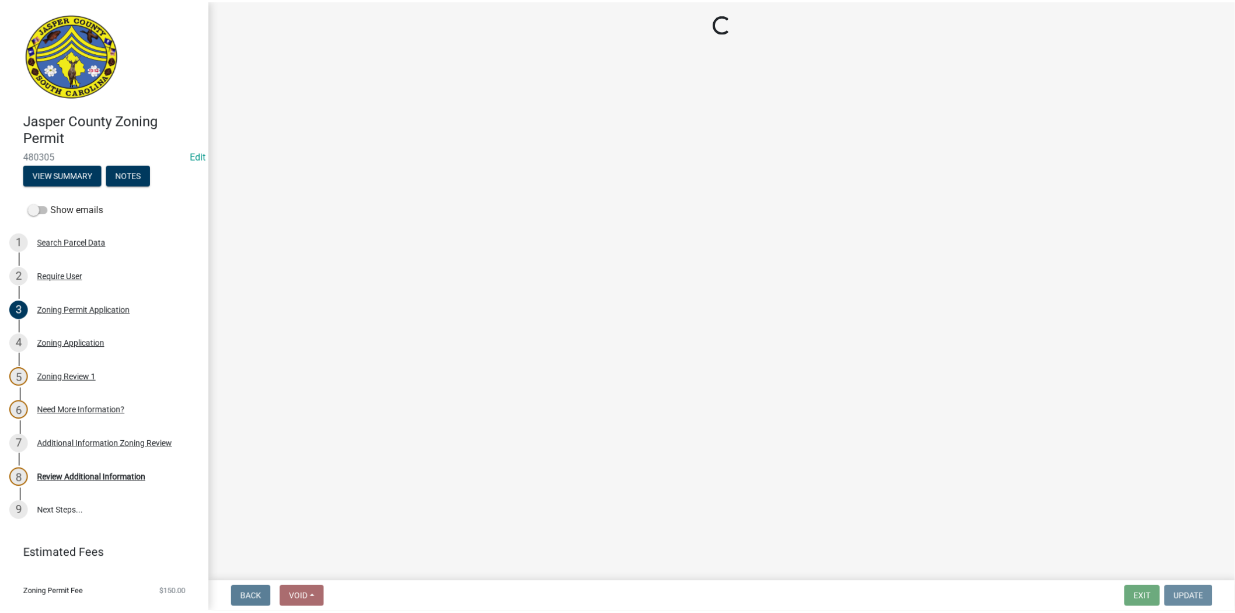
scroll to position [0, 0]
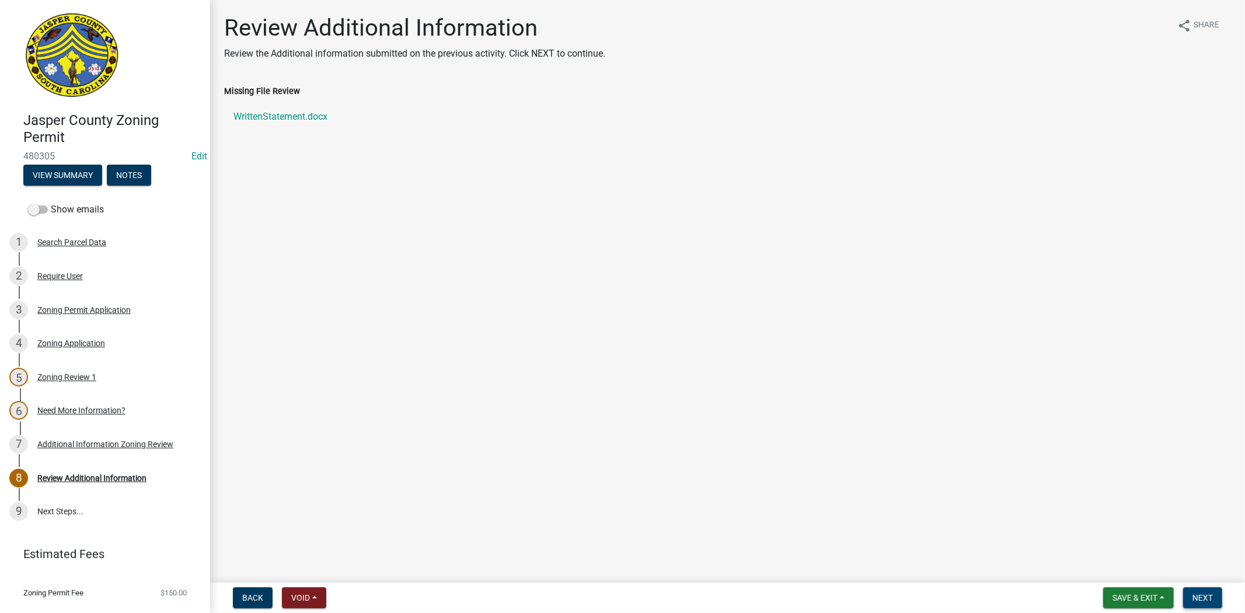
click at [1217, 592] on button "Next" at bounding box center [1202, 597] width 39 height 21
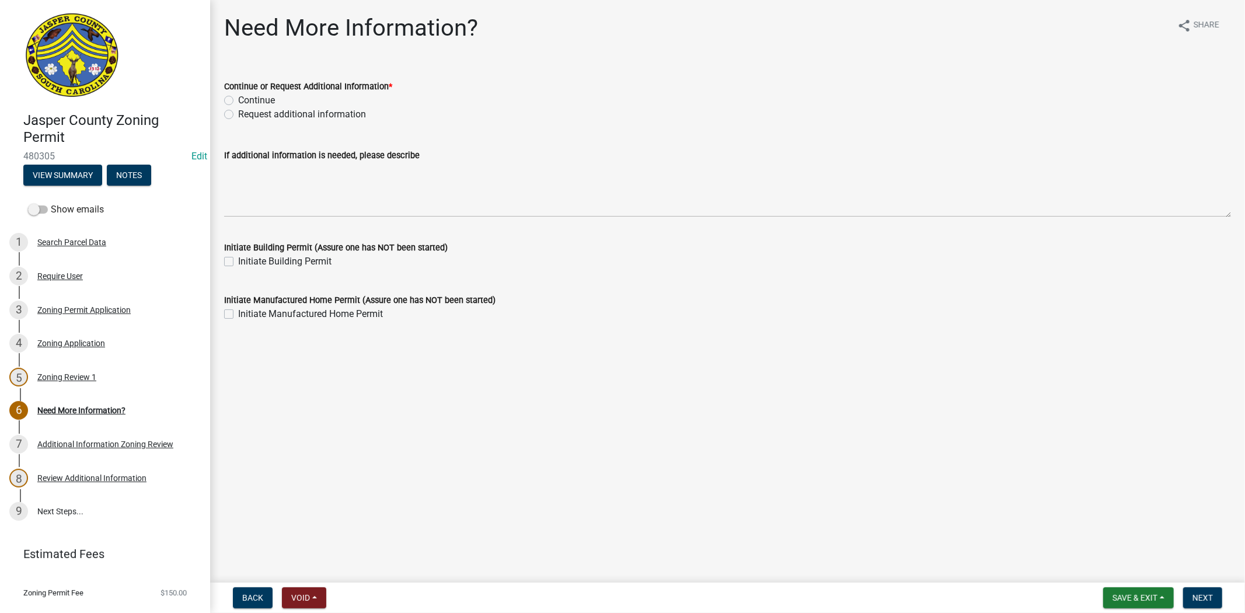
click at [238, 111] on label "Request additional information" at bounding box center [302, 114] width 128 height 14
click at [238, 111] on input "Request additional information" at bounding box center [242, 111] width 8 height 8
radio input "true"
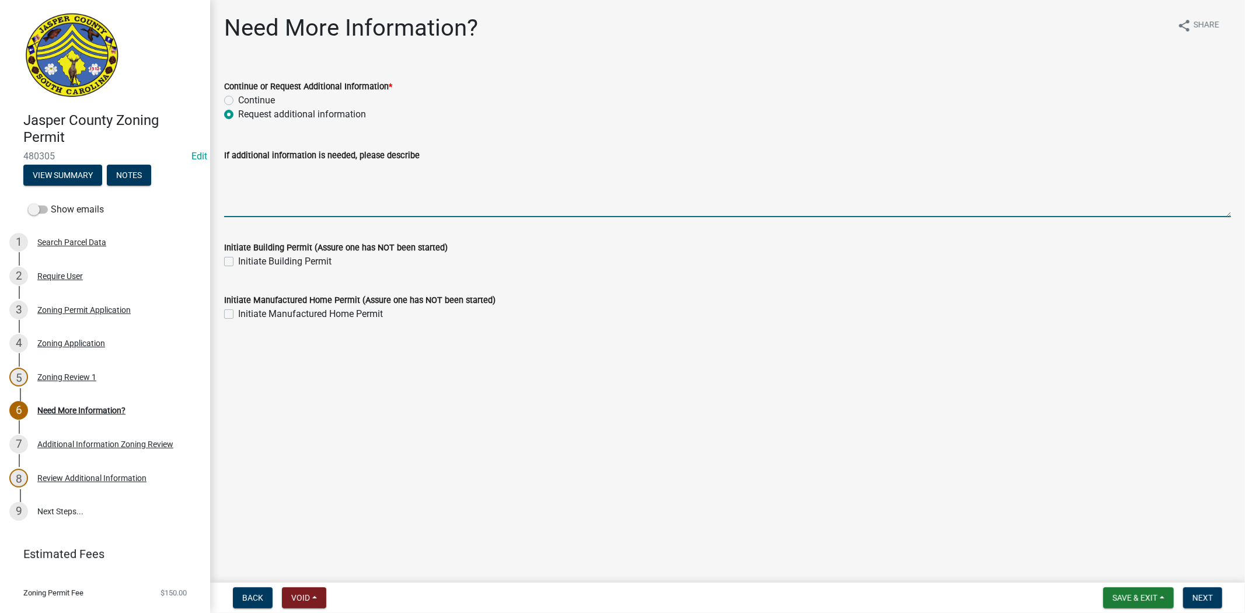
click at [231, 183] on textarea "If additional information is needed, please describe" at bounding box center [727, 189] width 1007 height 55
type textarea "what is the measurement from the ground to the bottom of the sign?"
click at [1208, 602] on button "Next" at bounding box center [1202, 597] width 39 height 21
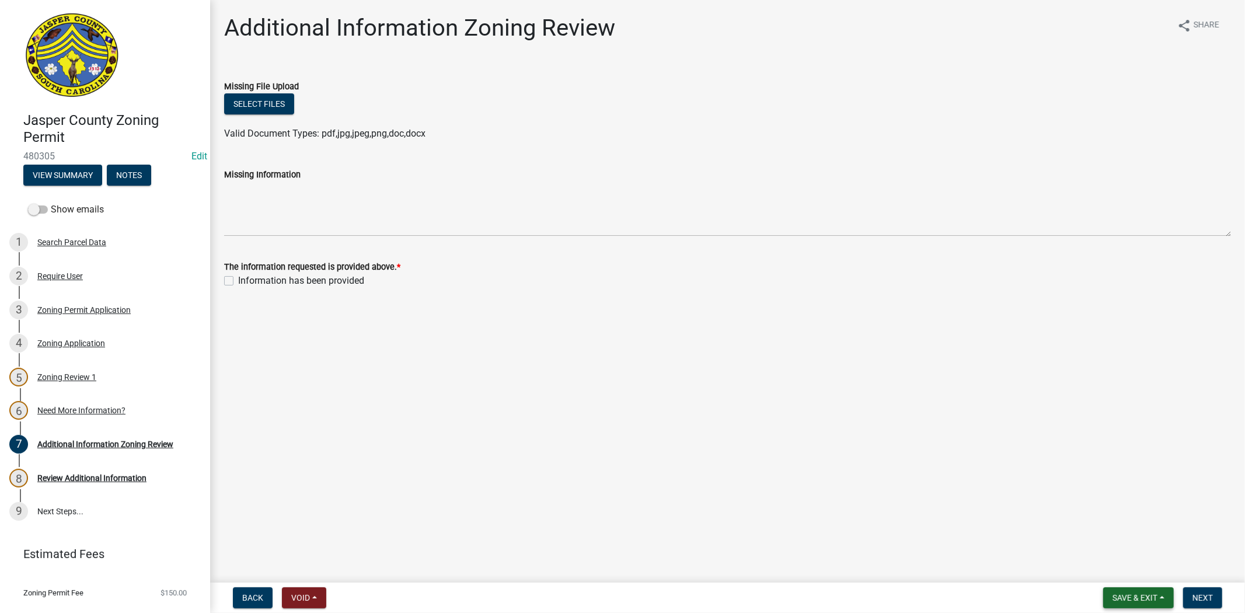
click at [1113, 588] on button "Save & Exit" at bounding box center [1138, 597] width 71 height 21
click at [1119, 566] on button "Save & Exit" at bounding box center [1126, 567] width 93 height 28
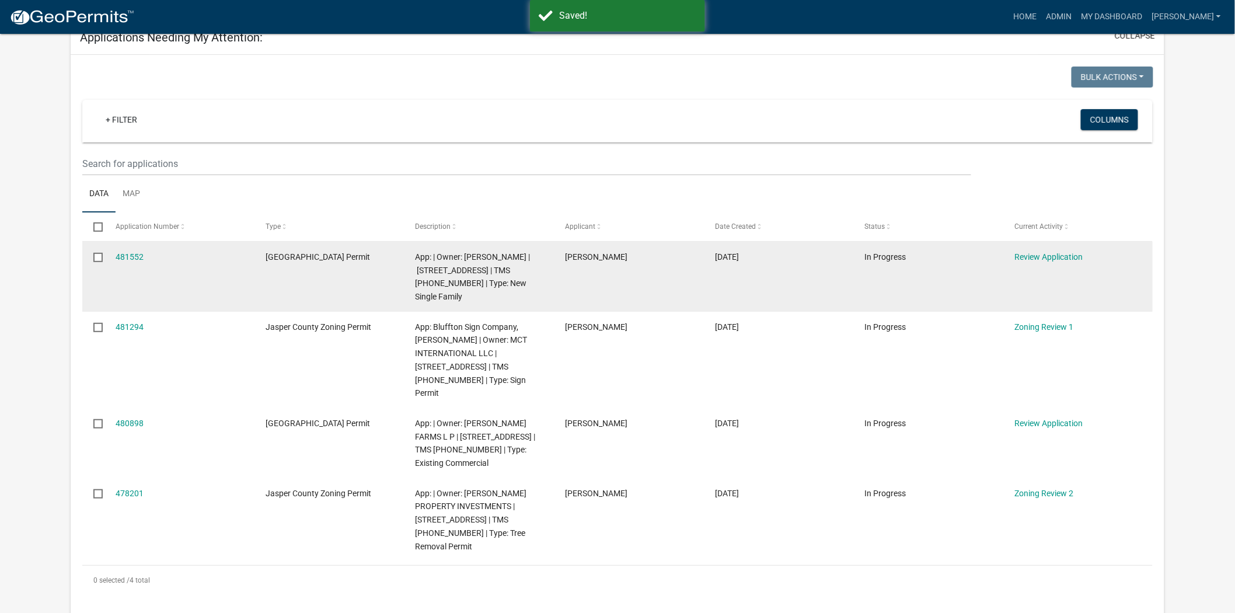
scroll to position [194, 0]
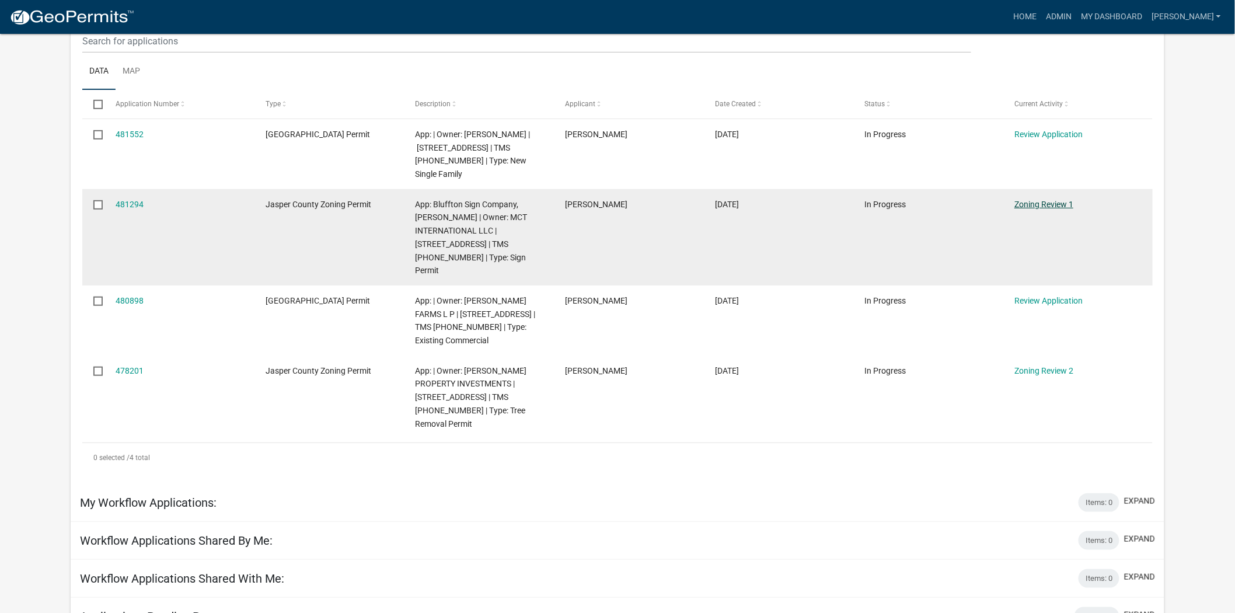
click at [1041, 200] on link "Zoning Review 1" at bounding box center [1043, 204] width 59 height 9
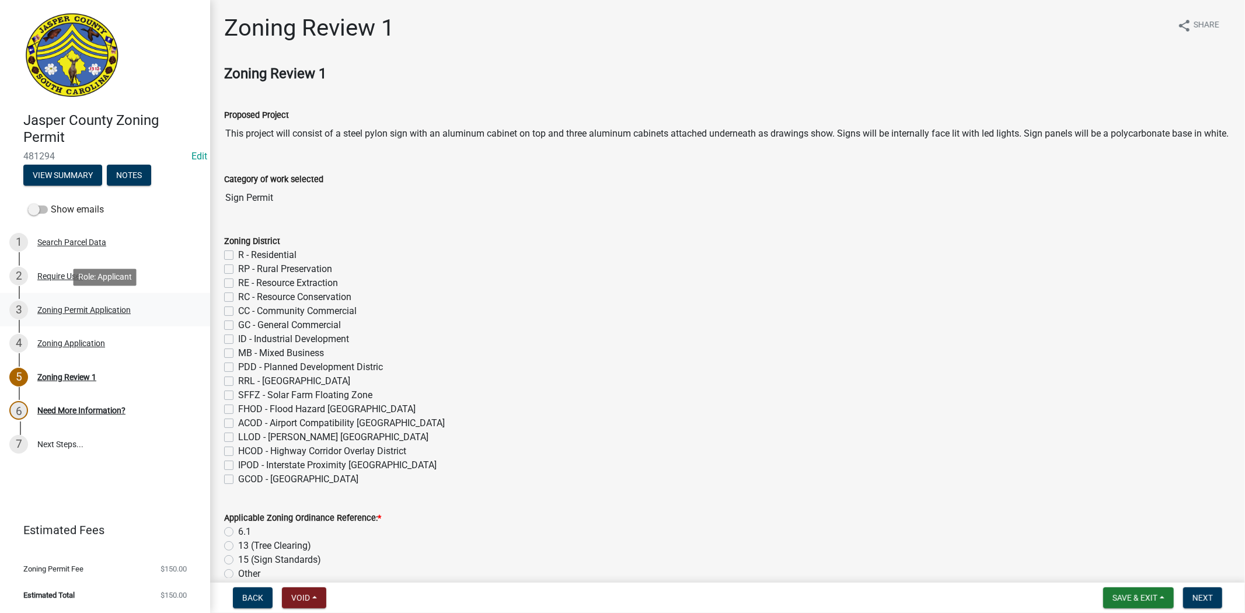
click at [57, 322] on link "3 Zoning Permit Application" at bounding box center [105, 310] width 210 height 34
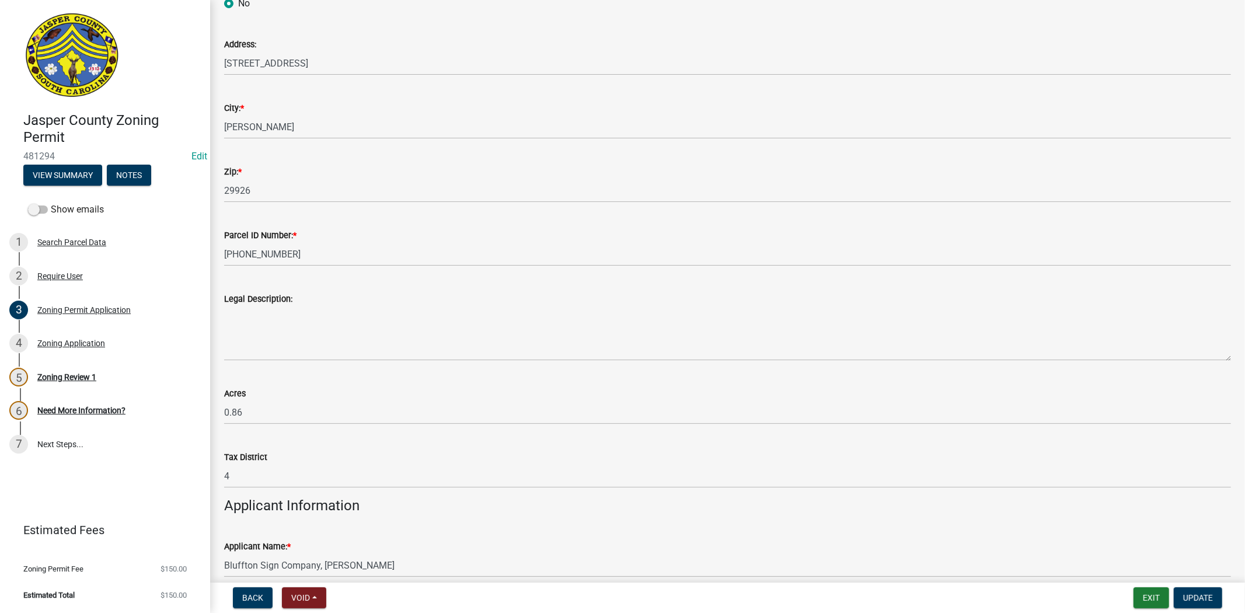
scroll to position [648, 0]
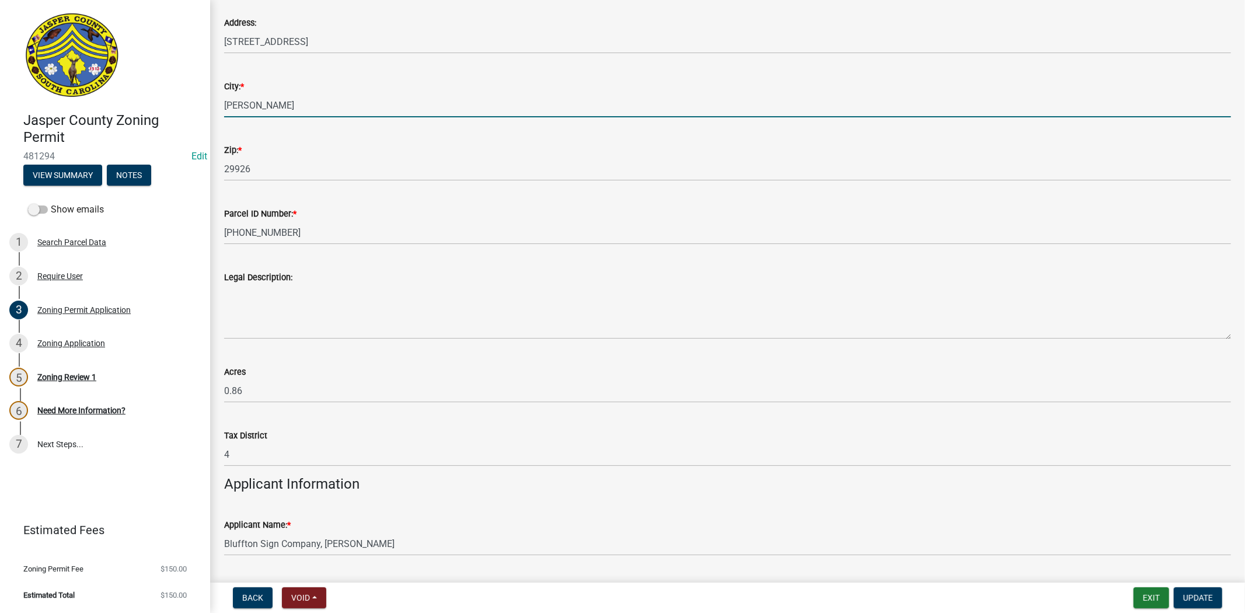
click at [330, 107] on input "Jasper Coutny" at bounding box center [727, 105] width 1007 height 24
type input "J"
type input "hardeeville"
click at [681, 196] on div "Parcel ID Number: * 067-00-02-151" at bounding box center [727, 217] width 1007 height 54
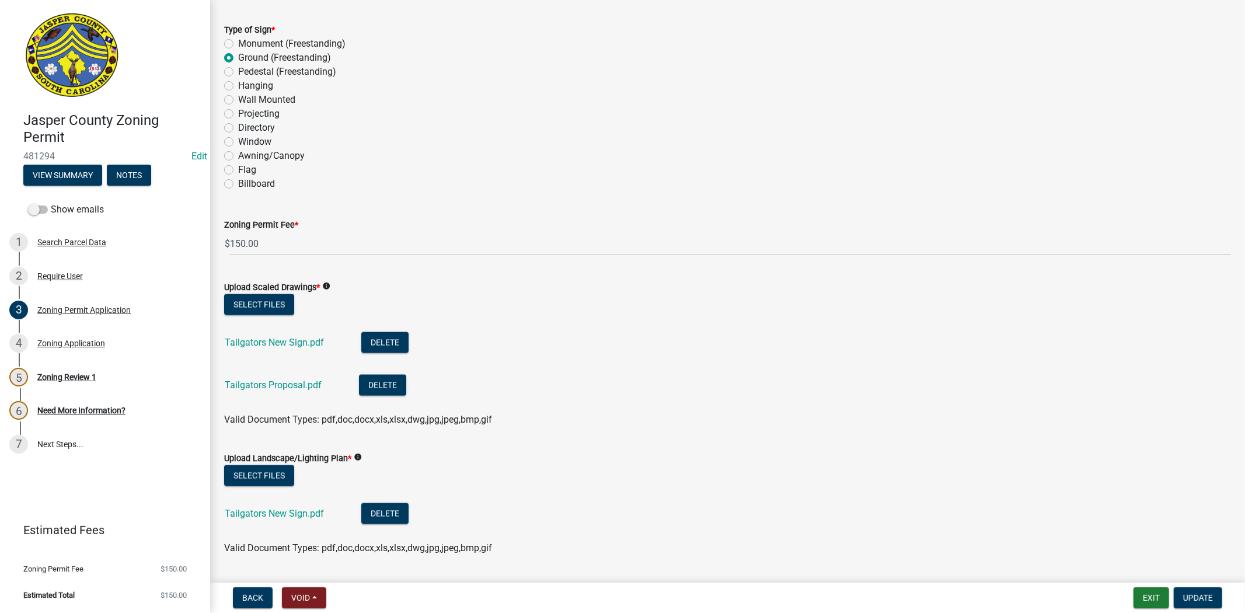
scroll to position [1686, 0]
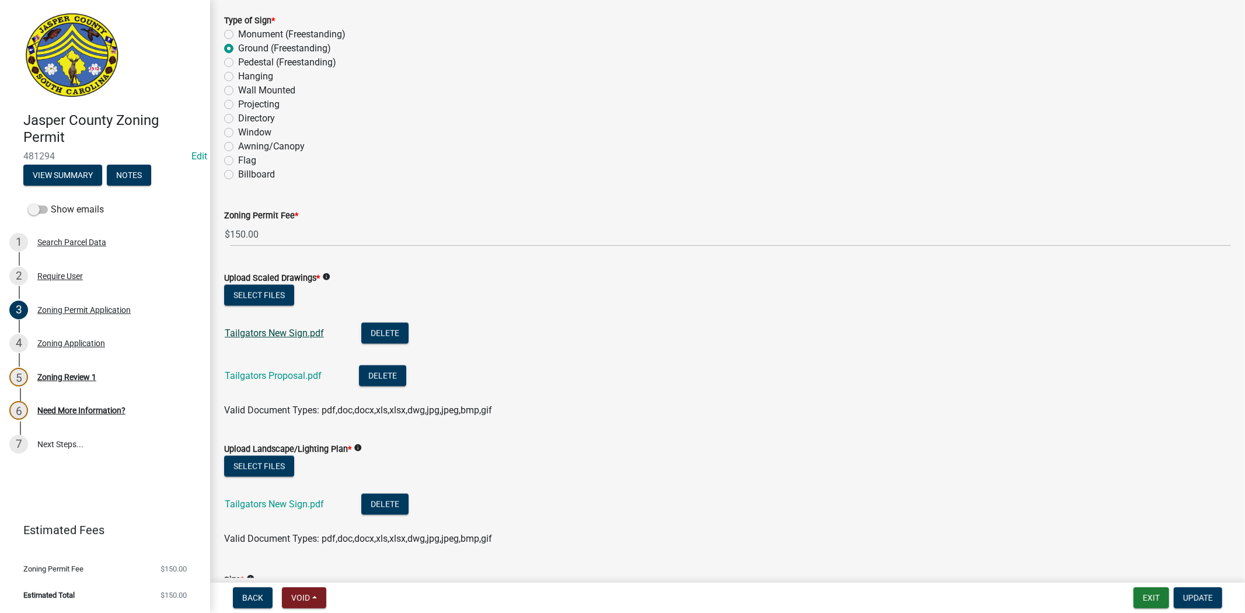
click at [282, 330] on link "Tailgators New Sign.pdf" at bounding box center [274, 332] width 99 height 11
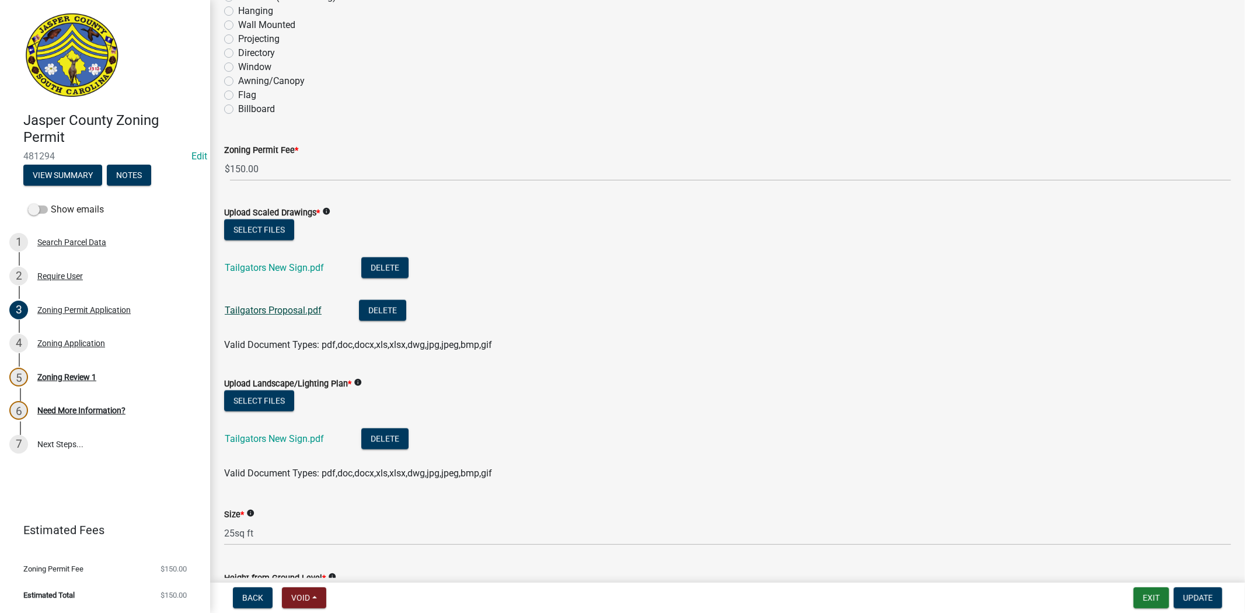
click at [252, 311] on link "Tailgators Proposal.pdf" at bounding box center [273, 310] width 97 height 11
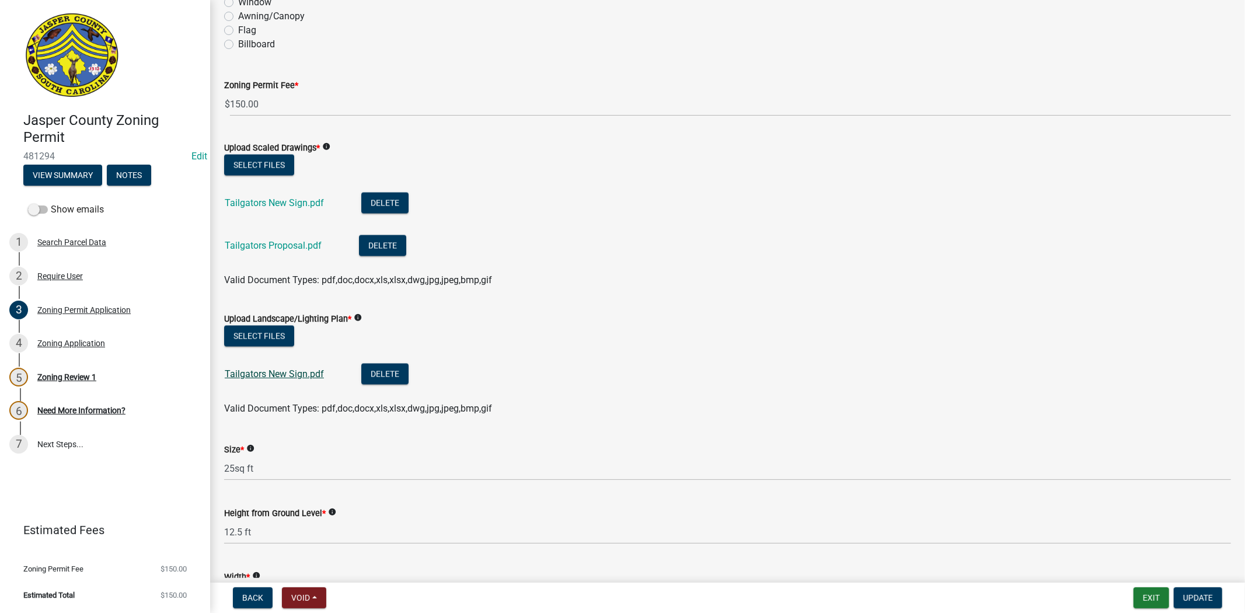
click at [288, 371] on link "Tailgators New Sign.pdf" at bounding box center [274, 373] width 99 height 11
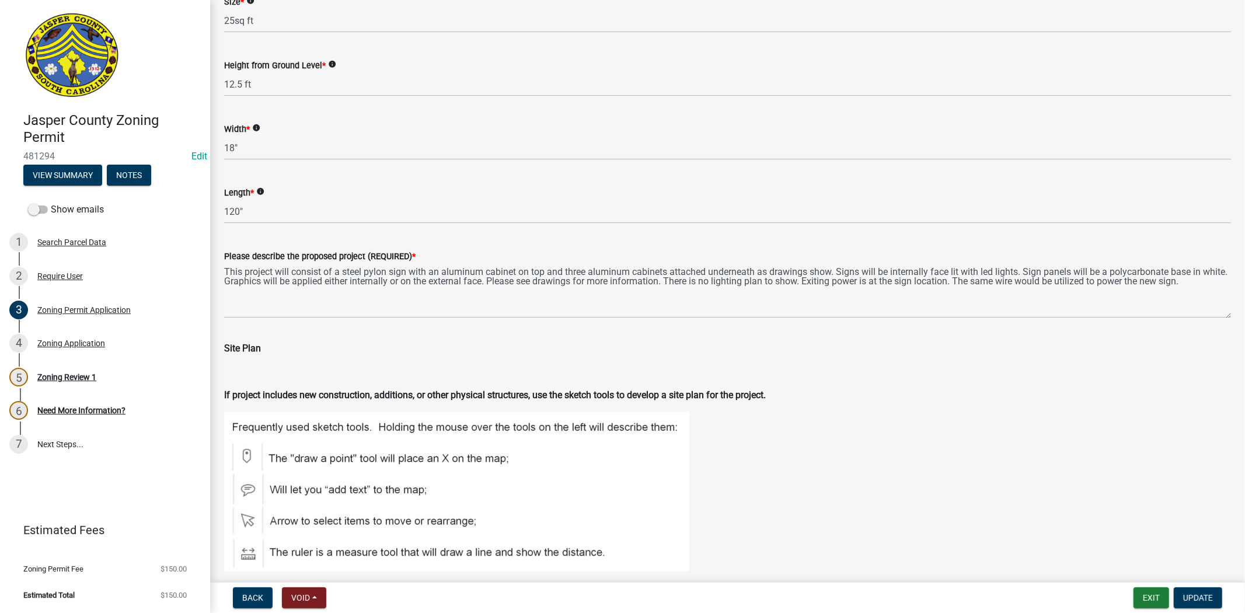
scroll to position [2269, 0]
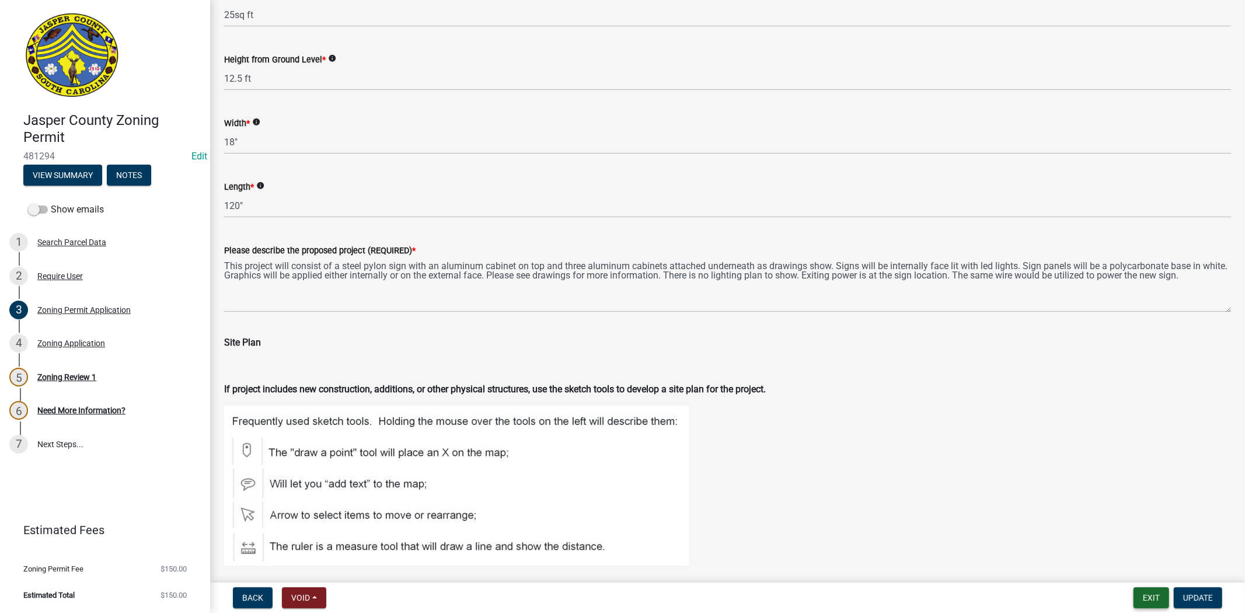
click at [1153, 594] on button "Exit" at bounding box center [1151, 597] width 36 height 21
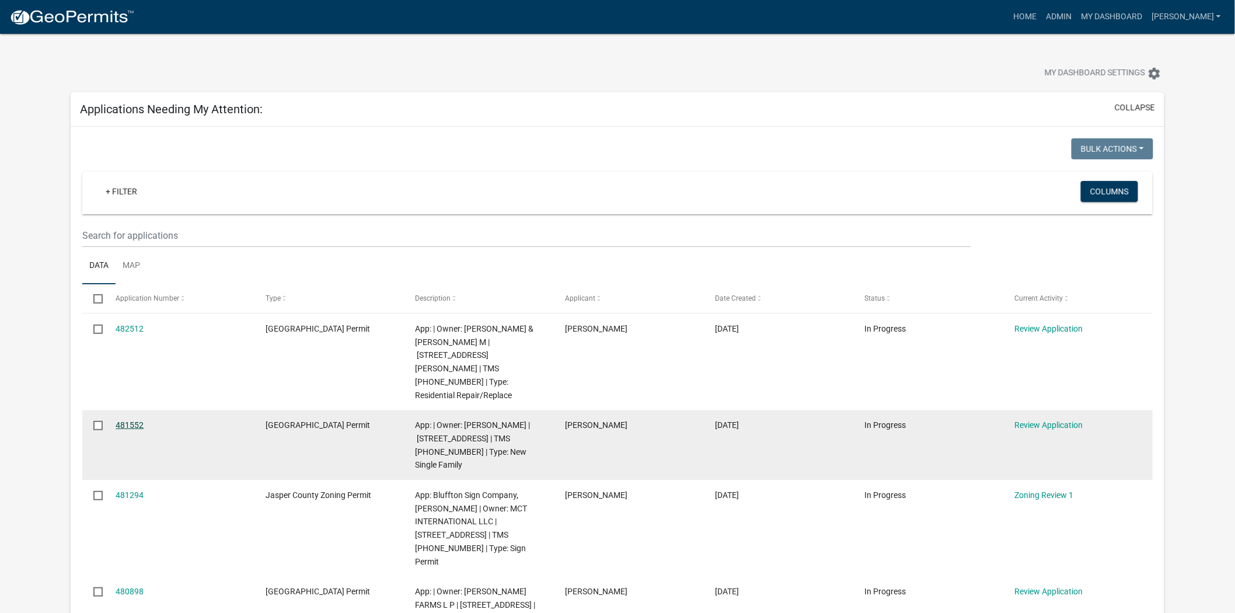
click at [130, 420] on link "481552" at bounding box center [130, 424] width 28 height 9
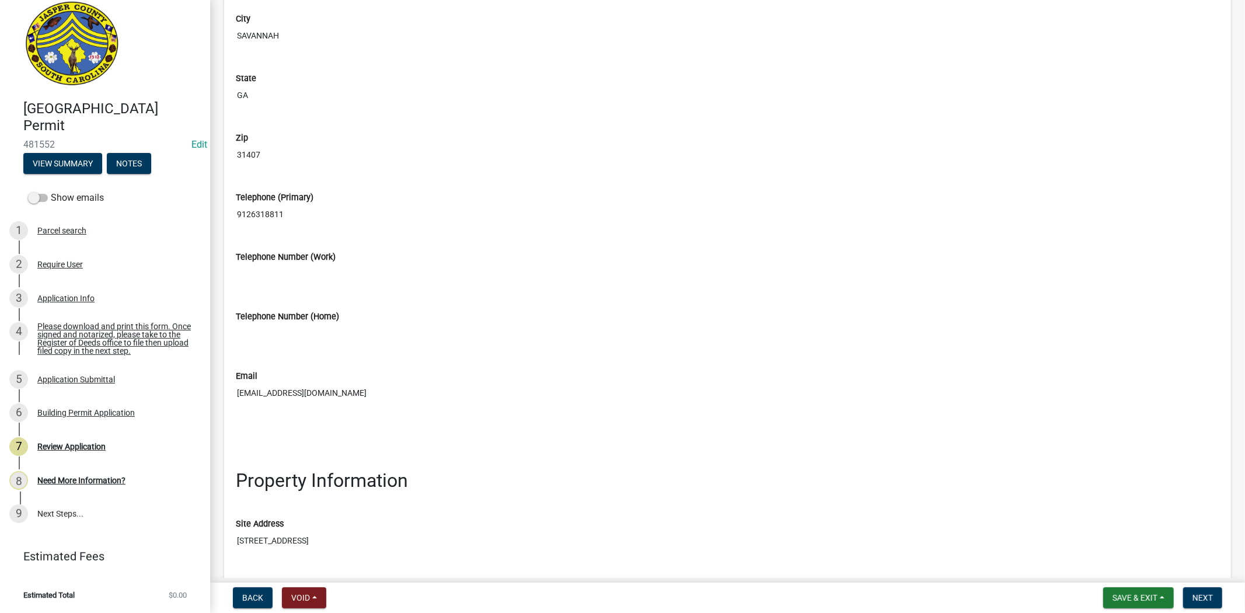
scroll to position [908, 0]
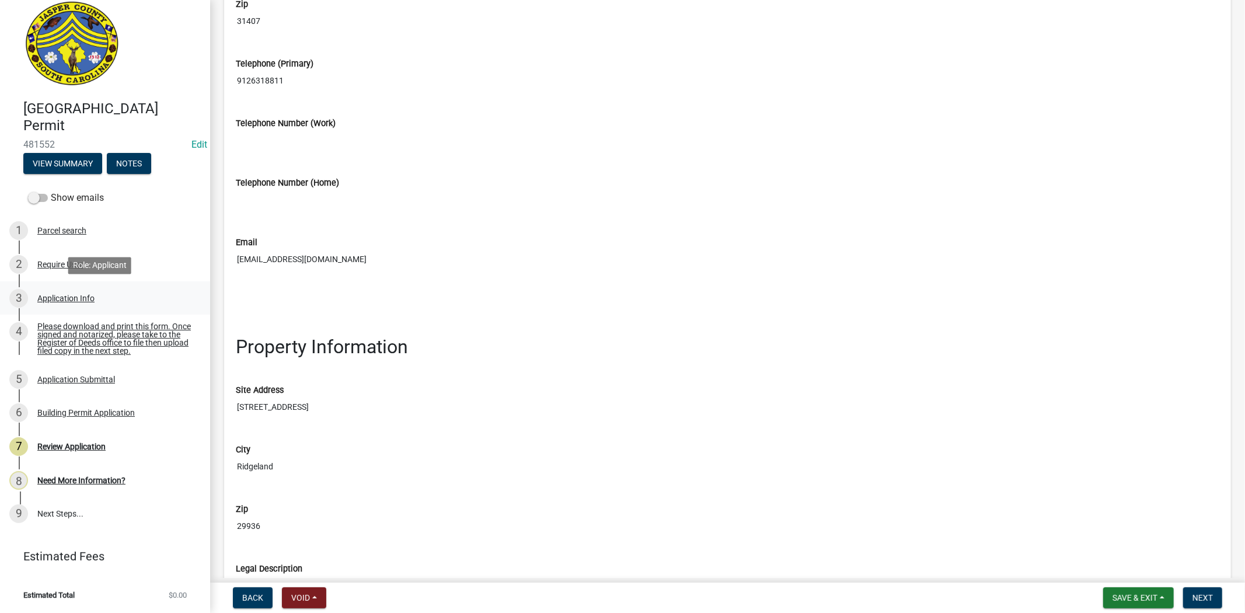
click at [64, 308] on link "3 Application Info" at bounding box center [105, 298] width 210 height 34
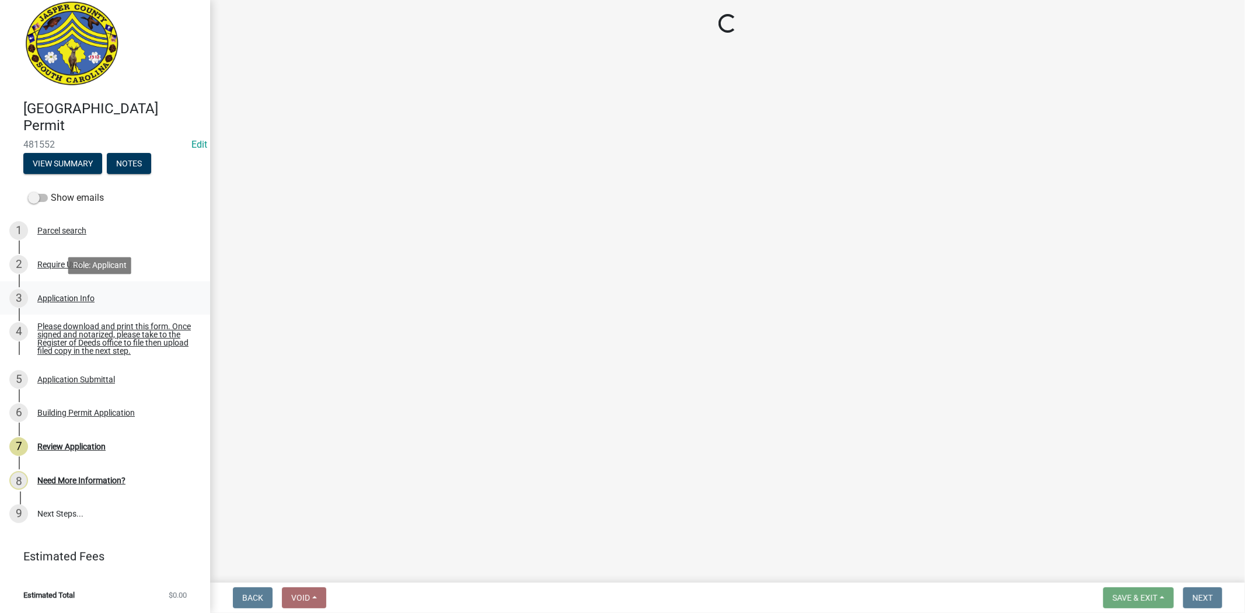
scroll to position [0, 0]
select select "42590599-3c97-479d-b3e9-fbeca9af4fb5"
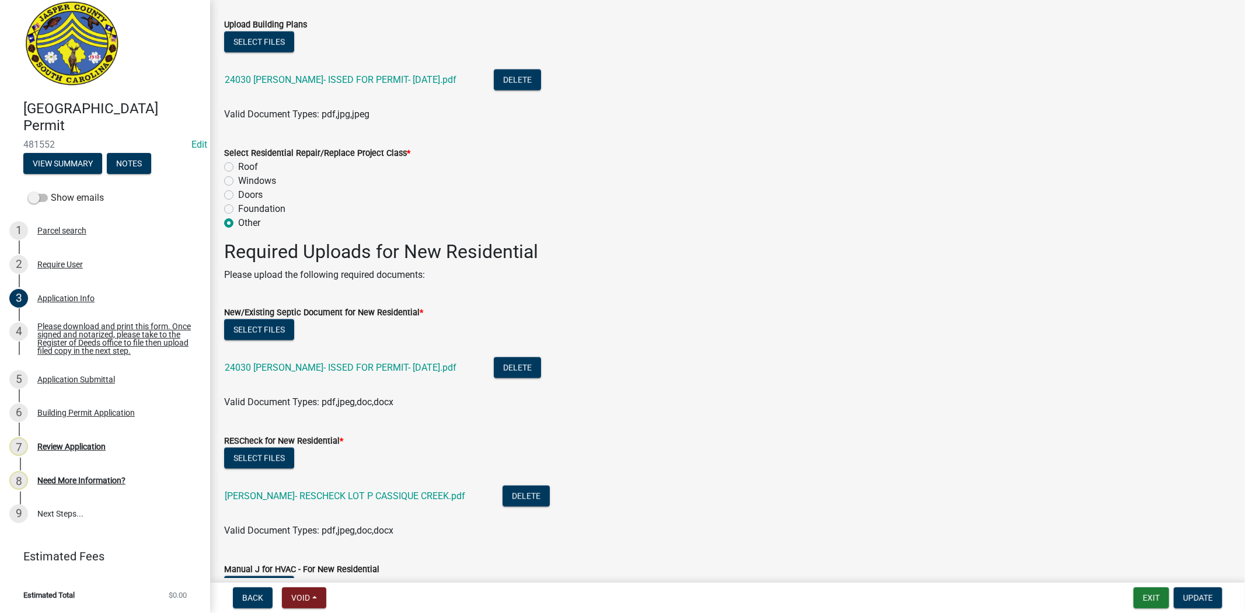
scroll to position [1491, 0]
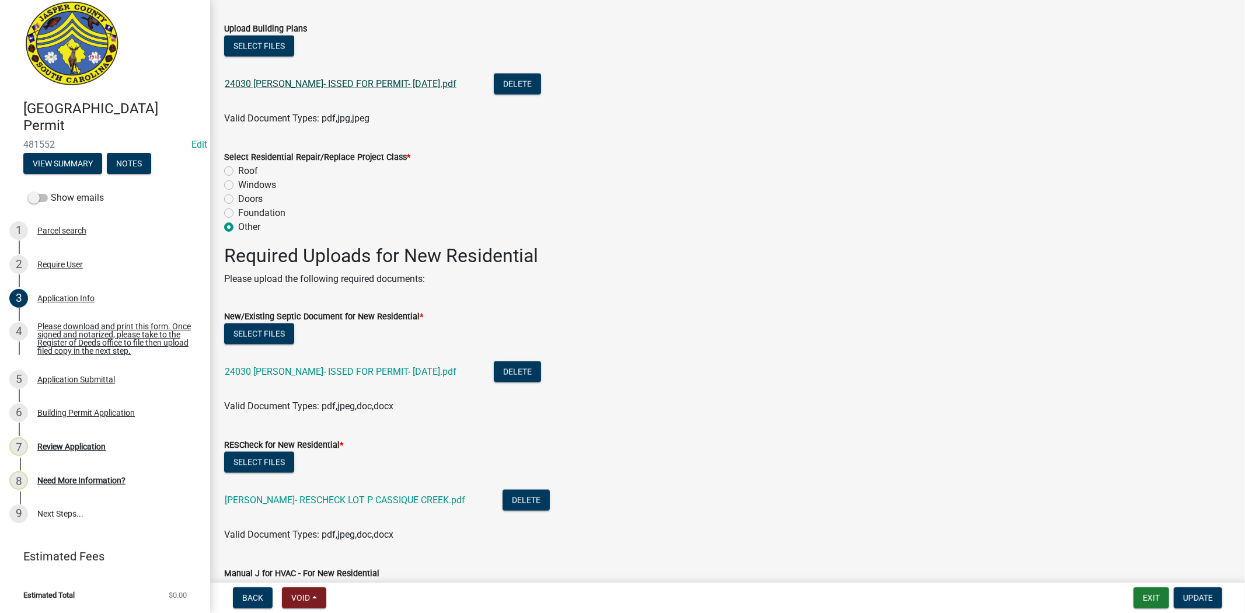
click at [350, 83] on link "24030 Pfohl- ISSED FOR PERMIT- 03-06-25.pdf" at bounding box center [341, 83] width 232 height 11
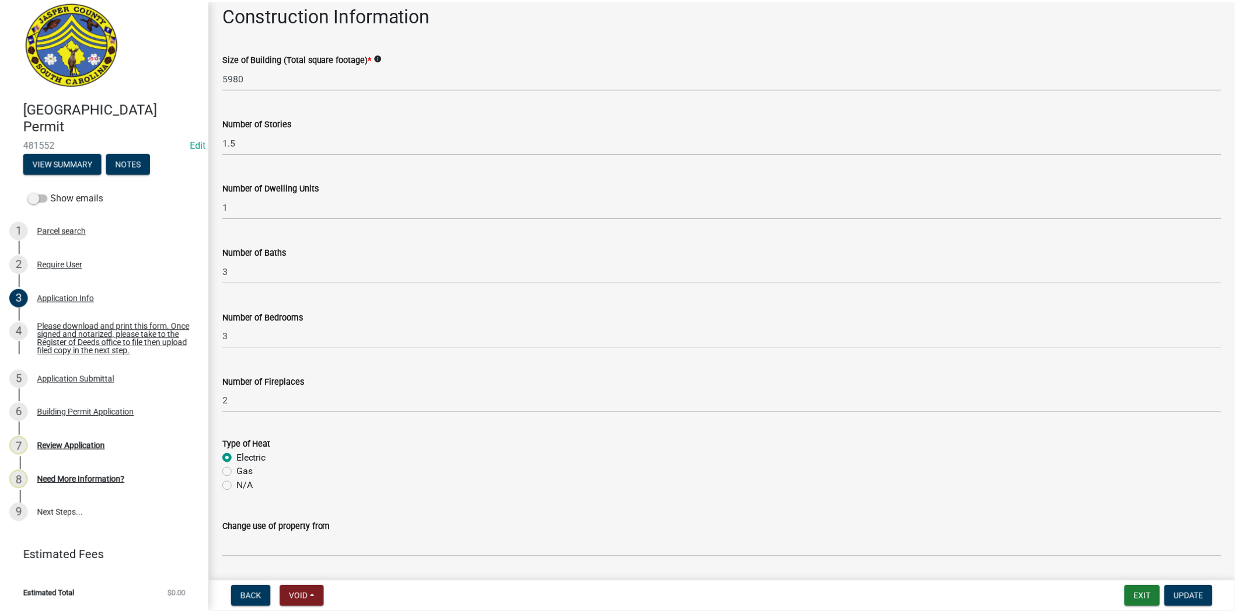
scroll to position [2335, 0]
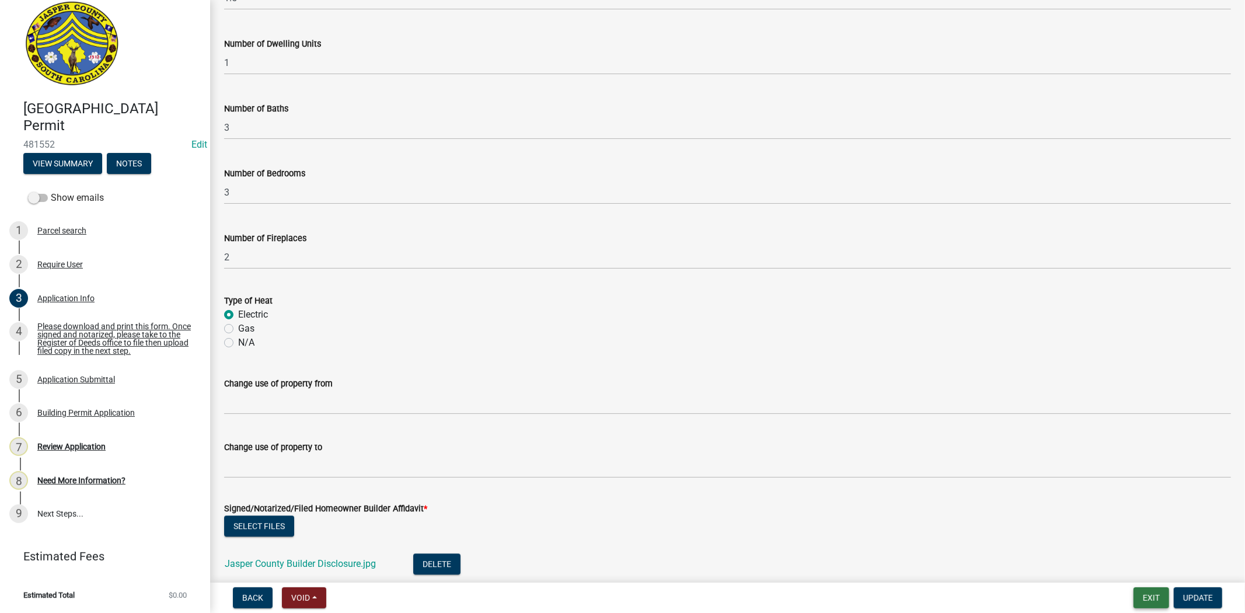
click at [1150, 597] on button "Exit" at bounding box center [1151, 597] width 36 height 21
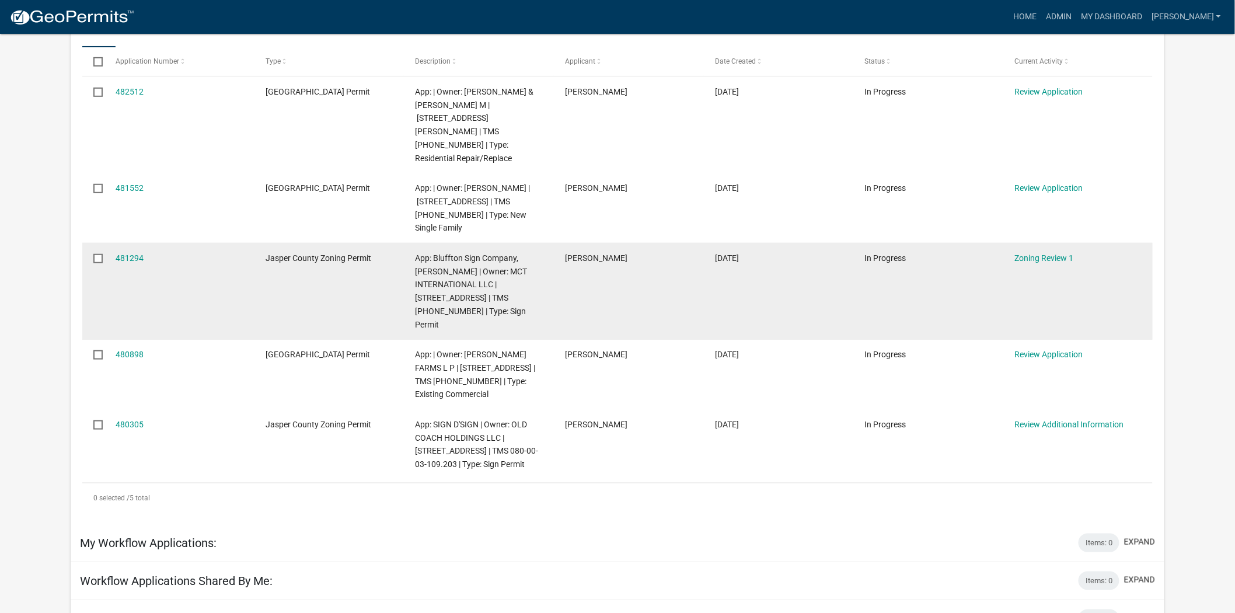
scroll to position [324, 0]
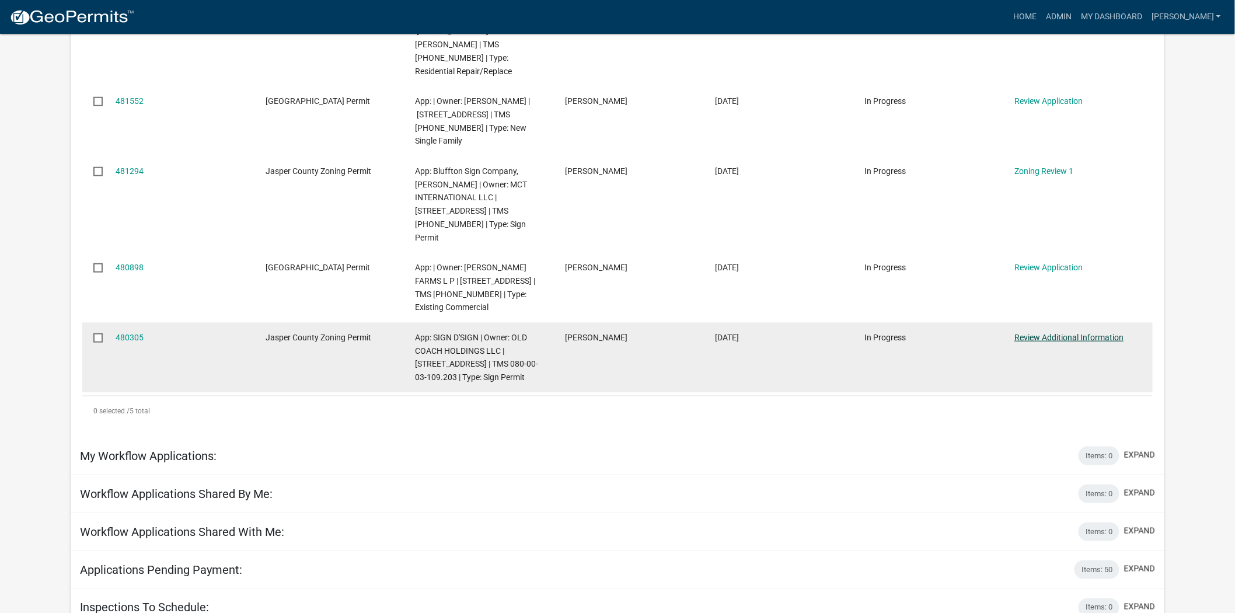
click at [1072, 333] on link "Review Additional Information" at bounding box center [1068, 337] width 109 height 9
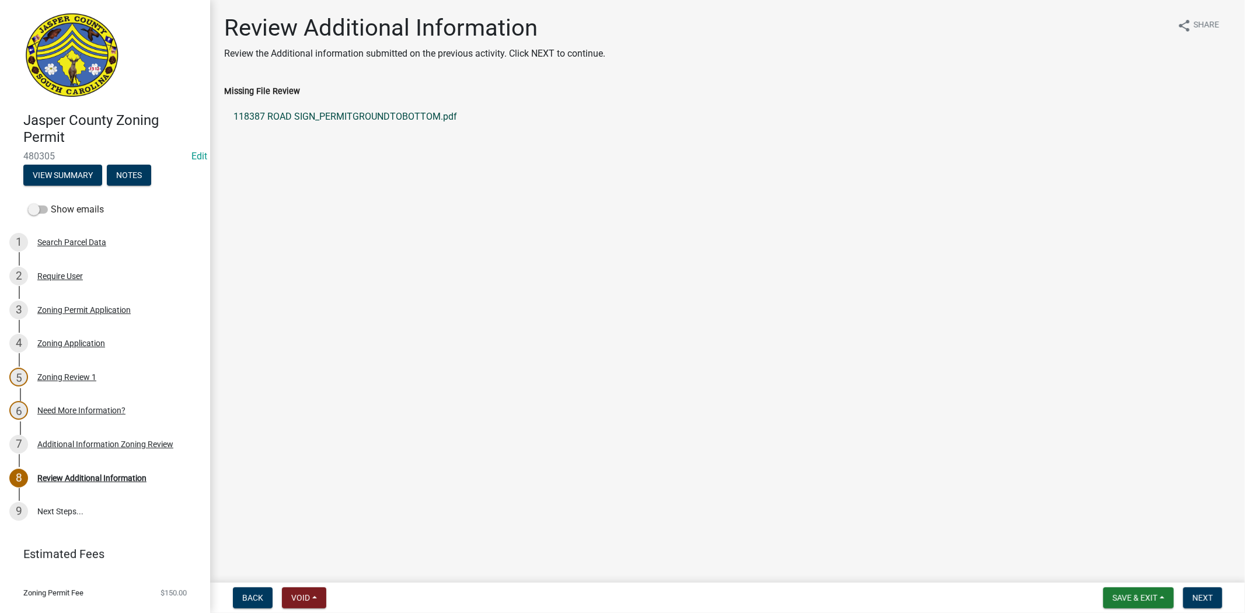
click at [353, 120] on link "118387 ROAD SIGN_PERMITGROUNDTOBOTTOM.pdf" at bounding box center [727, 117] width 1007 height 28
click at [1191, 598] on button "Next" at bounding box center [1202, 597] width 39 height 21
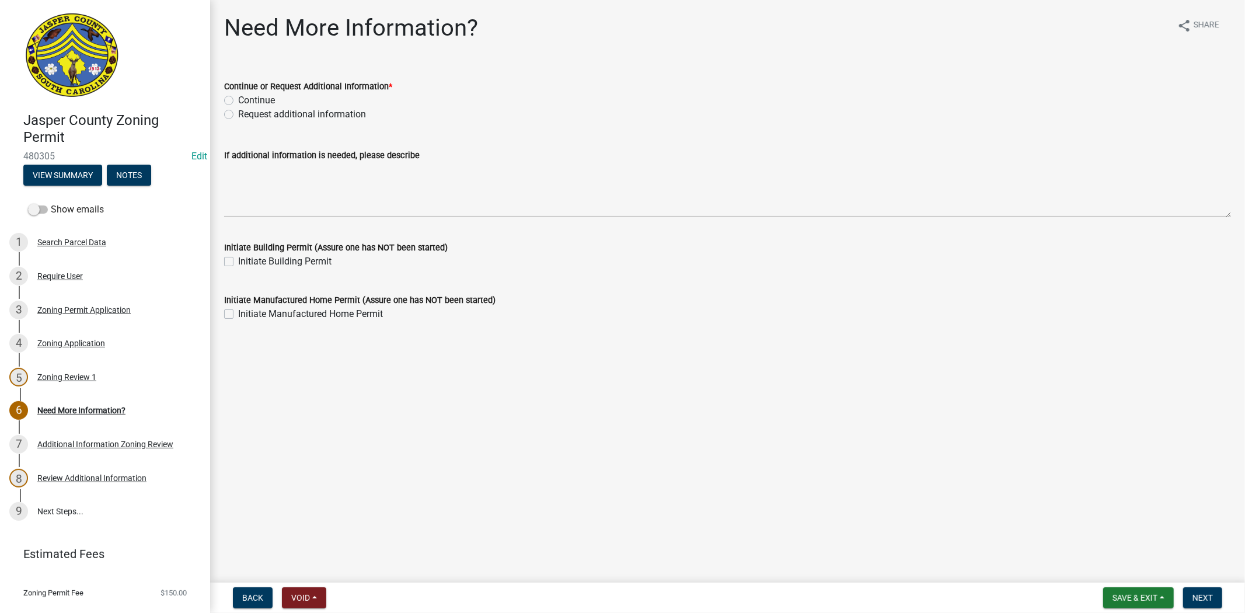
click at [231, 109] on div "Request additional information" at bounding box center [727, 114] width 1007 height 14
click at [238, 117] on label "Request additional information" at bounding box center [302, 114] width 128 height 14
click at [238, 115] on input "Request additional information" at bounding box center [242, 111] width 8 height 8
radio input "true"
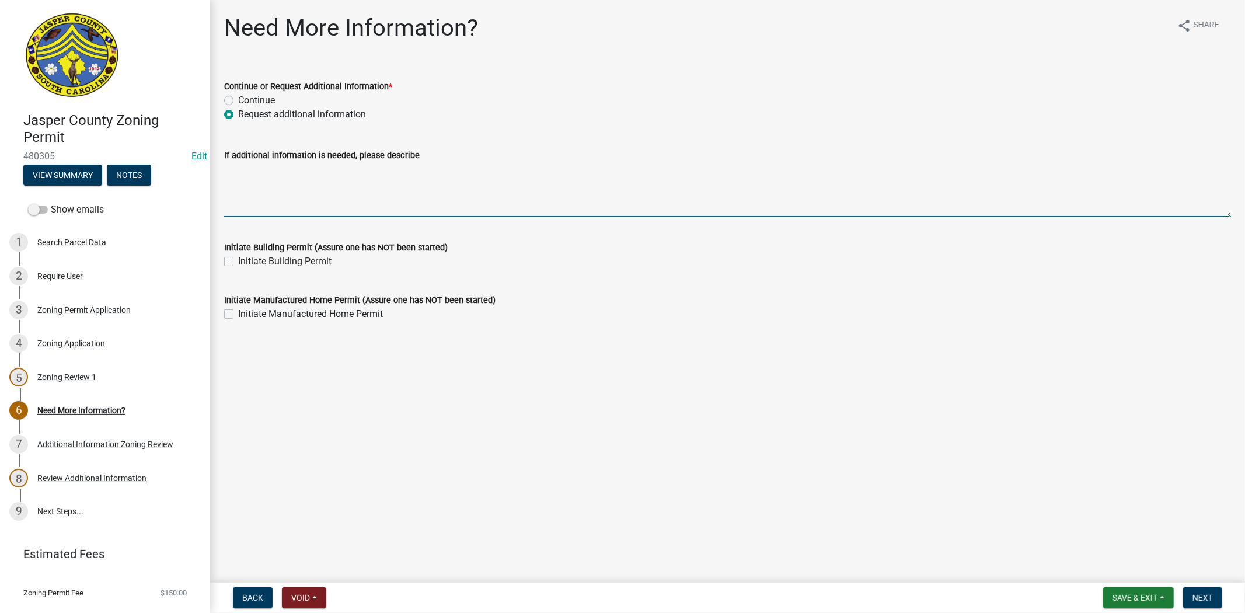
click at [250, 181] on textarea "If additional information is needed, please describe" at bounding box center [727, 189] width 1007 height 55
type textarea "h"
click at [539, 170] on textarea "the sign will need to be ATLEAST 7 ft from the ground to the bottom of the" at bounding box center [727, 189] width 1007 height 55
type textarea "the sign will need to be ATLEAST 7 ft from the ground to the bottom of the sign"
click at [1198, 594] on span "Next" at bounding box center [1202, 597] width 20 height 9
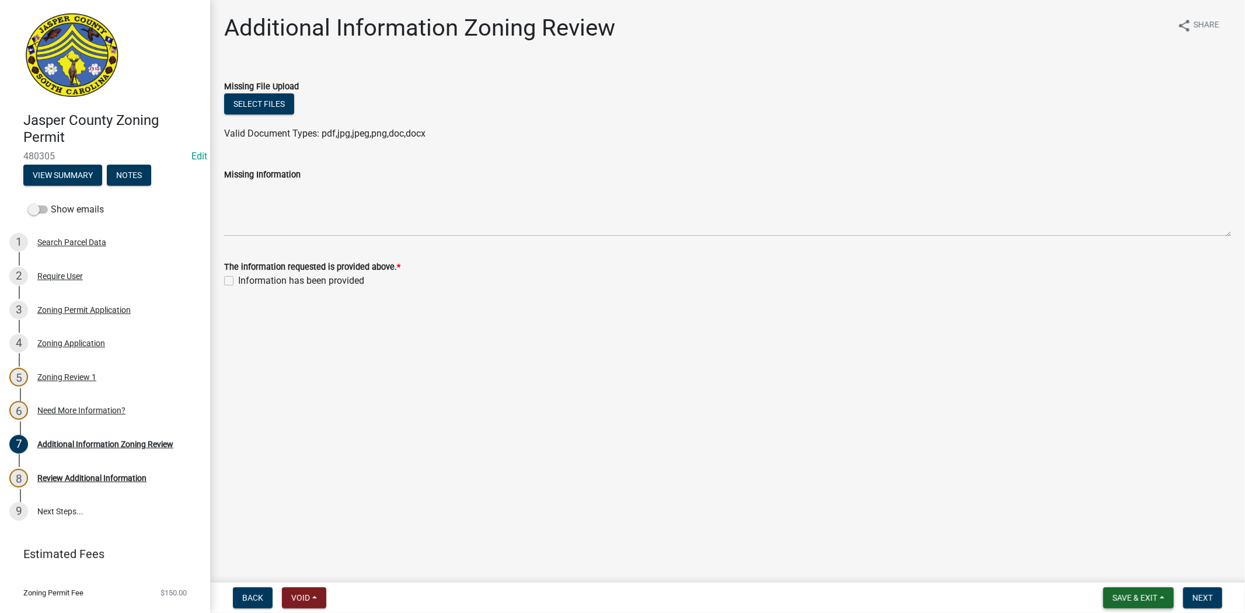
click at [1114, 596] on span "Save & Exit" at bounding box center [1134, 597] width 45 height 9
click at [1106, 561] on button "Save & Exit" at bounding box center [1126, 567] width 93 height 28
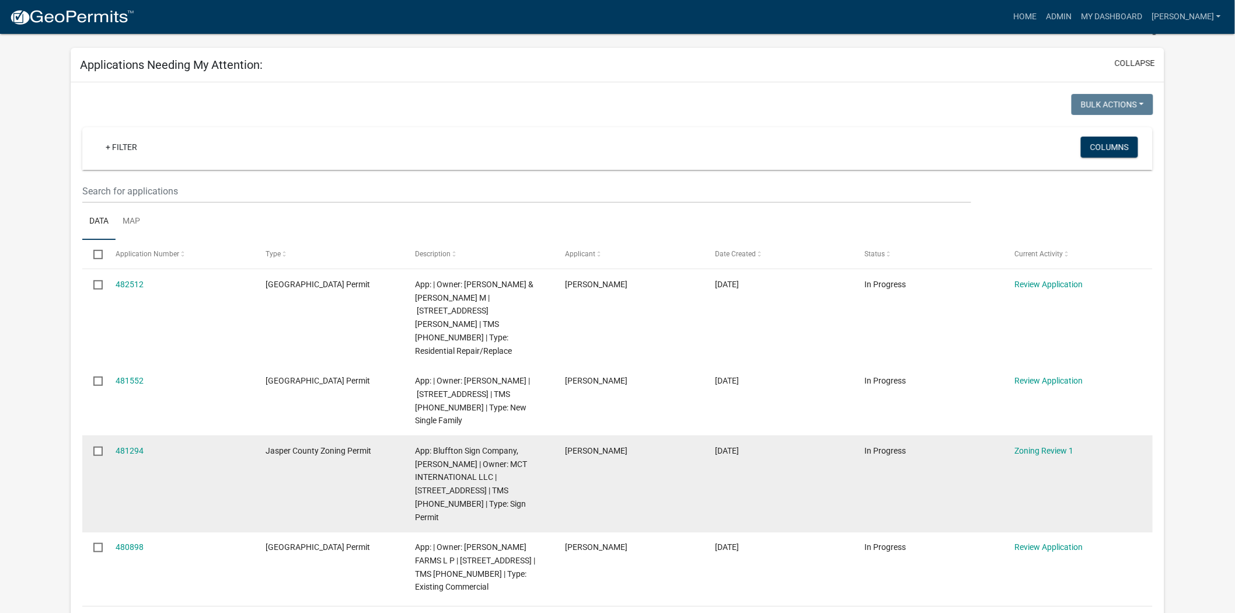
scroll to position [65, 0]
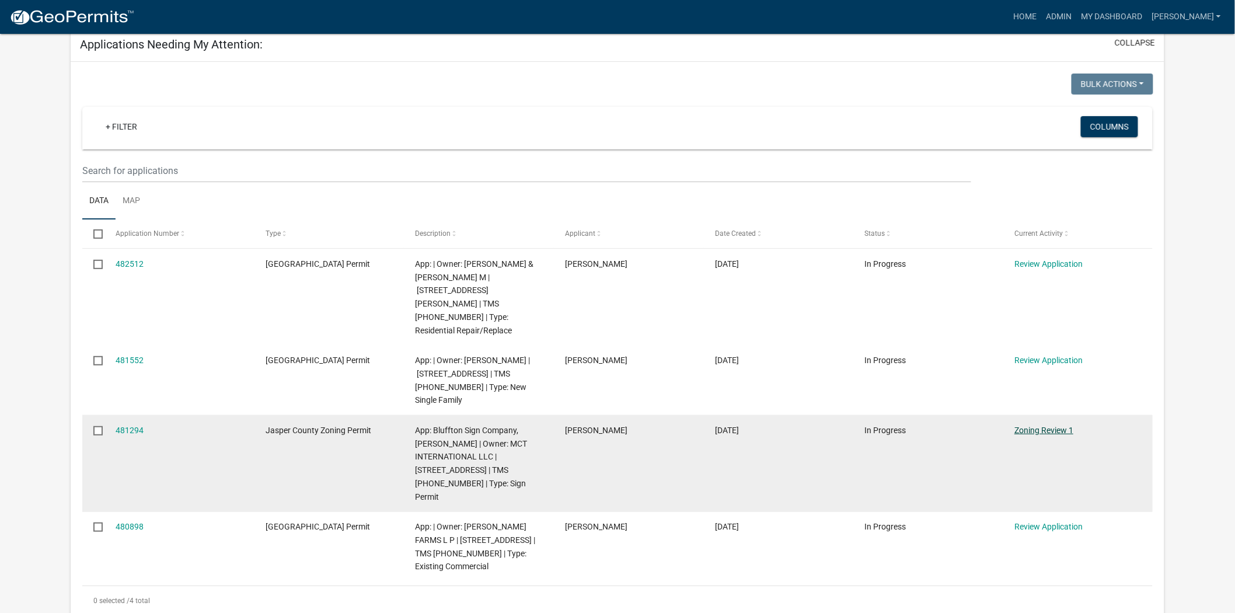
click at [1041, 425] on link "Zoning Review 1" at bounding box center [1043, 429] width 59 height 9
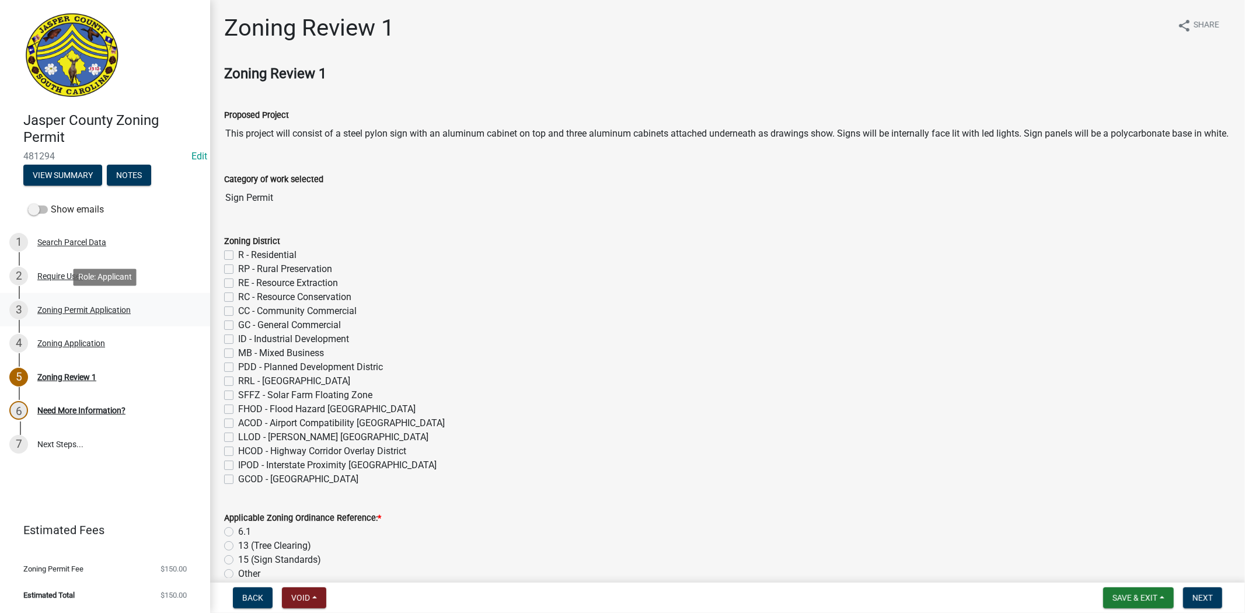
click at [65, 302] on div "3 Zoning Permit Application" at bounding box center [100, 310] width 182 height 19
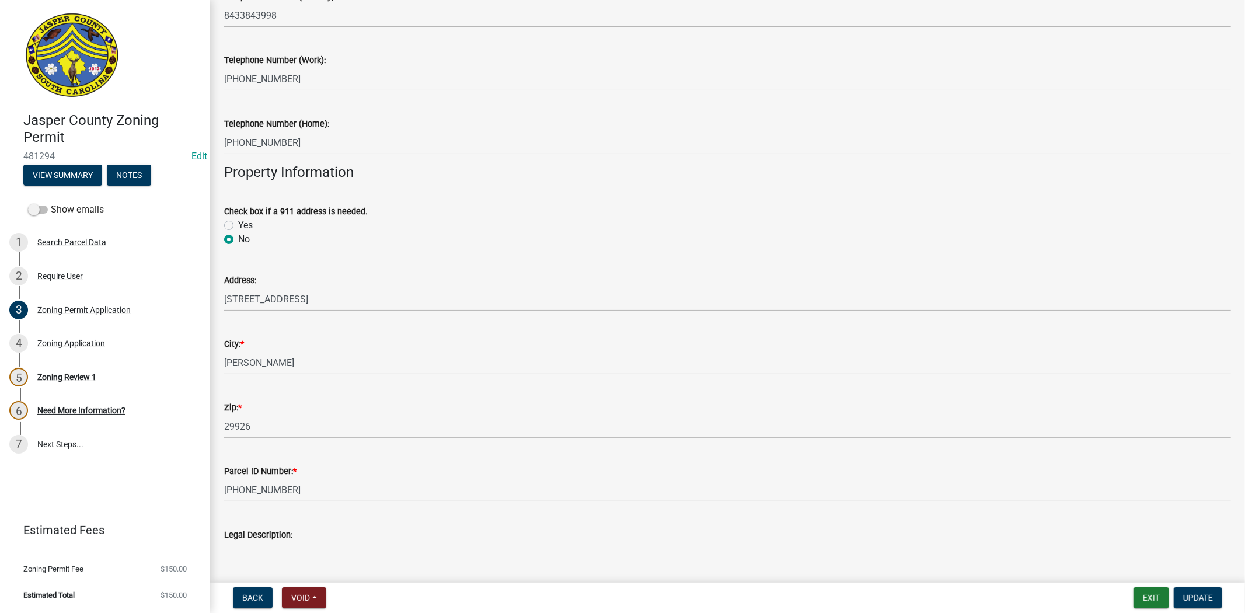
scroll to position [389, 0]
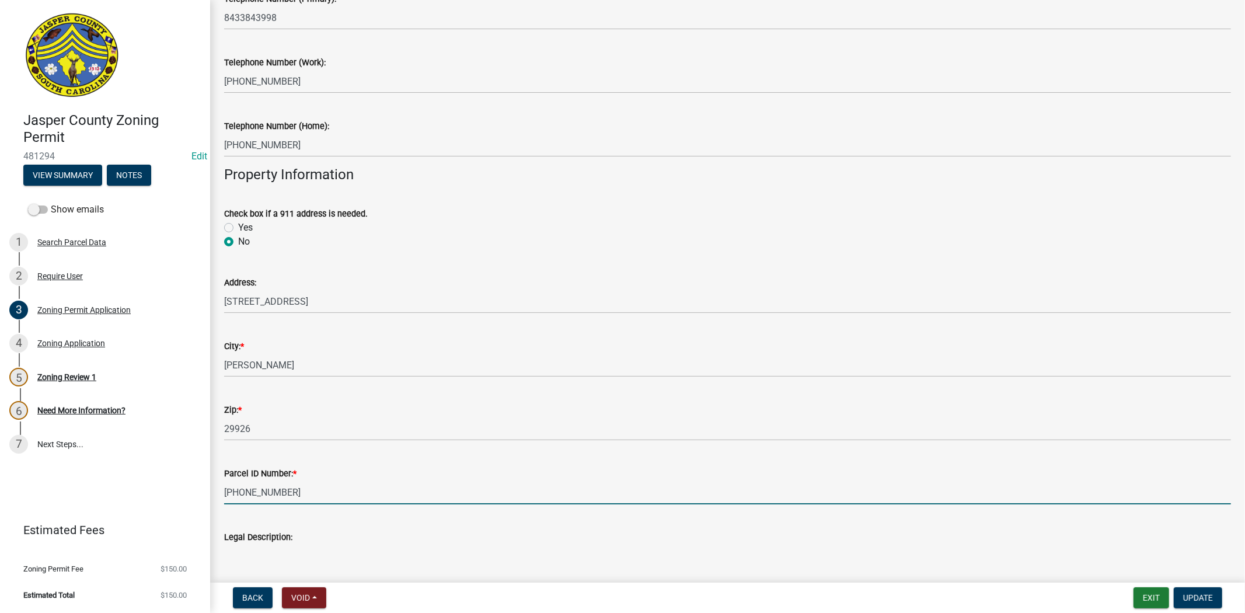
drag, startPoint x: 294, startPoint y: 494, endPoint x: 200, endPoint y: 488, distance: 94.1
click at [200, 488] on div "Jasper County Zoning Permit 481294 Edit View Summary Notes Show emails 1 Search…" at bounding box center [622, 306] width 1245 height 613
click at [351, 495] on input "067-00-02-151" at bounding box center [727, 492] width 1007 height 24
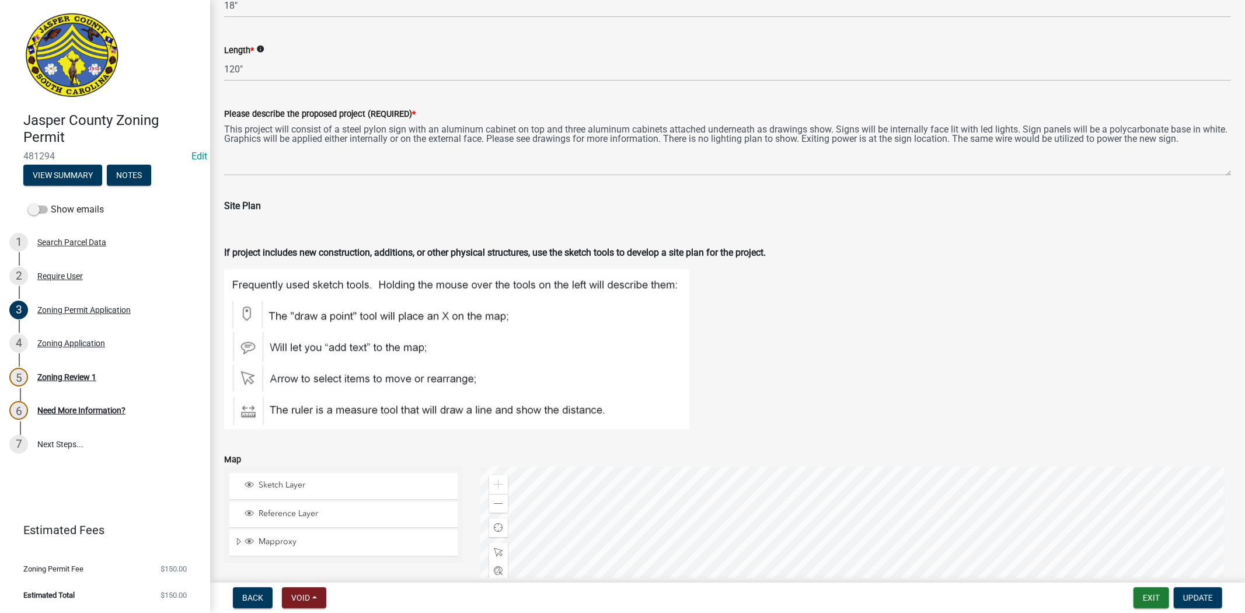
scroll to position [2628, 0]
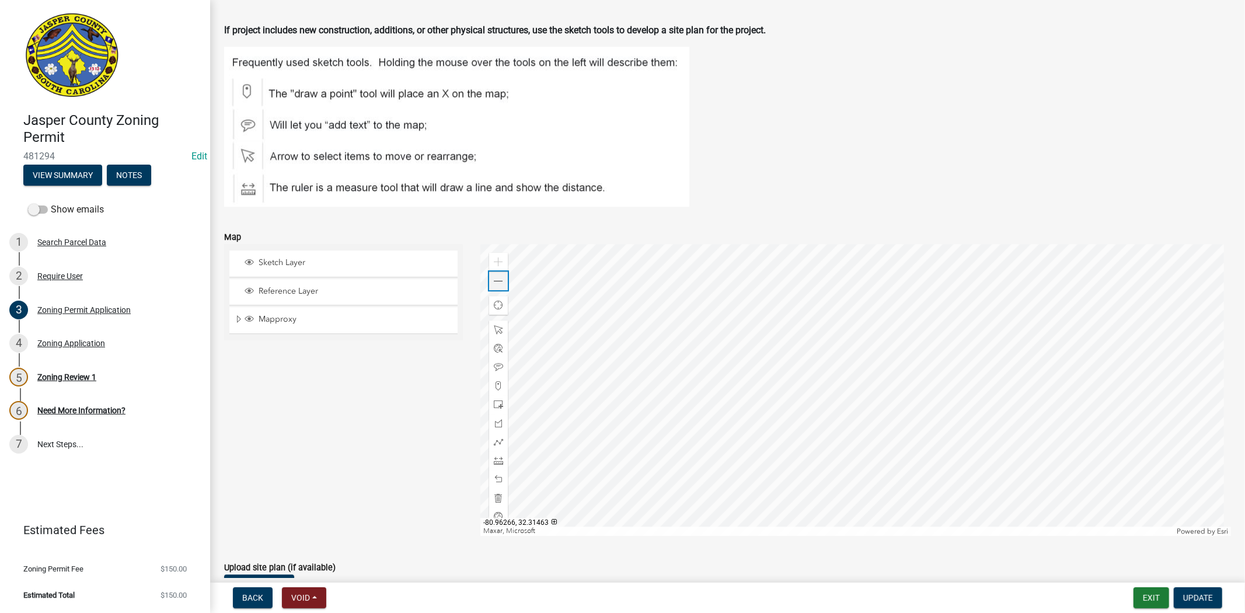
click at [497, 284] on span at bounding box center [498, 281] width 9 height 9
click at [498, 282] on span at bounding box center [498, 281] width 9 height 9
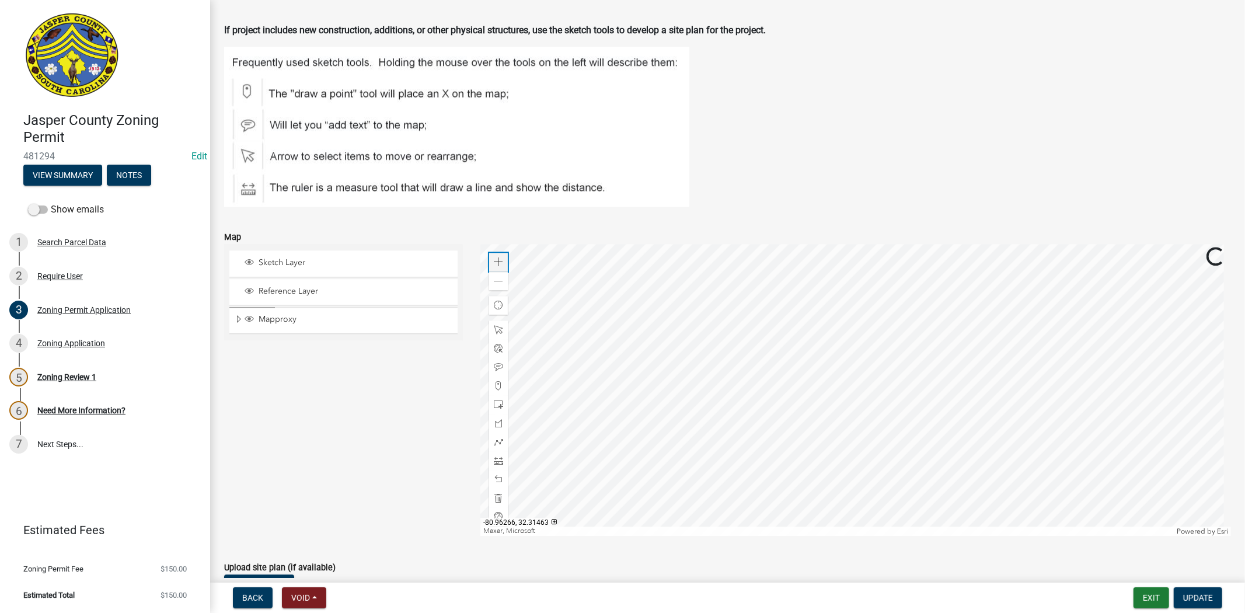
click at [498, 264] on span at bounding box center [498, 261] width 9 height 9
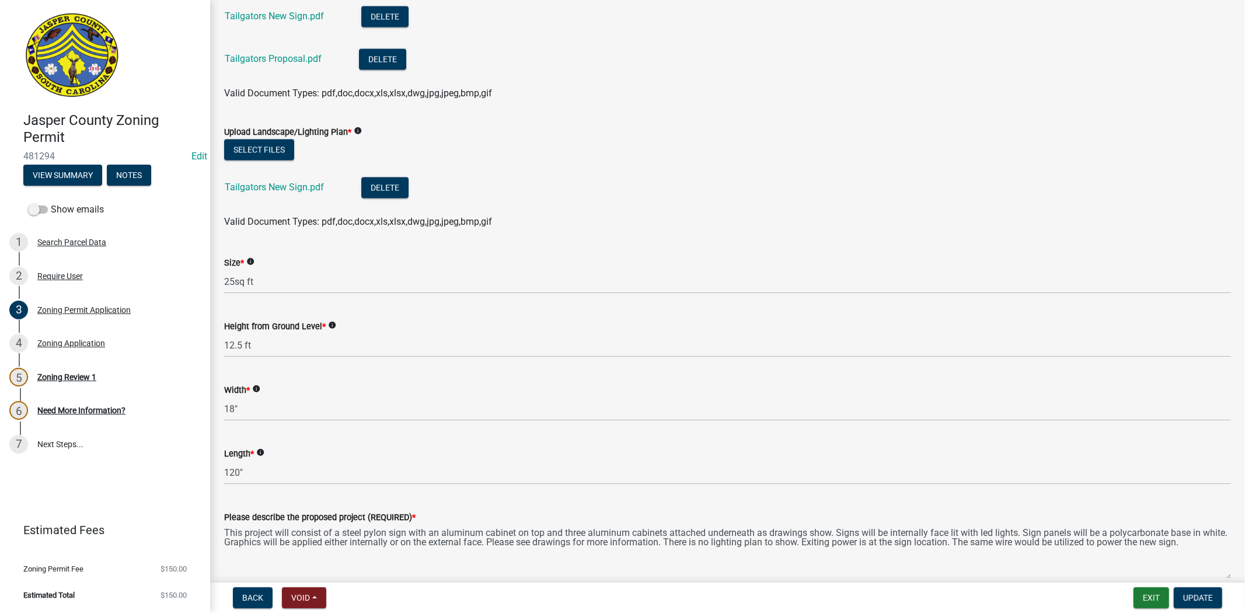
scroll to position [1980, 0]
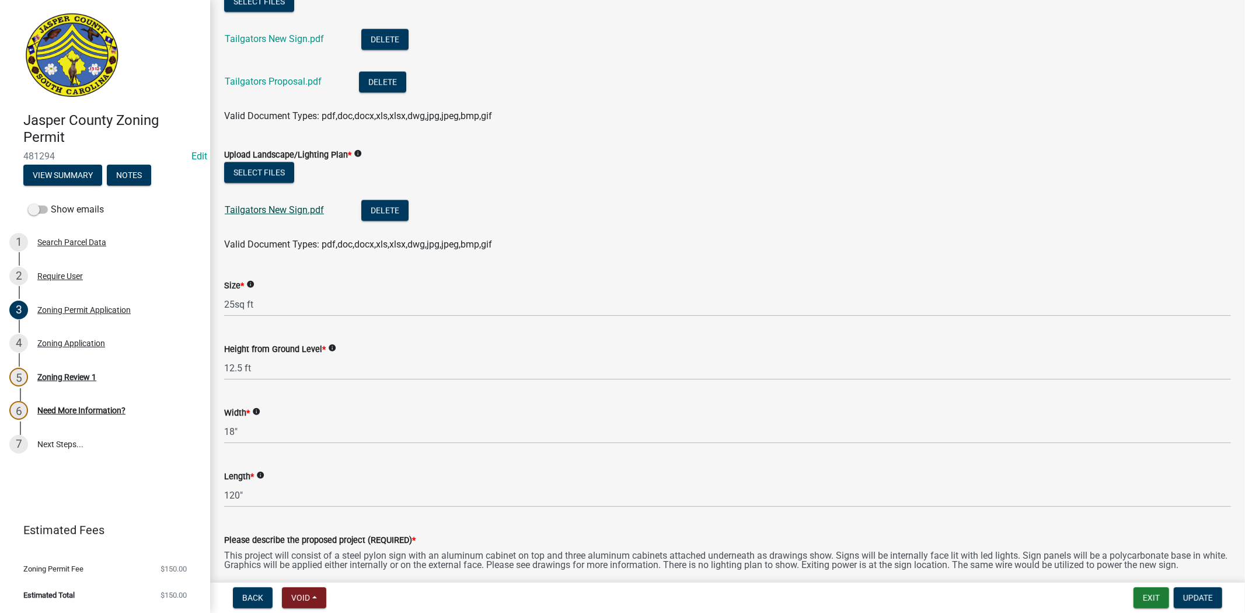
click at [273, 210] on link "Tailgators New Sign.pdf" at bounding box center [274, 209] width 99 height 11
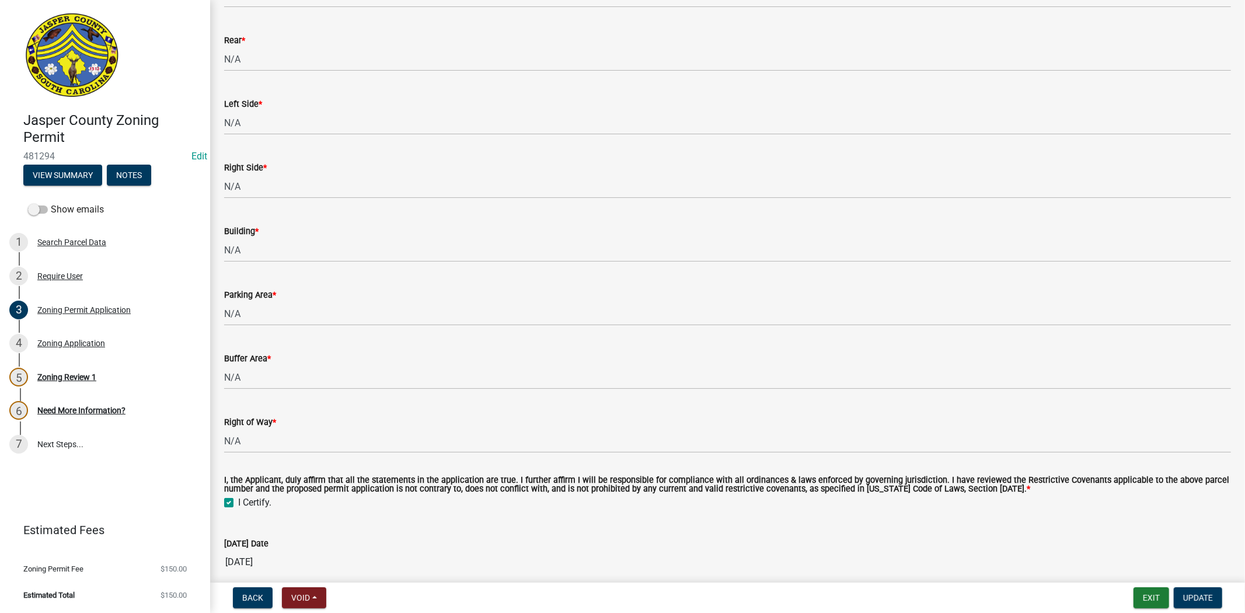
scroll to position [3601, 0]
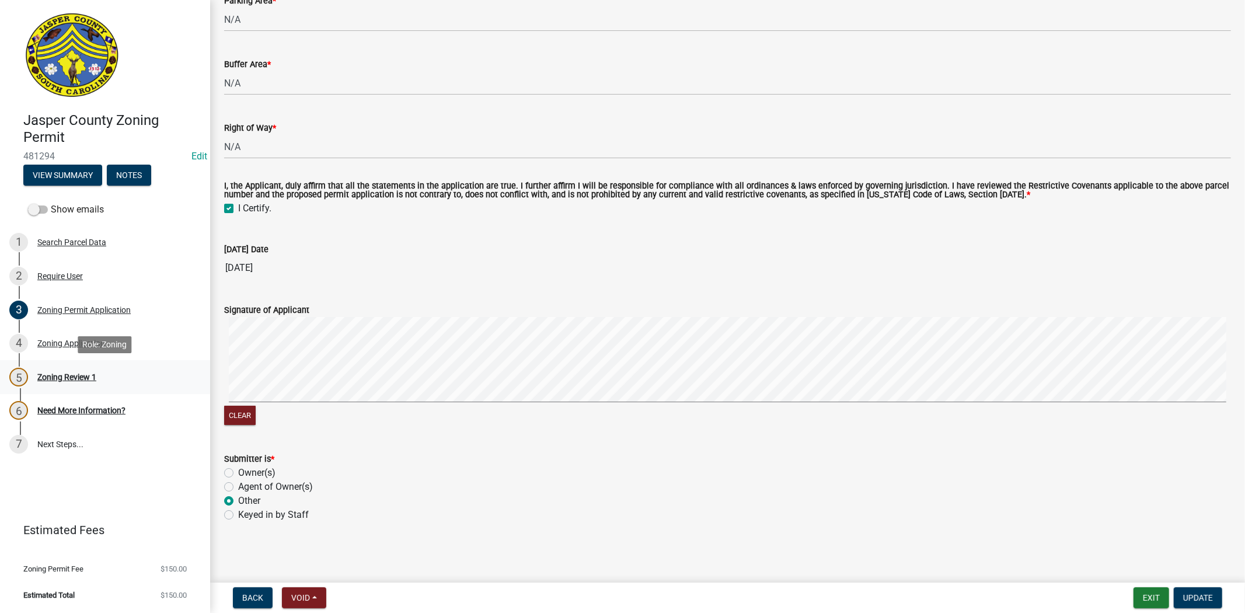
click at [61, 370] on div "5 Zoning Review 1" at bounding box center [100, 377] width 182 height 19
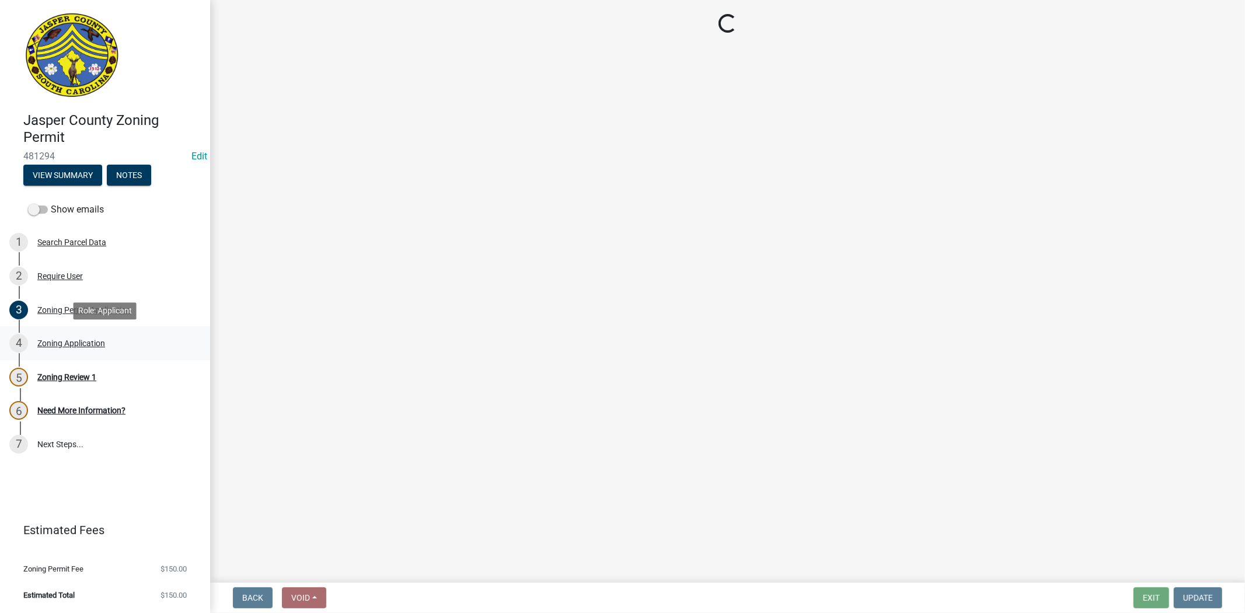
scroll to position [0, 0]
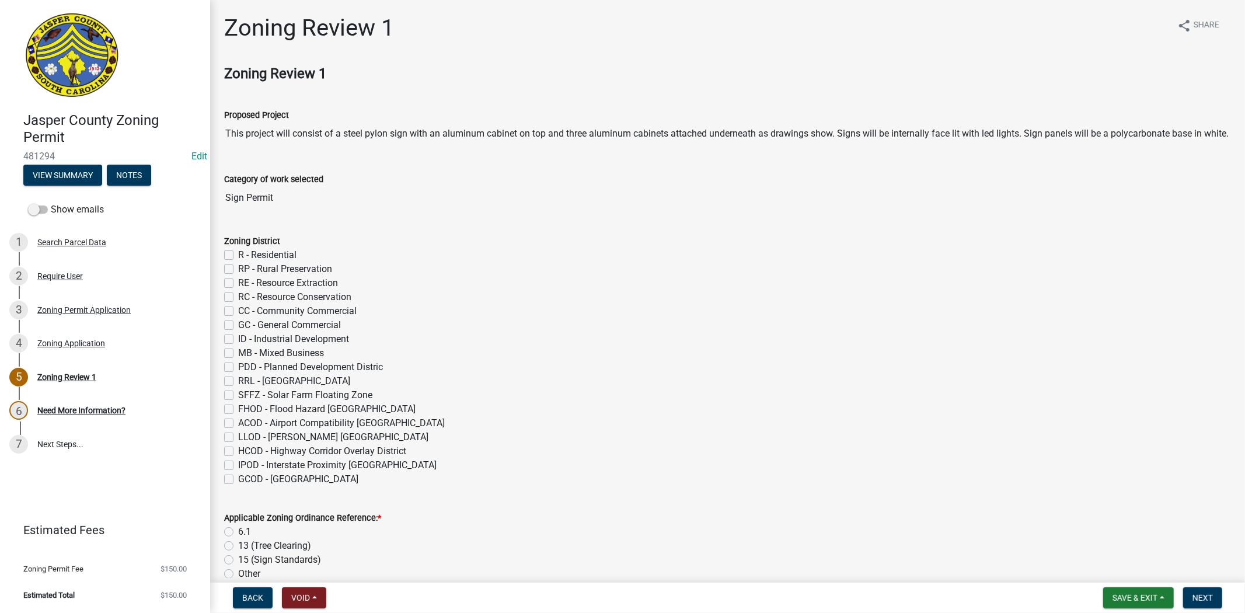
click at [238, 312] on label "CC - Community Commercial" at bounding box center [297, 311] width 118 height 14
click at [238, 312] on input "CC - Community Commercial" at bounding box center [242, 308] width 8 height 8
checkbox input "true"
checkbox input "false"
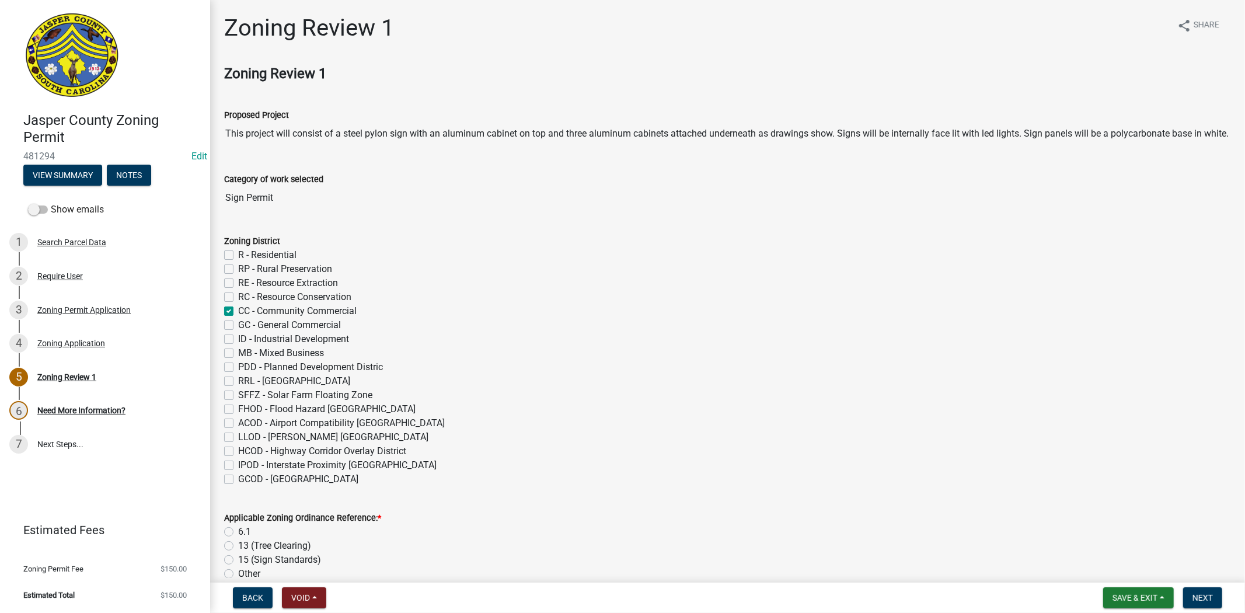
checkbox input "false"
checkbox input "true"
checkbox input "false"
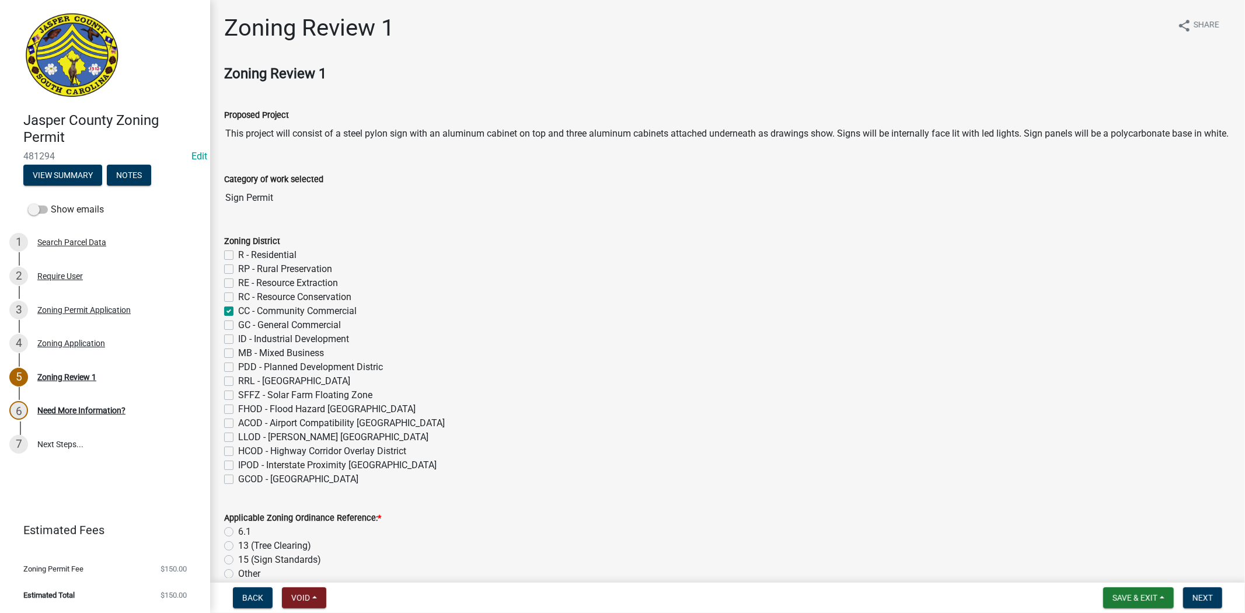
checkbox input "false"
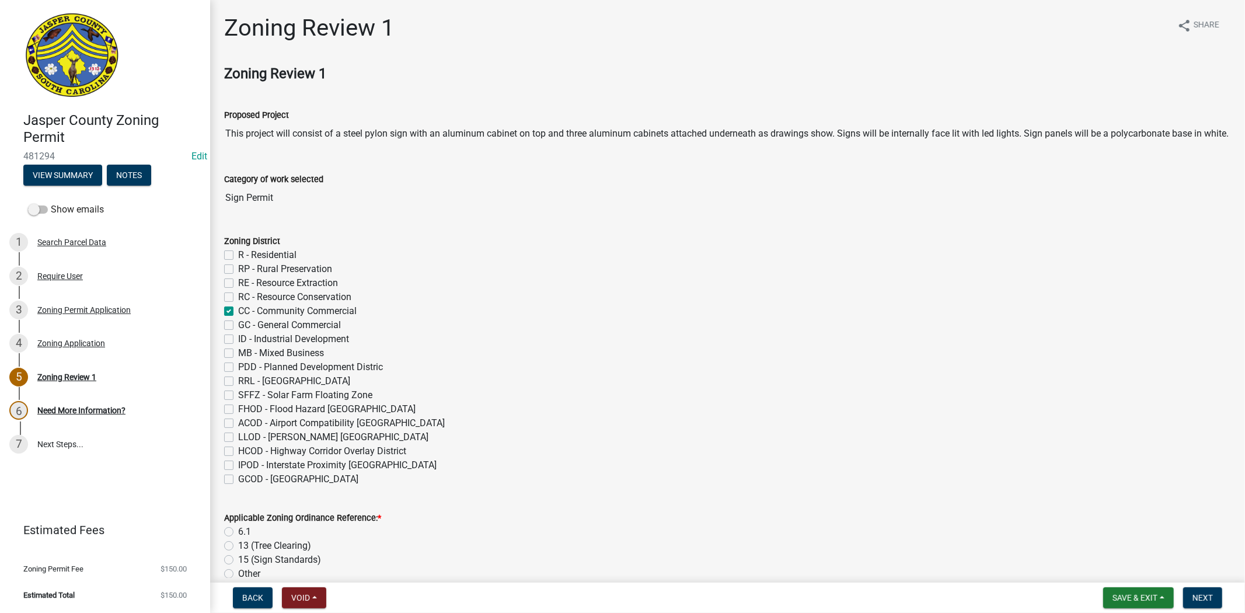
checkbox input "false"
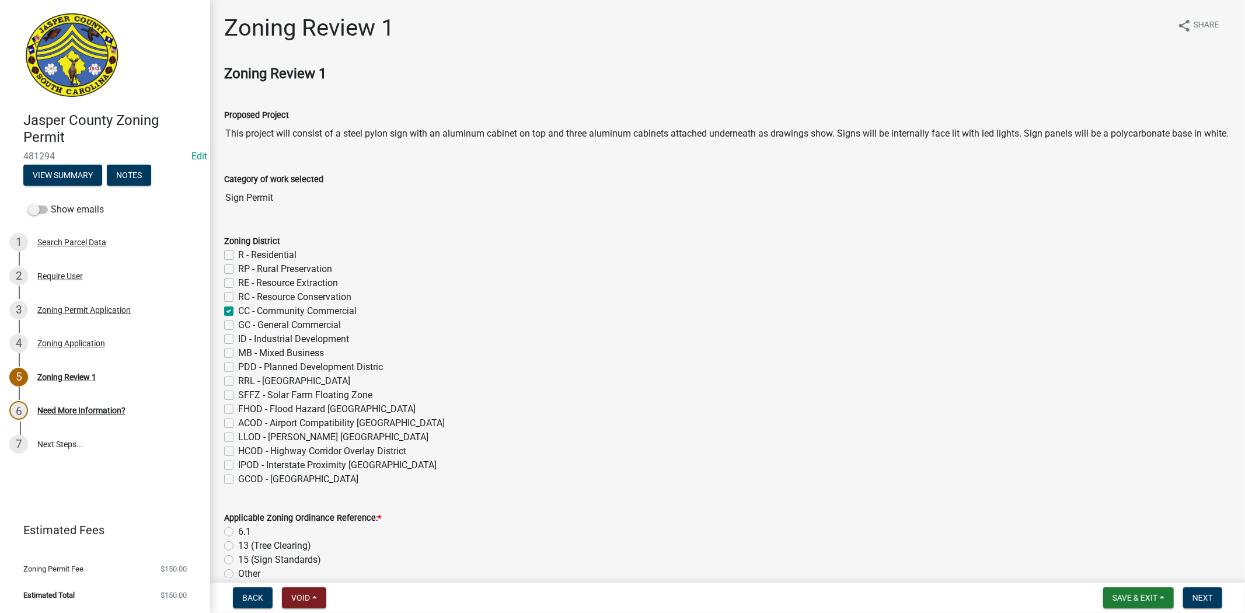
scroll to position [259, 0]
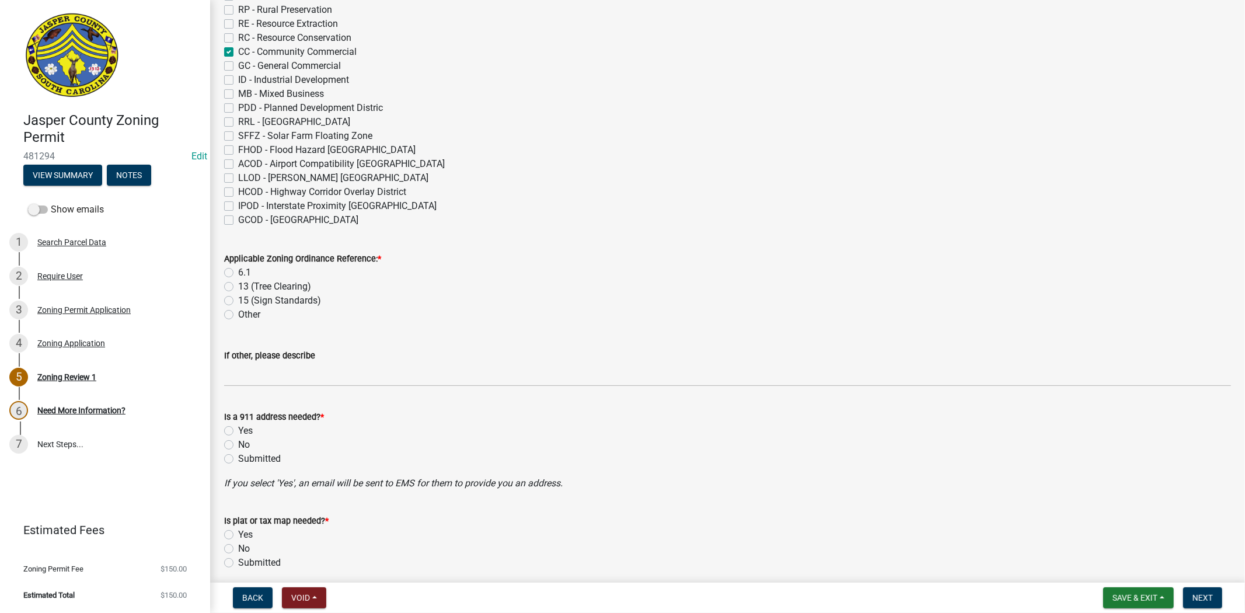
click at [238, 276] on label "6.1" at bounding box center [244, 273] width 13 height 14
click at [238, 273] on input "6.1" at bounding box center [242, 270] width 8 height 8
radio input "true"
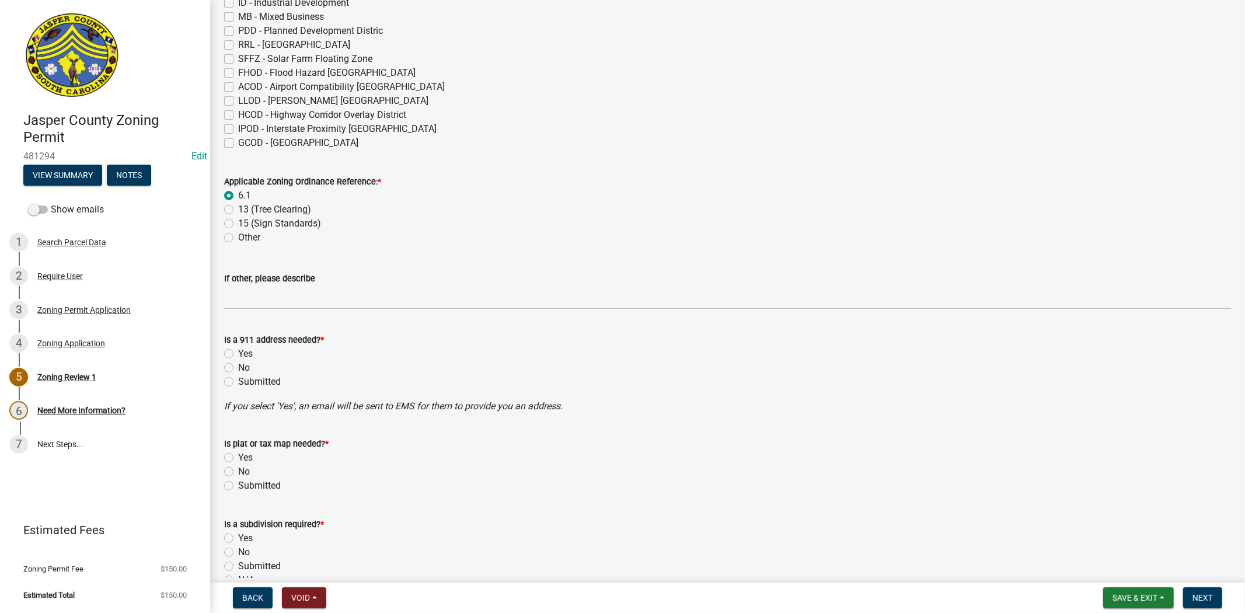
scroll to position [453, 0]
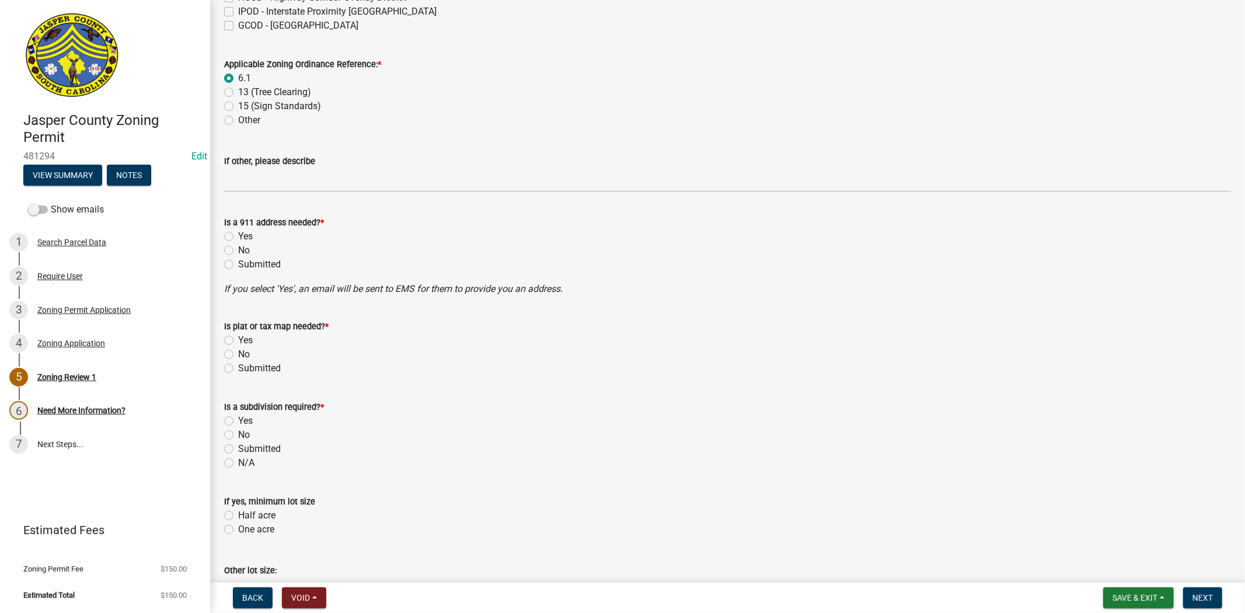
click at [238, 250] on label "No" at bounding box center [244, 250] width 12 height 14
click at [238, 250] on input "No" at bounding box center [242, 247] width 8 height 8
radio input "true"
click at [238, 350] on label "No" at bounding box center [244, 354] width 12 height 14
click at [238, 350] on input "No" at bounding box center [242, 351] width 8 height 8
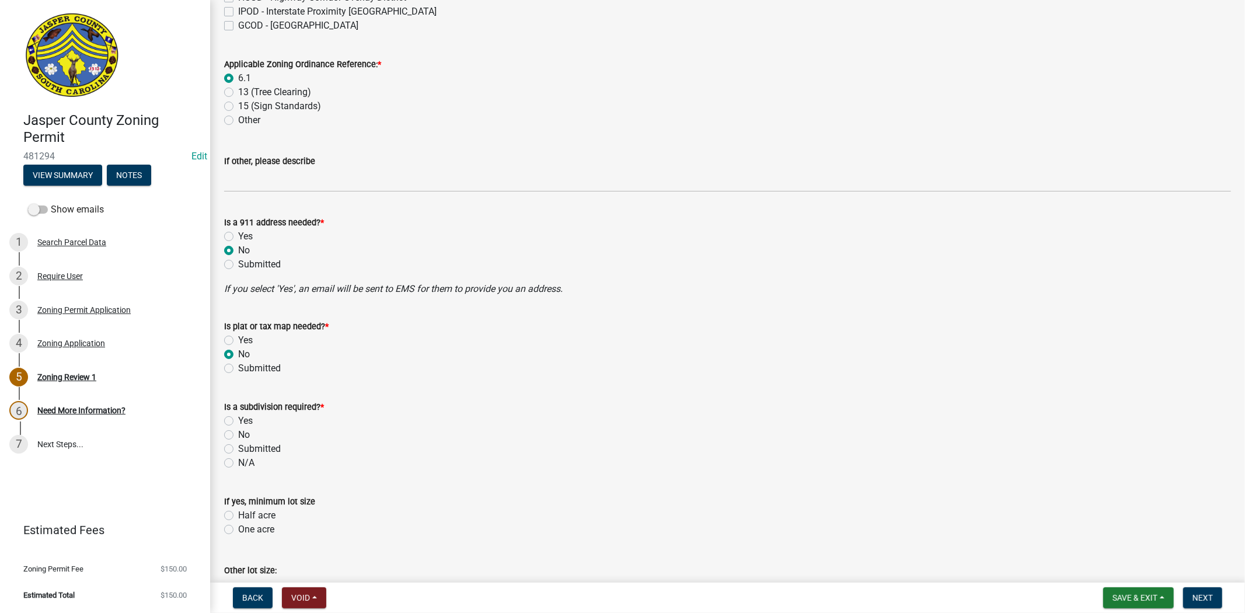
radio input "true"
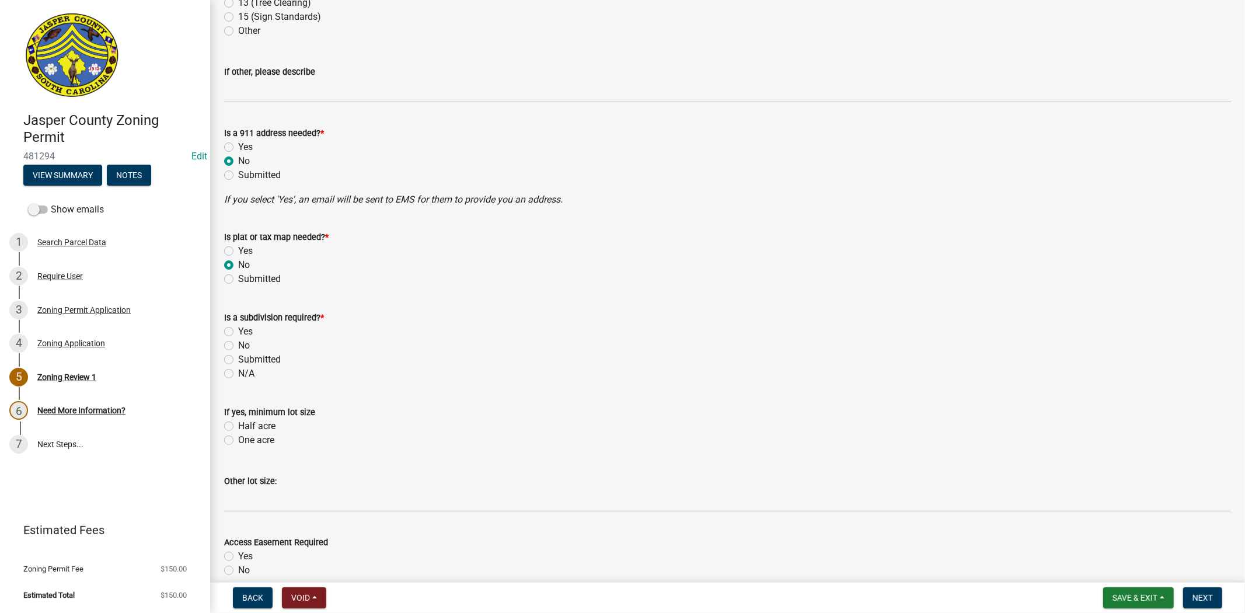
scroll to position [648, 0]
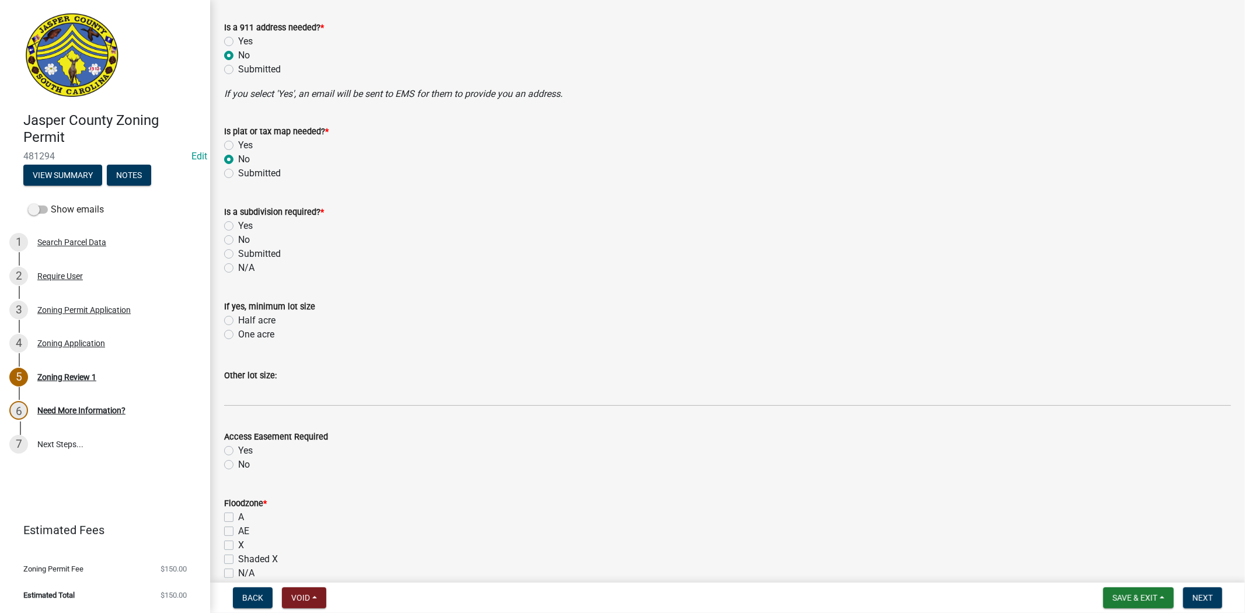
click at [238, 238] on label "No" at bounding box center [244, 240] width 12 height 14
click at [238, 238] on input "No" at bounding box center [242, 237] width 8 height 8
radio input "true"
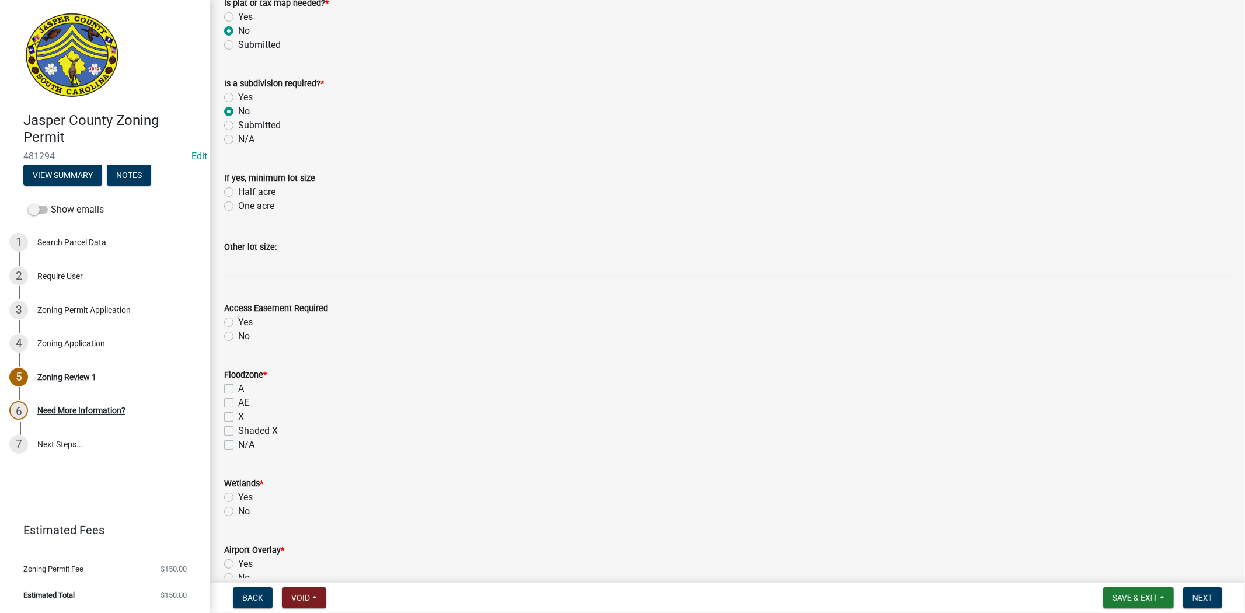
scroll to position [778, 0]
click at [238, 337] on label "No" at bounding box center [244, 335] width 12 height 14
click at [238, 336] on input "No" at bounding box center [242, 332] width 8 height 8
radio input "true"
click at [226, 409] on div "X" at bounding box center [727, 416] width 1007 height 14
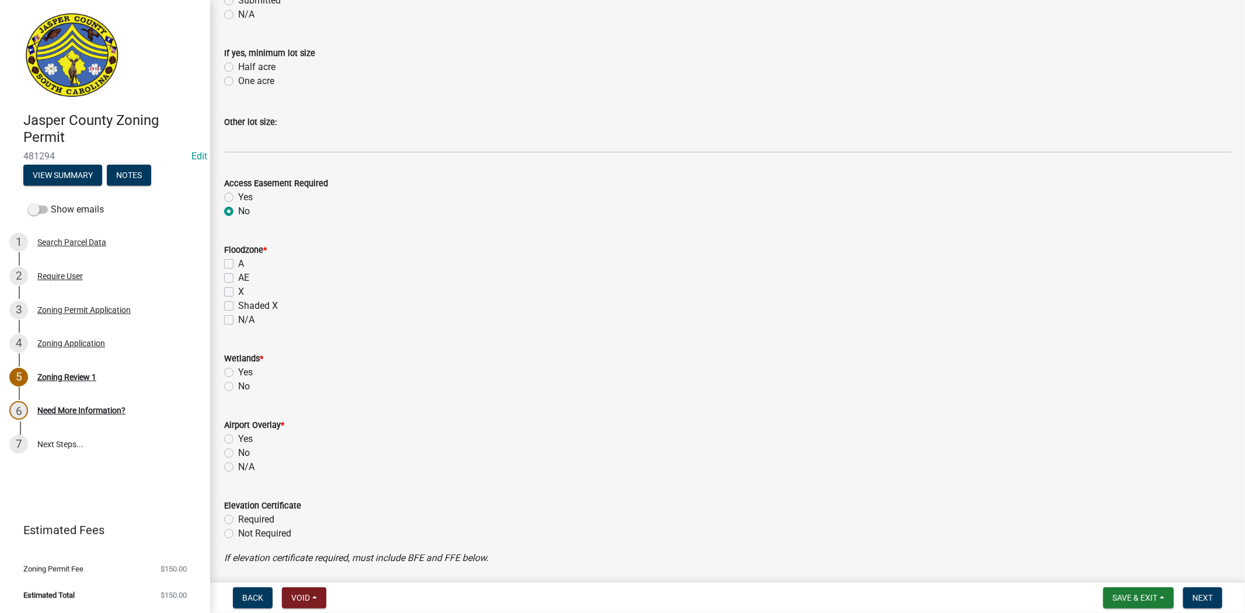
scroll to position [908, 0]
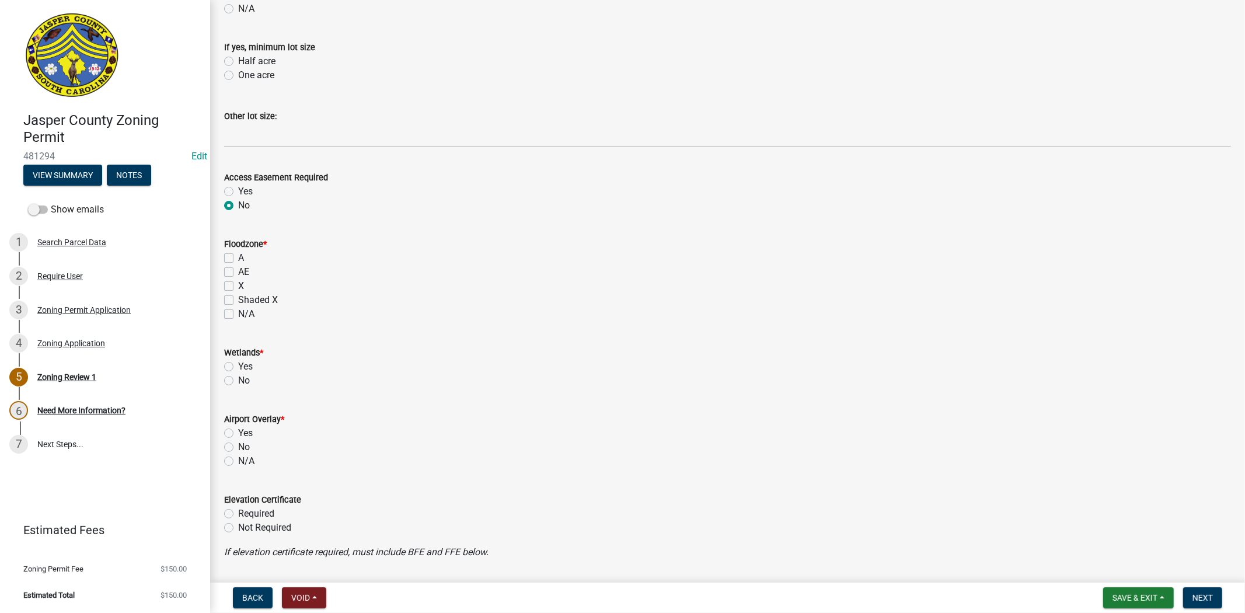
click at [238, 287] on label "X" at bounding box center [241, 286] width 6 height 14
click at [238, 287] on input "X" at bounding box center [242, 283] width 8 height 8
checkbox input "true"
checkbox input "false"
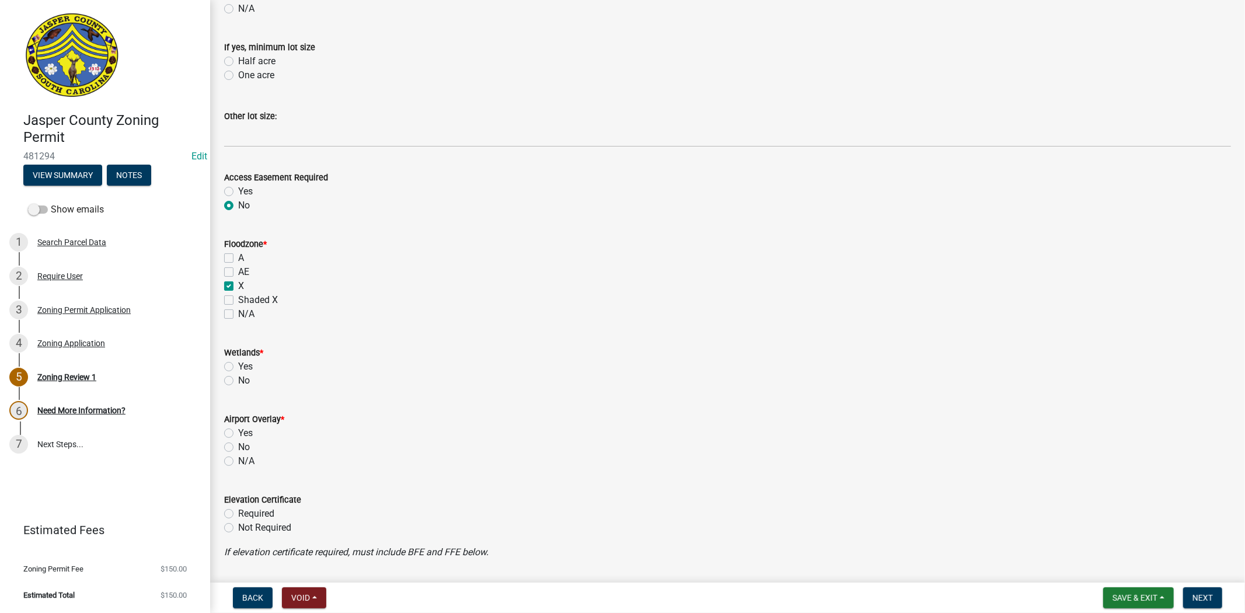
checkbox input "true"
checkbox input "false"
click at [238, 379] on label "No" at bounding box center [244, 381] width 12 height 14
click at [238, 379] on input "No" at bounding box center [242, 378] width 8 height 8
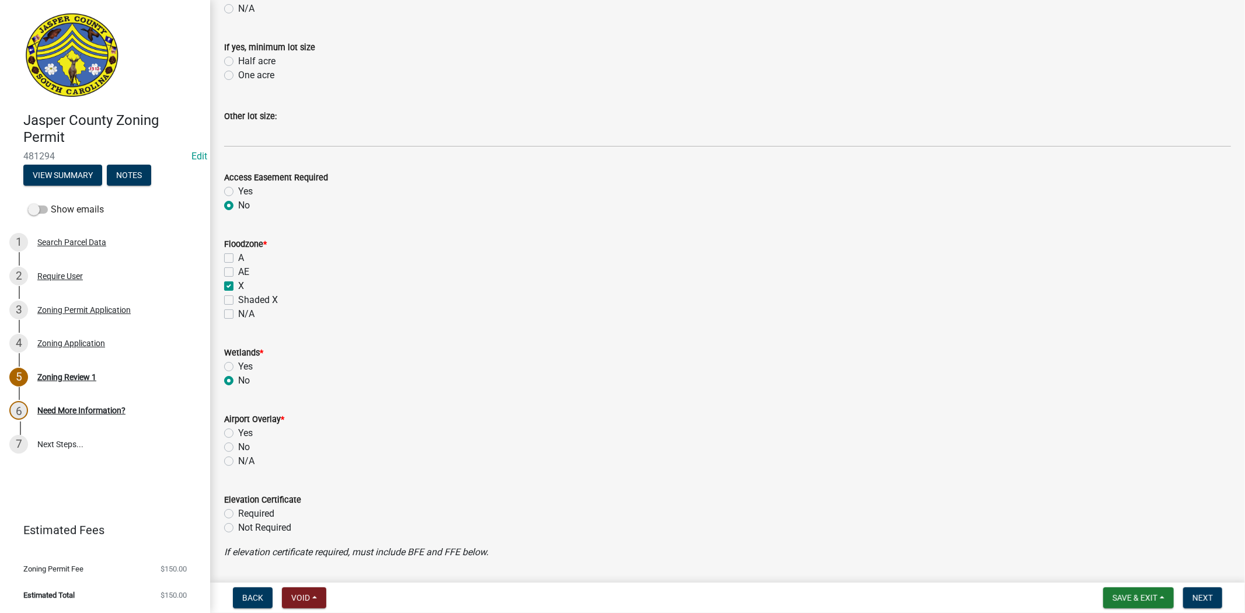
radio input "true"
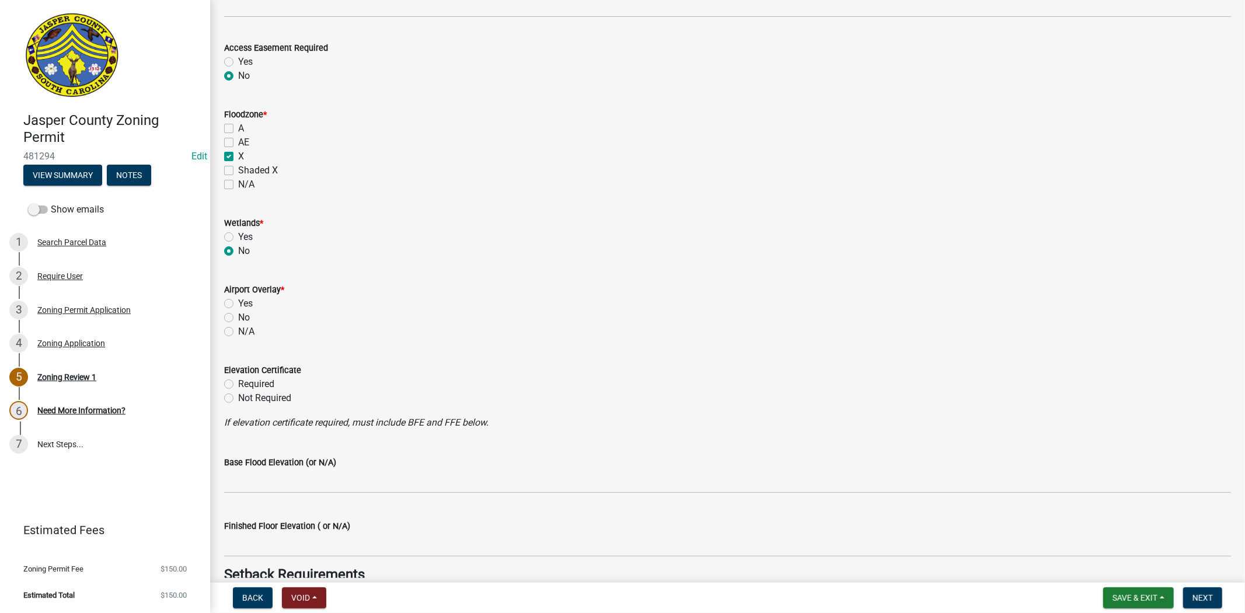
click at [238, 315] on label "No" at bounding box center [244, 317] width 12 height 14
click at [238, 315] on input "No" at bounding box center [242, 314] width 8 height 8
radio input "true"
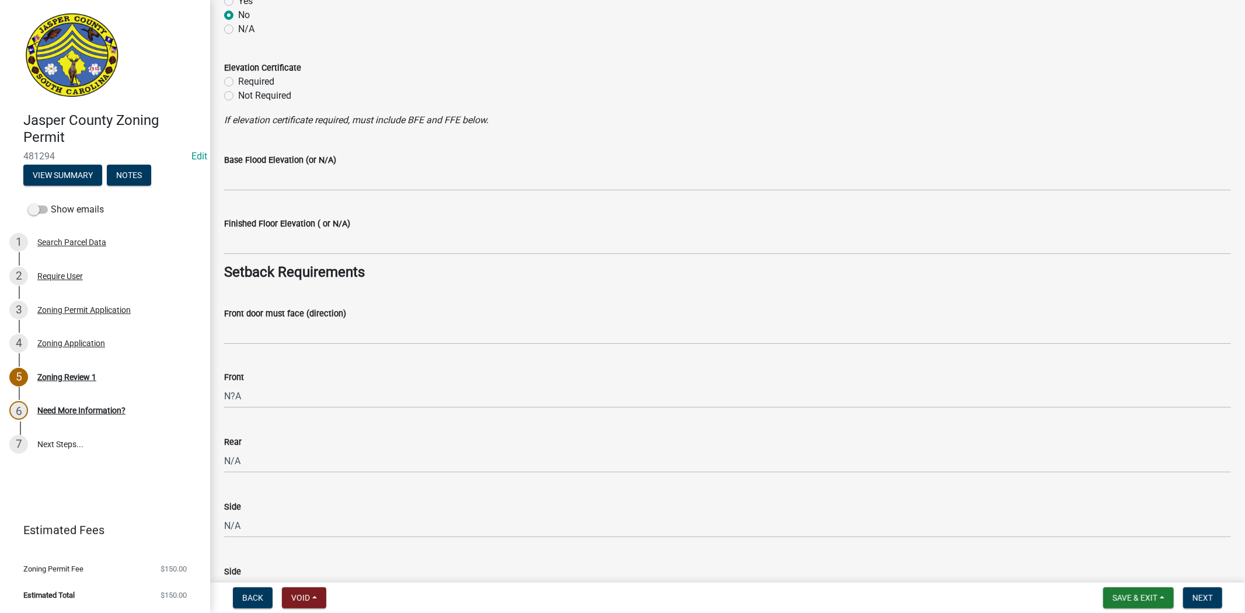
scroll to position [1362, 0]
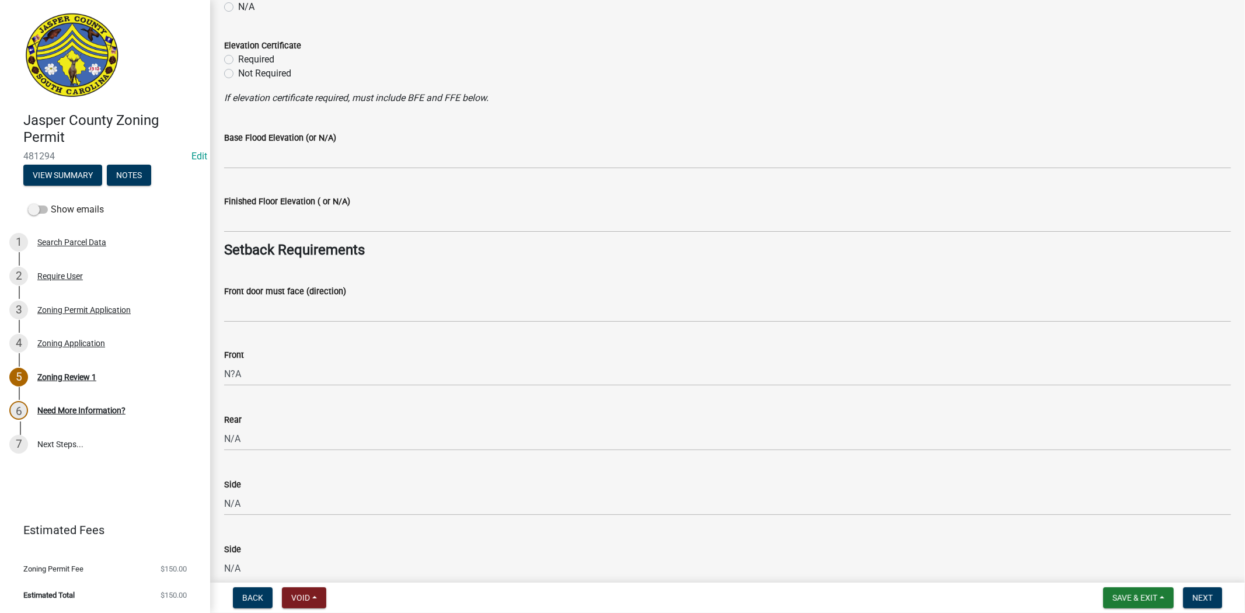
click at [238, 70] on label "Not Required" at bounding box center [264, 74] width 53 height 14
click at [238, 70] on input "Not Required" at bounding box center [242, 71] width 8 height 8
radio input "true"
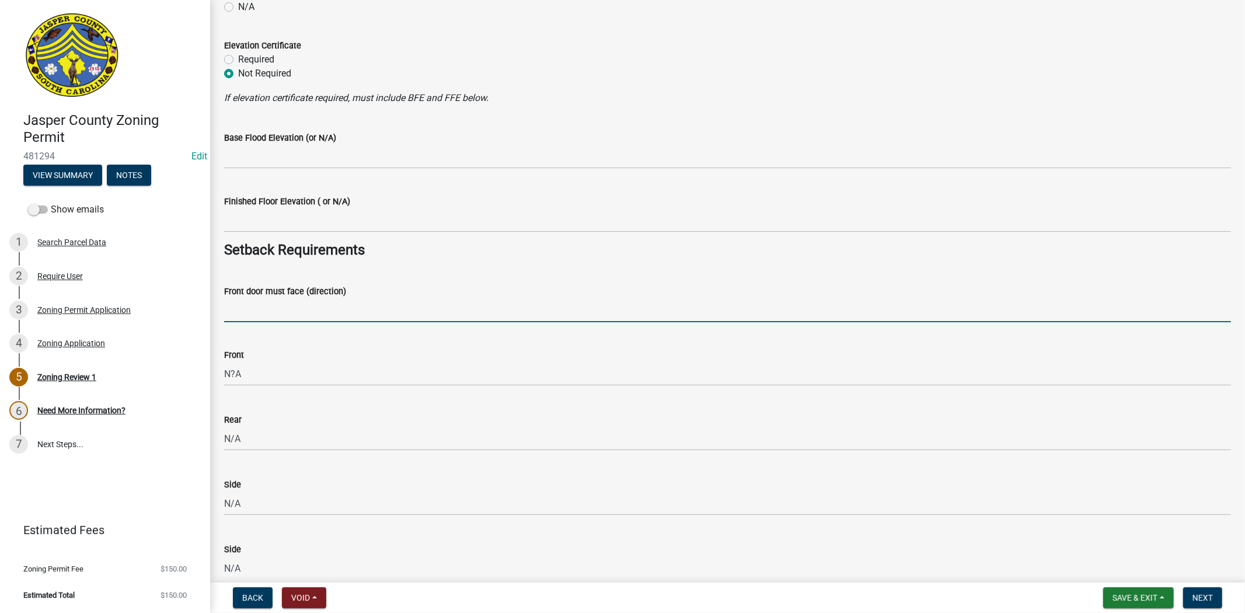
click at [238, 303] on input "Front door must face (direction)" at bounding box center [727, 310] width 1007 height 24
type input "N/A"
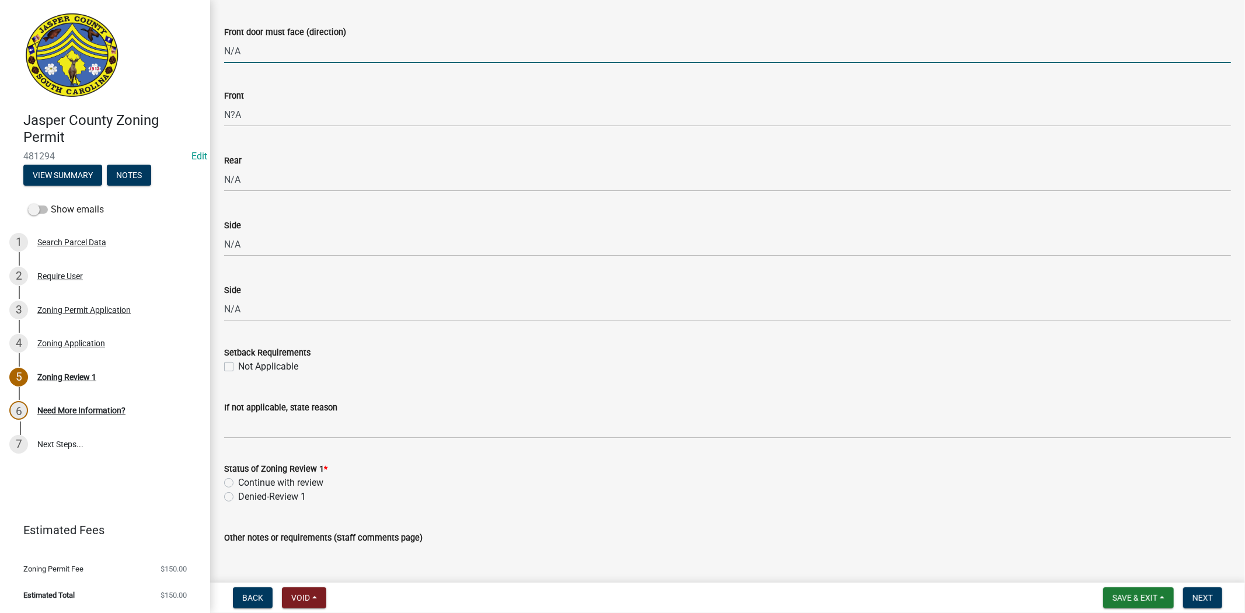
scroll to position [1871, 0]
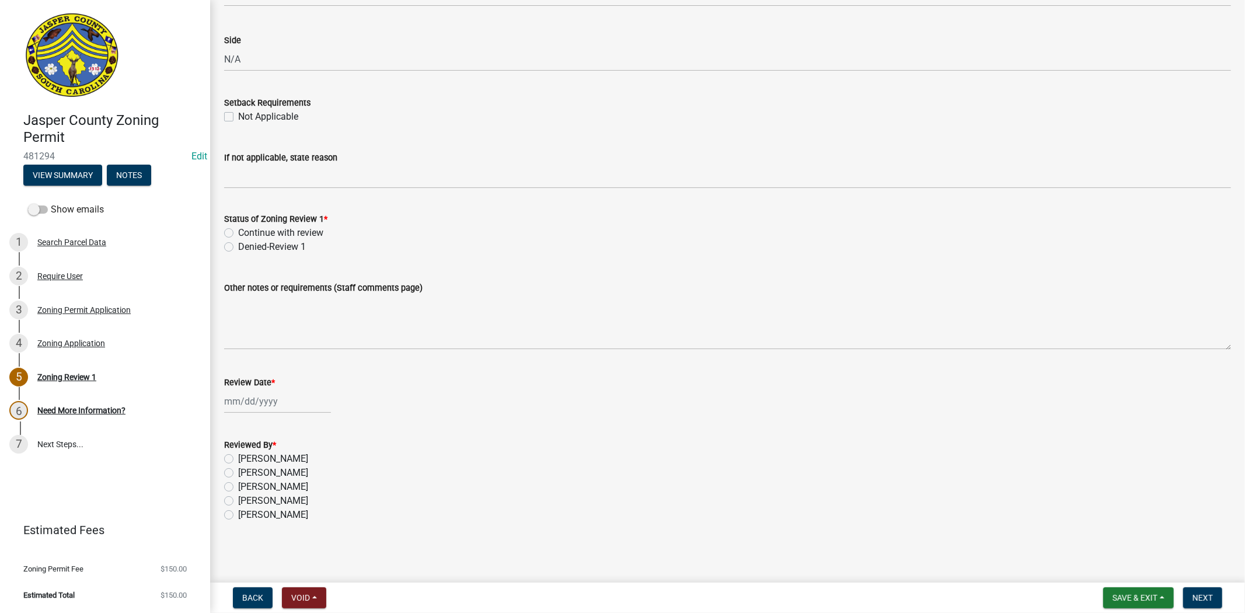
click at [238, 235] on label "Continue with review" at bounding box center [280, 233] width 85 height 14
click at [238, 233] on input "Continue with review" at bounding box center [242, 230] width 8 height 8
radio input "true"
click at [238, 392] on div at bounding box center [277, 401] width 107 height 24
select select "9"
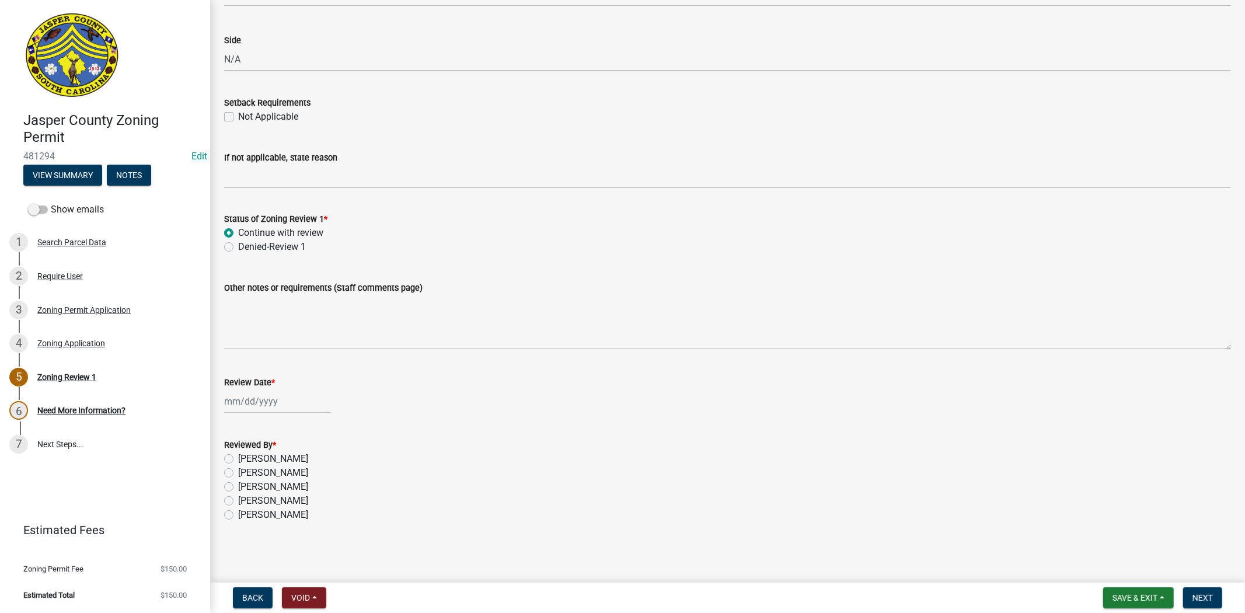
select select "2025"
click at [249, 512] on div "23" at bounding box center [254, 519] width 19 height 19
type input "[DATE]"
click at [238, 456] on label "Ciara Chapman" at bounding box center [273, 459] width 70 height 14
click at [238, 456] on input "Ciara Chapman" at bounding box center [242, 456] width 8 height 8
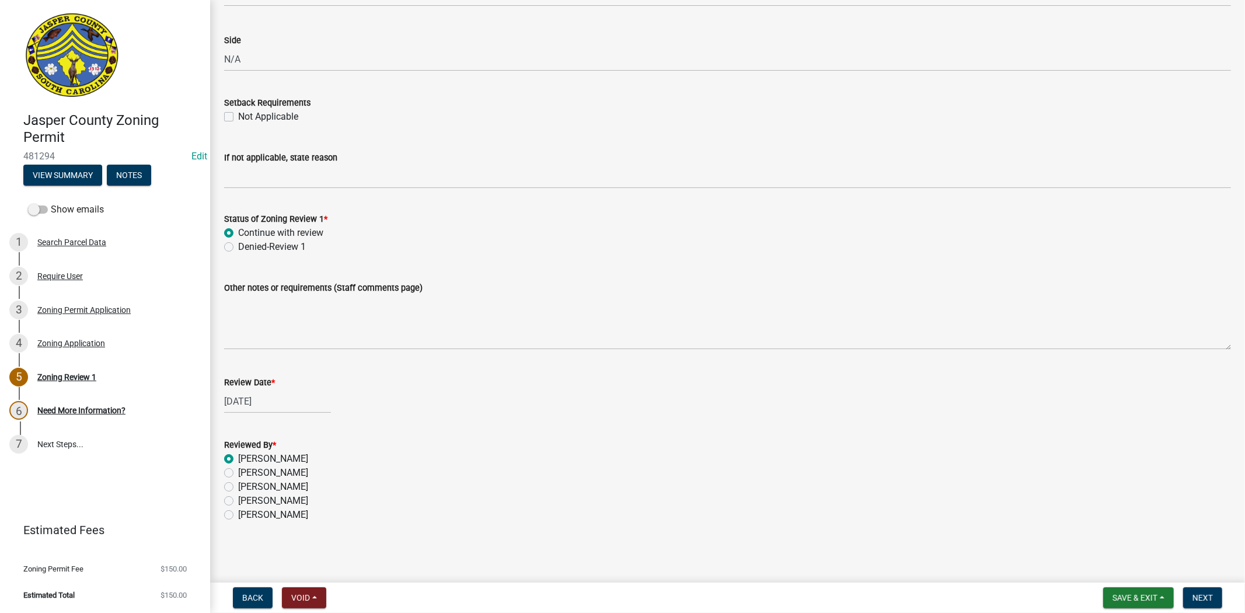
radio input "true"
click at [1201, 595] on span "Next" at bounding box center [1202, 597] width 20 height 9
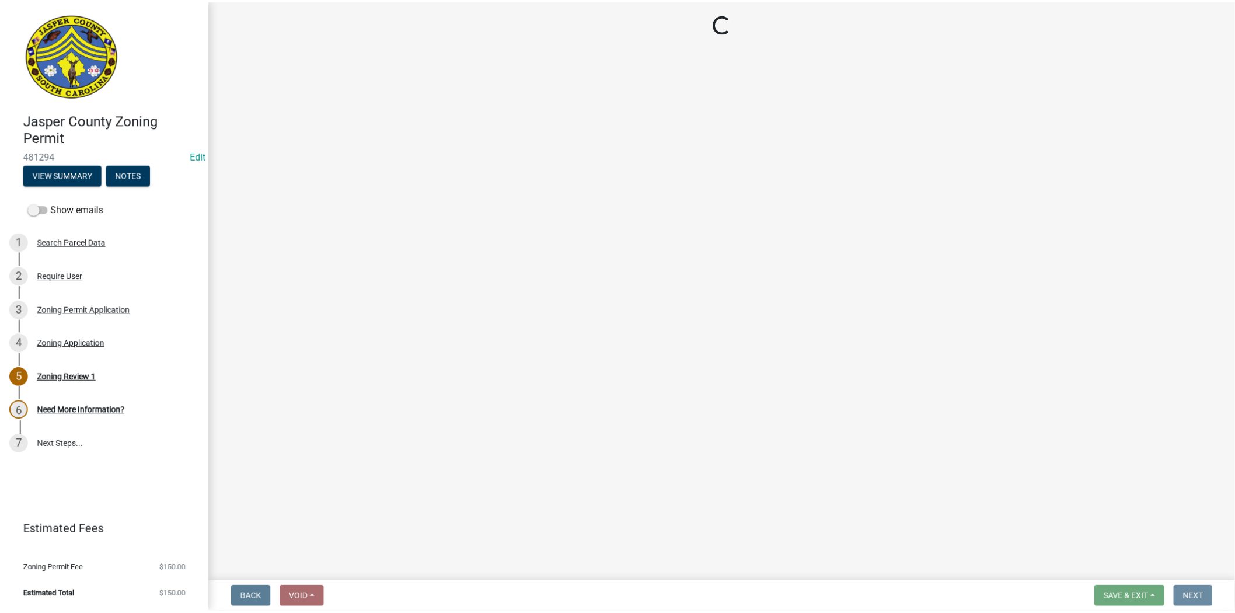
scroll to position [0, 0]
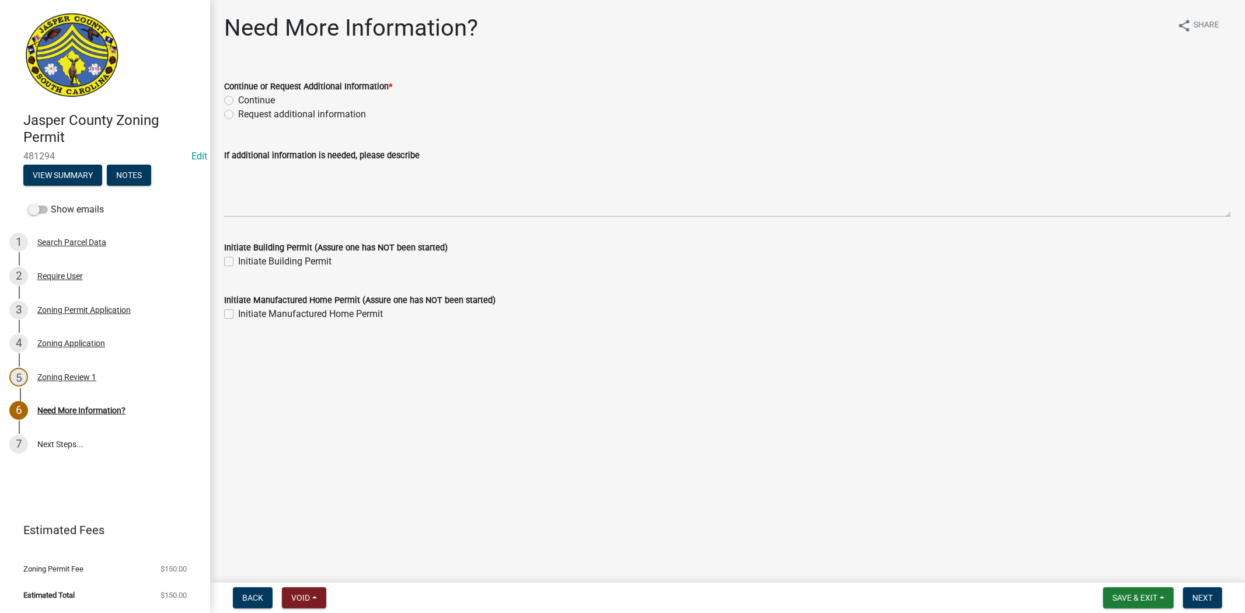
click at [238, 117] on label "Request additional information" at bounding box center [302, 114] width 128 height 14
click at [238, 115] on input "Request additional information" at bounding box center [242, 111] width 8 height 8
radio input "true"
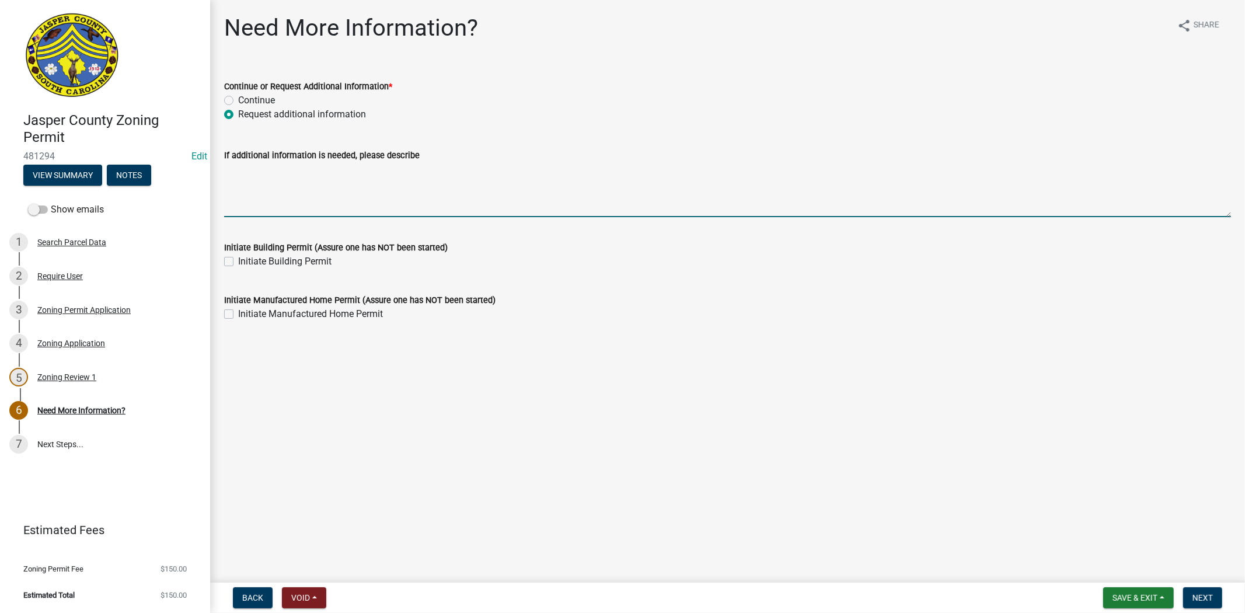
click at [242, 186] on textarea "If additional information is needed, please describe" at bounding box center [727, 189] width 1007 height 55
click at [427, 184] on textarea "please provide a lighting plan. if there is not one please provide a letter sta…" at bounding box center [727, 189] width 1007 height 55
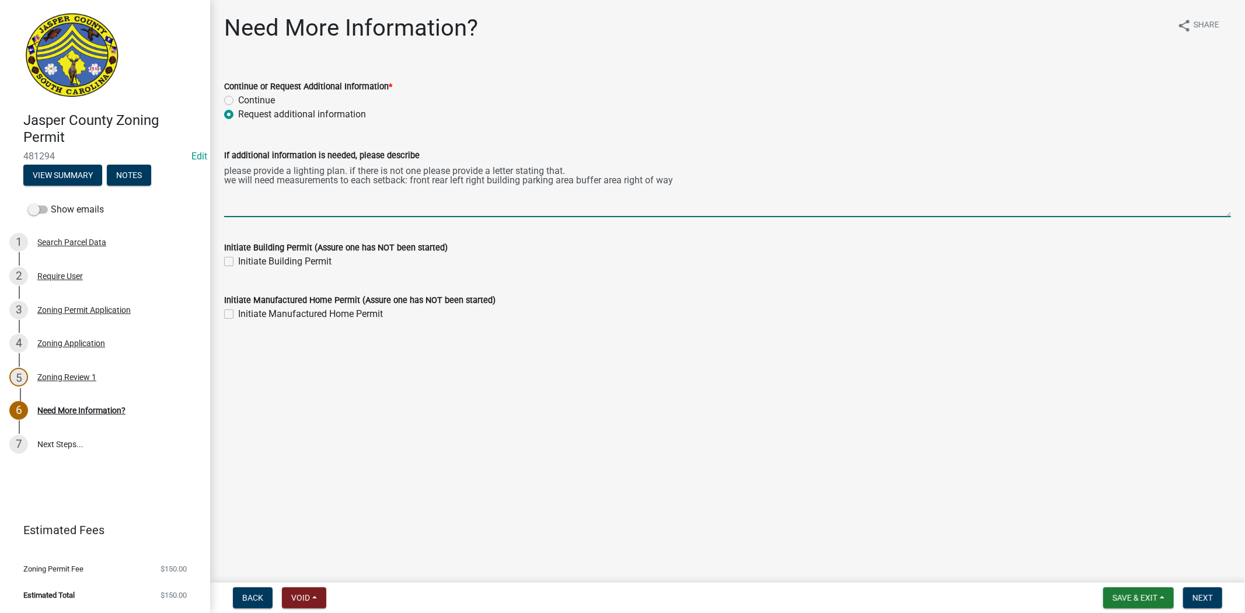
click at [430, 182] on textarea "please provide a lighting plan. if there is not one please provide a letter sta…" at bounding box center [727, 189] width 1007 height 55
click at [431, 182] on textarea "please provide a lighting plan. if there is not one please provide a letter sta…" at bounding box center [727, 189] width 1007 height 55
click at [451, 182] on textarea "please provide a lighting plan. if there is not one please provide a letter sta…" at bounding box center [727, 189] width 1007 height 55
click at [469, 183] on textarea "please provide a lighting plan. if there is not one please provide a letter sta…" at bounding box center [727, 189] width 1007 height 55
click at [491, 183] on textarea "please provide a lighting plan. if there is not one please provide a letter sta…" at bounding box center [727, 189] width 1007 height 55
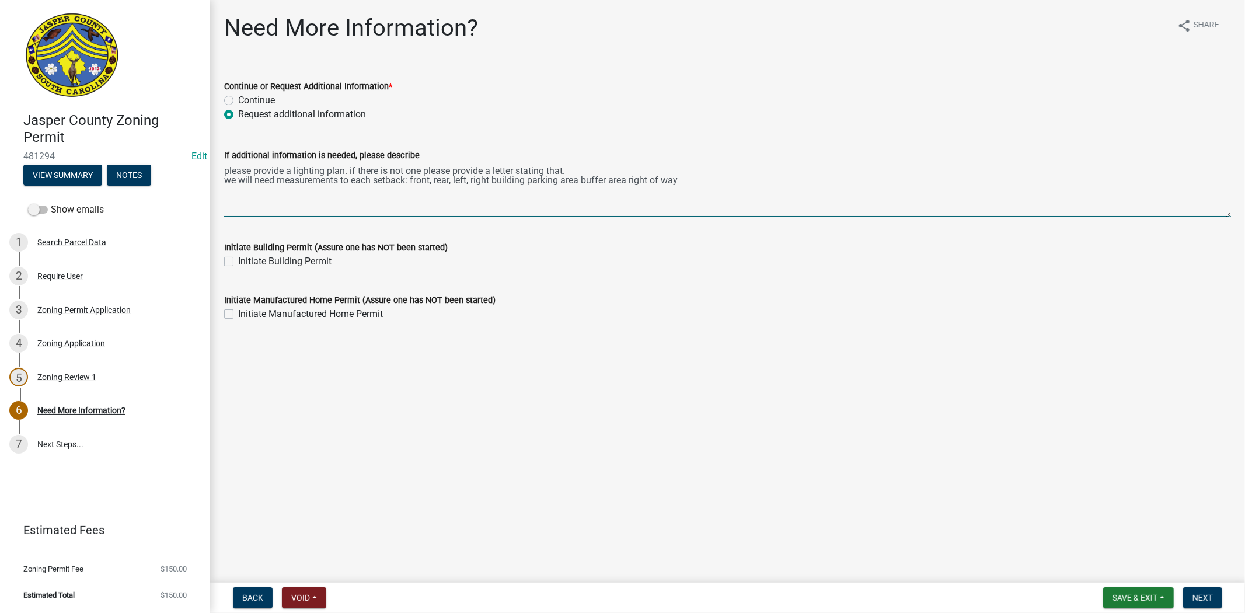
click at [491, 183] on textarea "please provide a lighting plan. if there is not one please provide a letter sta…" at bounding box center [727, 189] width 1007 height 55
click at [528, 183] on textarea "please provide a lighting plan. if there is not one please provide a letter sta…" at bounding box center [727, 189] width 1007 height 55
click at [584, 179] on textarea "please provide a lighting plan. if there is not one please provide a letter sta…" at bounding box center [727, 189] width 1007 height 55
click at [634, 179] on textarea "please provide a lighting plan. if there is not one please provide a letter sta…" at bounding box center [727, 189] width 1007 height 55
click at [703, 183] on textarea "please provide a lighting plan. if there is not one please provide a letter sta…" at bounding box center [727, 189] width 1007 height 55
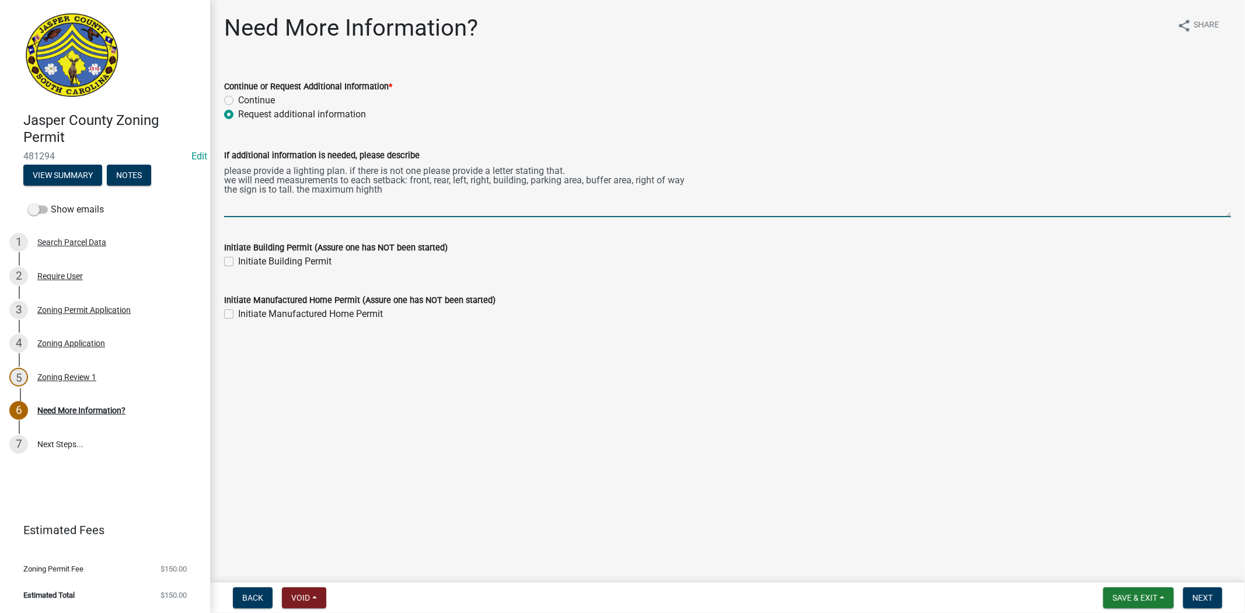
click at [371, 199] on textarea "please provide a lighting plan. if there is not one please provide a letter sta…" at bounding box center [727, 189] width 1007 height 55
click at [371, 193] on textarea "please provide a lighting plan. if there is not one please provide a letter sta…" at bounding box center [727, 189] width 1007 height 55
click at [1081, 190] on textarea "please provide a lighting plan. if there is not one please provide a letter sta…" at bounding box center [727, 189] width 1007 height 55
type textarea "please provide a lighting plan. if there is not one please provide a letter sta…"
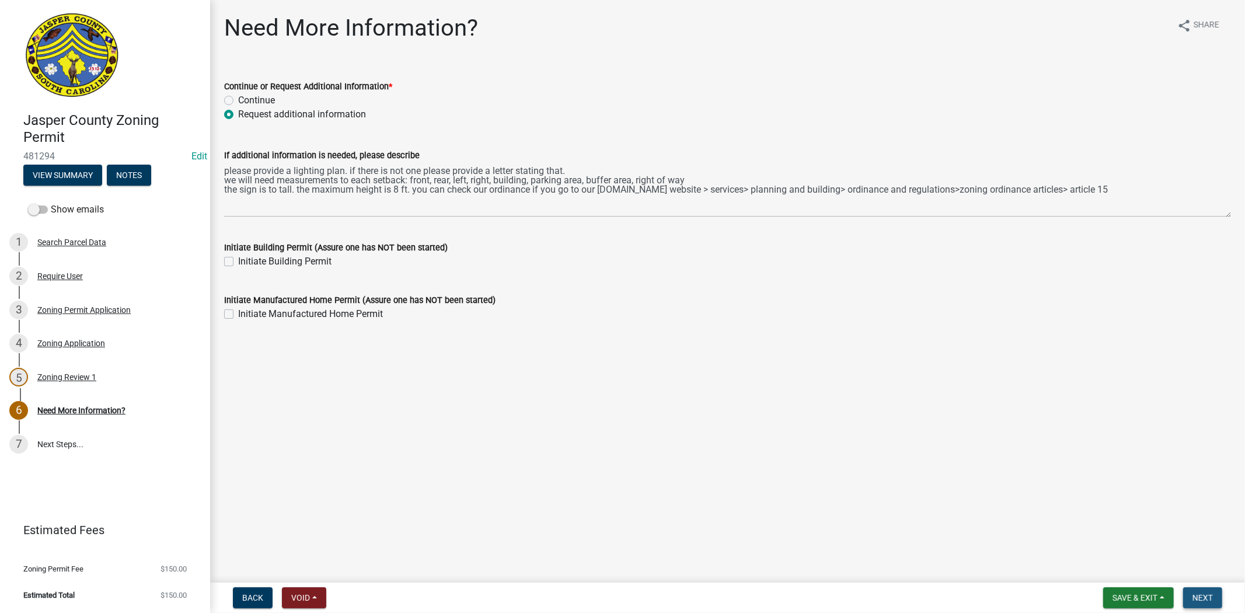
click at [1210, 593] on span "Next" at bounding box center [1202, 597] width 20 height 9
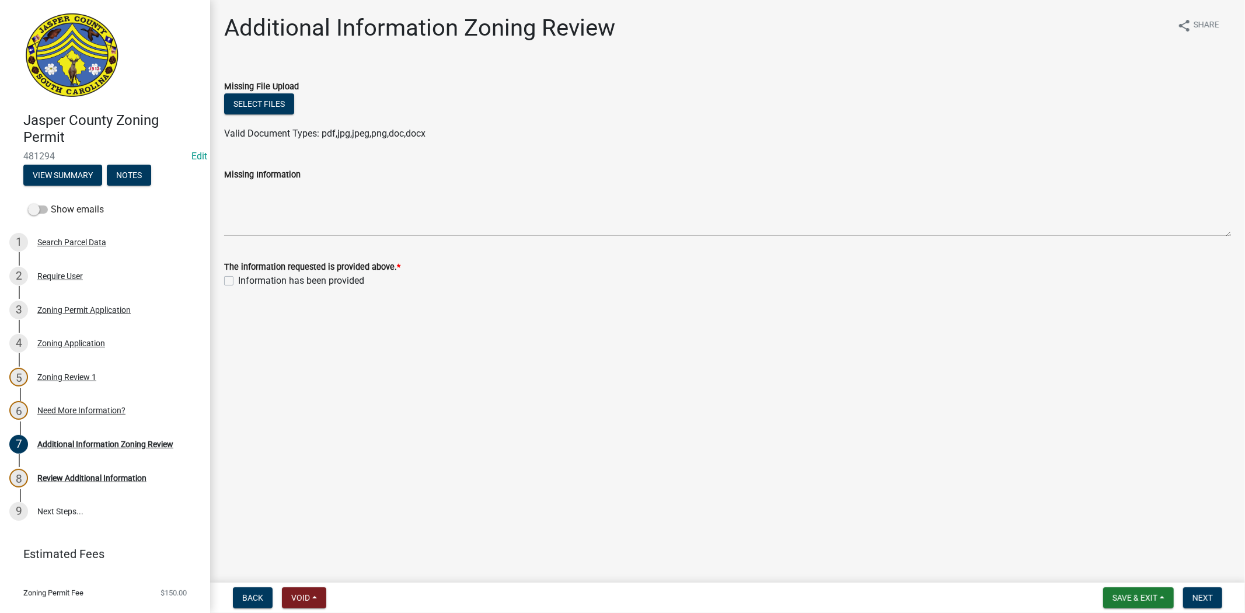
click at [1153, 586] on nav "Back Void Withdraw Lock Expire Void Save & Exit Save Save & Exit Next" at bounding box center [727, 597] width 1035 height 30
click at [1147, 594] on span "Save & Exit" at bounding box center [1134, 597] width 45 height 9
click at [1138, 564] on button "Save & Exit" at bounding box center [1126, 567] width 93 height 28
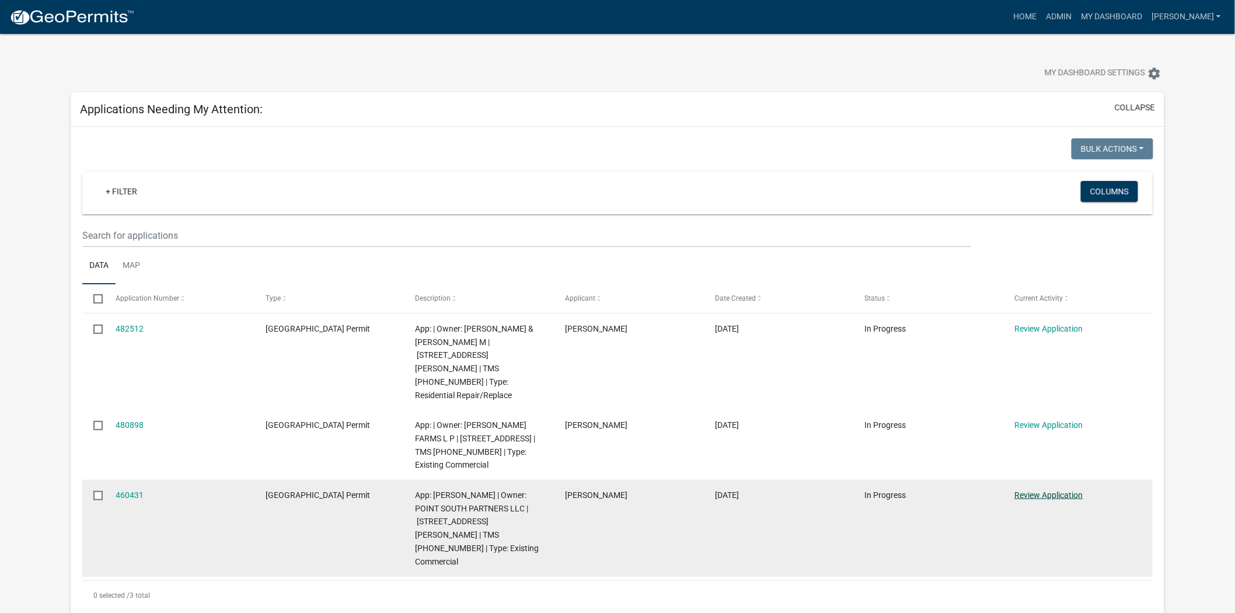
click at [1058, 490] on link "Review Application" at bounding box center [1048, 494] width 68 height 9
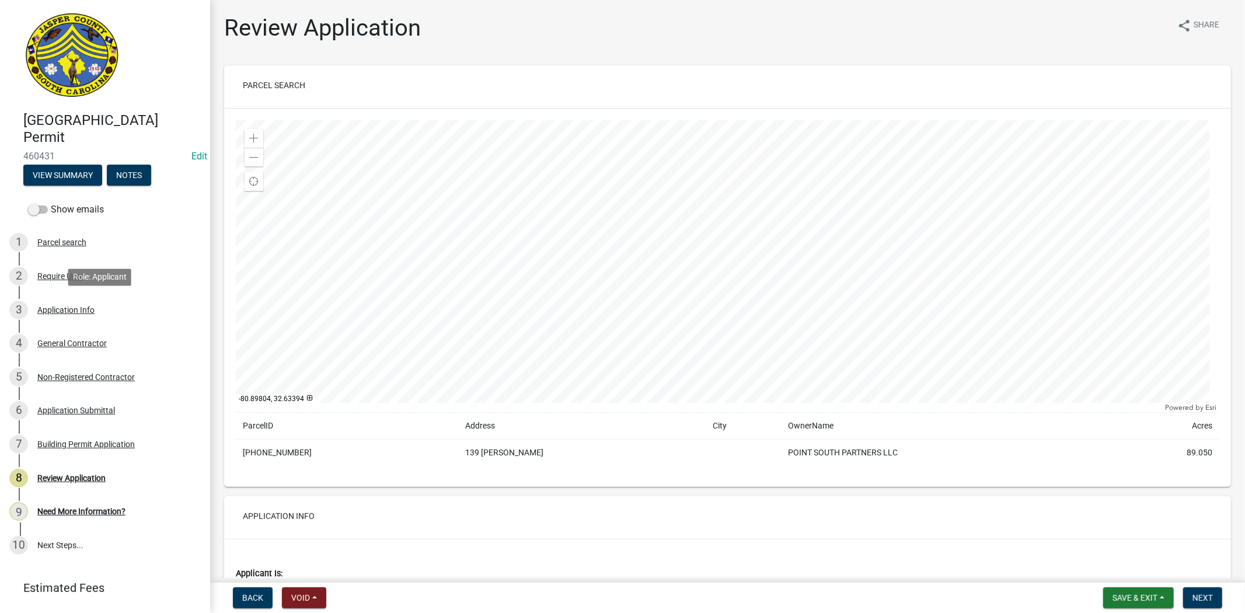
click at [79, 318] on div "3 Application Info" at bounding box center [100, 310] width 182 height 19
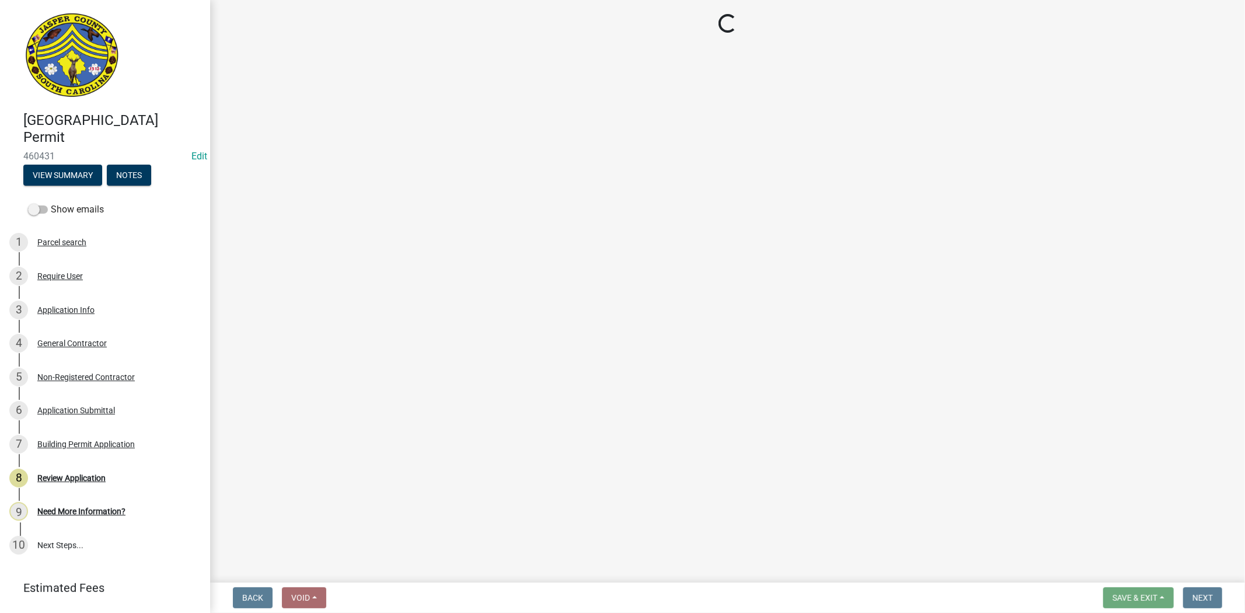
select select "9ee69ee8-4d28-486b-bc7b-e904e70aa828"
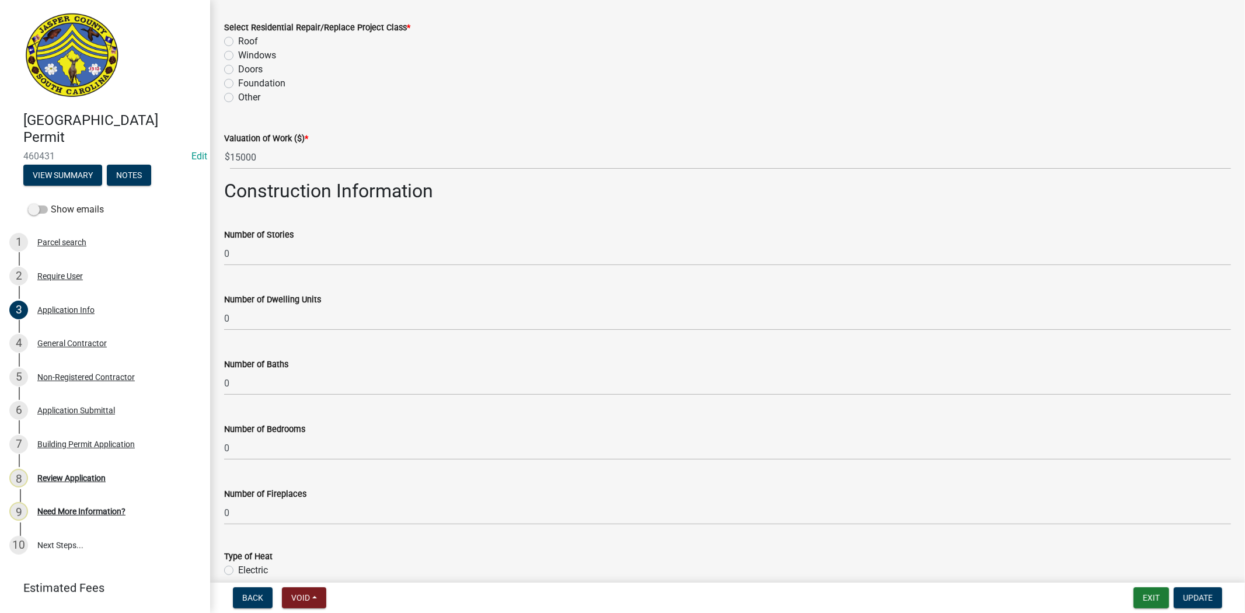
scroll to position [1834, 0]
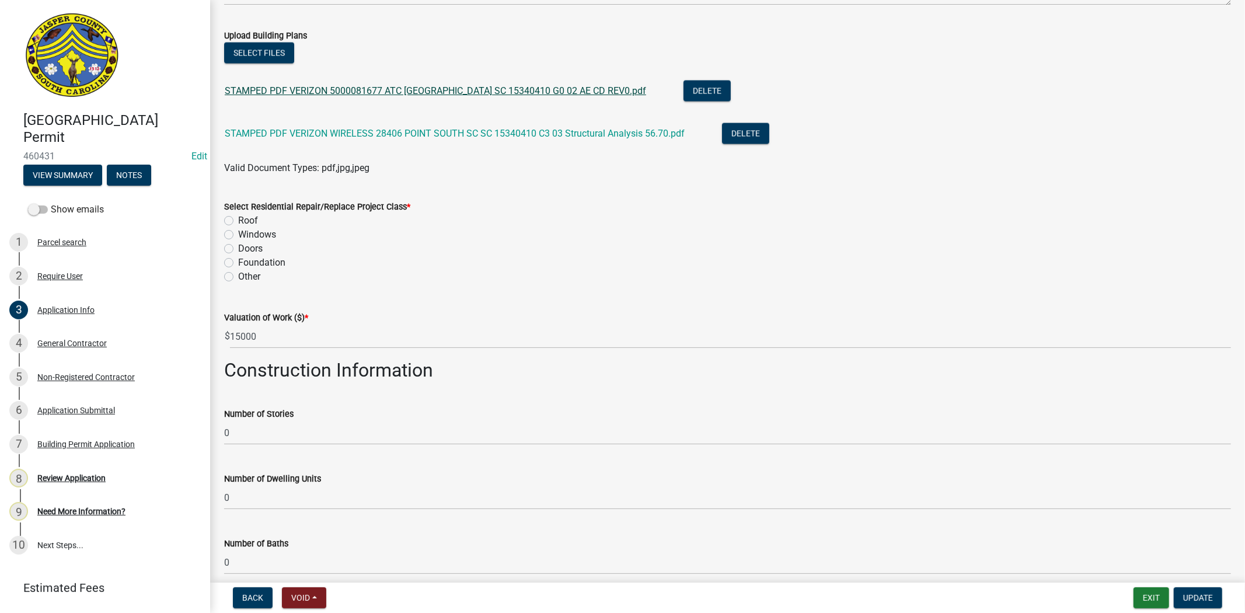
click at [416, 88] on link "STAMPED PDF VERIZON 5000081677 ATC 28406 POINT SOUTH SC SC 15340410 G0 02 AE CD…" at bounding box center [435, 90] width 421 height 11
click at [238, 274] on label "Other" at bounding box center [249, 277] width 22 height 14
click at [238, 274] on input "Other" at bounding box center [242, 274] width 8 height 8
radio input "true"
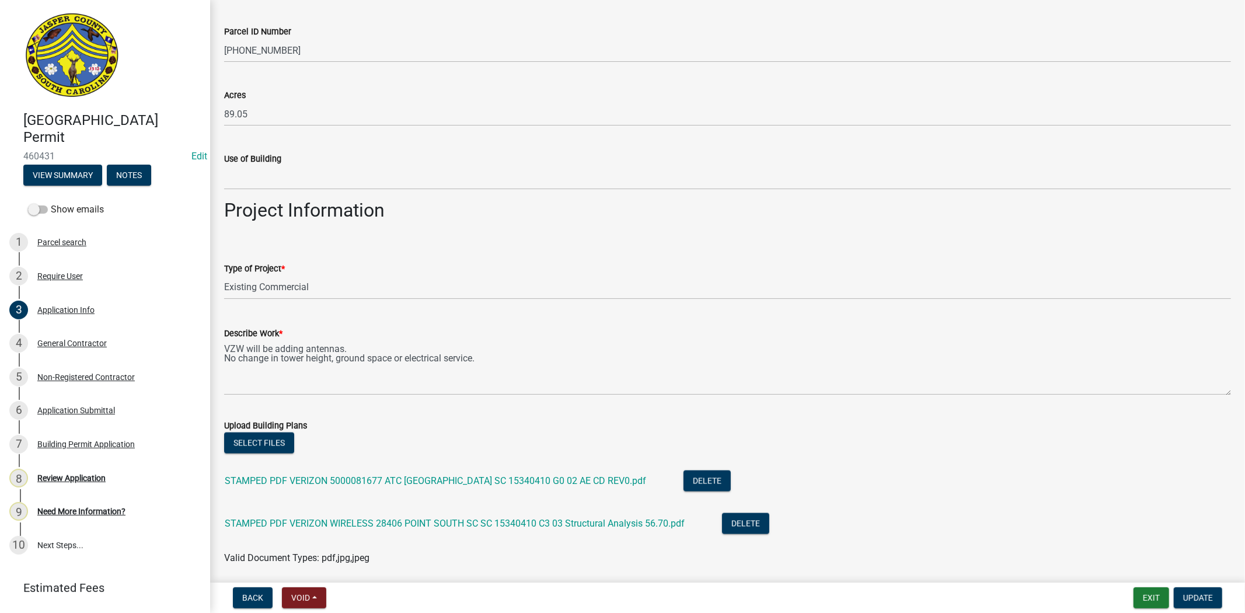
scroll to position [1509, 0]
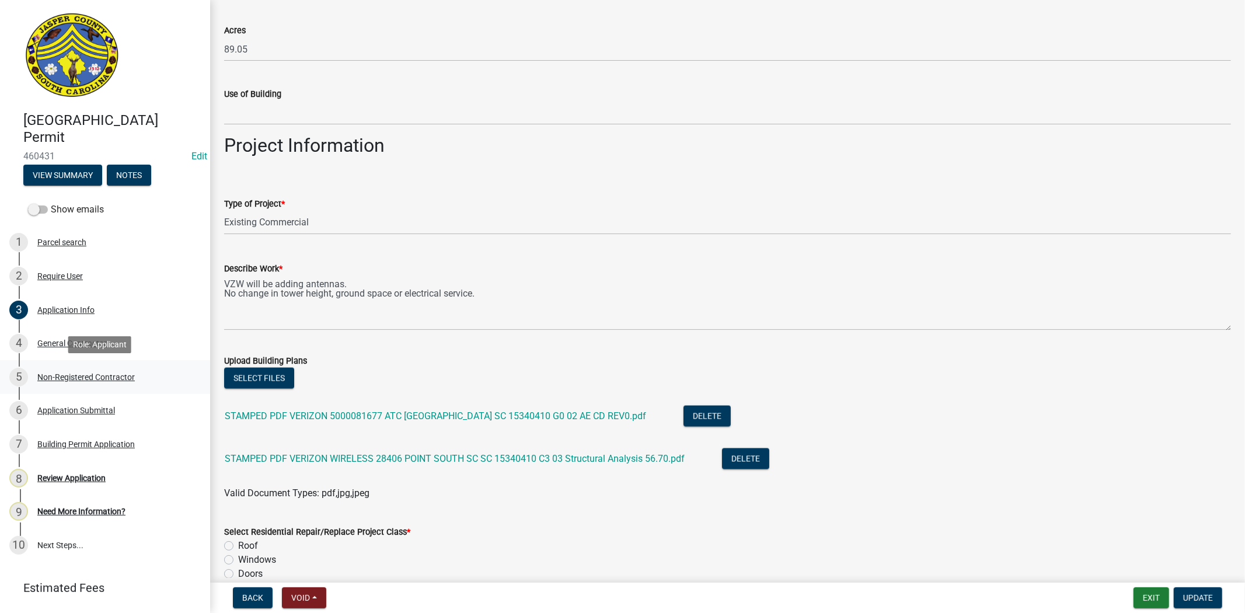
click at [93, 370] on div "5 Non-Registered Contractor" at bounding box center [100, 377] width 182 height 19
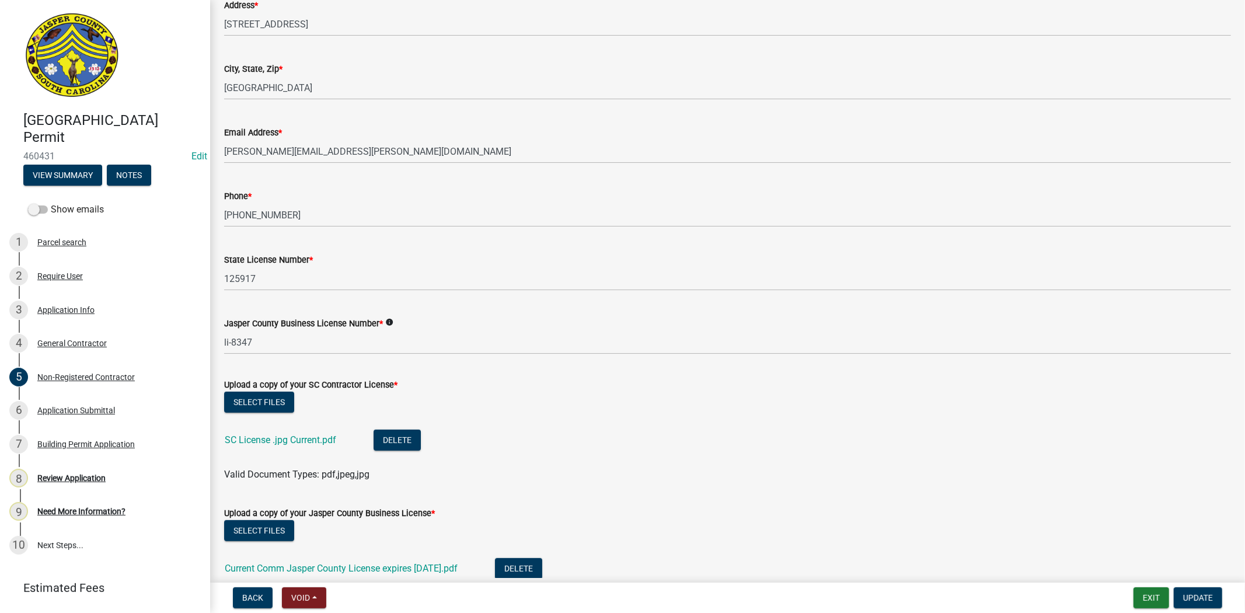
scroll to position [584, 0]
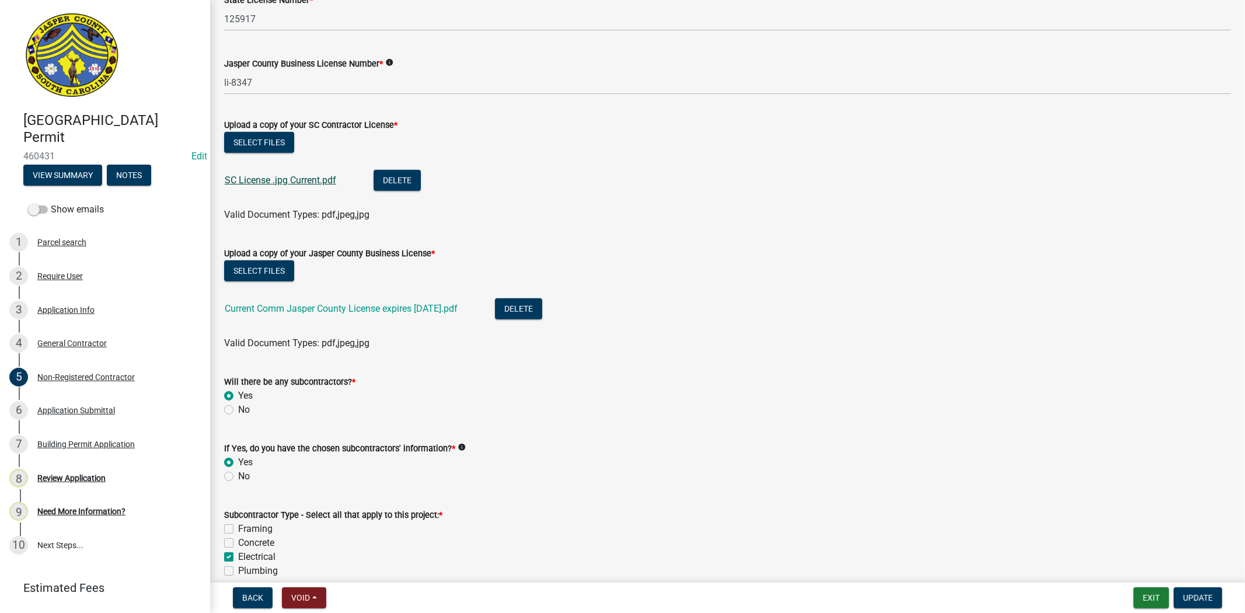
click at [302, 177] on link "SC License .jpg Current.pdf" at bounding box center [280, 180] width 111 height 11
click at [267, 304] on link "Current Comm Jasper County License expires 4-30-26.pdf" at bounding box center [341, 308] width 233 height 11
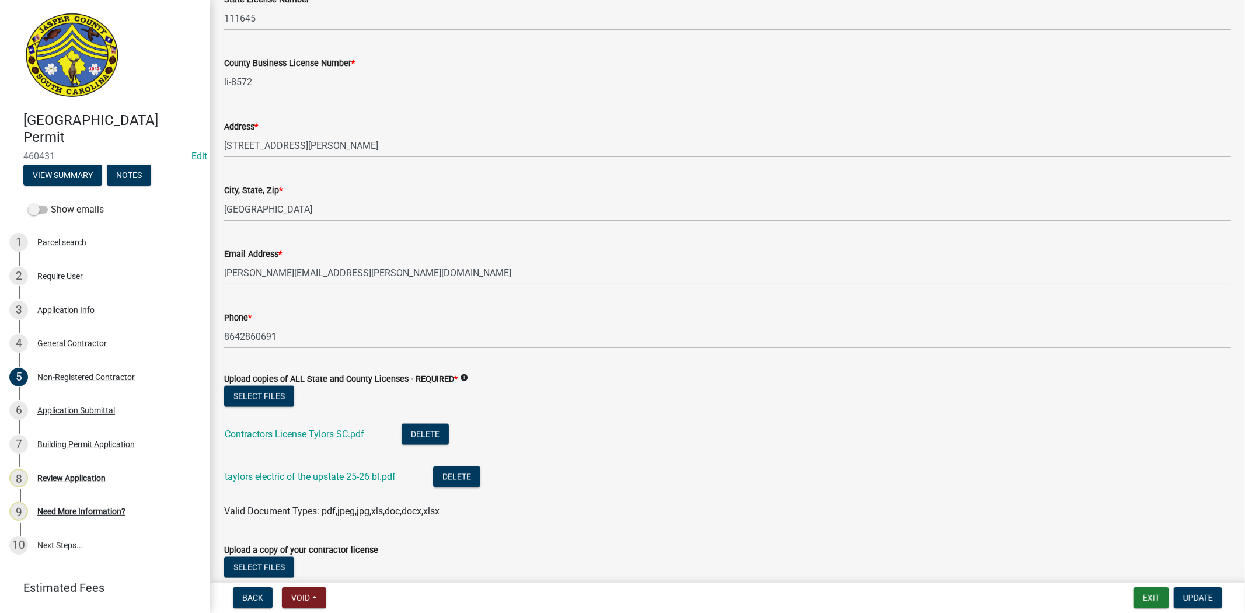
scroll to position [1508, 0]
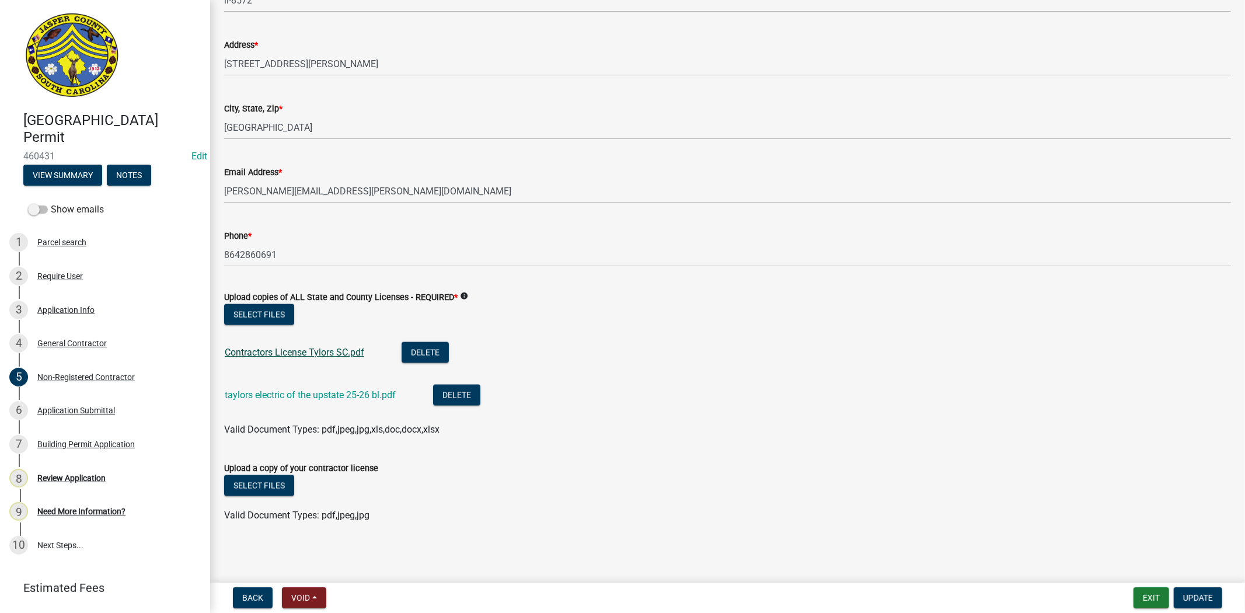
click at [311, 352] on link "Contractors License Tylors SC.pdf" at bounding box center [294, 352] width 139 height 11
click at [316, 398] on link "taylors electric of the upstate 25-26 bl.pdf" at bounding box center [310, 394] width 171 height 11
click at [95, 484] on div "8 Review Application" at bounding box center [100, 478] width 182 height 19
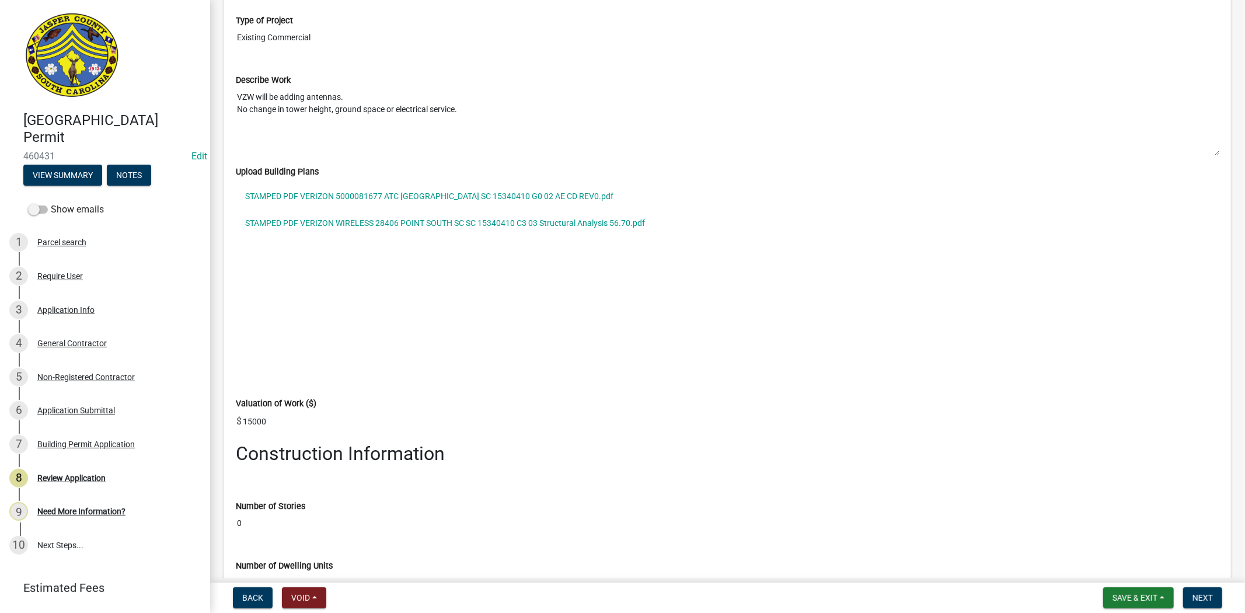
scroll to position [1816, 0]
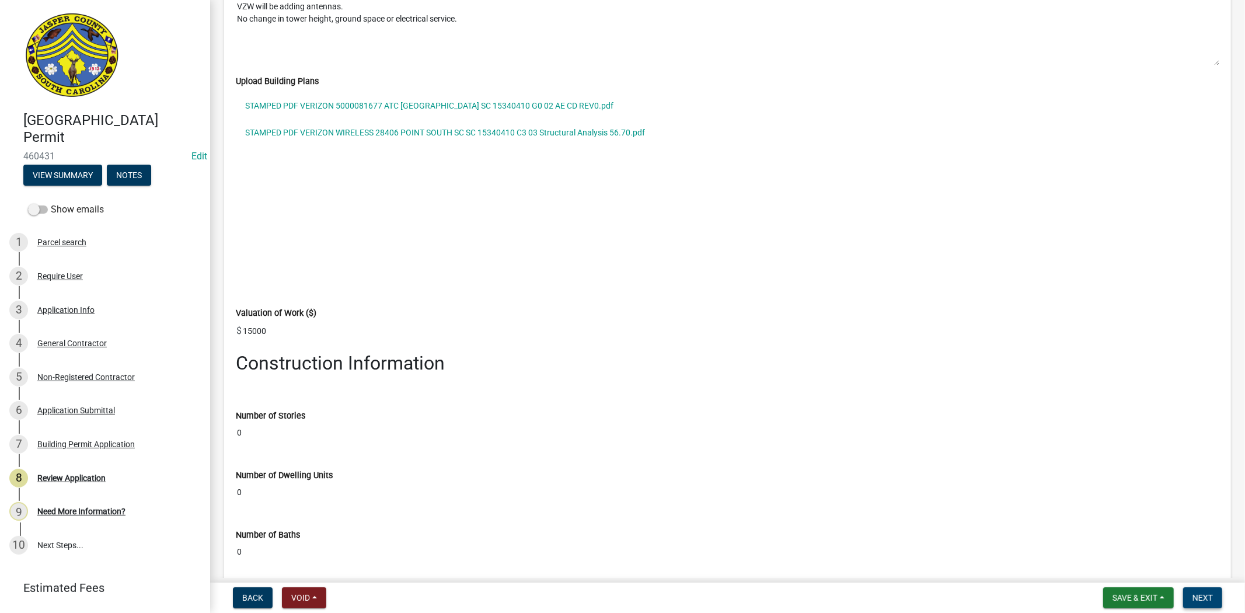
click at [1202, 598] on span "Next" at bounding box center [1202, 597] width 20 height 9
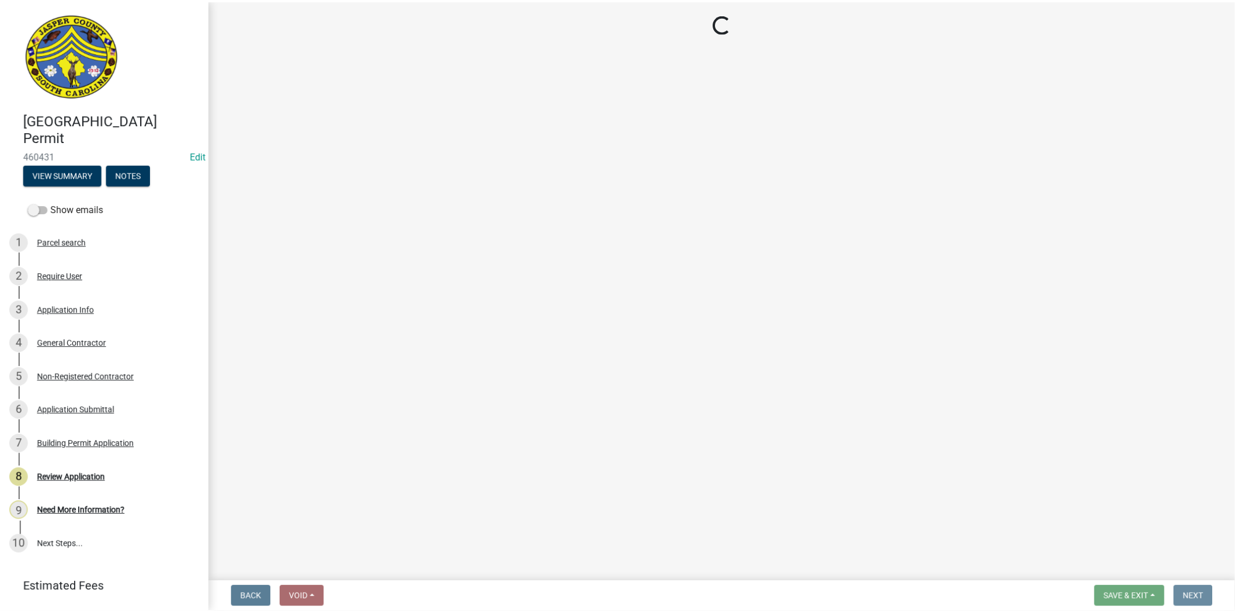
scroll to position [0, 0]
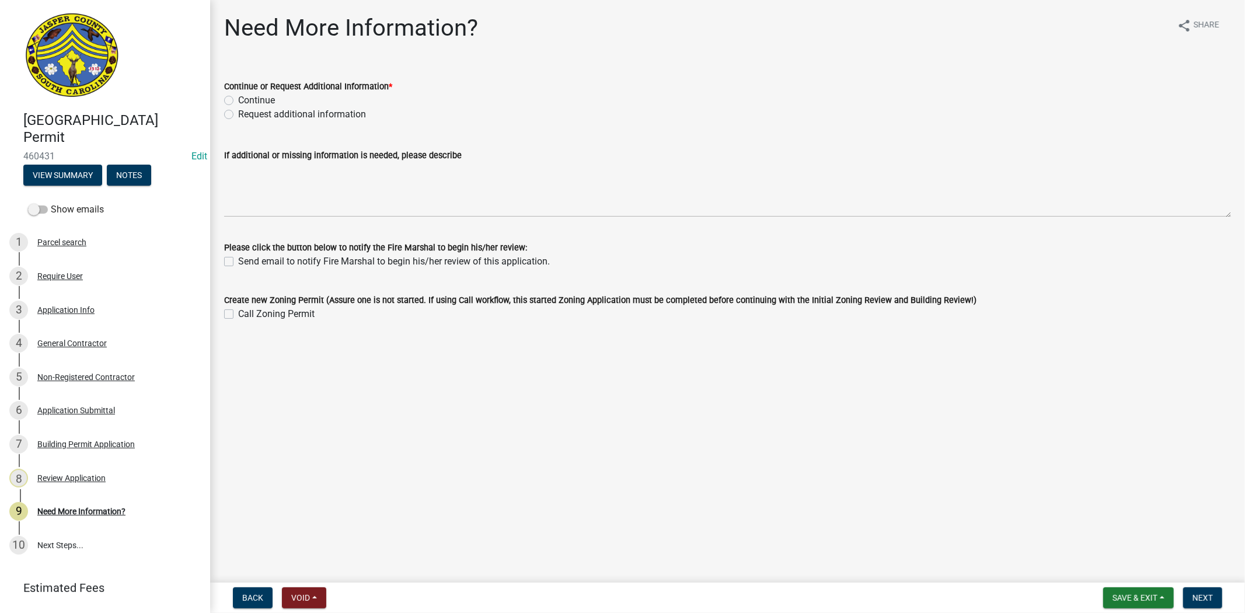
click at [238, 117] on label "Request additional information" at bounding box center [302, 114] width 128 height 14
click at [238, 115] on input "Request additional information" at bounding box center [242, 111] width 8 height 8
radio input "true"
click at [238, 96] on label "Continue" at bounding box center [256, 100] width 37 height 14
click at [238, 96] on input "Continue" at bounding box center [242, 97] width 8 height 8
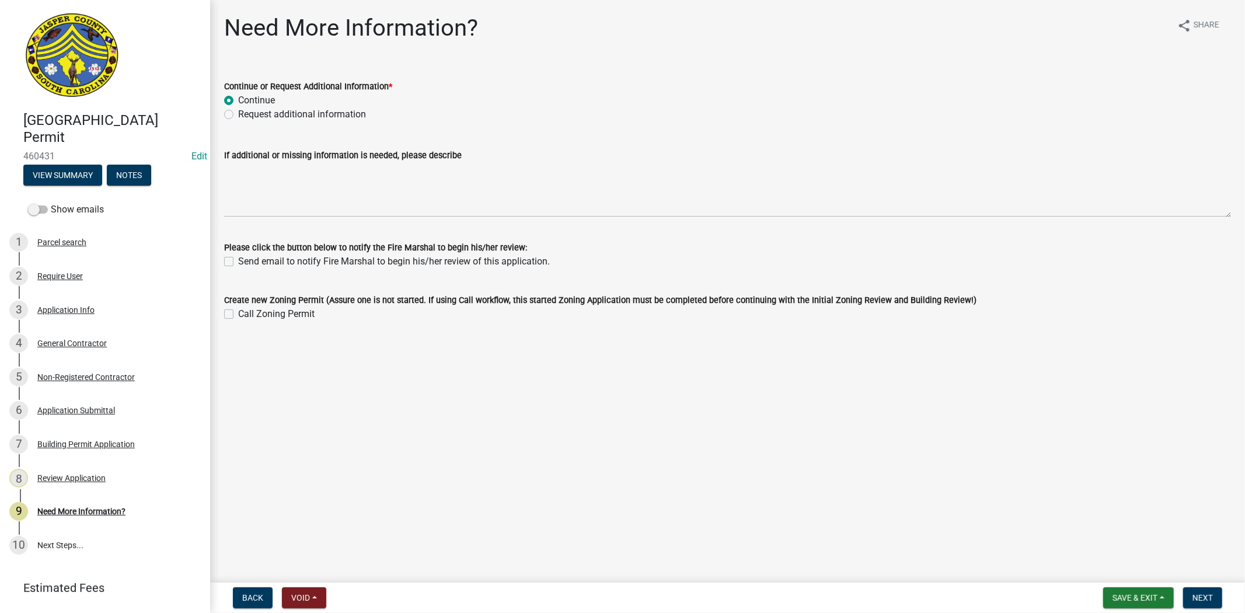
radio input "true"
click at [238, 115] on label "Request additional information" at bounding box center [302, 114] width 128 height 14
click at [238, 115] on input "Request additional information" at bounding box center [242, 111] width 8 height 8
radio input "true"
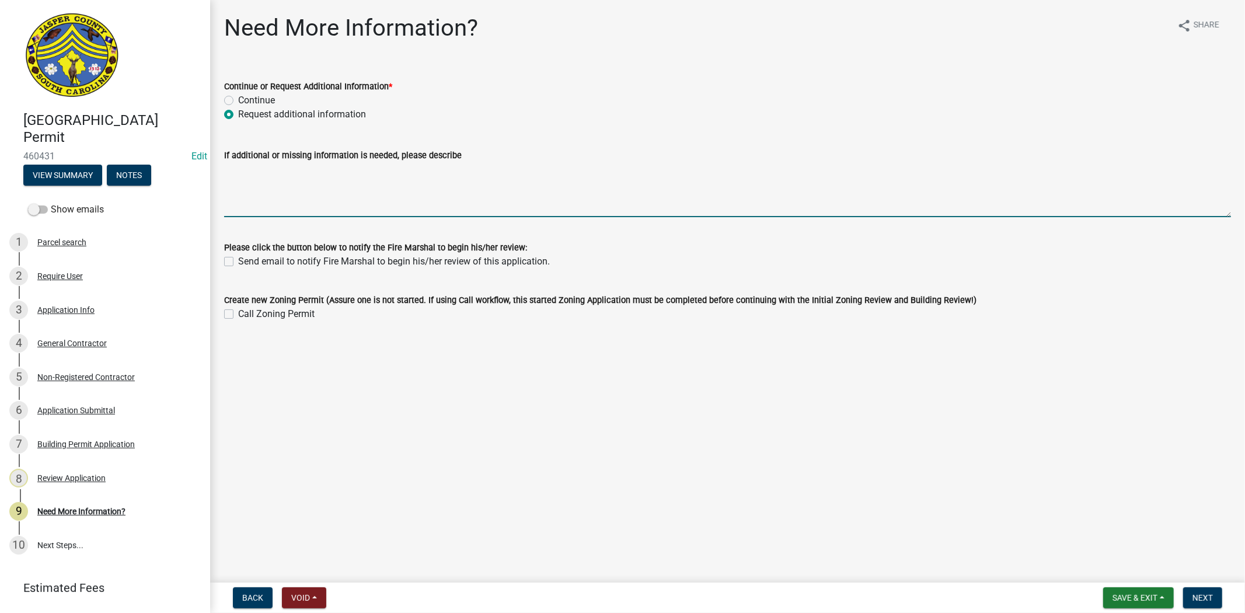
click at [278, 181] on textarea "If additional or missing information is needed, please describe" at bounding box center [727, 189] width 1007 height 55
click at [360, 171] on textarea "currently waiting for building officla to review plans" at bounding box center [727, 189] width 1007 height 55
type textarea "currently waiting for building official to review plans"
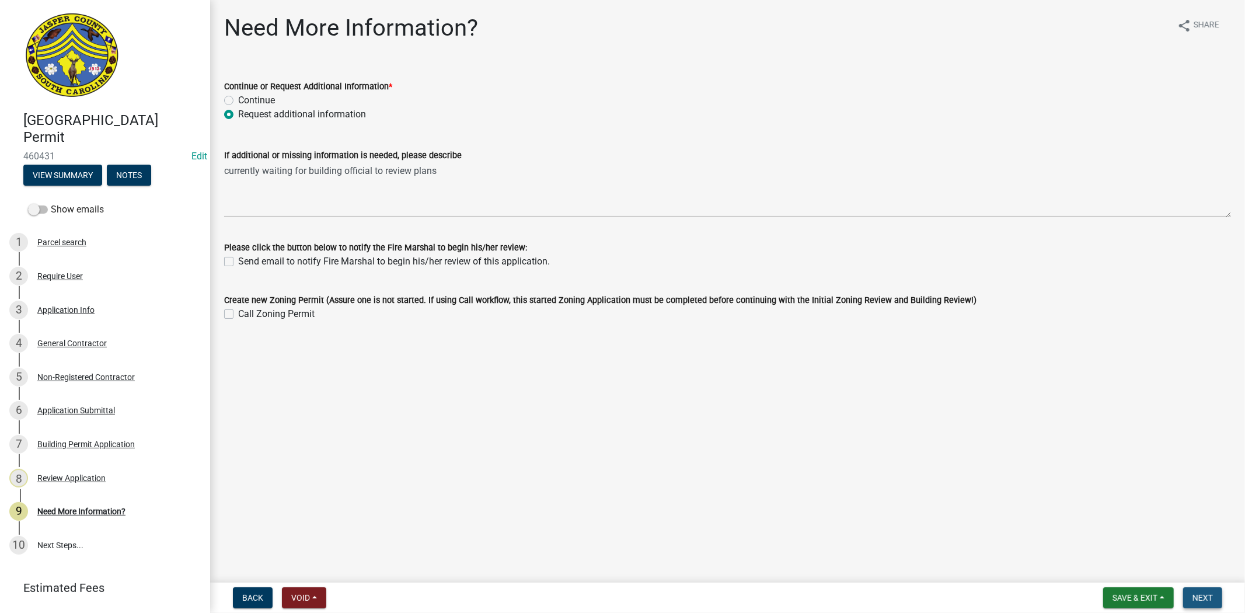
click at [1194, 596] on span "Next" at bounding box center [1202, 597] width 20 height 9
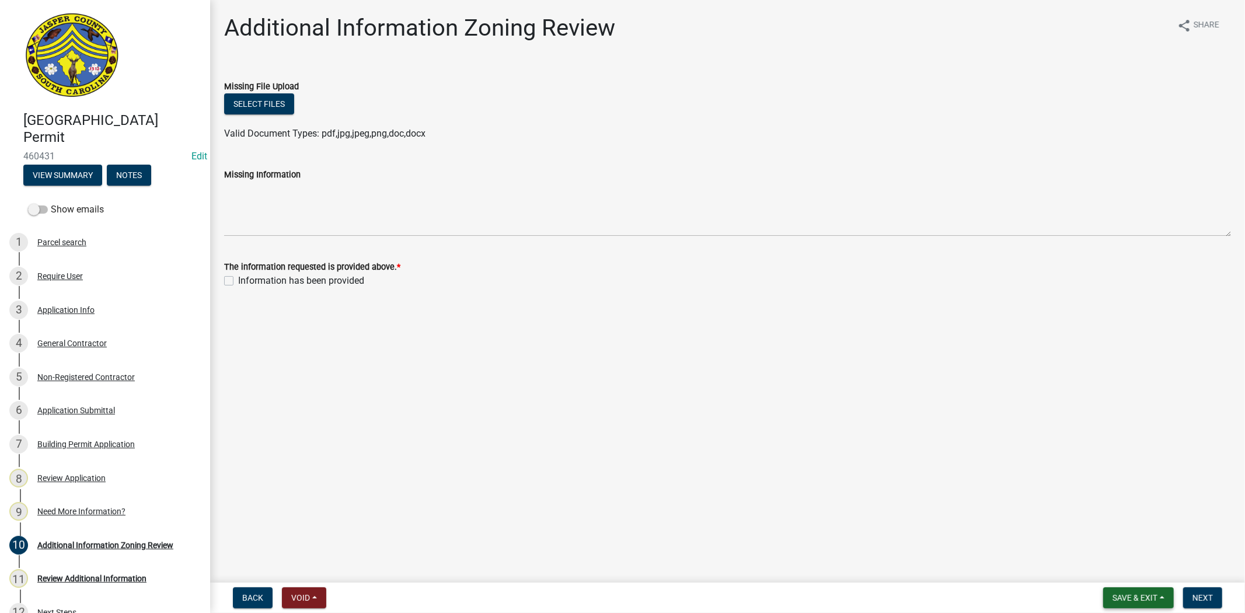
click at [1131, 594] on span "Save & Exit" at bounding box center [1134, 597] width 45 height 9
click at [1114, 568] on button "Save & Exit" at bounding box center [1126, 567] width 93 height 28
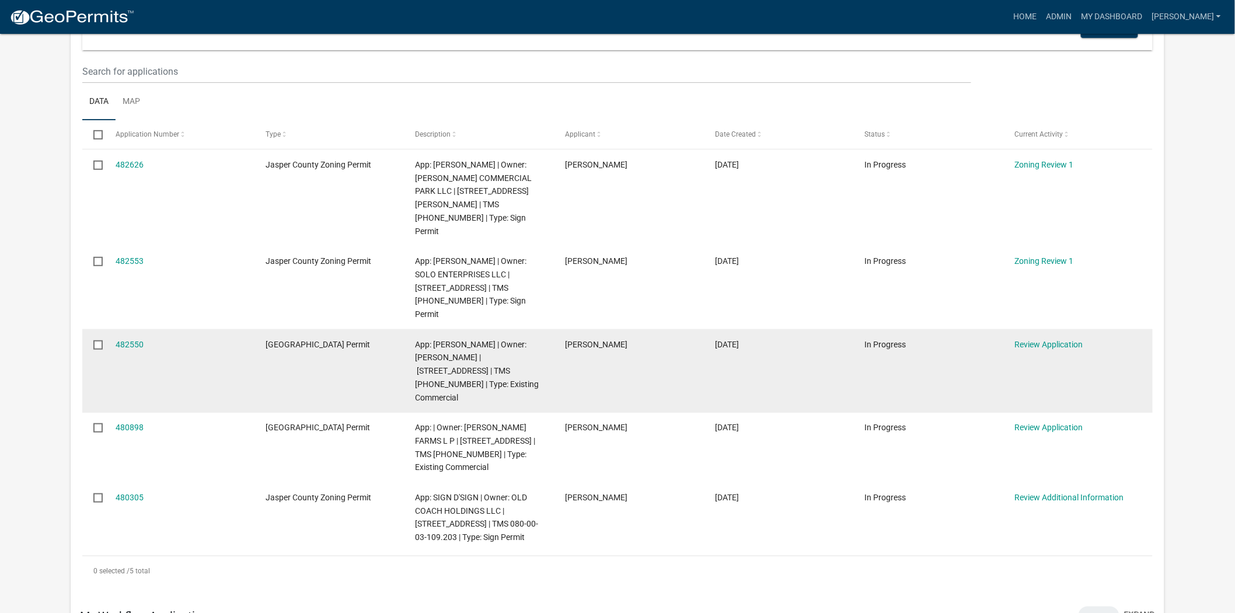
scroll to position [194, 0]
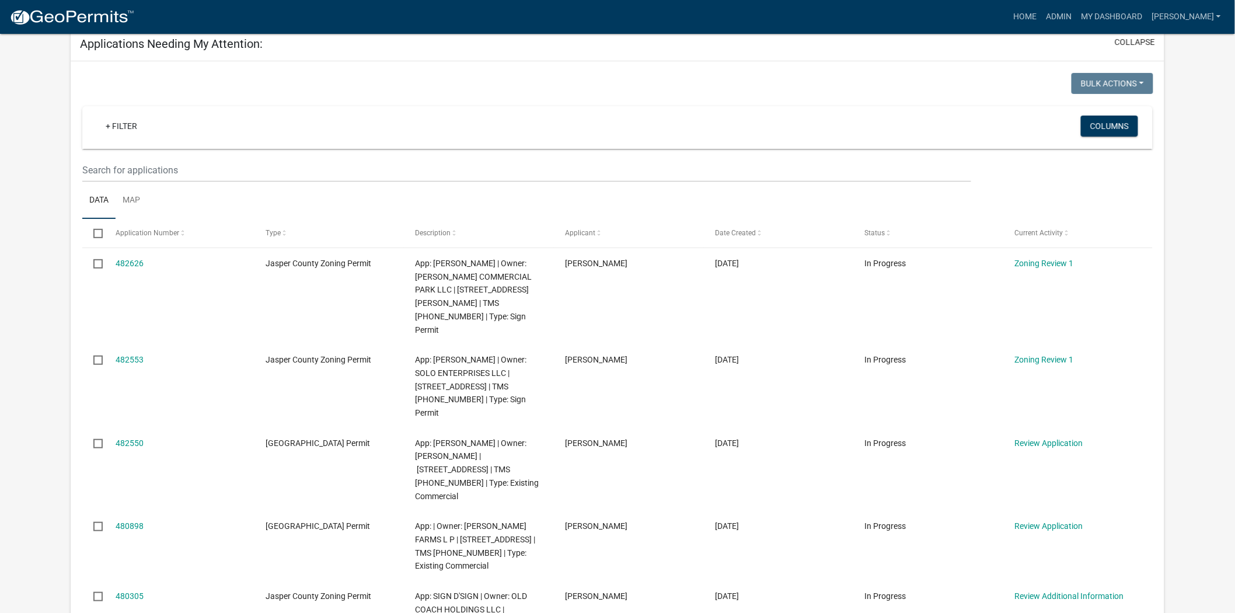
scroll to position [130, 0]
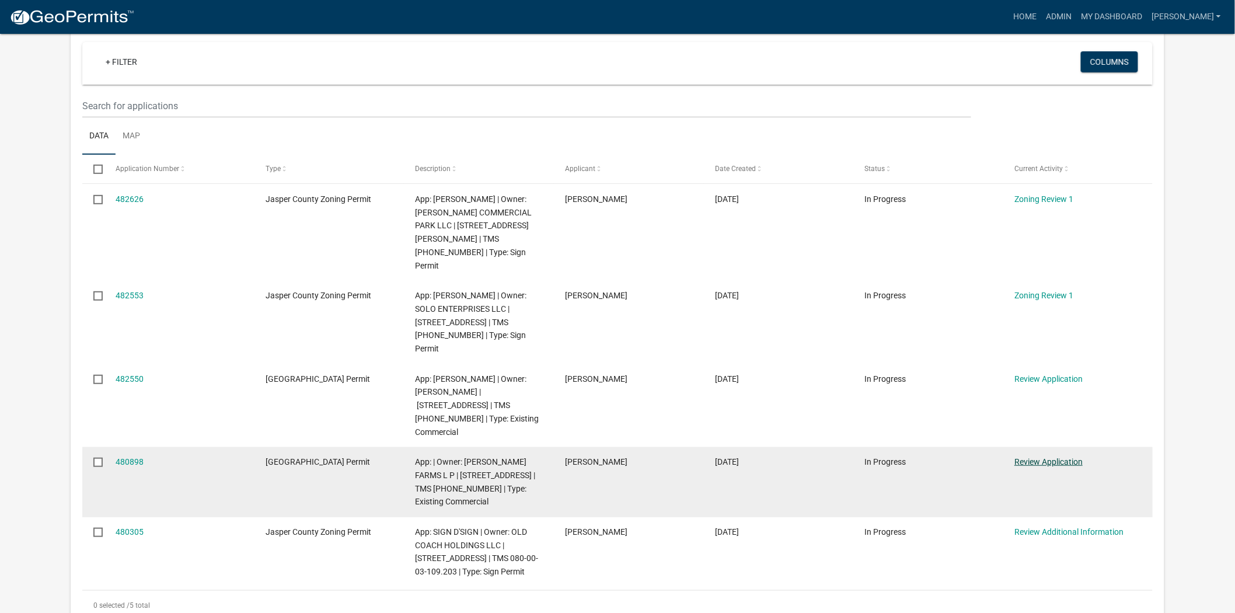
click at [1024, 457] on link "Review Application" at bounding box center [1048, 461] width 68 height 9
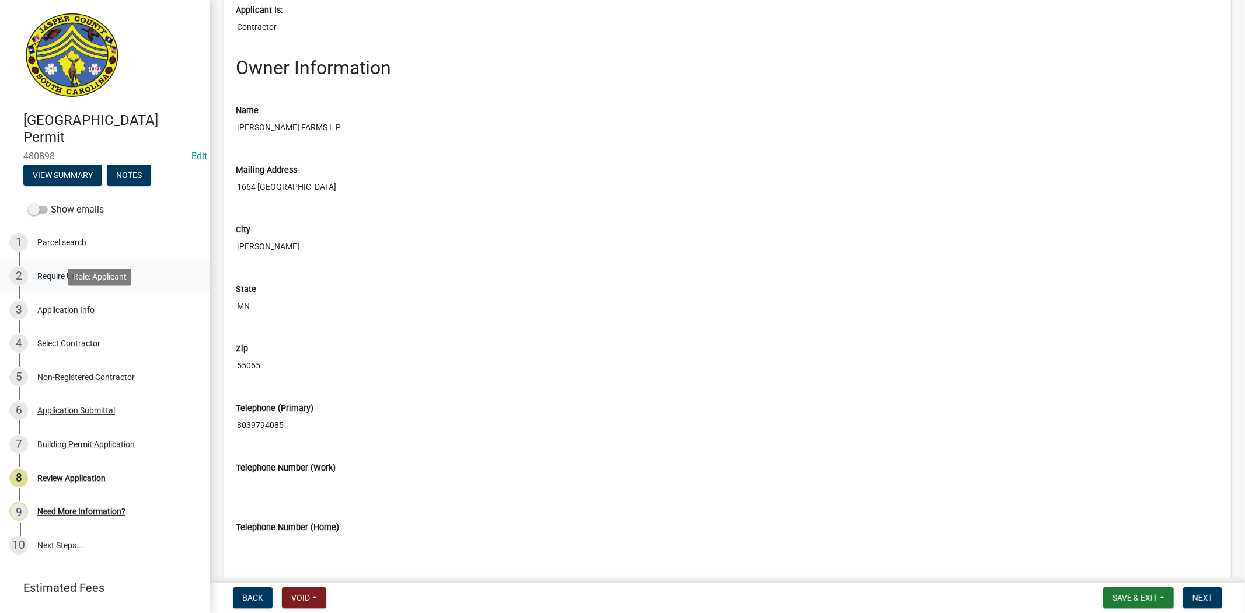
scroll to position [584, 0]
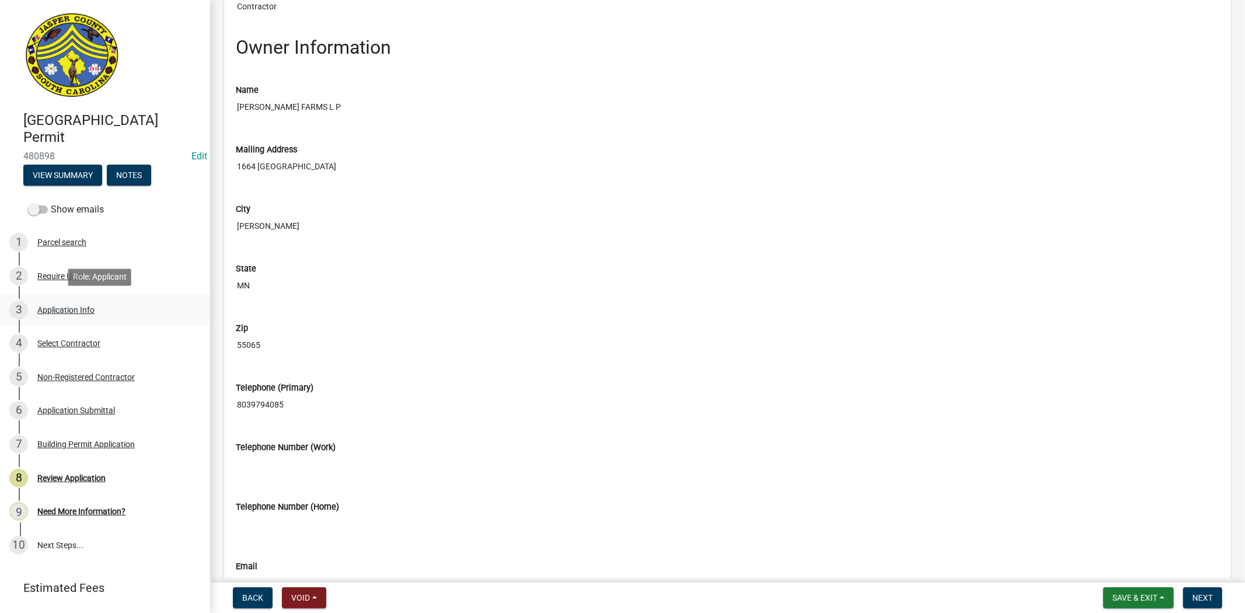
click at [82, 306] on div "Application Info" at bounding box center [65, 310] width 57 height 8
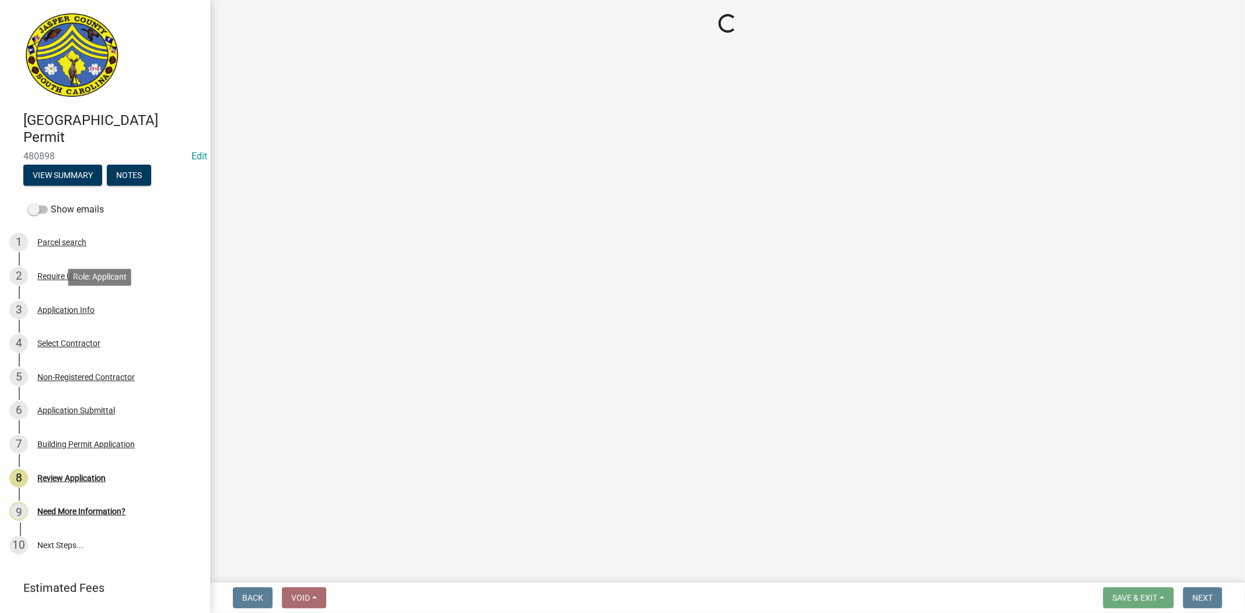
scroll to position [0, 0]
select select "9ee69ee8-4d28-486b-bc7b-e904e70aa828"
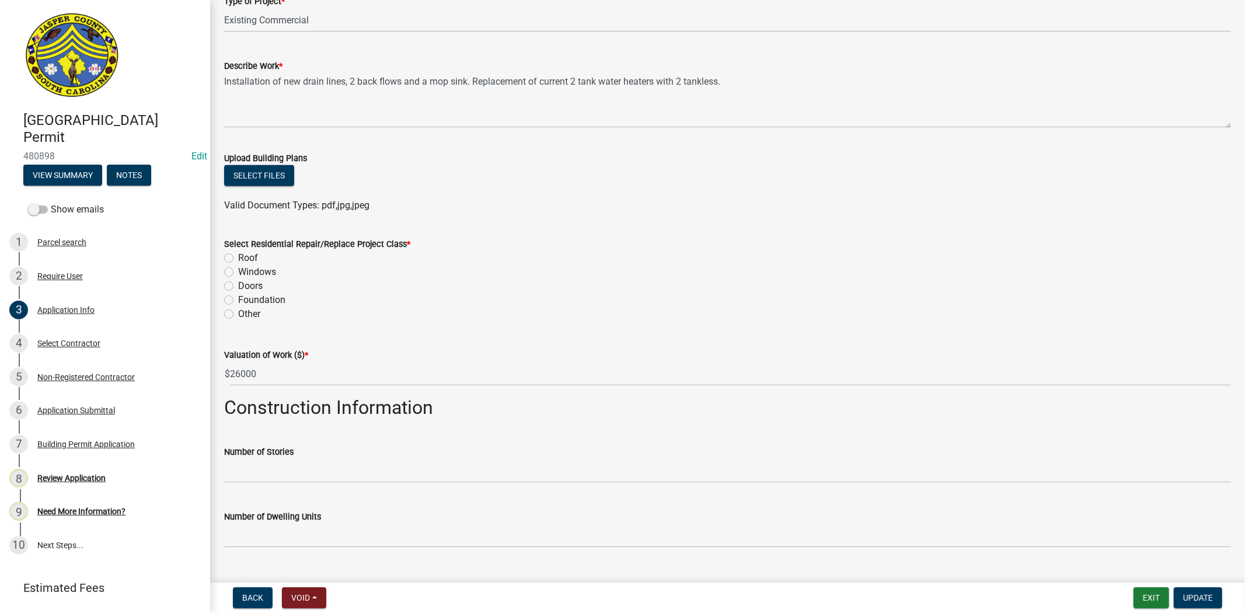
scroll to position [1426, 0]
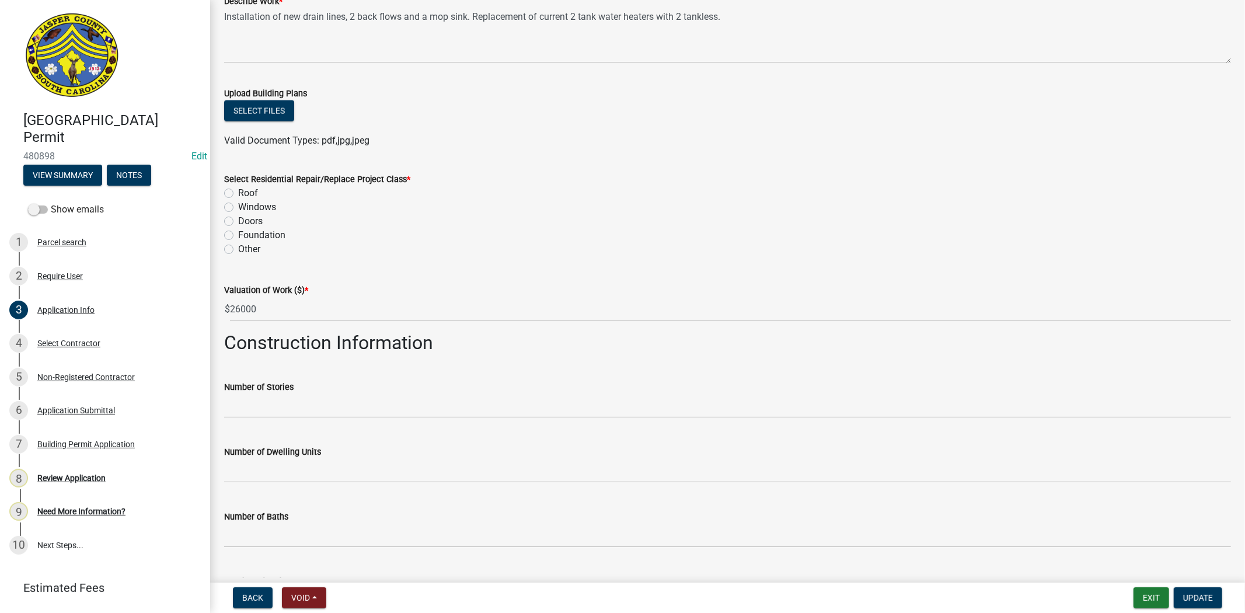
click at [238, 251] on label "Other" at bounding box center [249, 249] width 22 height 14
click at [238, 250] on input "Other" at bounding box center [242, 246] width 8 height 8
radio input "true"
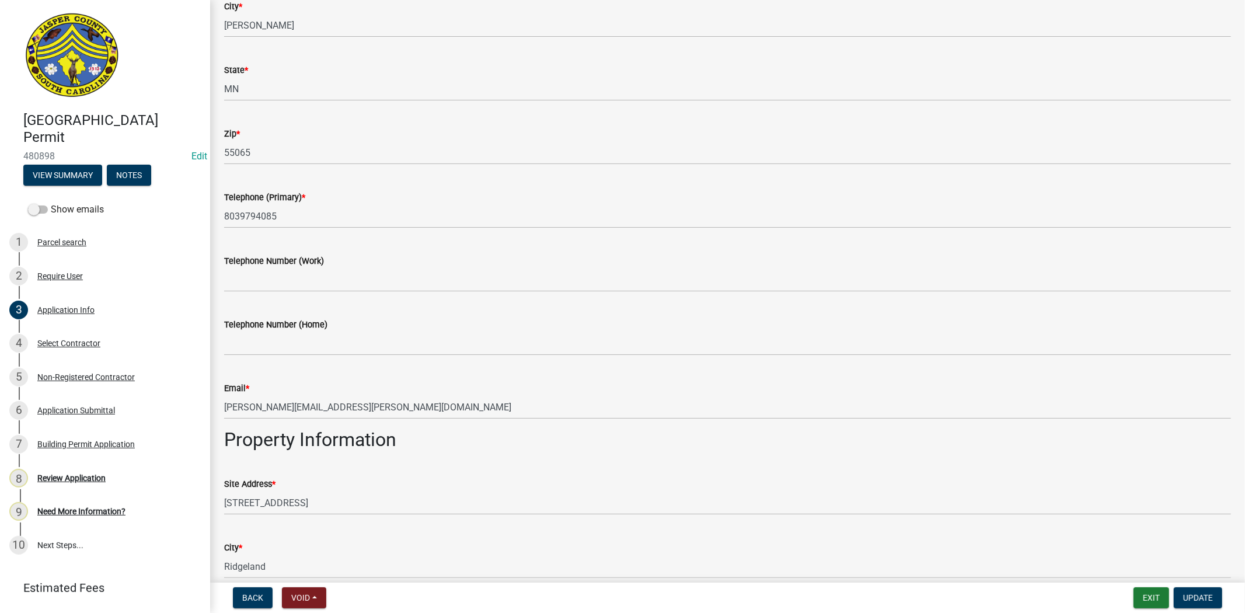
scroll to position [0, 0]
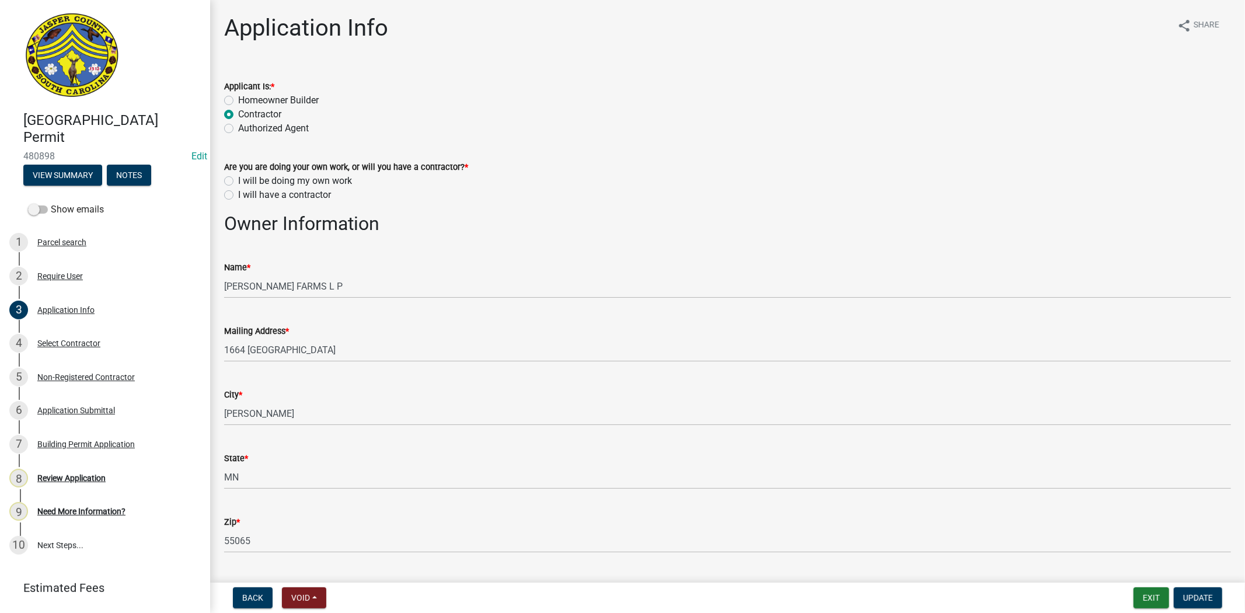
click at [238, 181] on label "I will be doing my own work" at bounding box center [295, 181] width 114 height 14
click at [238, 181] on input "I will be doing my own work" at bounding box center [242, 178] width 8 height 8
radio input "true"
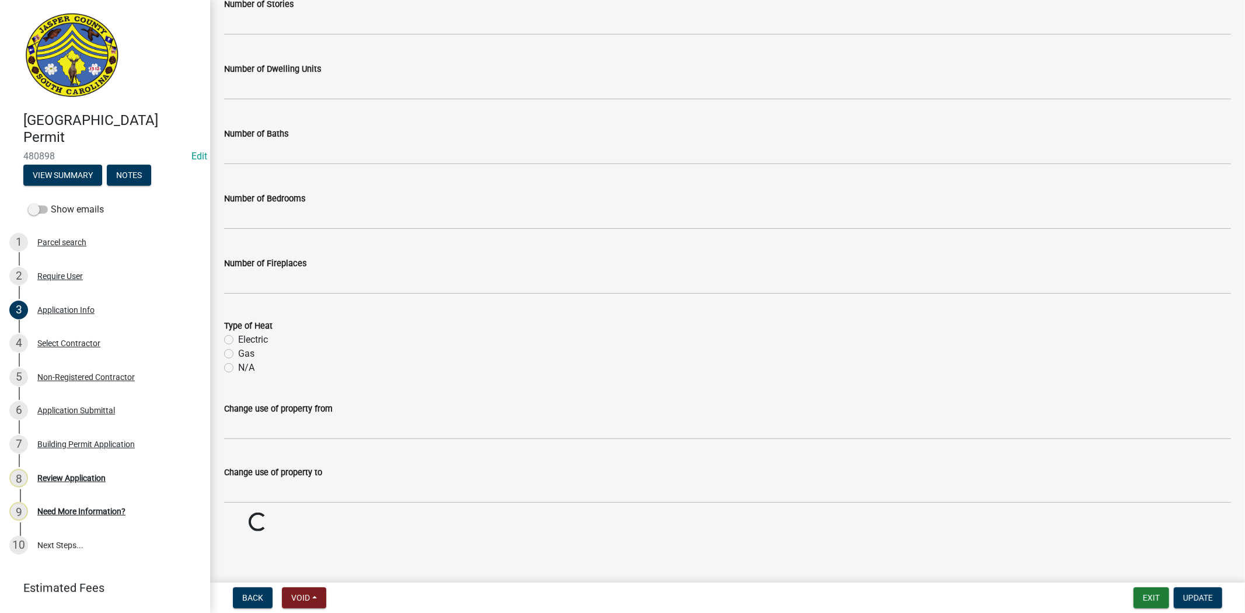
scroll to position [1788, 0]
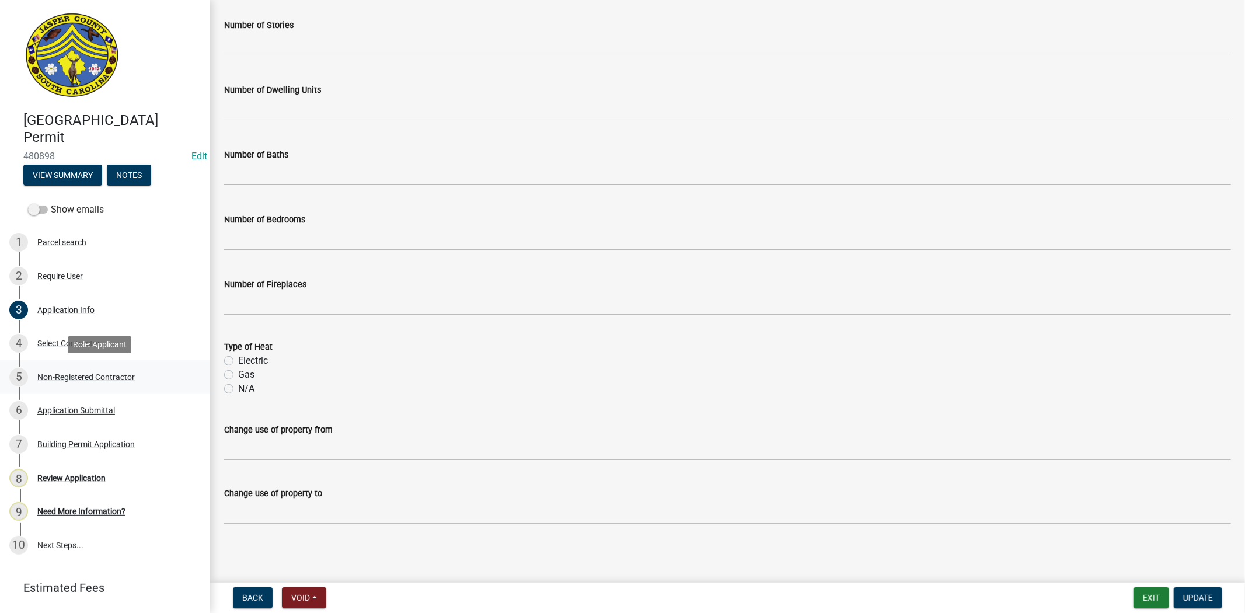
click at [95, 373] on div "Non-Registered Contractor" at bounding box center [85, 377] width 97 height 8
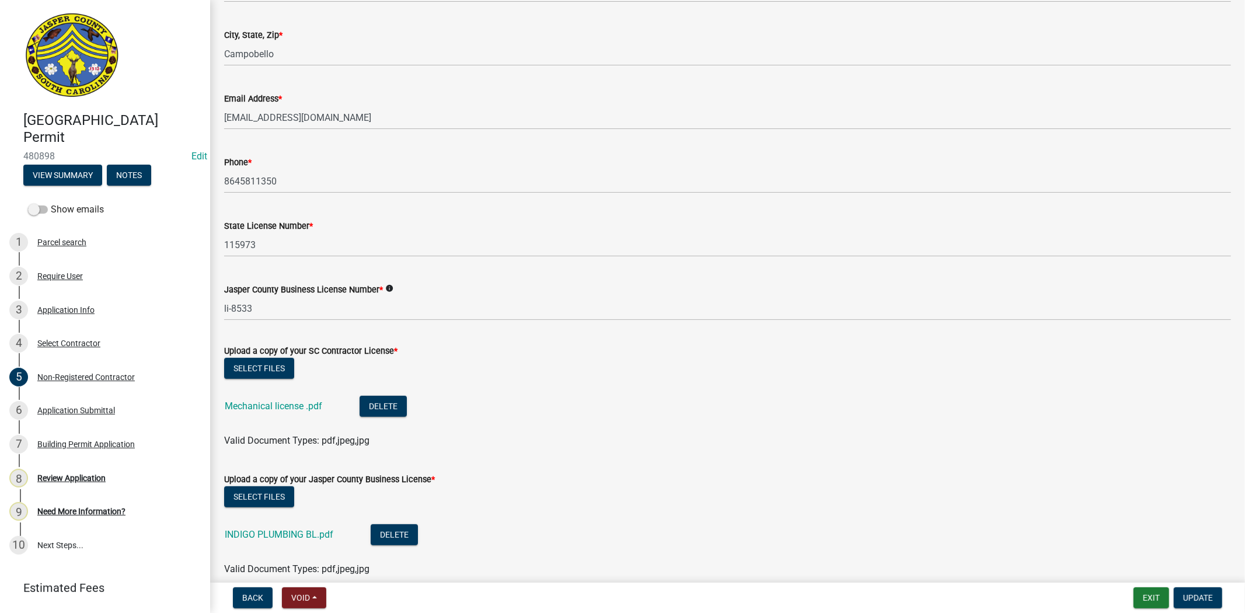
scroll to position [389, 0]
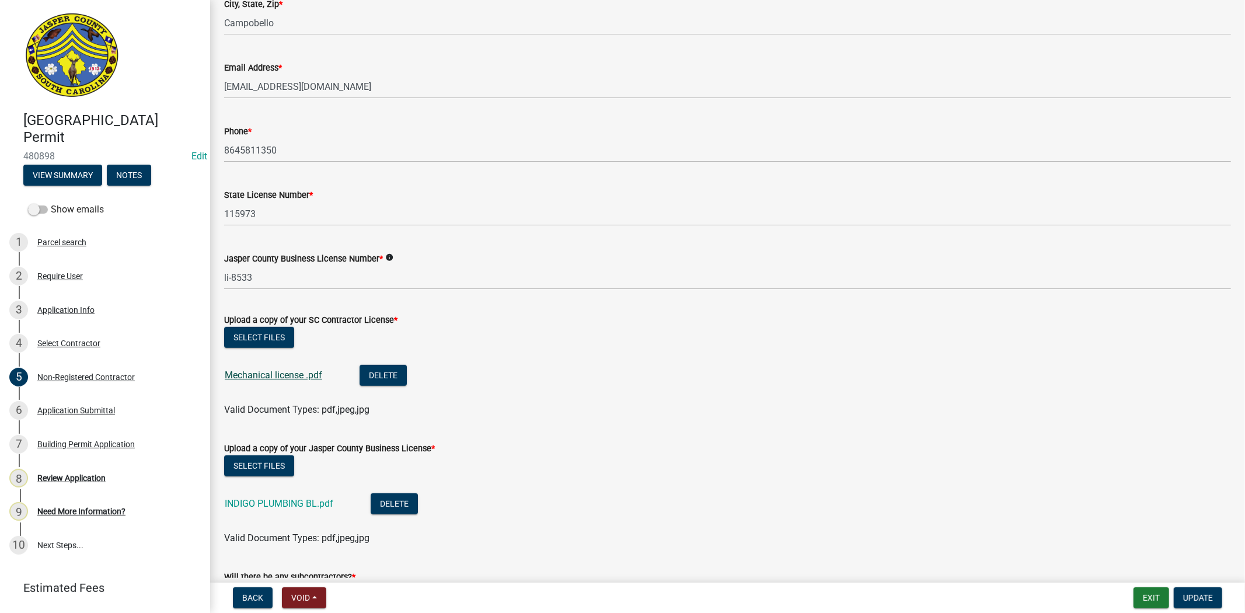
click at [226, 370] on link "Mechanical license .pdf" at bounding box center [273, 374] width 97 height 11
click at [281, 504] on link "INDIGO PLUMBING BL.pdf" at bounding box center [279, 503] width 109 height 11
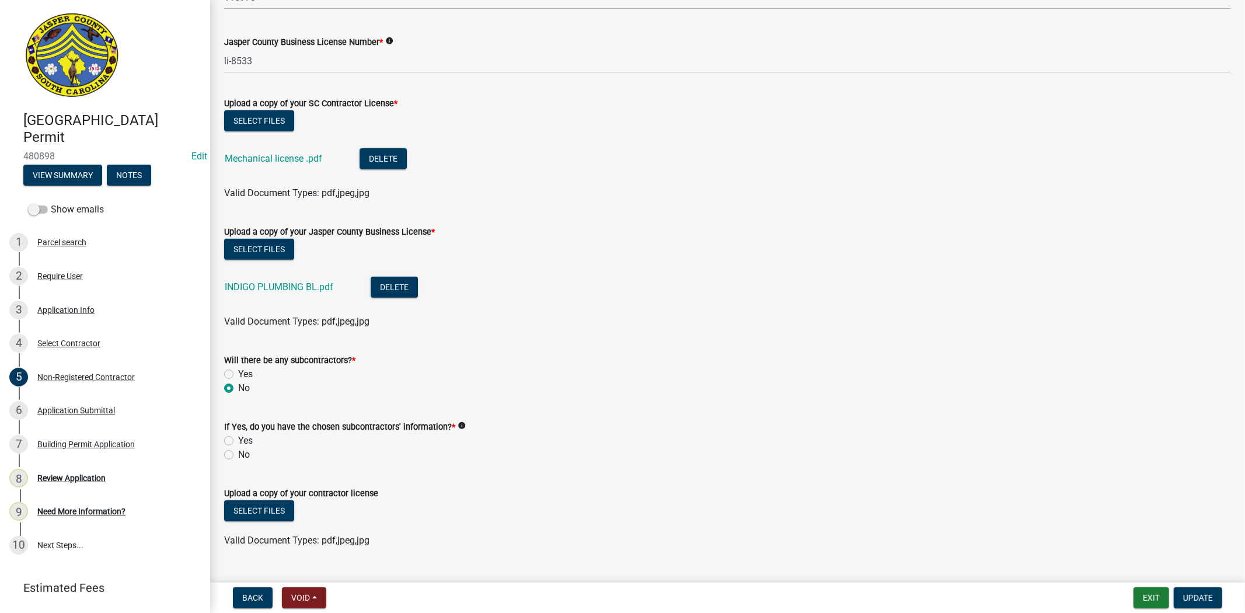
scroll to position [630, 0]
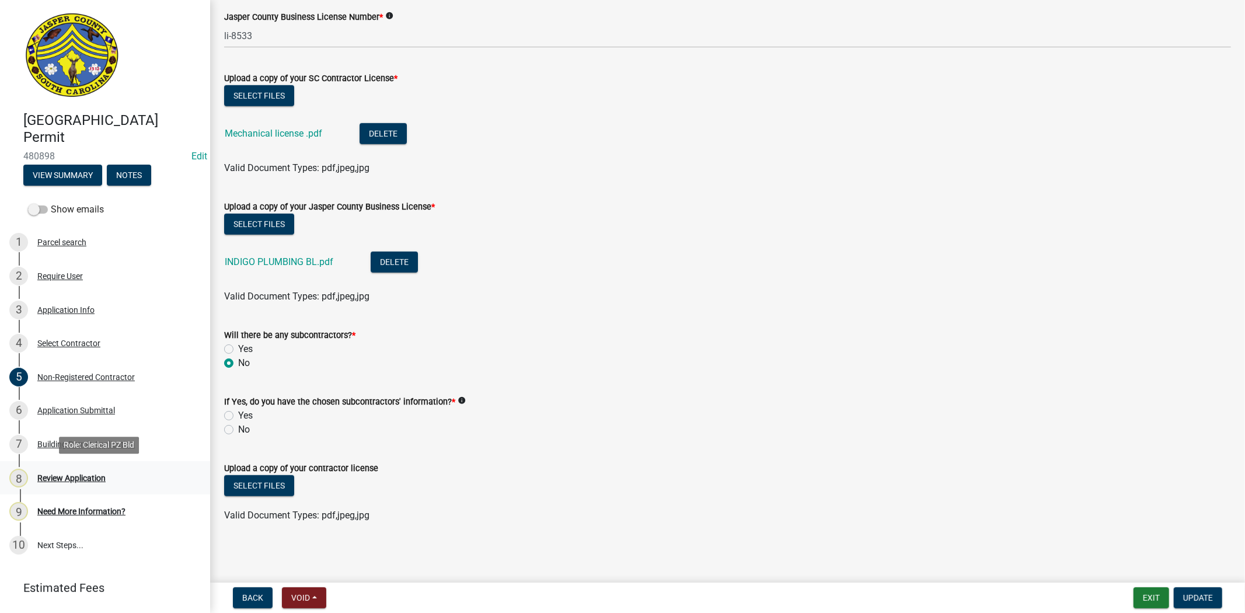
click at [71, 477] on div "Review Application" at bounding box center [71, 478] width 68 height 8
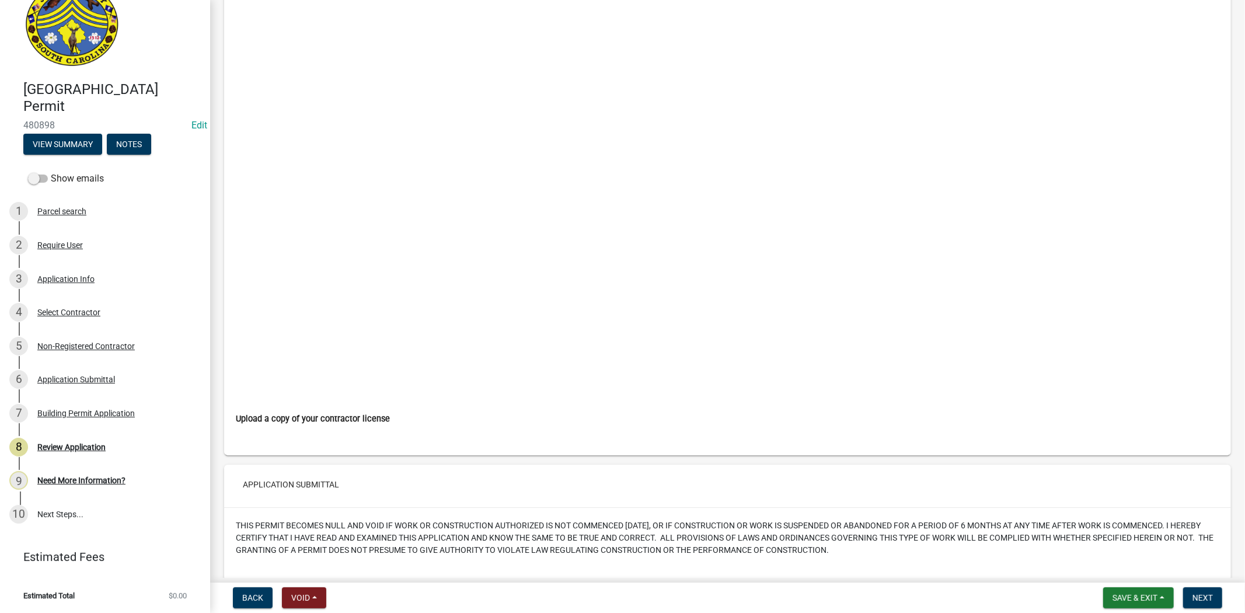
scroll to position [4118, 0]
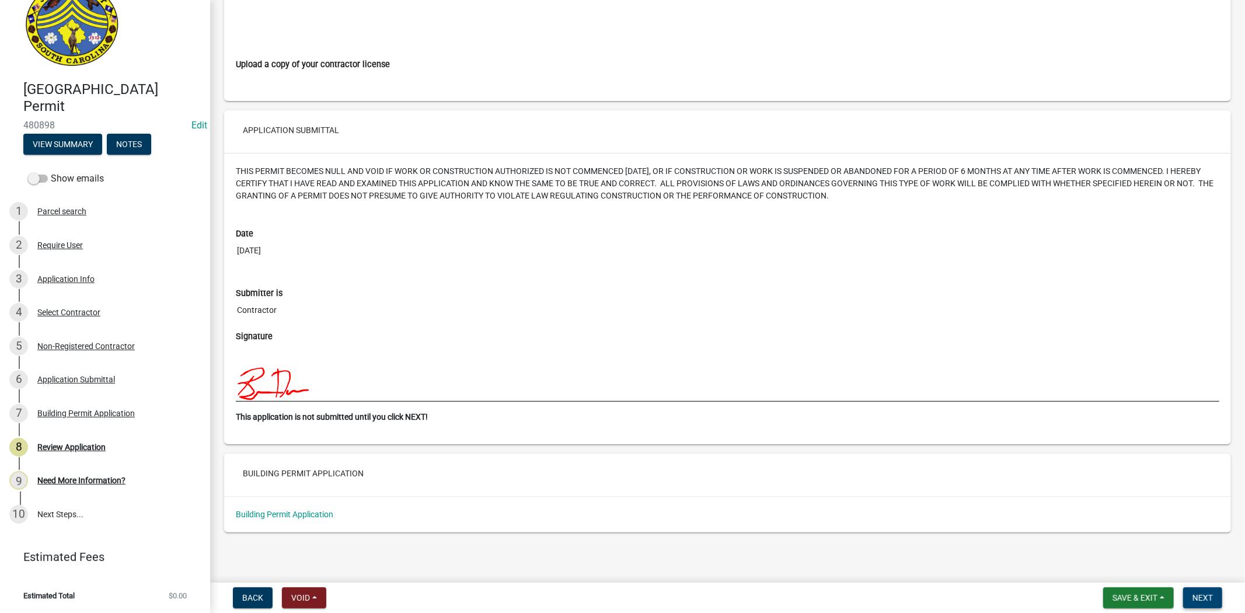
click at [1197, 599] on span "Next" at bounding box center [1202, 597] width 20 height 9
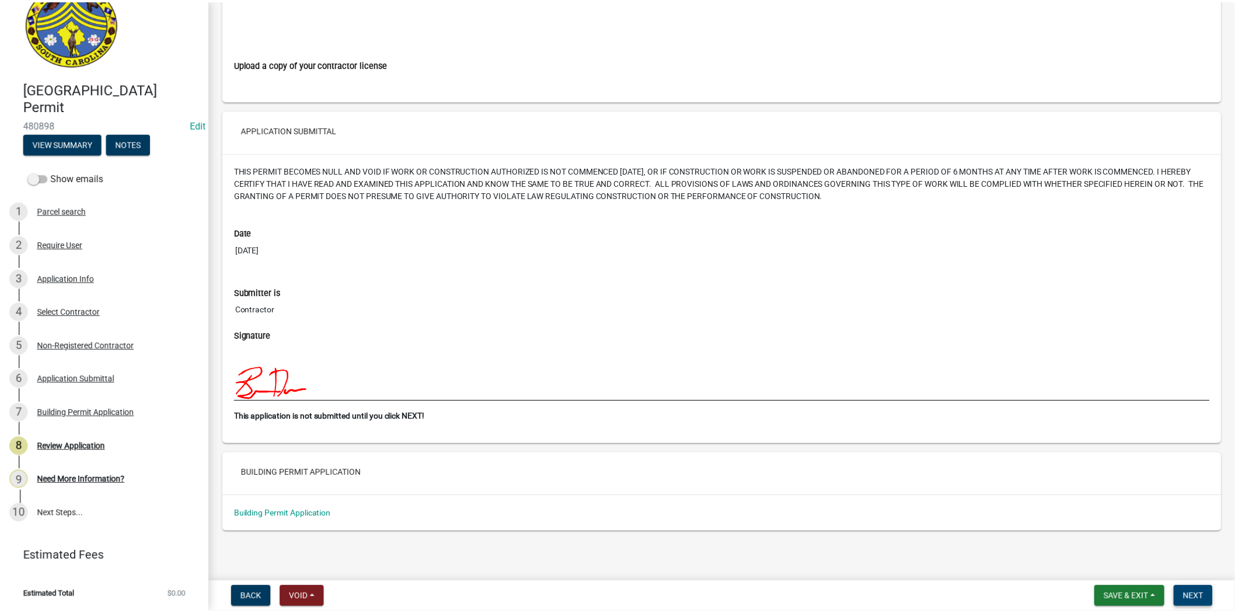
scroll to position [0, 0]
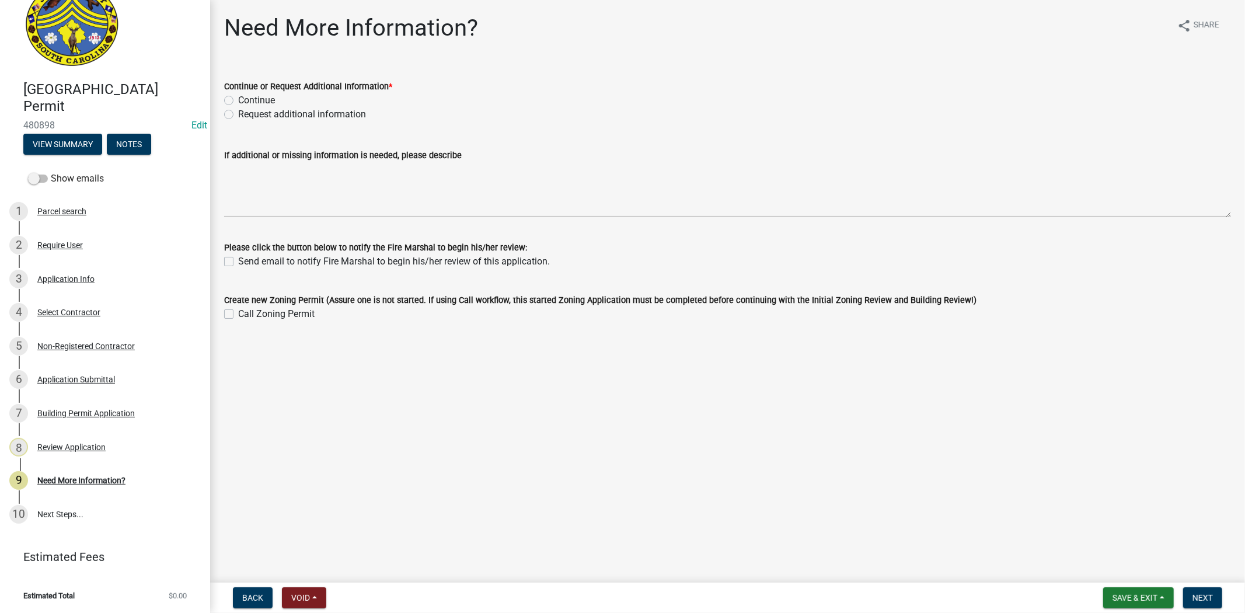
click at [238, 112] on label "Request additional information" at bounding box center [302, 114] width 128 height 14
click at [238, 112] on input "Request additional information" at bounding box center [242, 111] width 8 height 8
radio input "true"
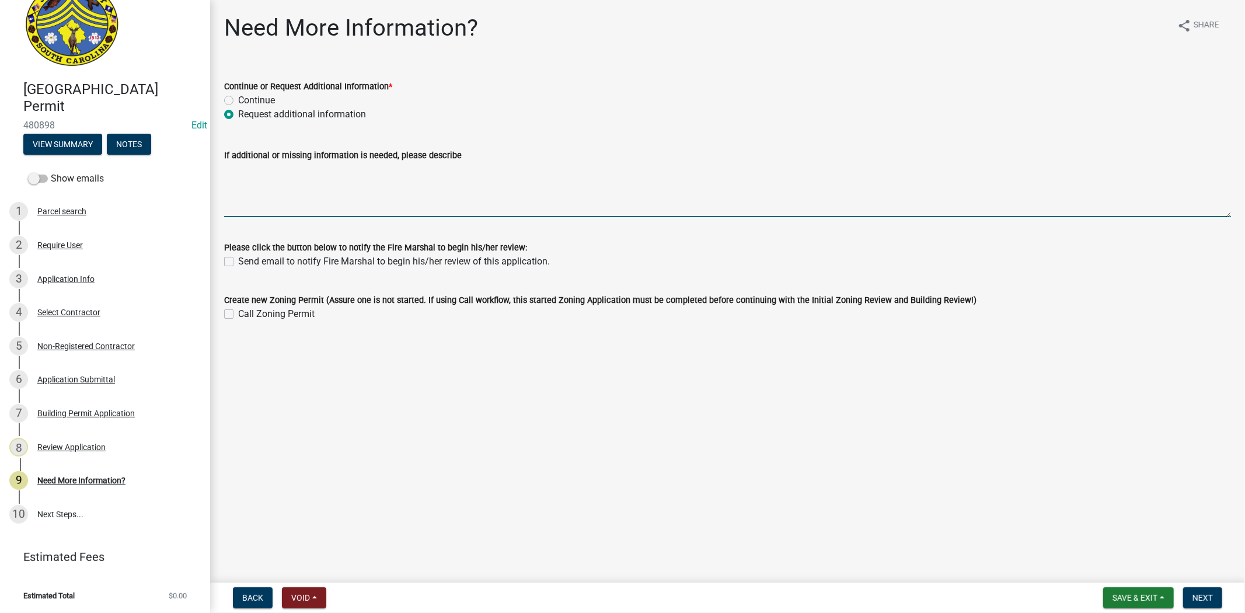
click at [300, 174] on textarea "If additional or missing information is needed, please describe" at bounding box center [727, 189] width 1007 height 55
type textarea "please provide the spec sheets for the water heaters"
click at [1201, 596] on span "Next" at bounding box center [1202, 597] width 20 height 9
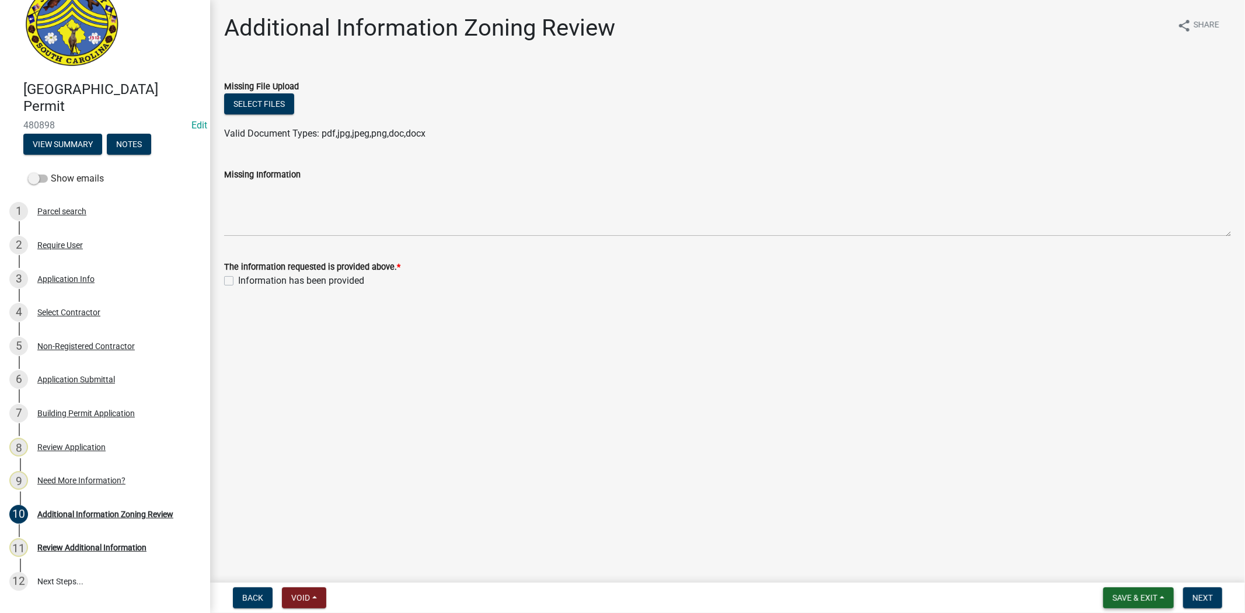
click at [1151, 594] on span "Save & Exit" at bounding box center [1134, 597] width 45 height 9
click at [1140, 574] on button "Save & Exit" at bounding box center [1126, 567] width 93 height 28
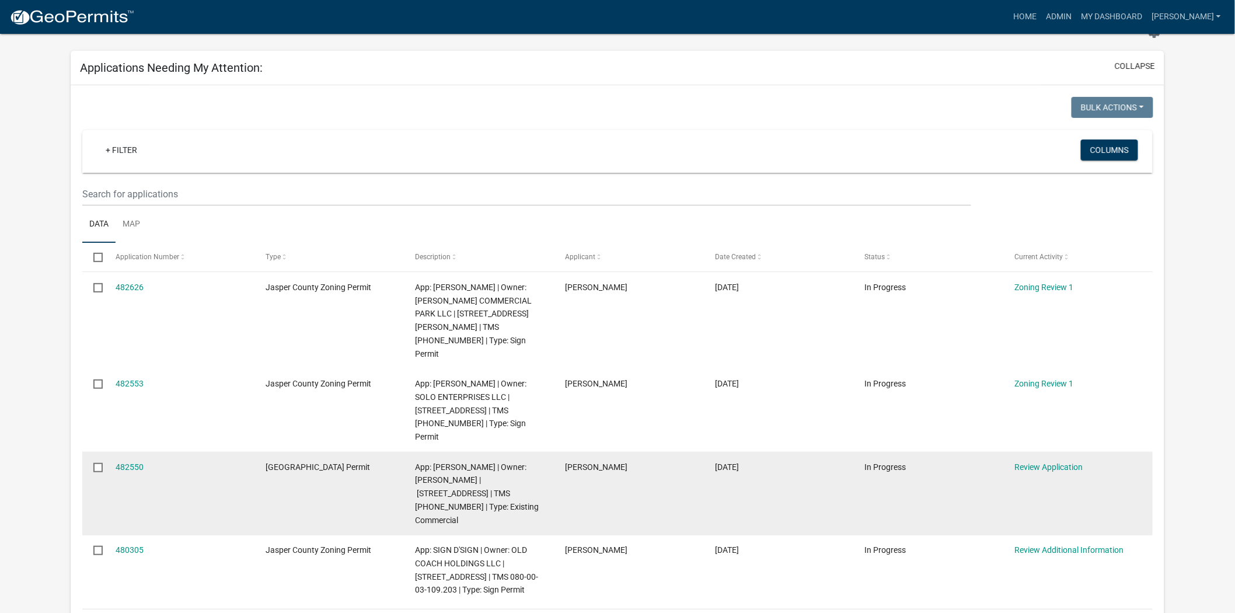
scroll to position [65, 0]
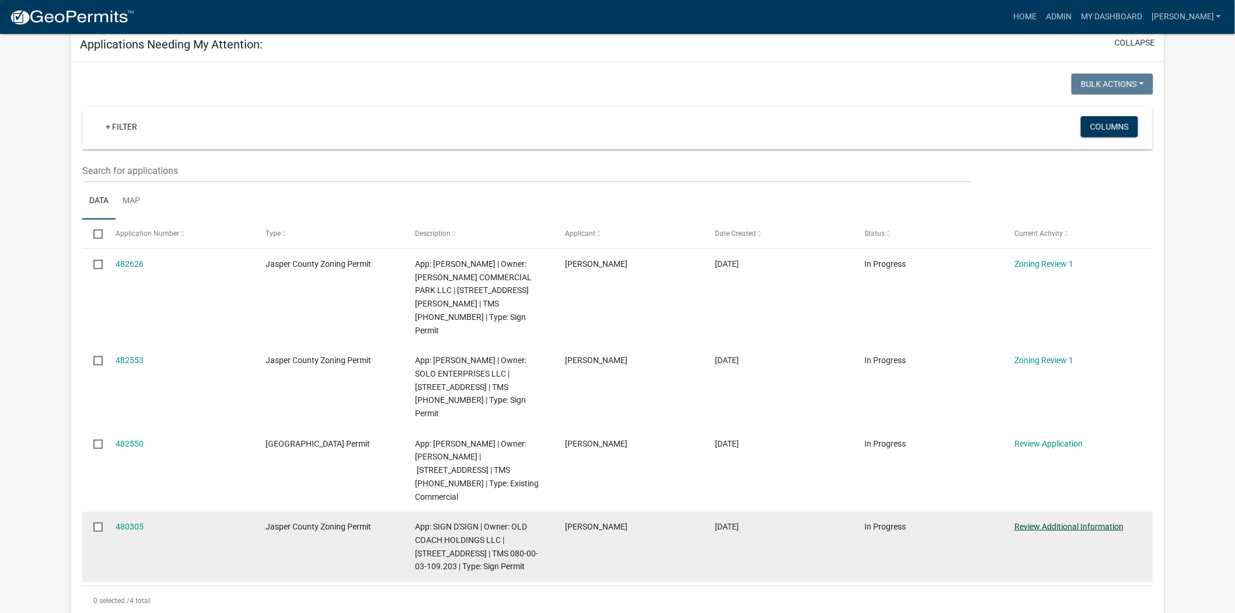
click at [1047, 522] on link "Review Additional Information" at bounding box center [1068, 526] width 109 height 9
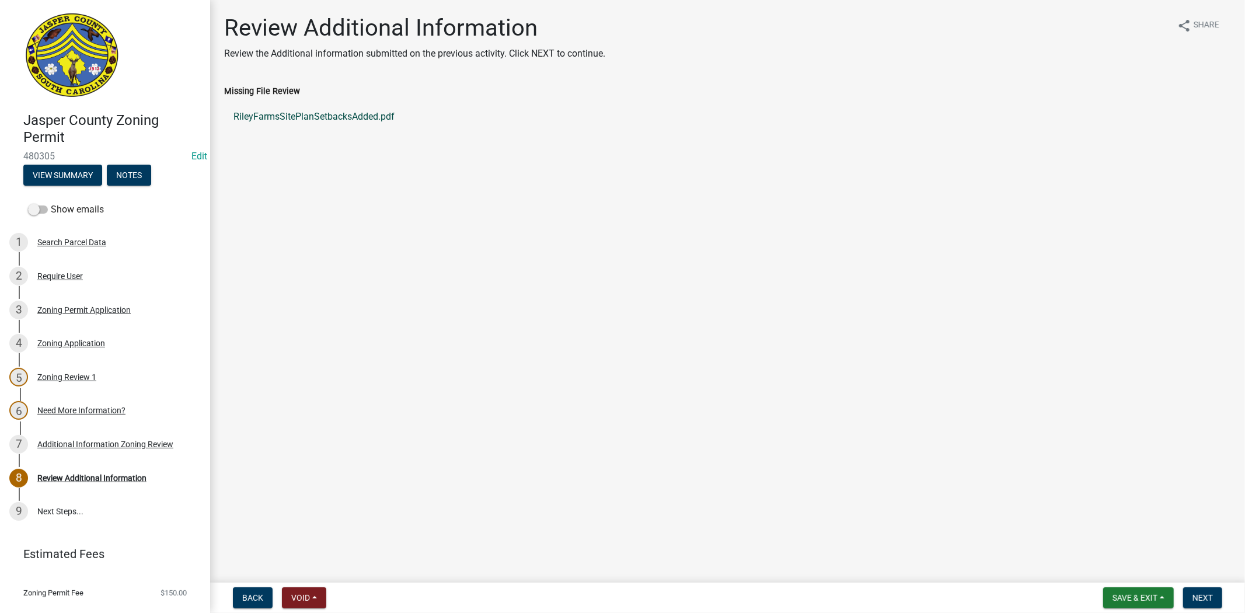
click at [322, 116] on link "RileyFarmsSitePlanSetbacksAdded.pdf" at bounding box center [727, 117] width 1007 height 28
click at [1201, 593] on span "Next" at bounding box center [1202, 597] width 20 height 9
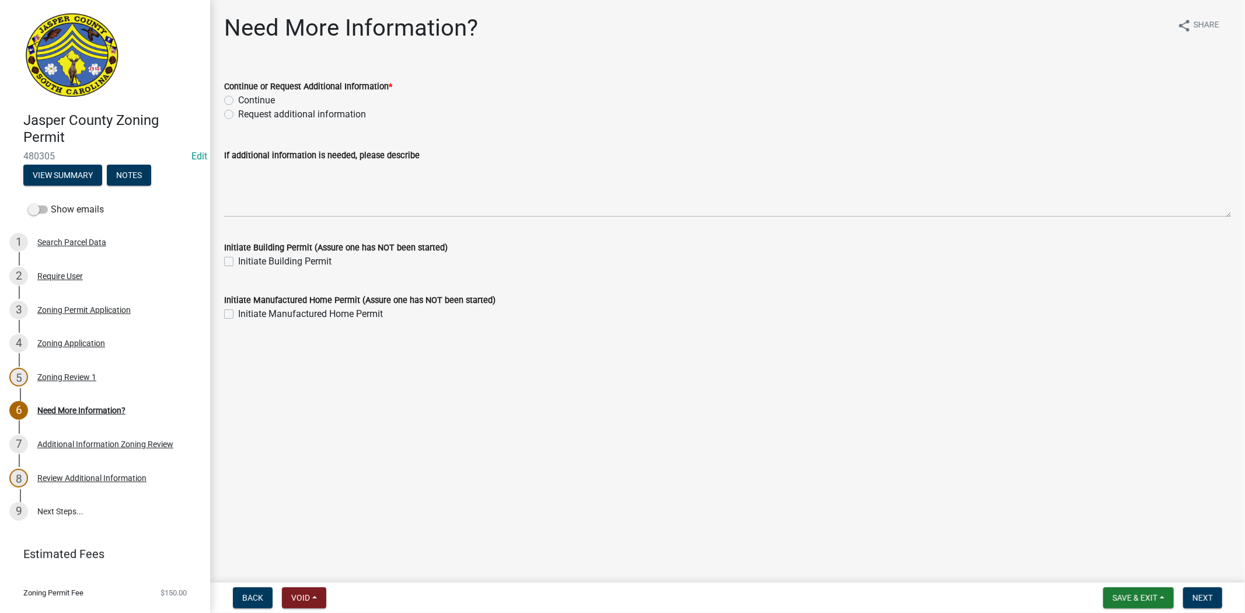
drag, startPoint x: 228, startPoint y: 113, endPoint x: 230, endPoint y: 120, distance: 6.7
click at [238, 113] on label "Request additional information" at bounding box center [302, 114] width 128 height 14
click at [238, 113] on input "Request additional information" at bounding box center [242, 111] width 8 height 8
radio input "true"
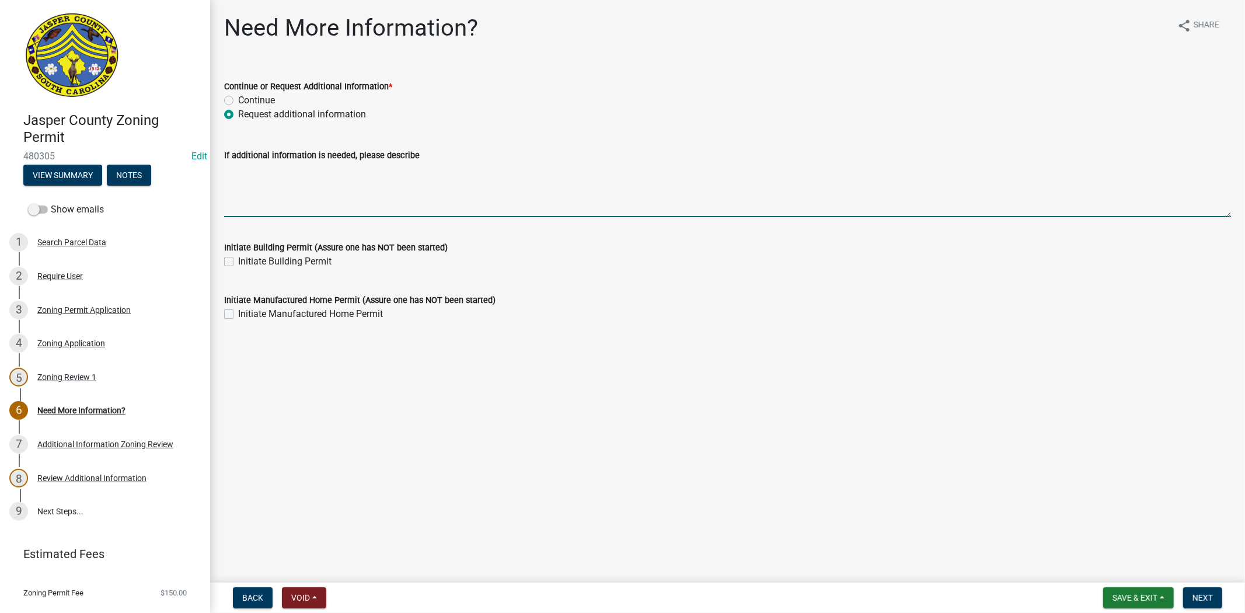
click at [269, 191] on textarea "If additional information is needed, please describe" at bounding box center [727, 189] width 1007 height 55
click at [355, 168] on textarea "please provide setbacks to prpertyu lines" at bounding box center [727, 189] width 1007 height 55
type textarea "please provide setbacks to property lines"
click at [1199, 586] on nav "Back Void Withdraw Lock Expire Void Save & Exit Save Save & Exit Next" at bounding box center [727, 597] width 1035 height 30
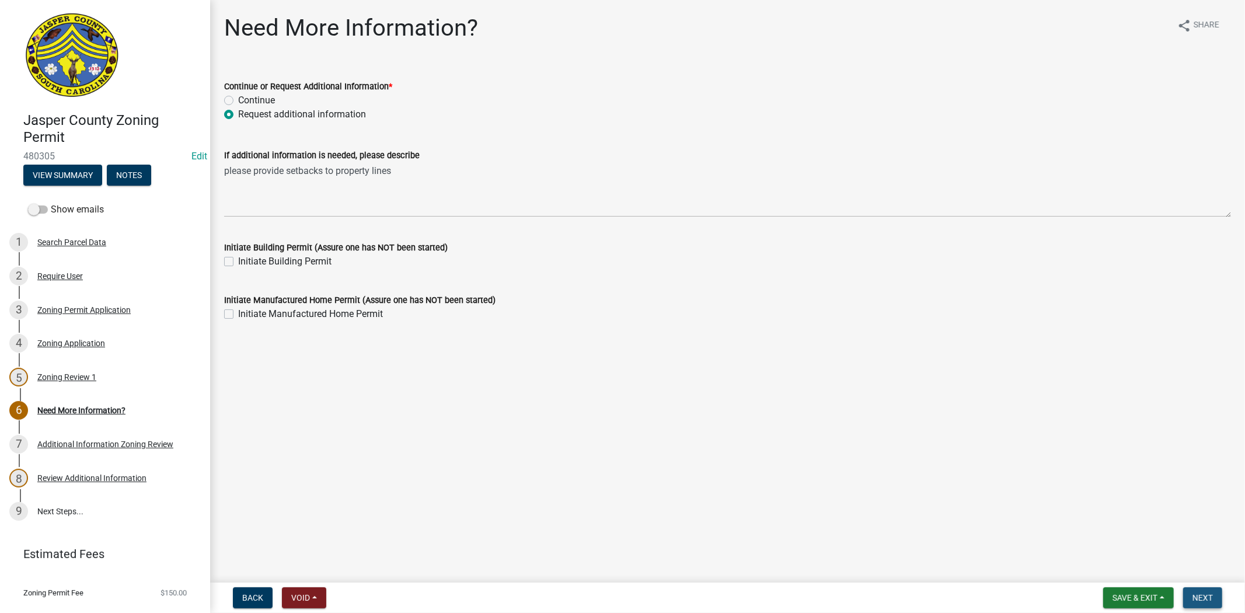
click at [1203, 603] on button "Next" at bounding box center [1202, 597] width 39 height 21
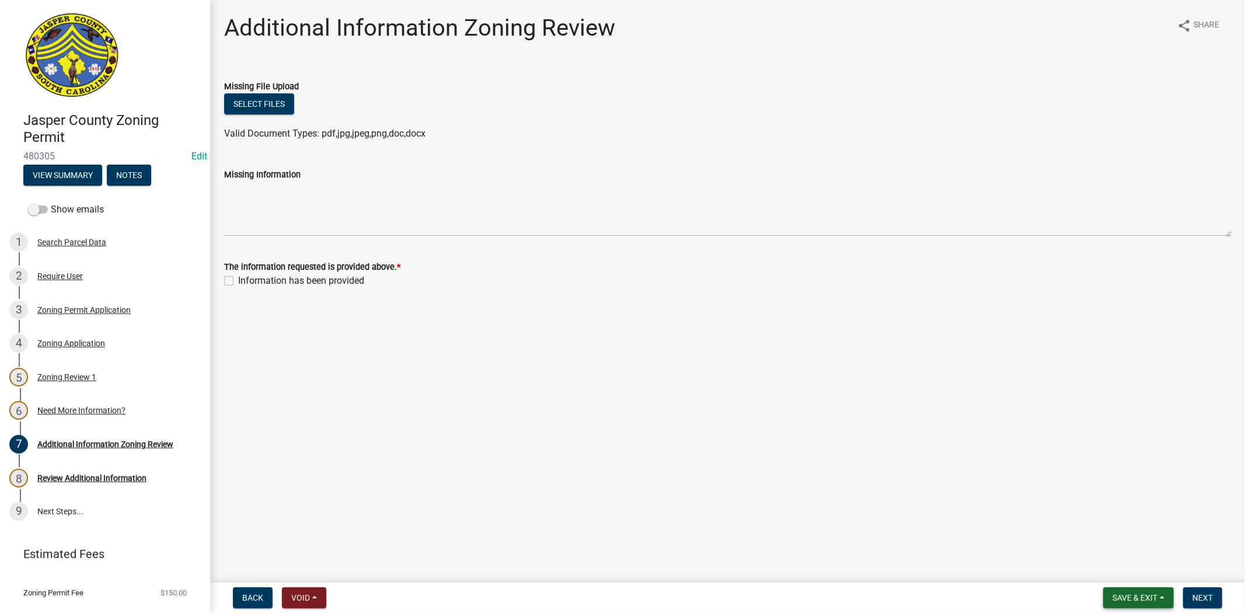
click at [1139, 590] on button "Save & Exit" at bounding box center [1138, 597] width 71 height 21
click at [1111, 569] on button "Save & Exit" at bounding box center [1126, 567] width 93 height 28
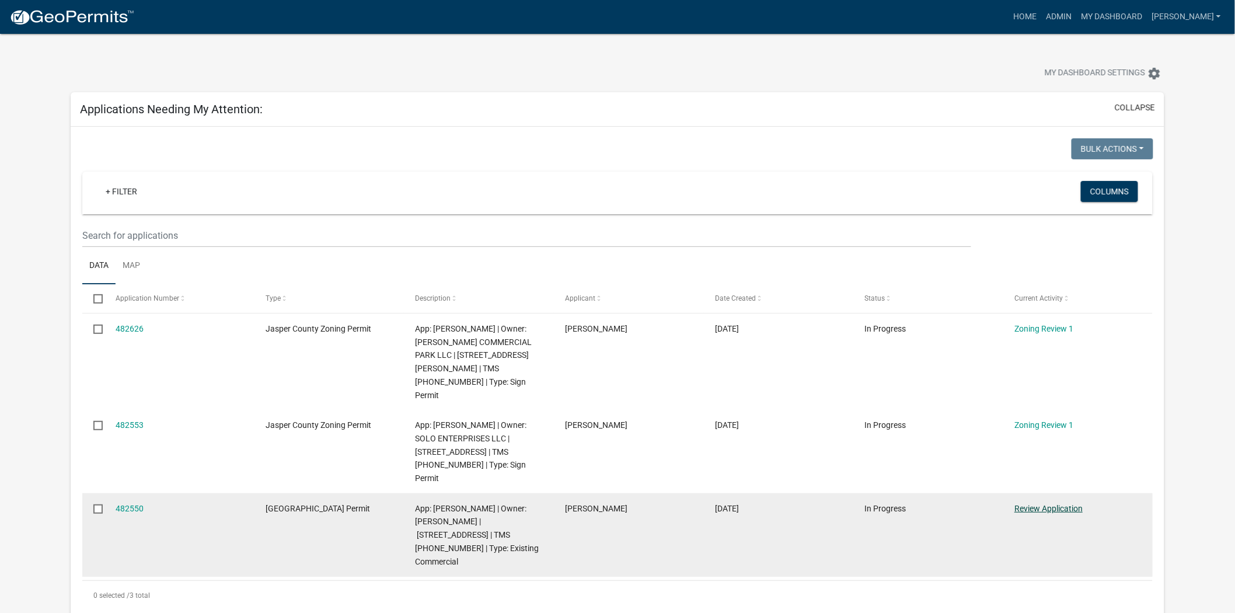
click at [1052, 504] on link "Review Application" at bounding box center [1048, 508] width 68 height 9
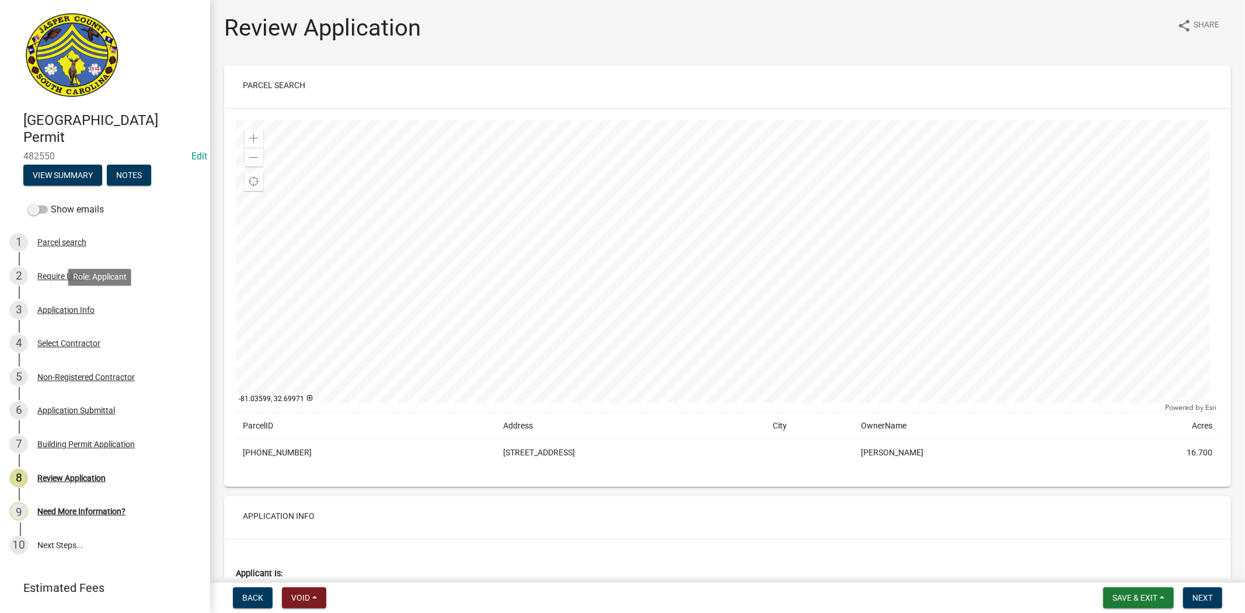
click at [72, 313] on div "Application Info" at bounding box center [65, 310] width 57 height 8
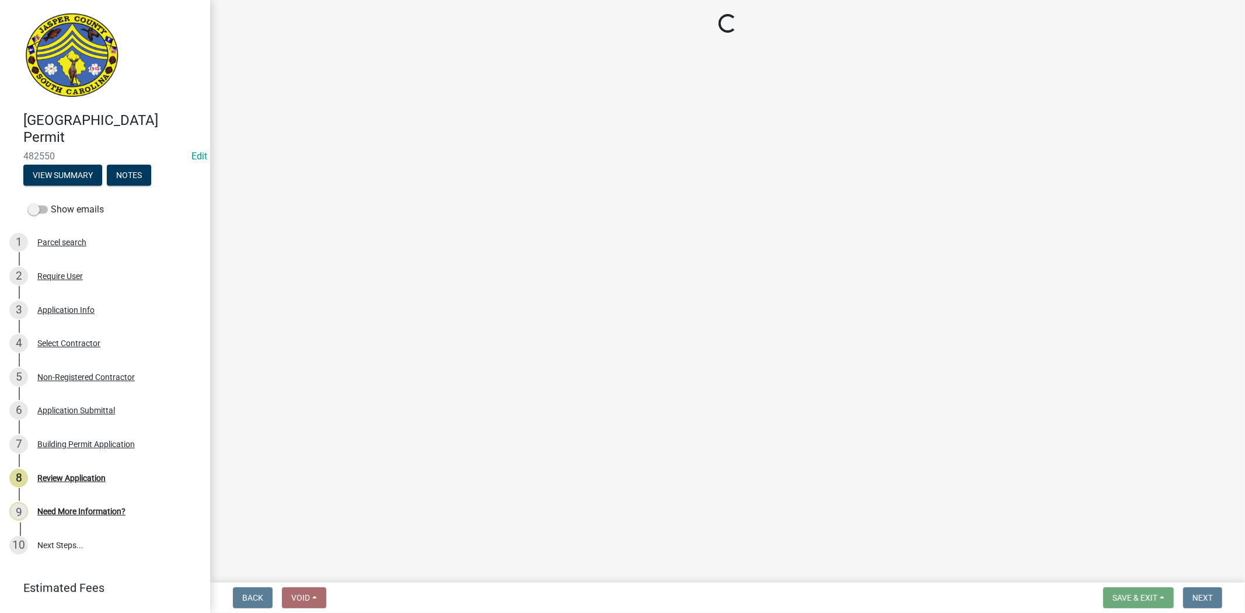
select select "9ee69ee8-4d28-486b-bc7b-e904e70aa828"
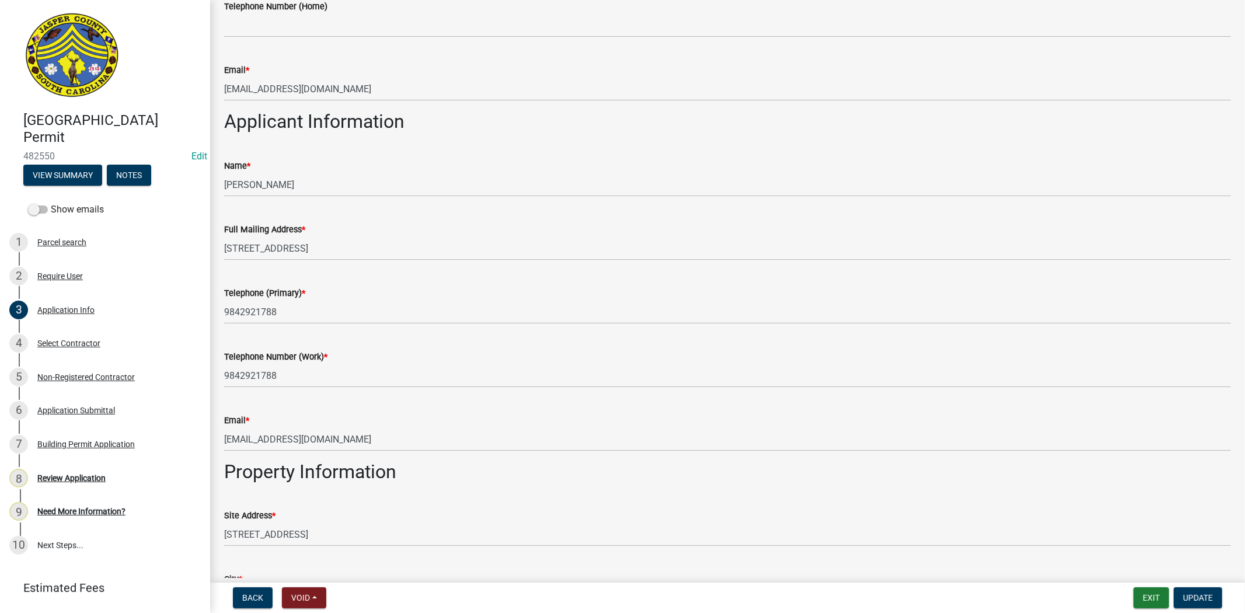
scroll to position [648, 0]
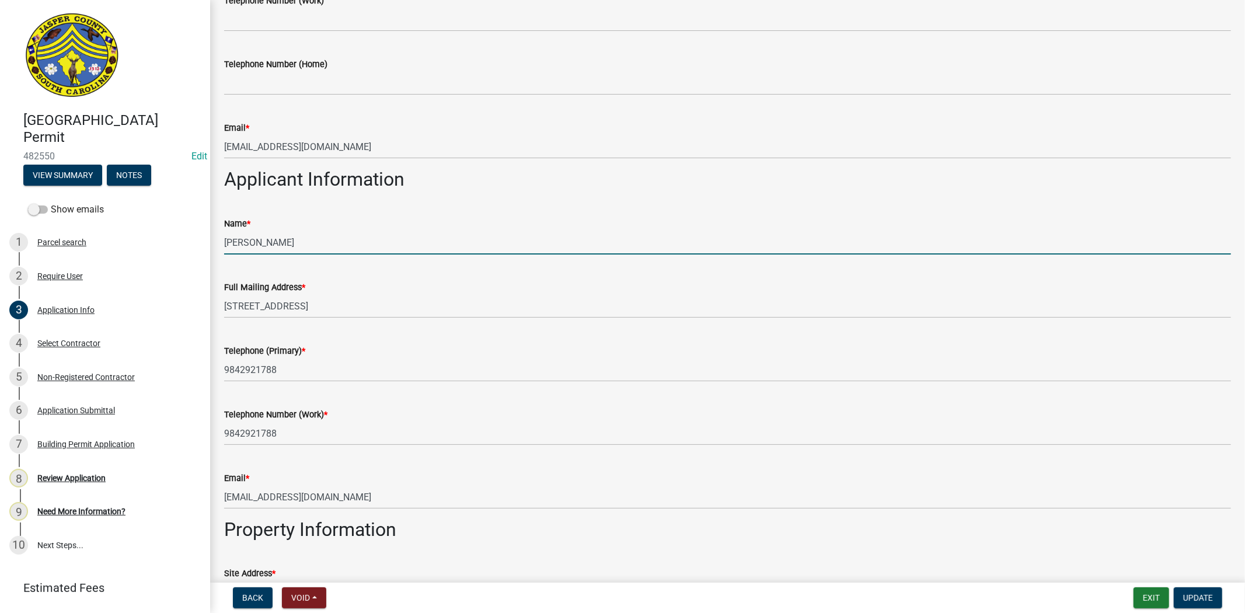
click at [317, 236] on input "[PERSON_NAME]" at bounding box center [727, 243] width 1007 height 24
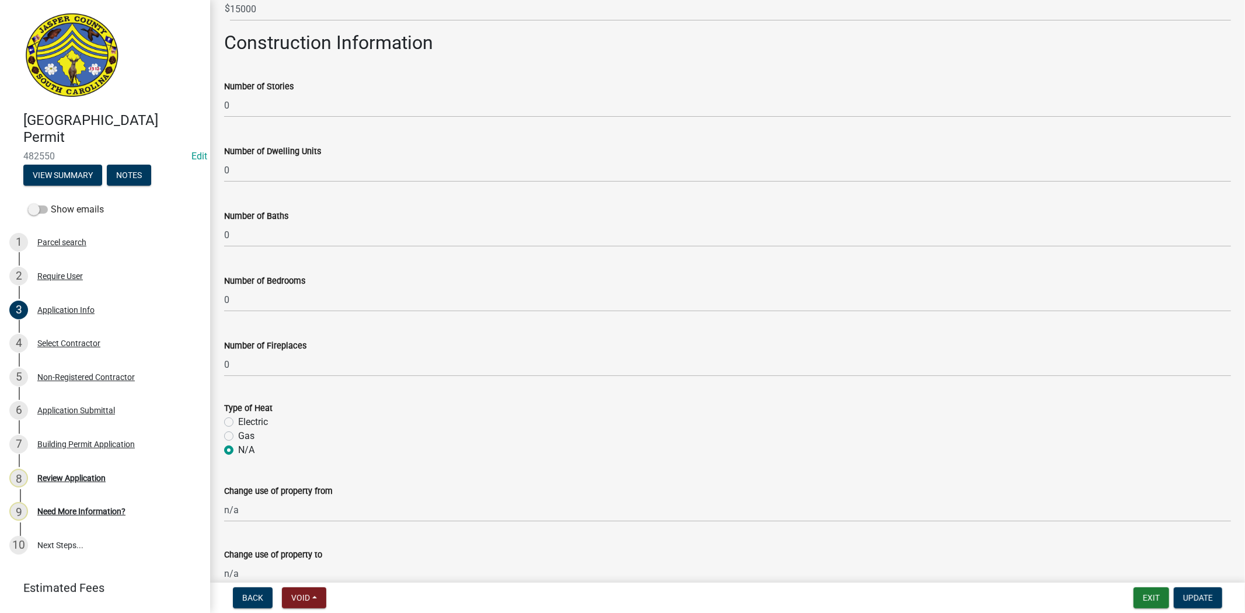
scroll to position [2266, 0]
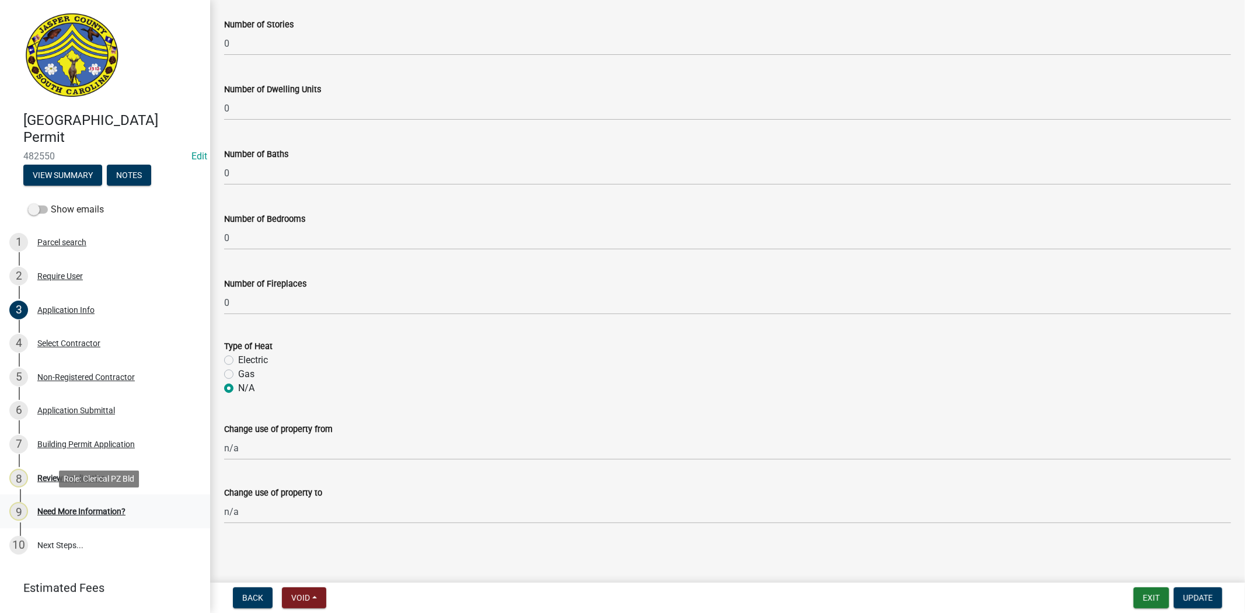
type input "Jason Michaels w/ tep group"
click at [131, 514] on div "9 Need More Information?" at bounding box center [100, 511] width 182 height 19
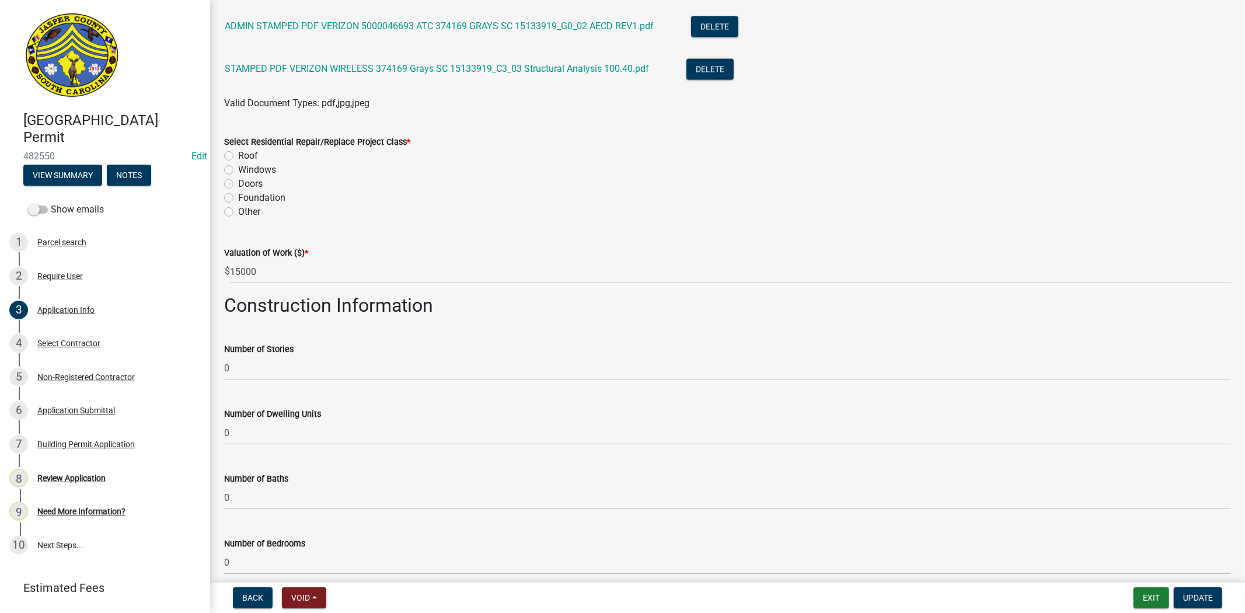
scroll to position [1618, 0]
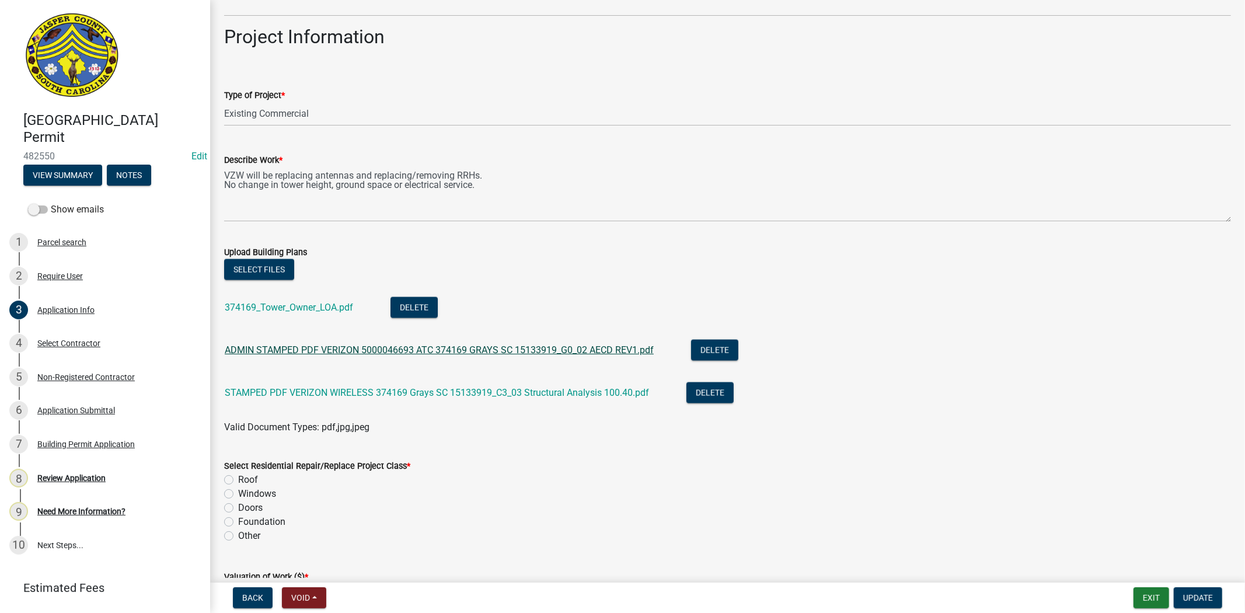
click at [387, 353] on link "ADMIN STAMPED PDF VERIZON 5000046693 ATC 374169 GRAYS SC 15133919_G0_02 AECD RE…" at bounding box center [439, 349] width 429 height 11
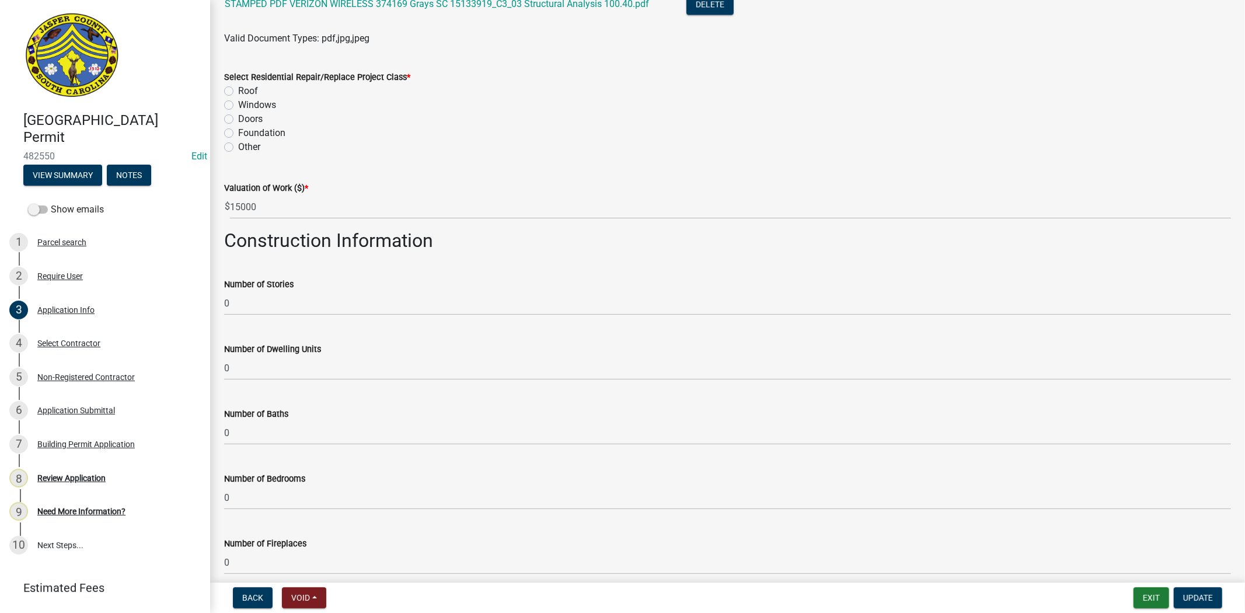
scroll to position [2072, 0]
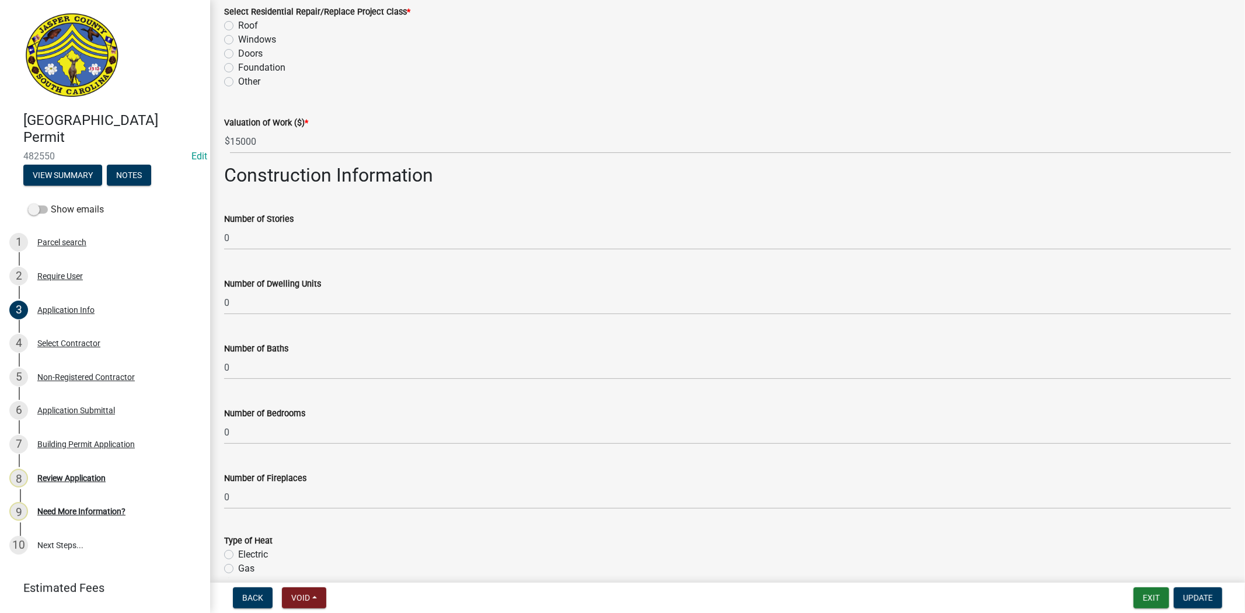
click at [238, 80] on label "Other" at bounding box center [249, 82] width 22 height 14
click at [238, 80] on input "Other" at bounding box center [242, 79] width 8 height 8
radio input "true"
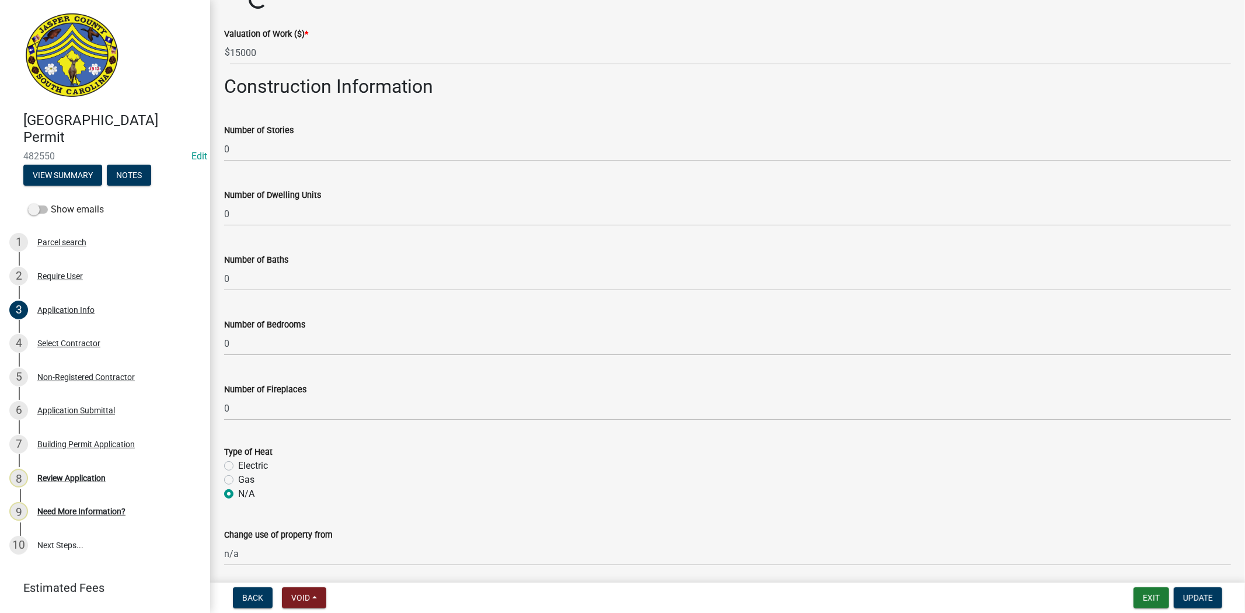
scroll to position [2286, 0]
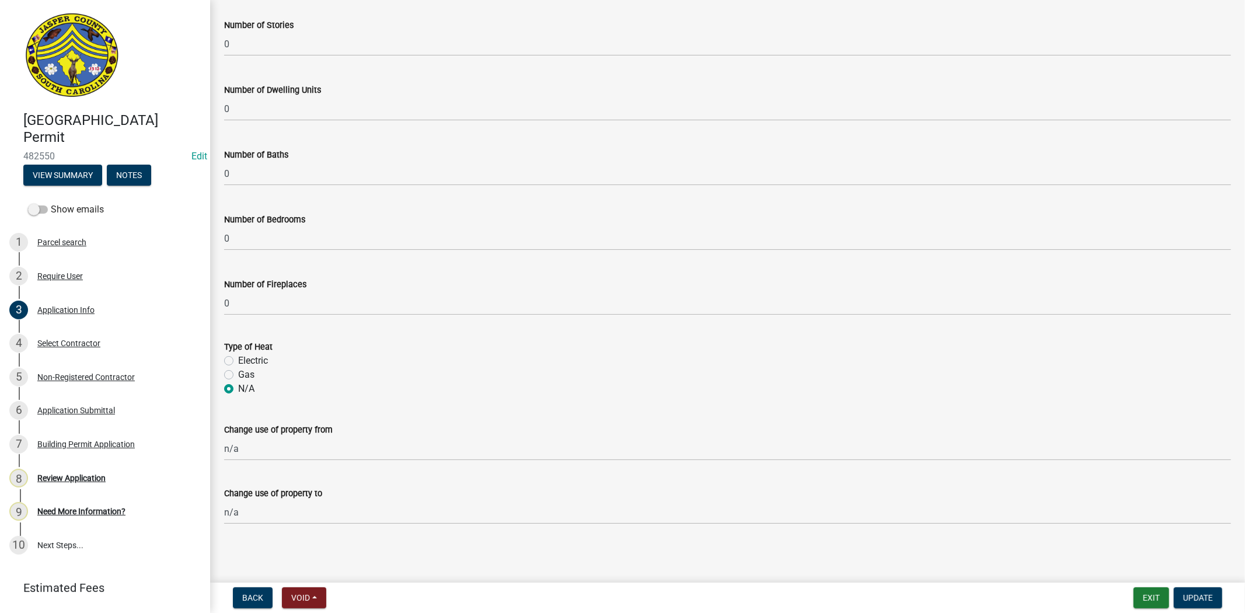
click at [69, 476] on div "Review Application" at bounding box center [71, 478] width 68 height 8
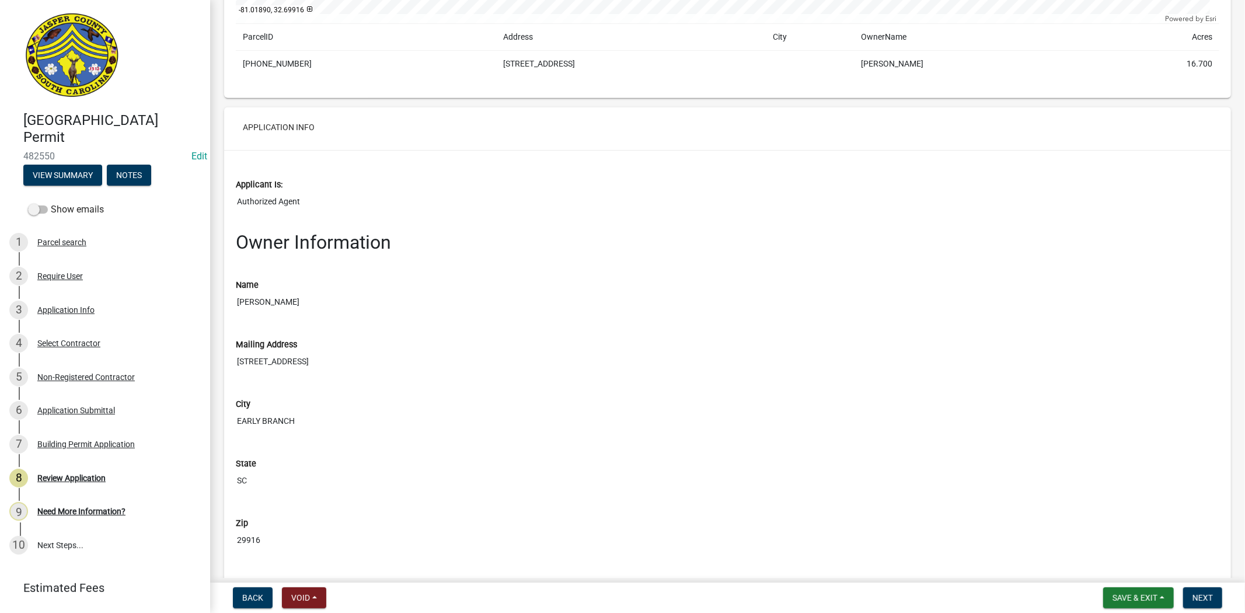
scroll to position [518, 0]
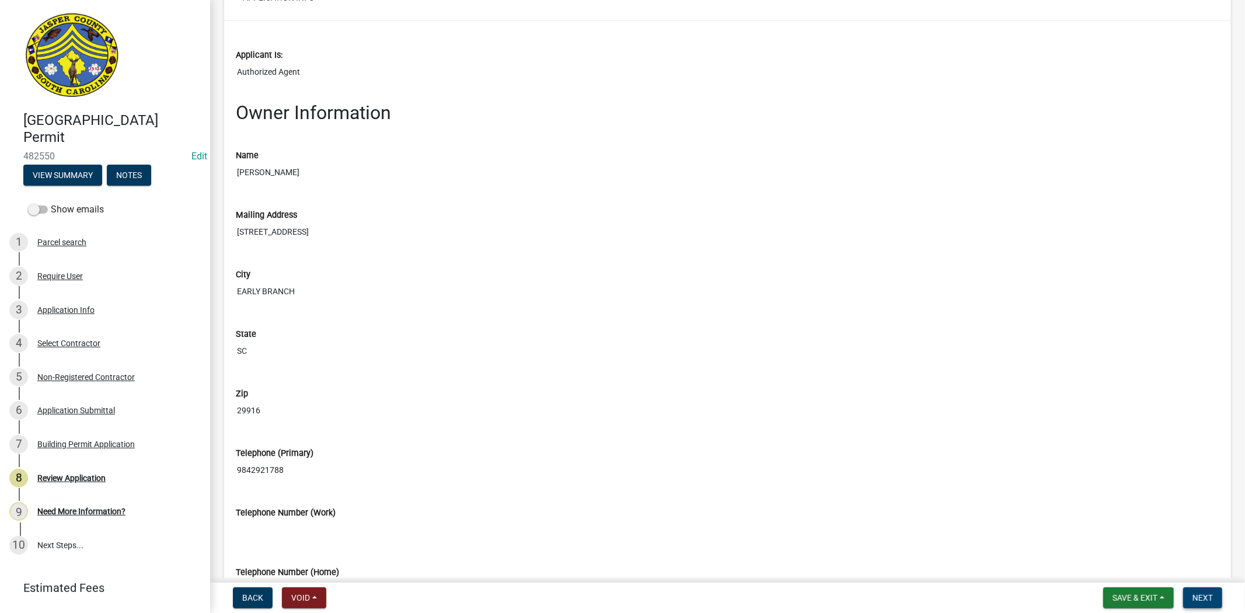
click at [1212, 604] on button "Next" at bounding box center [1202, 597] width 39 height 21
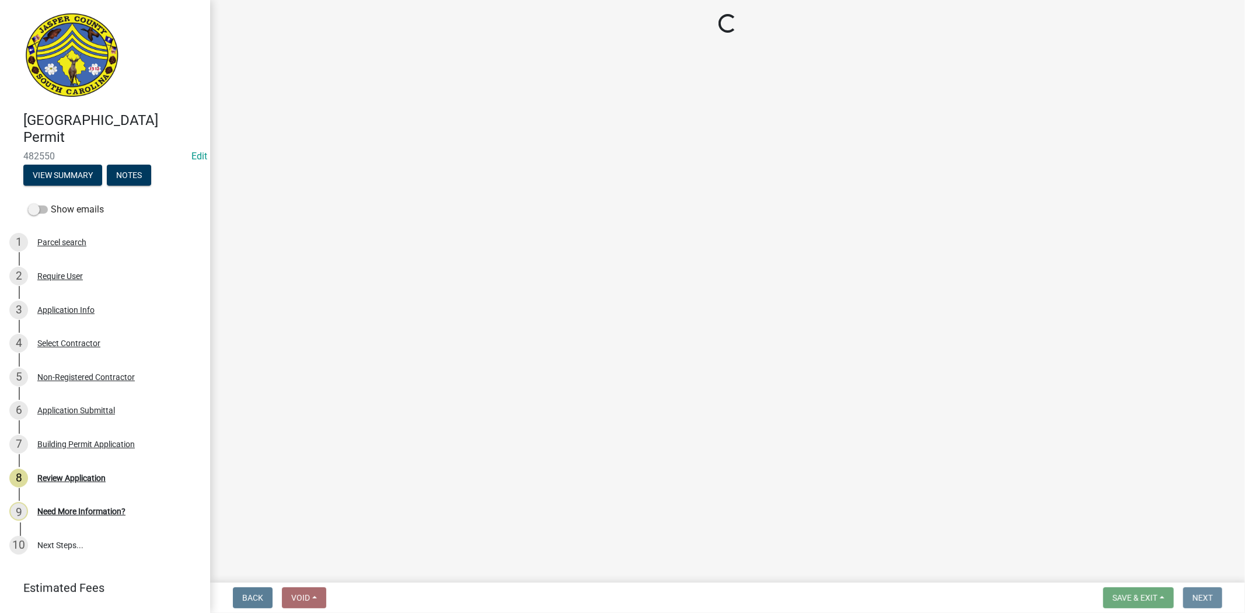
scroll to position [0, 0]
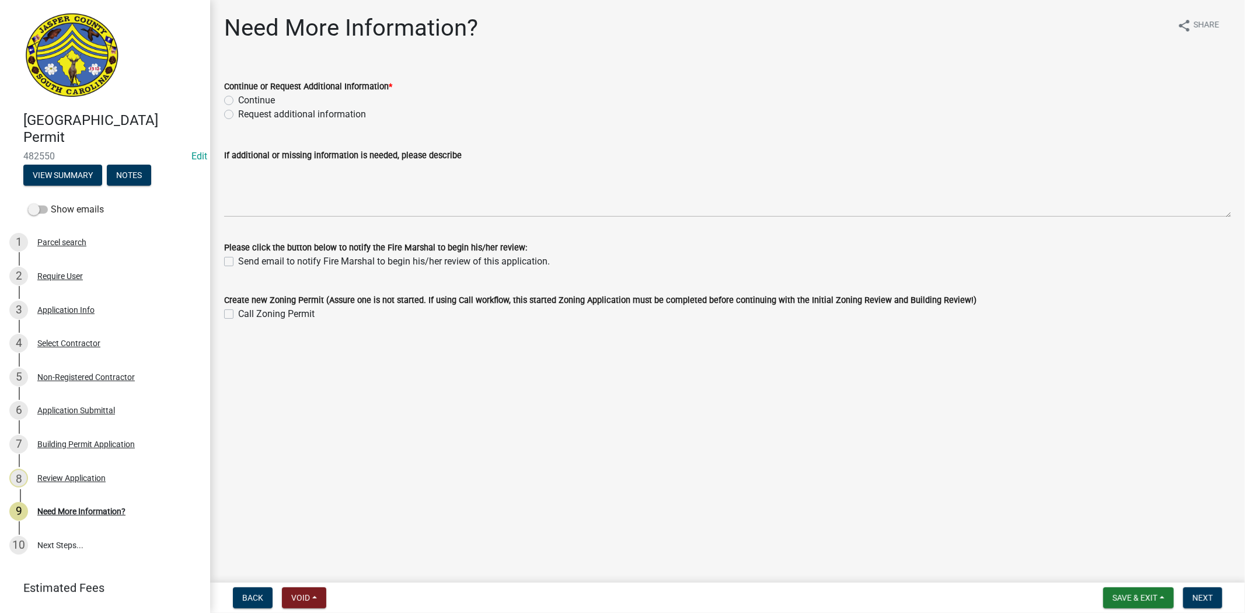
click at [238, 111] on label "Request additional information" at bounding box center [302, 114] width 128 height 14
click at [238, 111] on input "Request additional information" at bounding box center [242, 111] width 8 height 8
radio input "true"
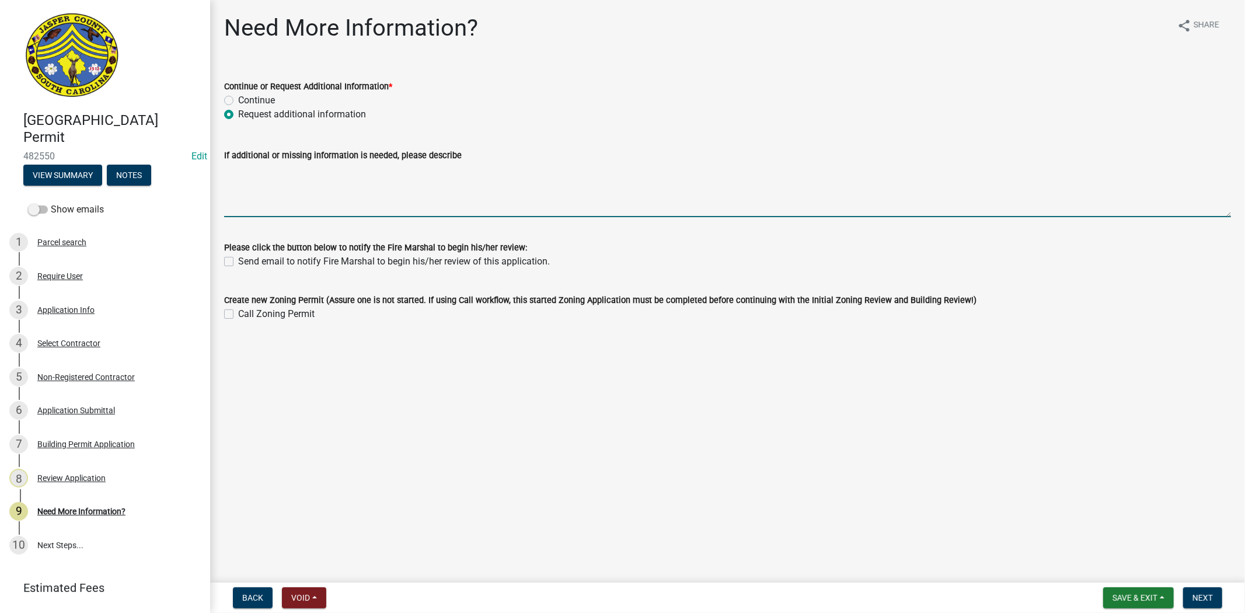
click at [229, 177] on textarea "If additional or missing information is needed, please describe" at bounding box center [727, 189] width 1007 height 55
type textarea "waiting for building official to review plans"
click at [1203, 595] on span "Next" at bounding box center [1202, 597] width 20 height 9
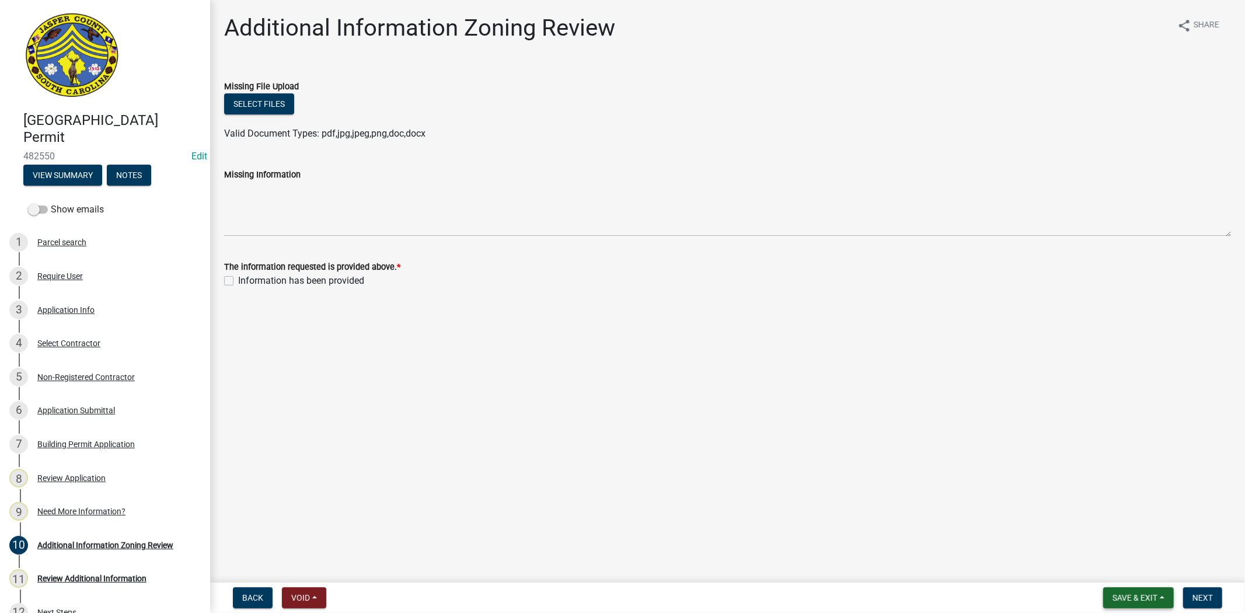
click at [1136, 598] on span "Save & Exit" at bounding box center [1134, 597] width 45 height 9
click at [1123, 573] on button "Save & Exit" at bounding box center [1126, 567] width 93 height 28
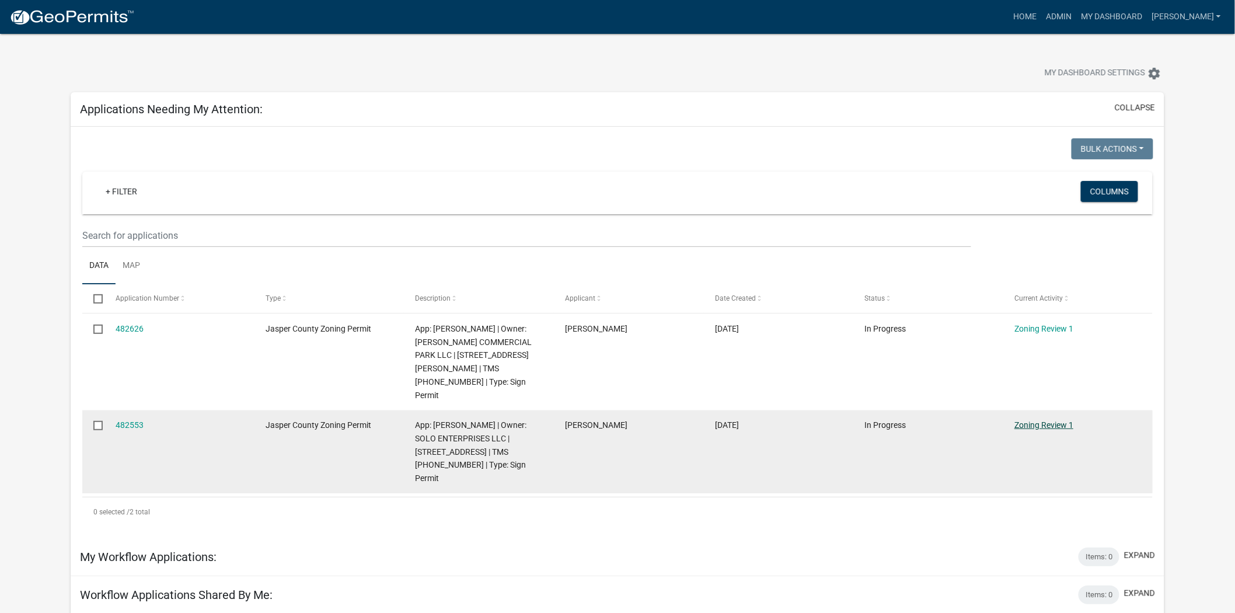
click at [1040, 420] on link "Zoning Review 1" at bounding box center [1043, 424] width 59 height 9
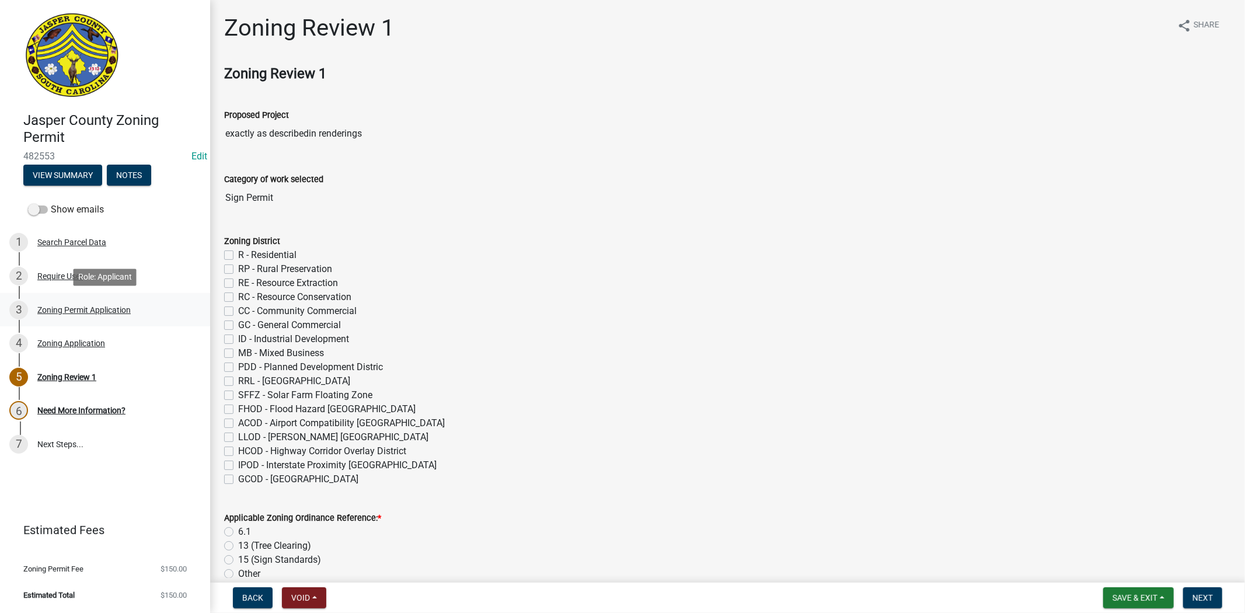
click at [132, 309] on div "3 Zoning Permit Application" at bounding box center [100, 310] width 182 height 19
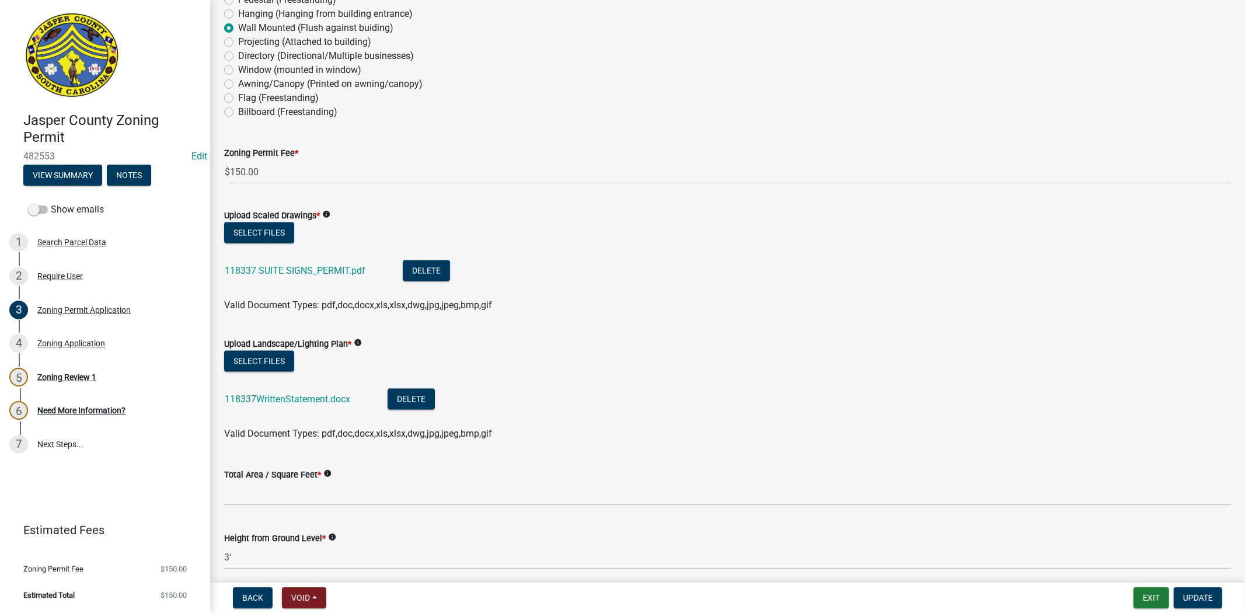
scroll to position [1751, 0]
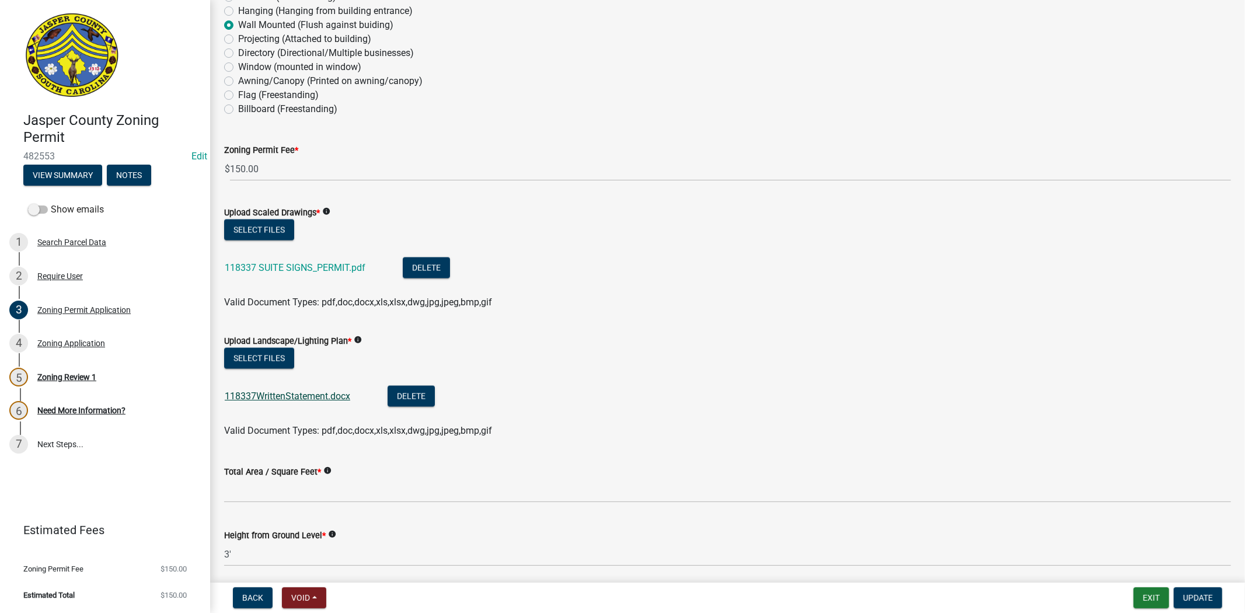
click at [282, 396] on link "118337WrittenStatement.docx" at bounding box center [287, 395] width 125 height 11
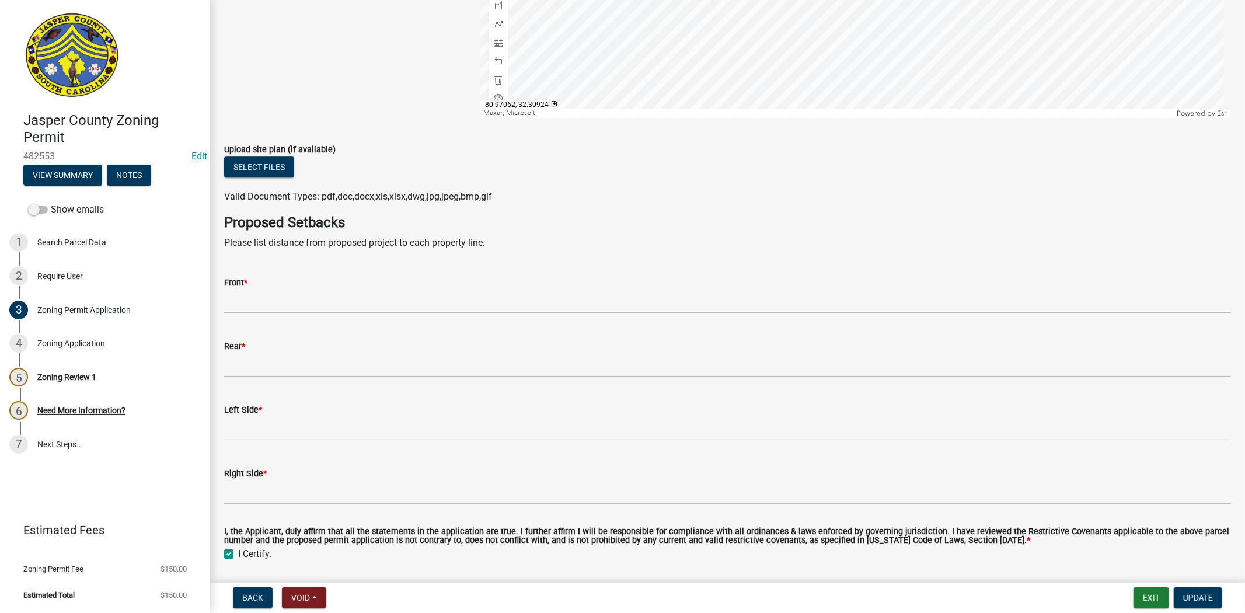
scroll to position [2895, 0]
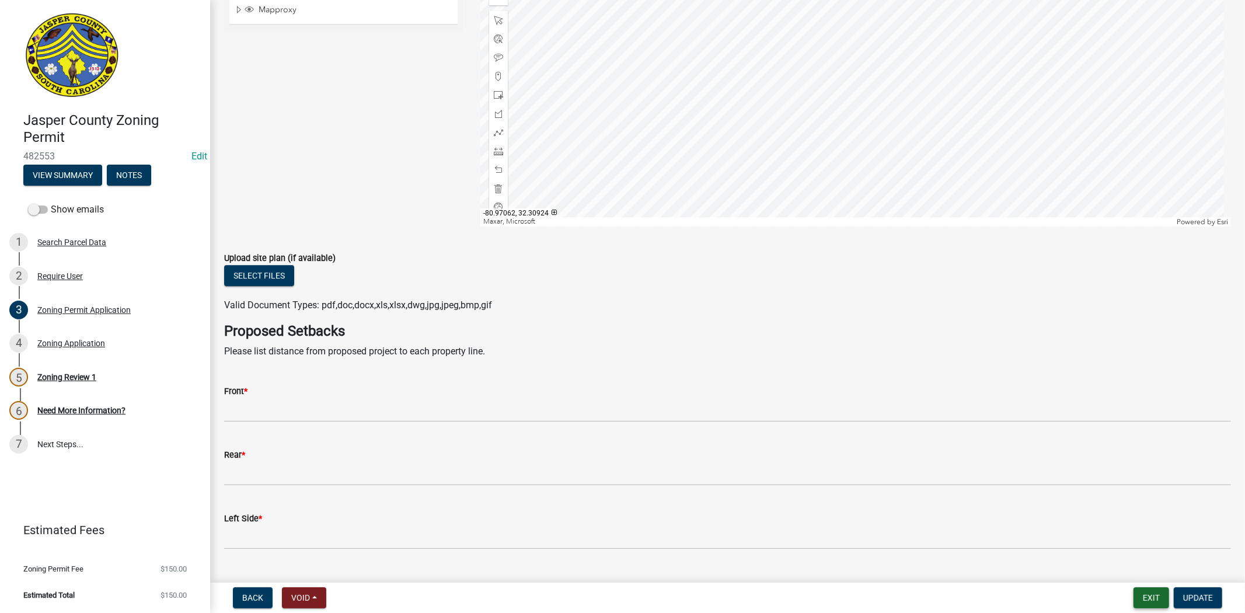
click at [1153, 589] on button "Exit" at bounding box center [1151, 597] width 36 height 21
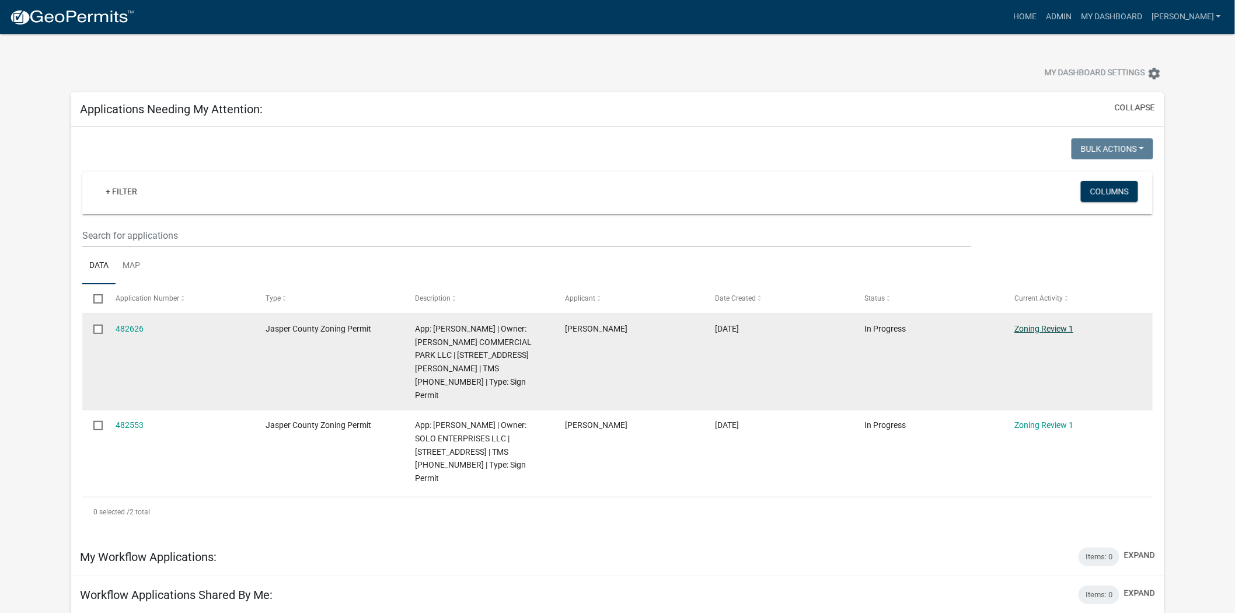
click at [1053, 327] on link "Zoning Review 1" at bounding box center [1043, 328] width 59 height 9
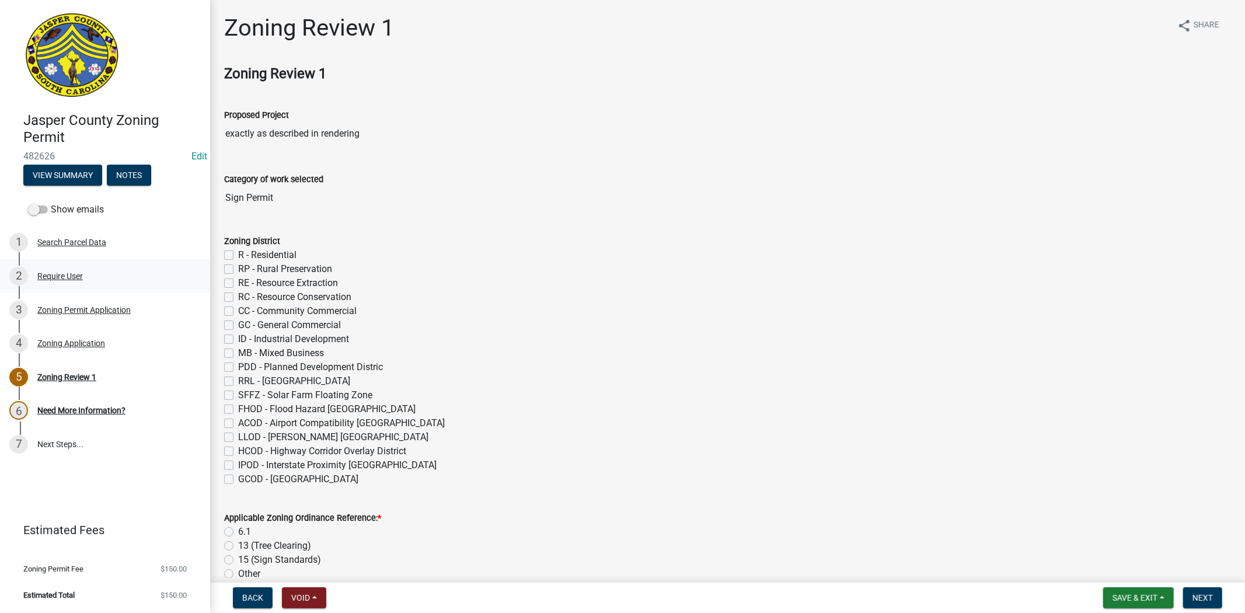
click at [89, 277] on div "2 Require User" at bounding box center [100, 276] width 182 height 19
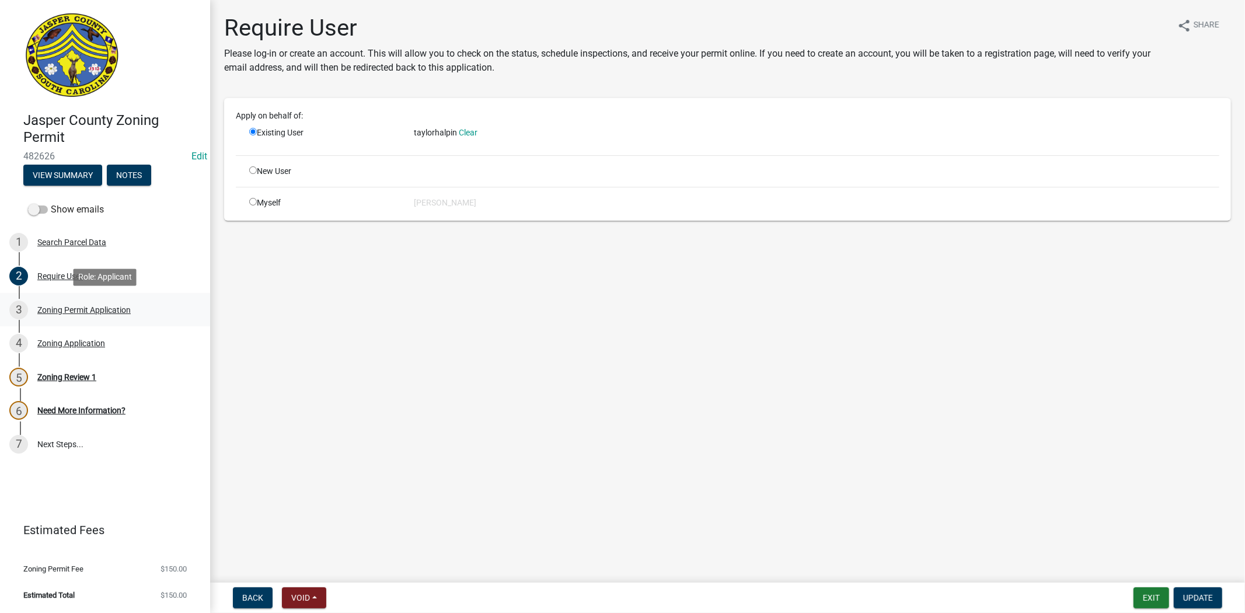
click at [92, 306] on div "Zoning Permit Application" at bounding box center [83, 310] width 93 height 8
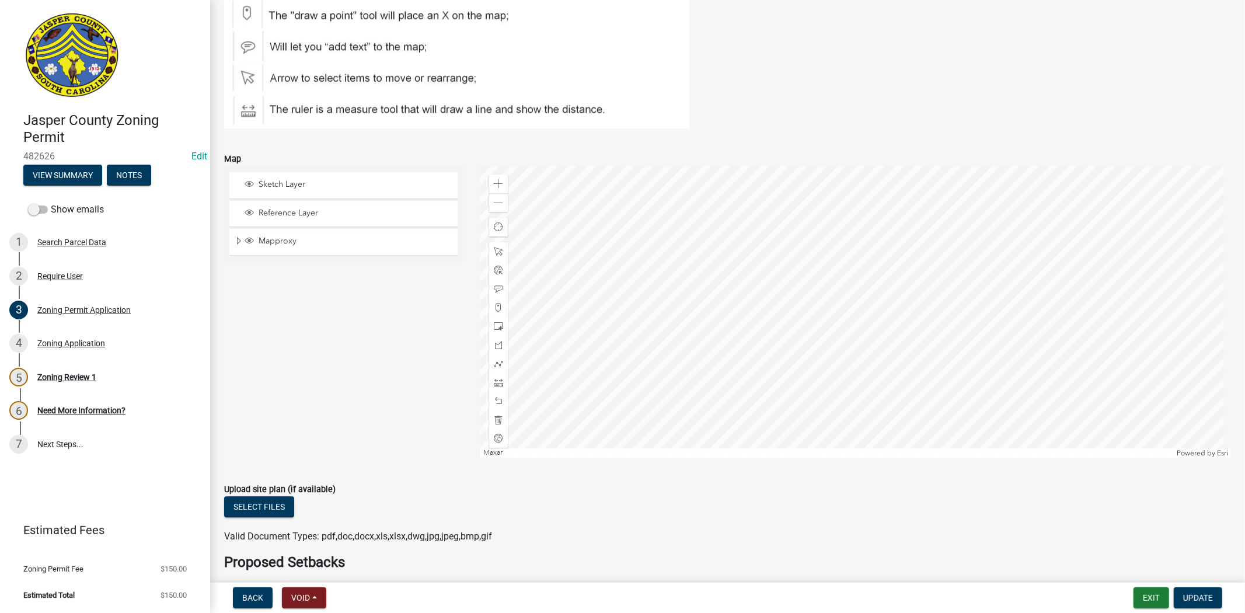
scroll to position [2658, 0]
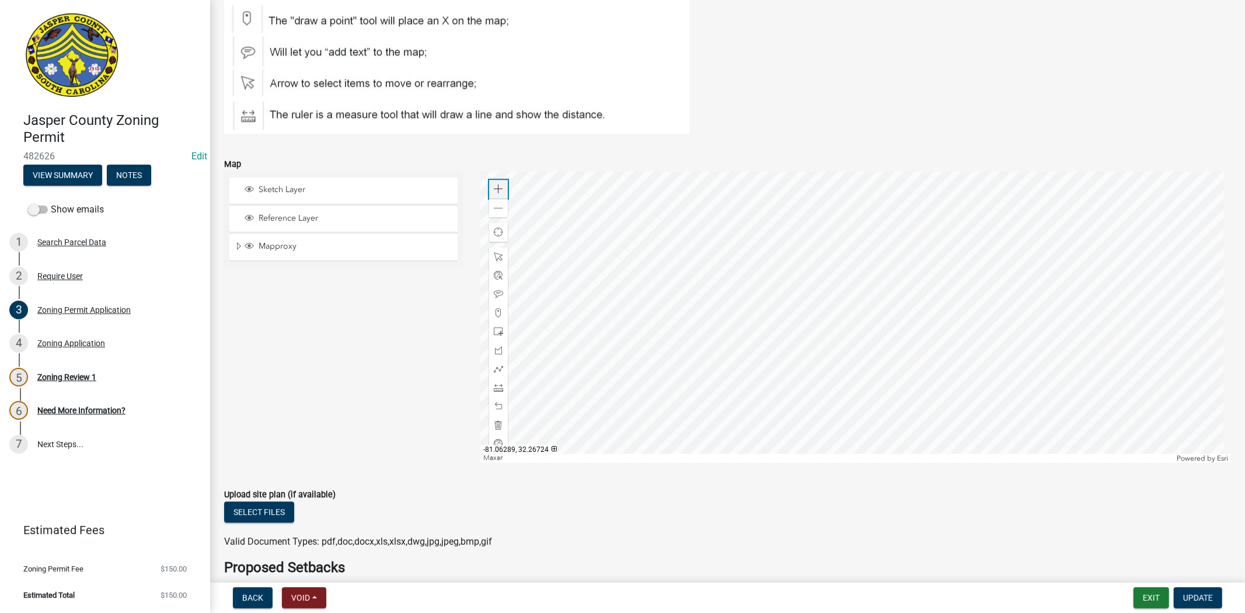
click at [489, 182] on div "Zoom in" at bounding box center [498, 189] width 19 height 19
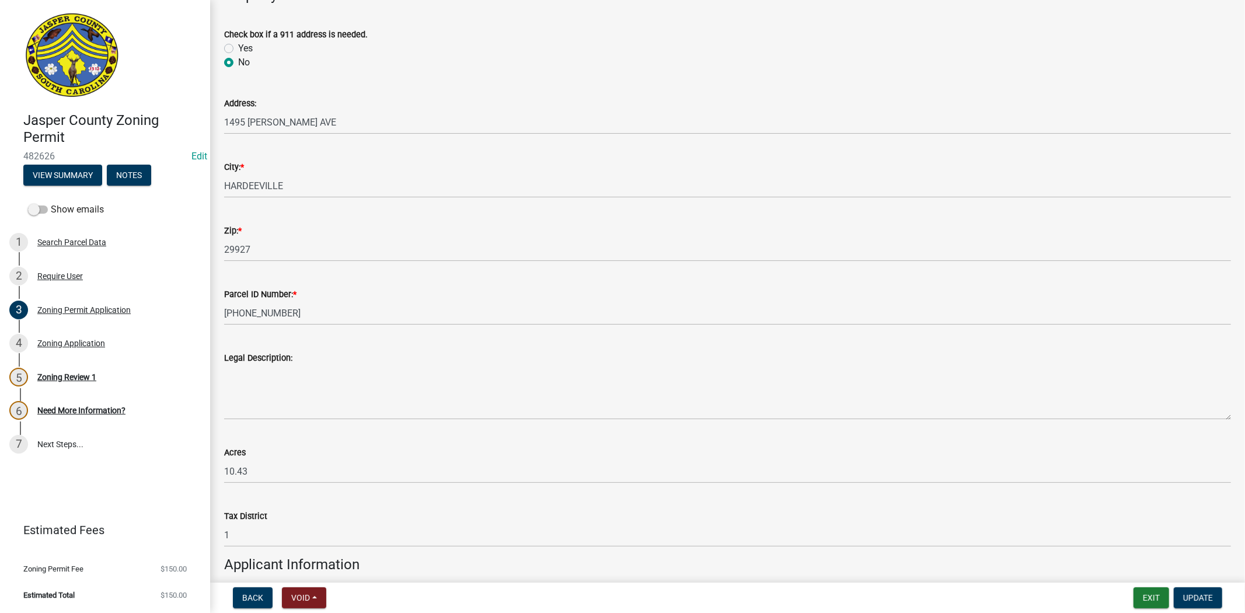
scroll to position [389, 0]
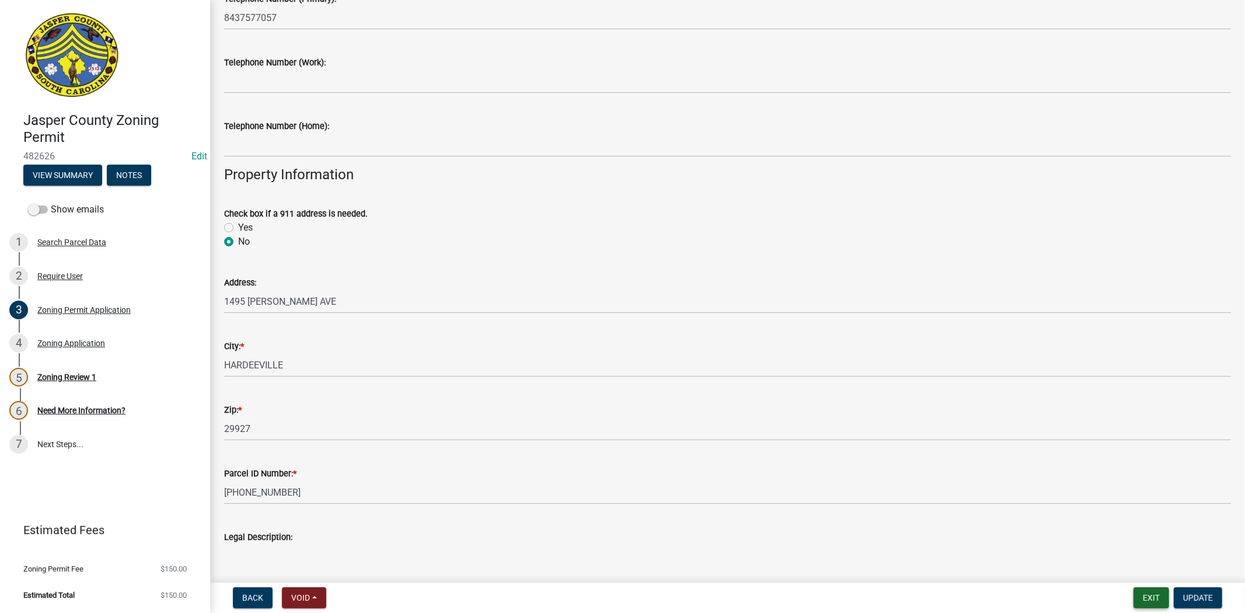
click at [1143, 601] on button "Exit" at bounding box center [1151, 597] width 36 height 21
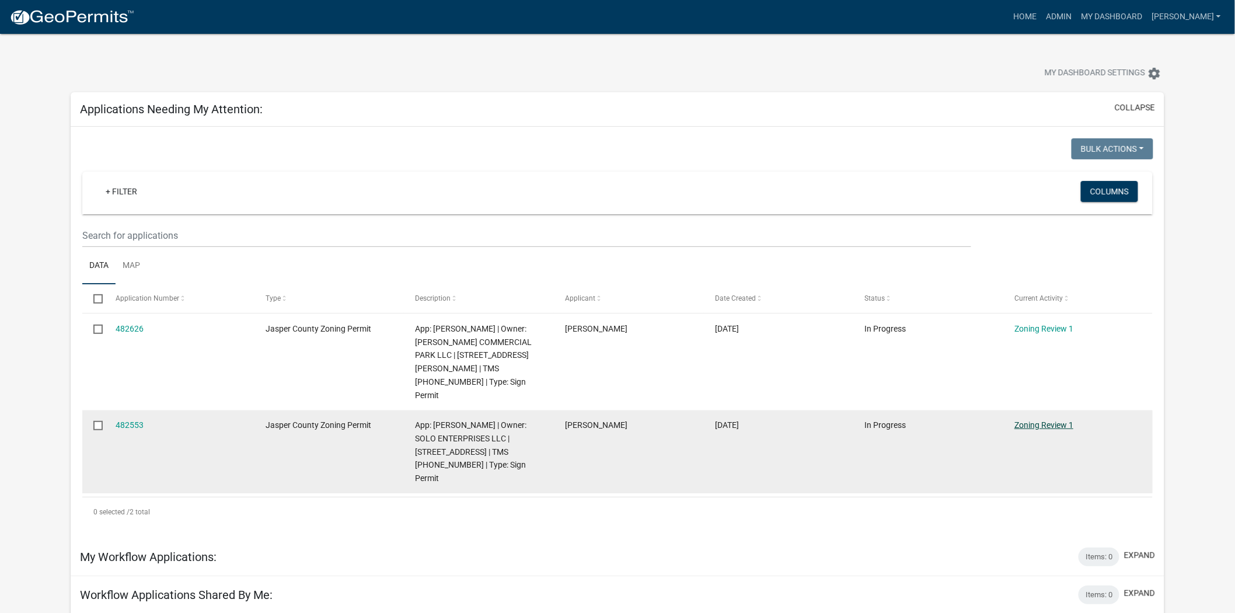
click at [1030, 420] on link "Zoning Review 1" at bounding box center [1043, 424] width 59 height 9
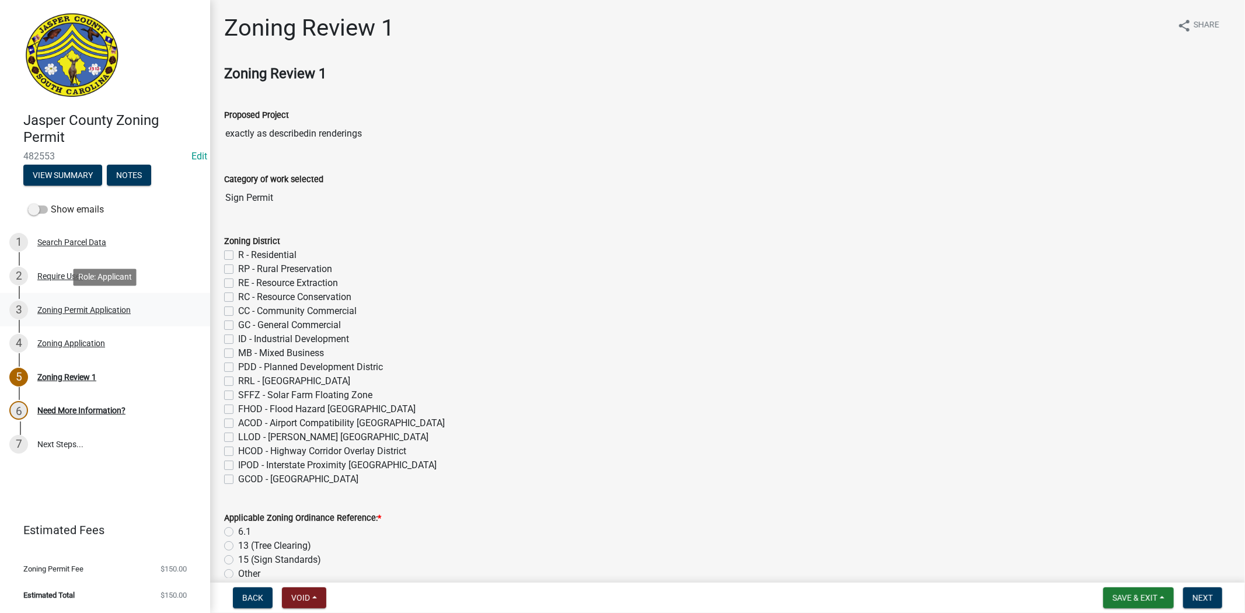
click at [94, 316] on div "3 Zoning Permit Application" at bounding box center [100, 310] width 182 height 19
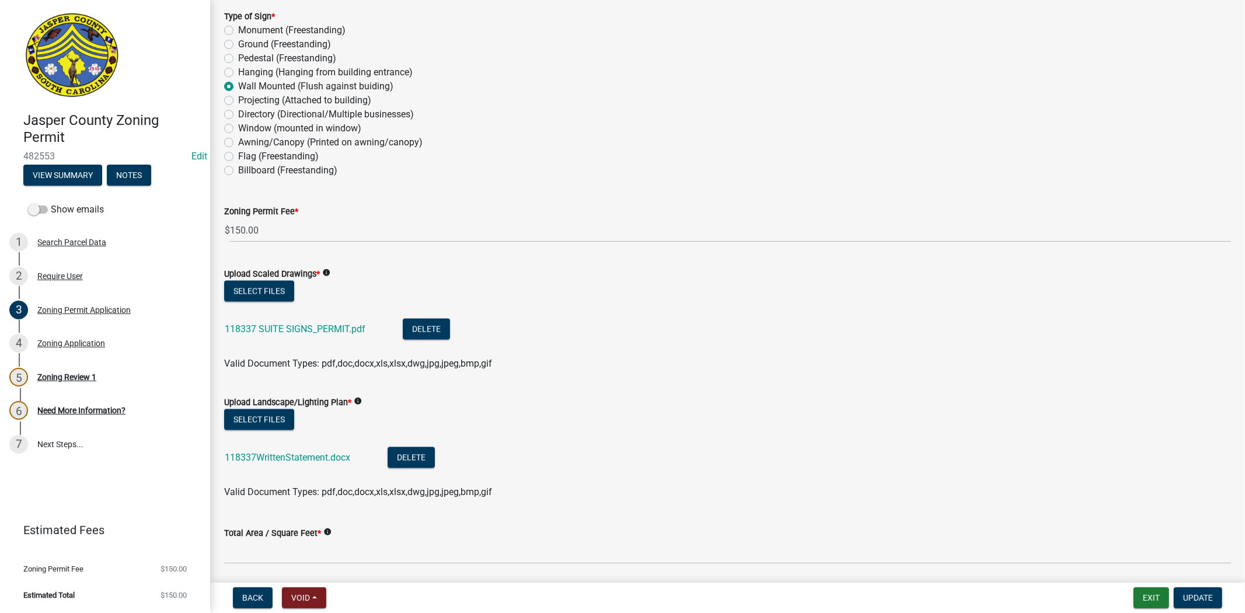
scroll to position [1556, 0]
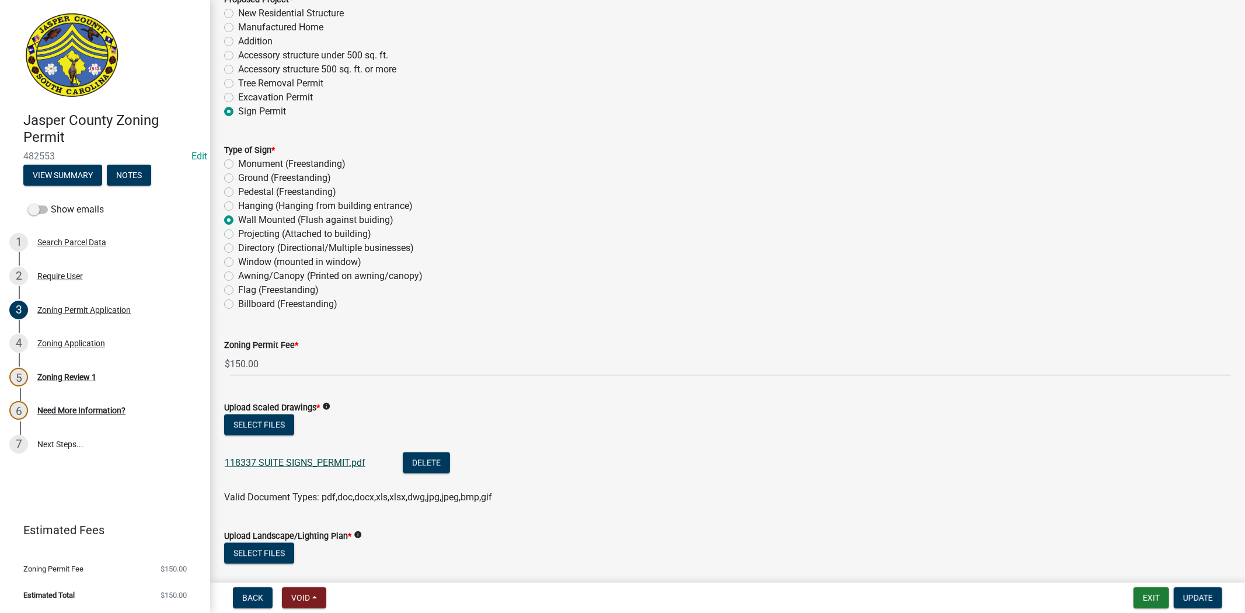
click at [310, 462] on link "118337 SUITE SIGNS_PERMIT.pdf" at bounding box center [295, 462] width 141 height 11
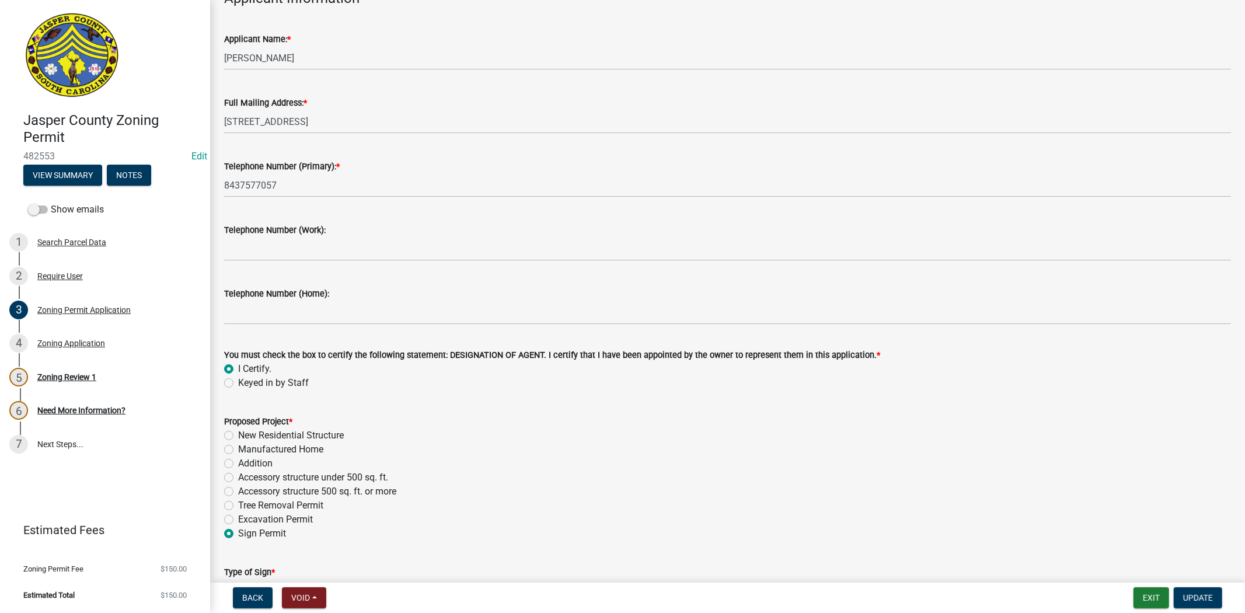
scroll to position [1037, 0]
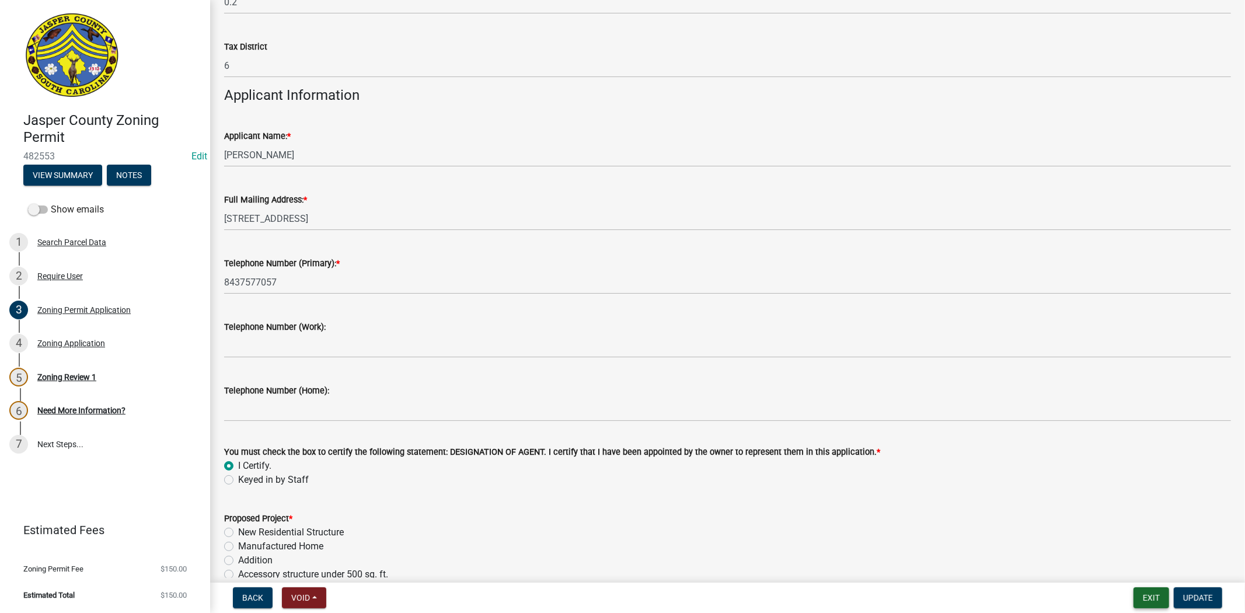
click at [1160, 595] on button "Exit" at bounding box center [1151, 597] width 36 height 21
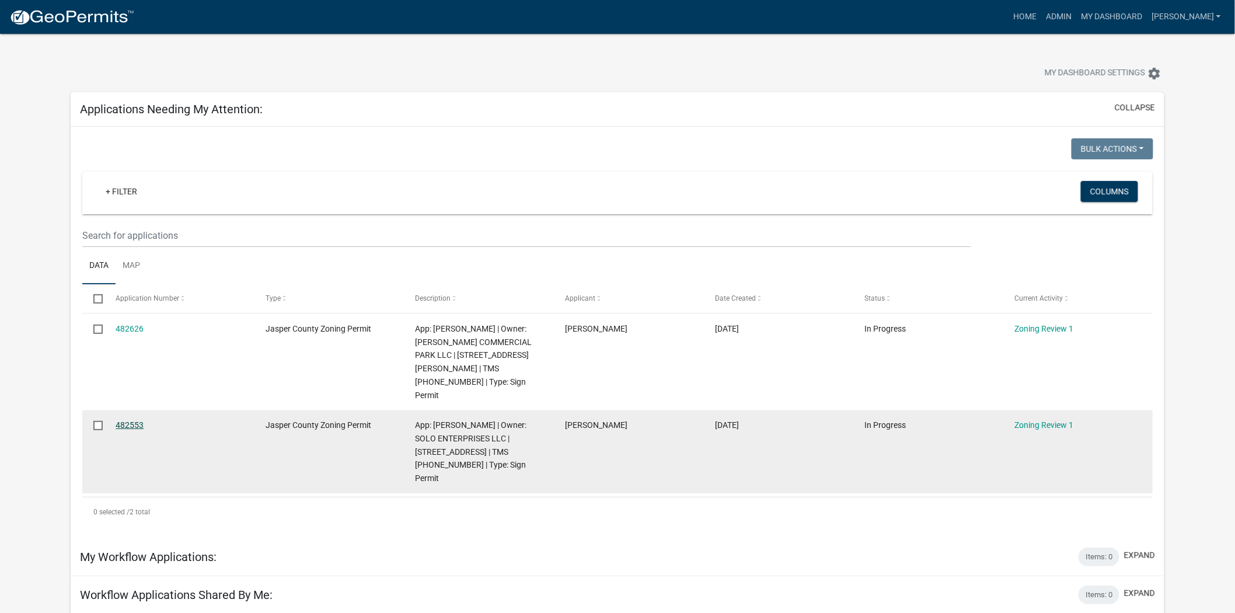
click at [131, 420] on link "482553" at bounding box center [130, 424] width 28 height 9
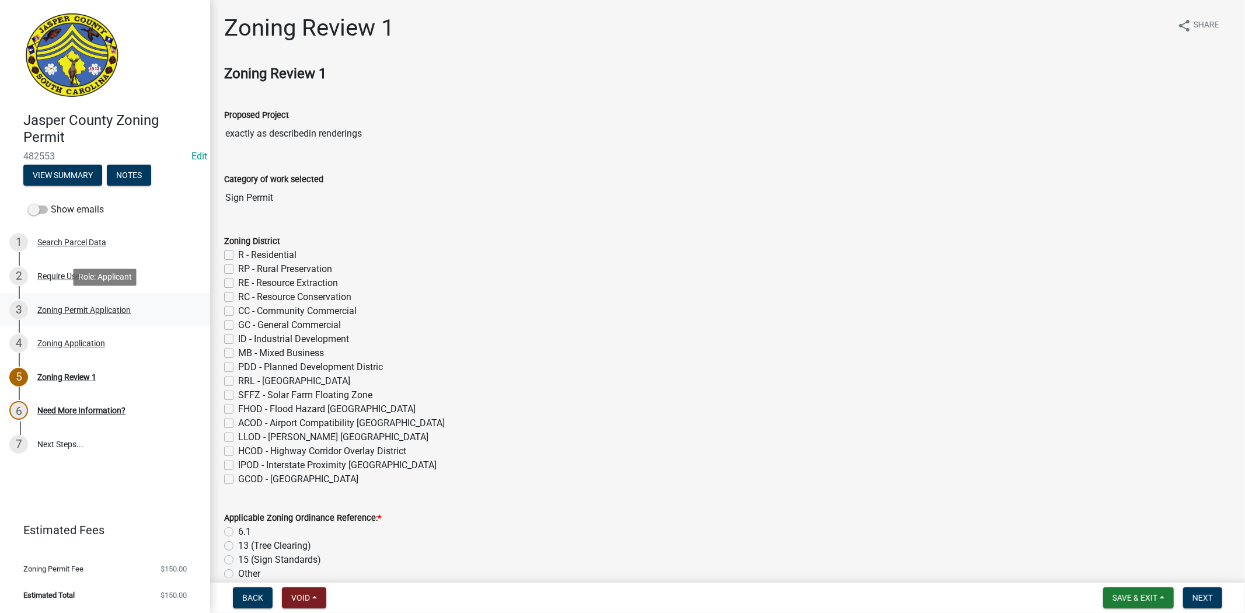
click at [83, 301] on div "3 Zoning Permit Application" at bounding box center [100, 310] width 182 height 19
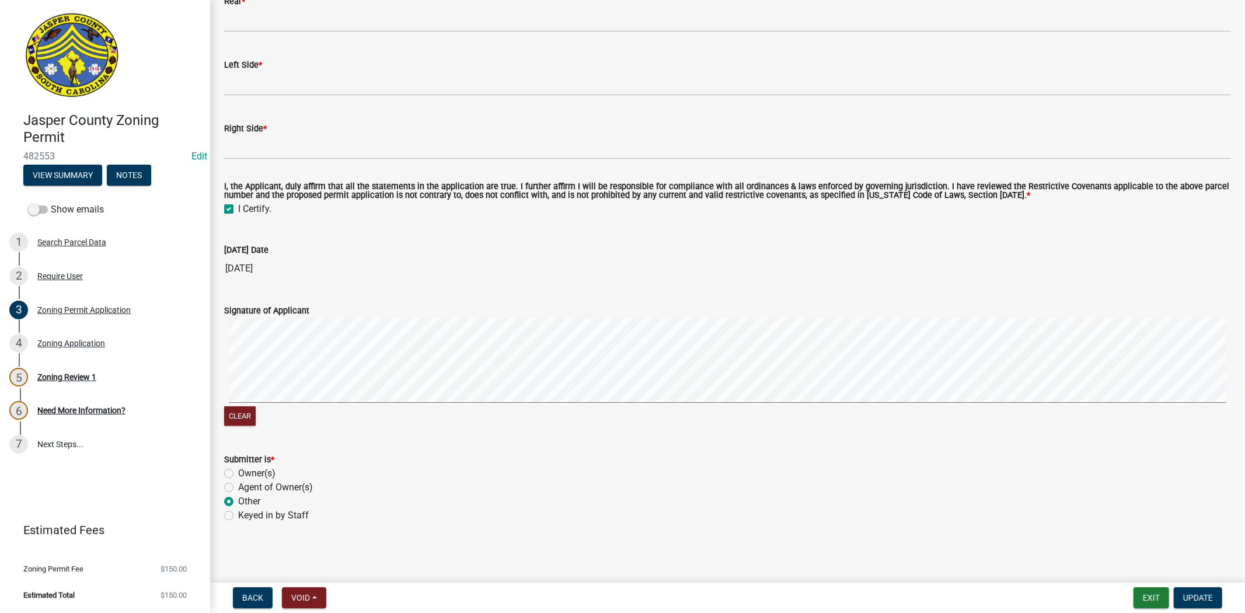
scroll to position [3024, 0]
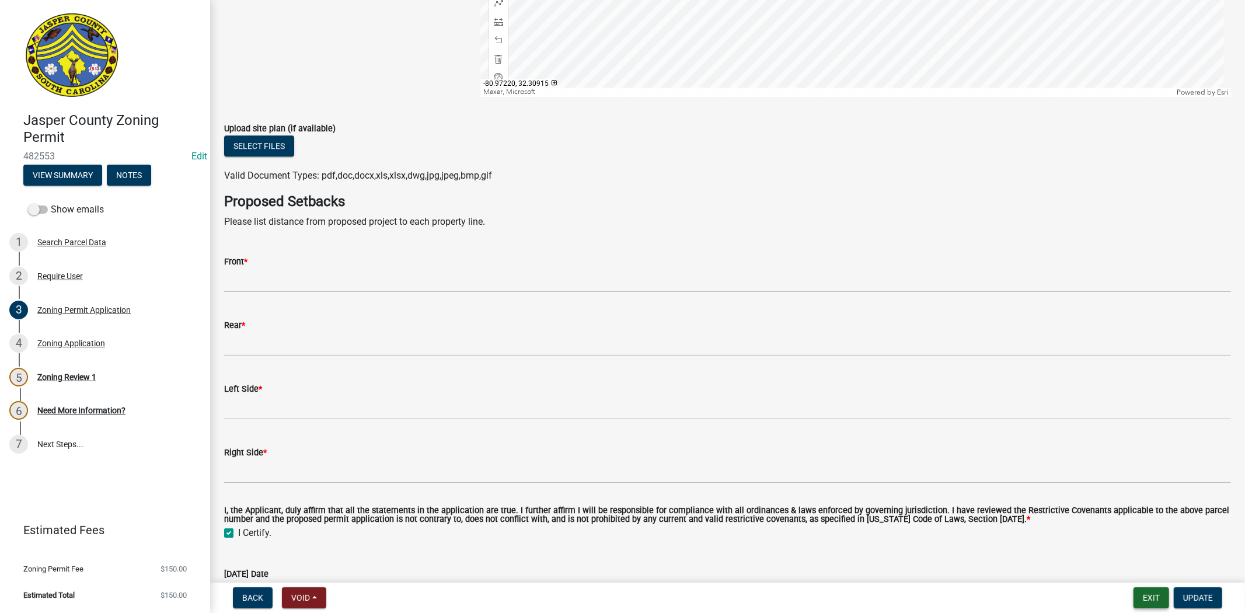
click at [1156, 604] on button "Exit" at bounding box center [1151, 597] width 36 height 21
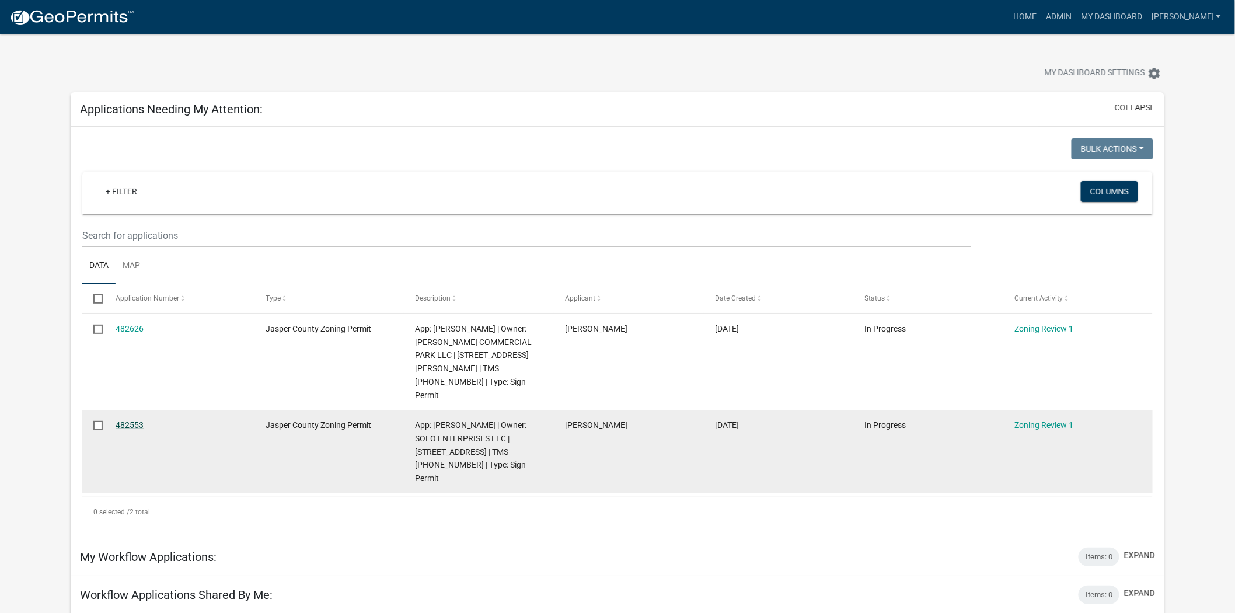
click at [127, 420] on link "482553" at bounding box center [130, 424] width 28 height 9
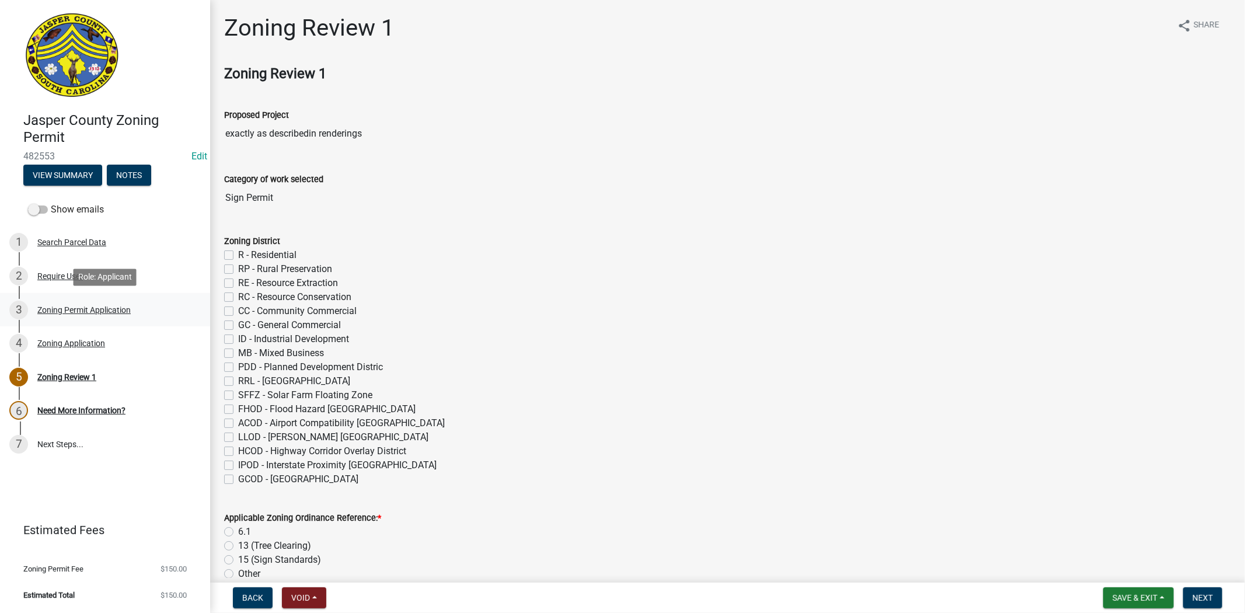
click at [62, 308] on div "Zoning Permit Application" at bounding box center [83, 310] width 93 height 8
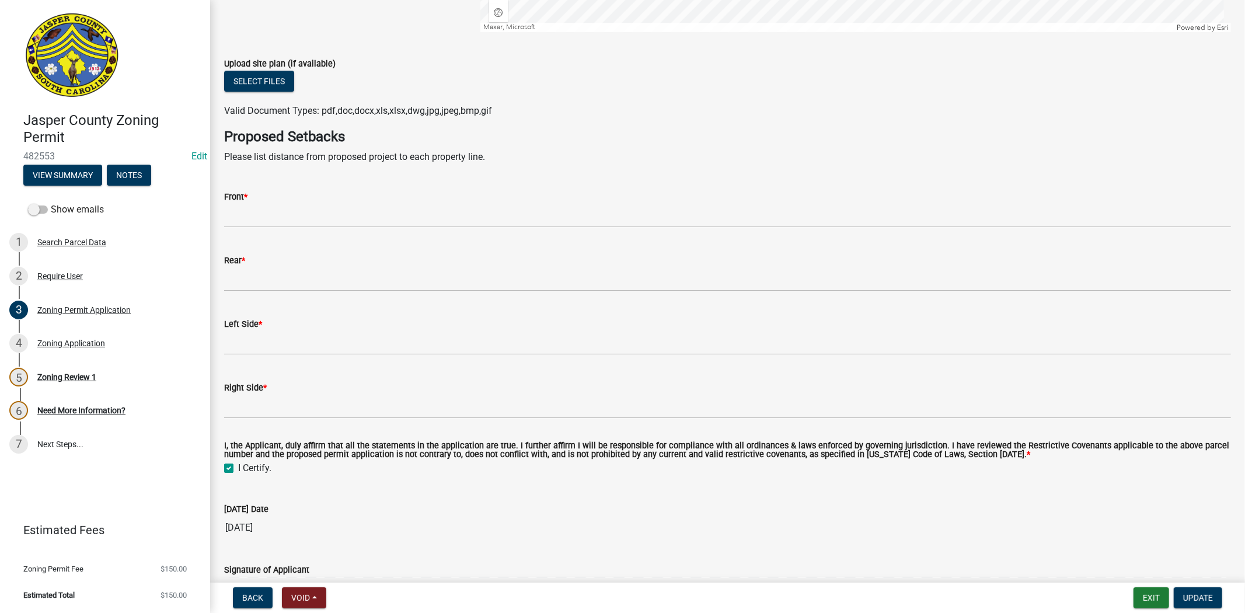
scroll to position [3024, 0]
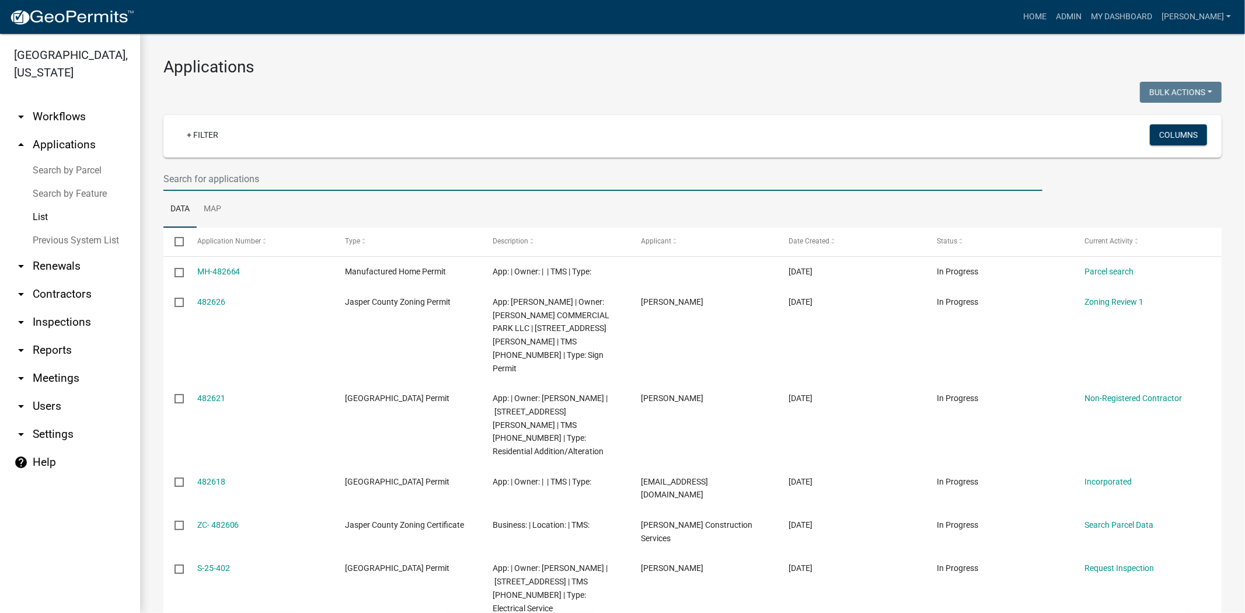
drag, startPoint x: 205, startPoint y: 169, endPoint x: 211, endPoint y: 176, distance: 9.1
click at [205, 170] on input "text" at bounding box center [602, 179] width 879 height 24
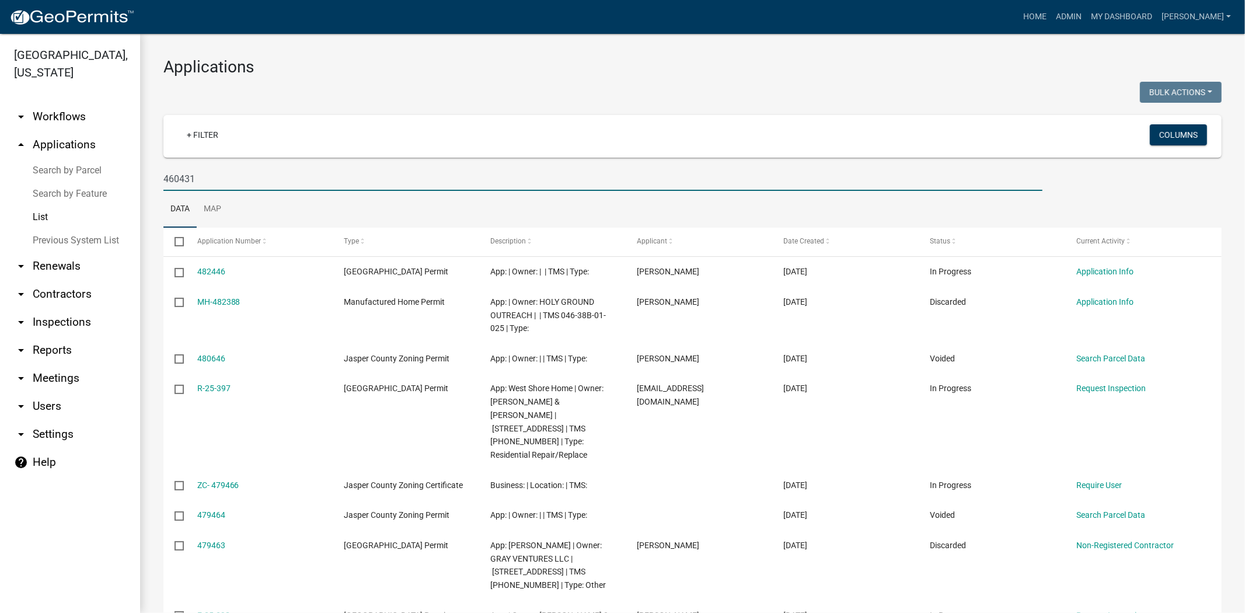
type input "460431"
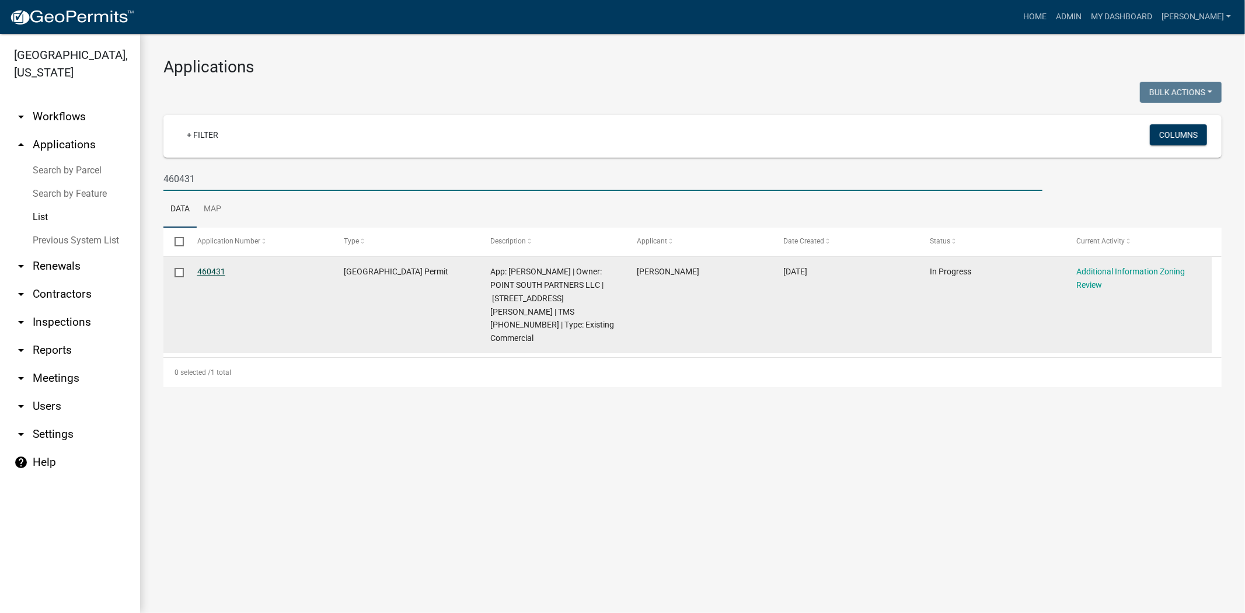
click at [207, 275] on link "460431" at bounding box center [211, 271] width 28 height 9
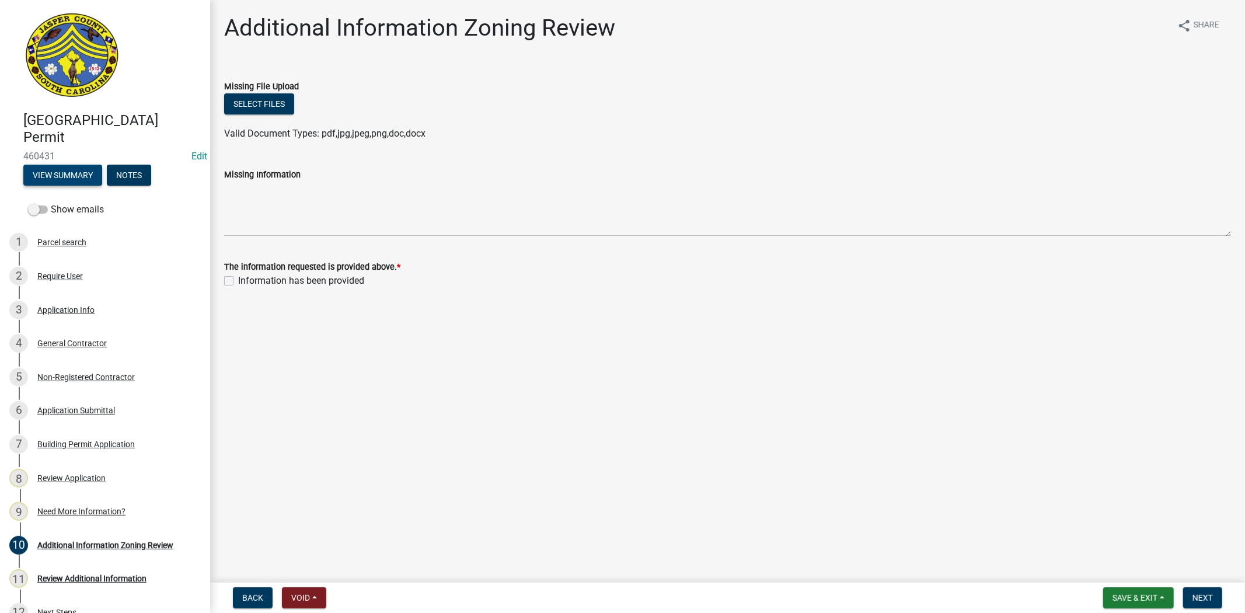
click at [89, 169] on button "View Summary" at bounding box center [62, 175] width 79 height 21
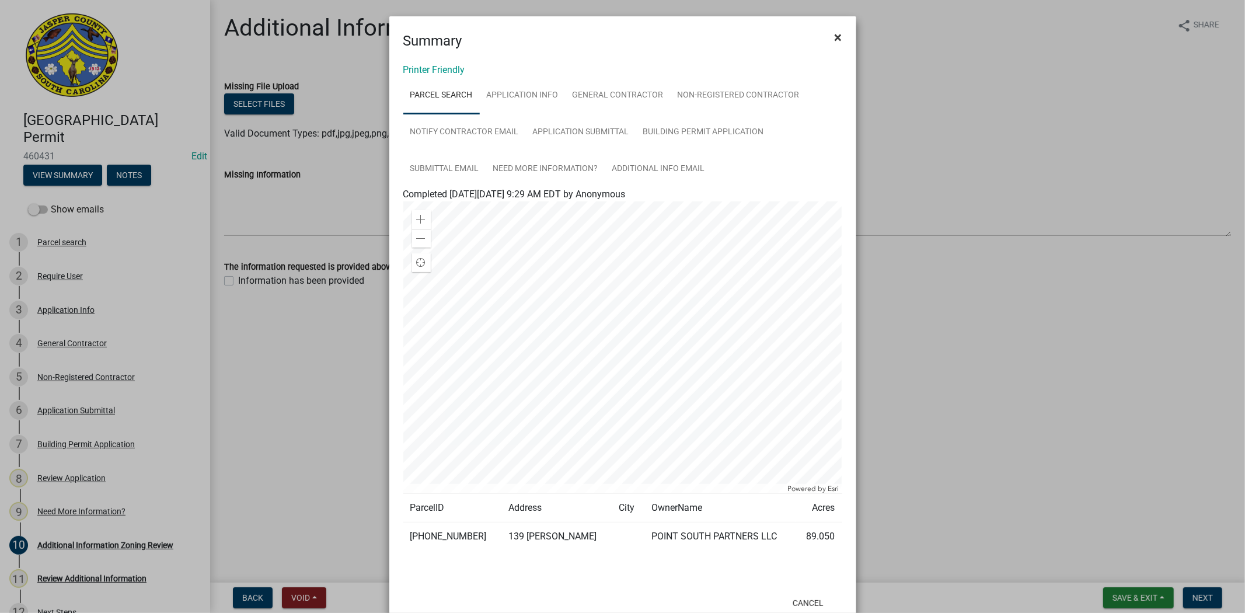
click at [826, 30] on button "×" at bounding box center [838, 37] width 26 height 33
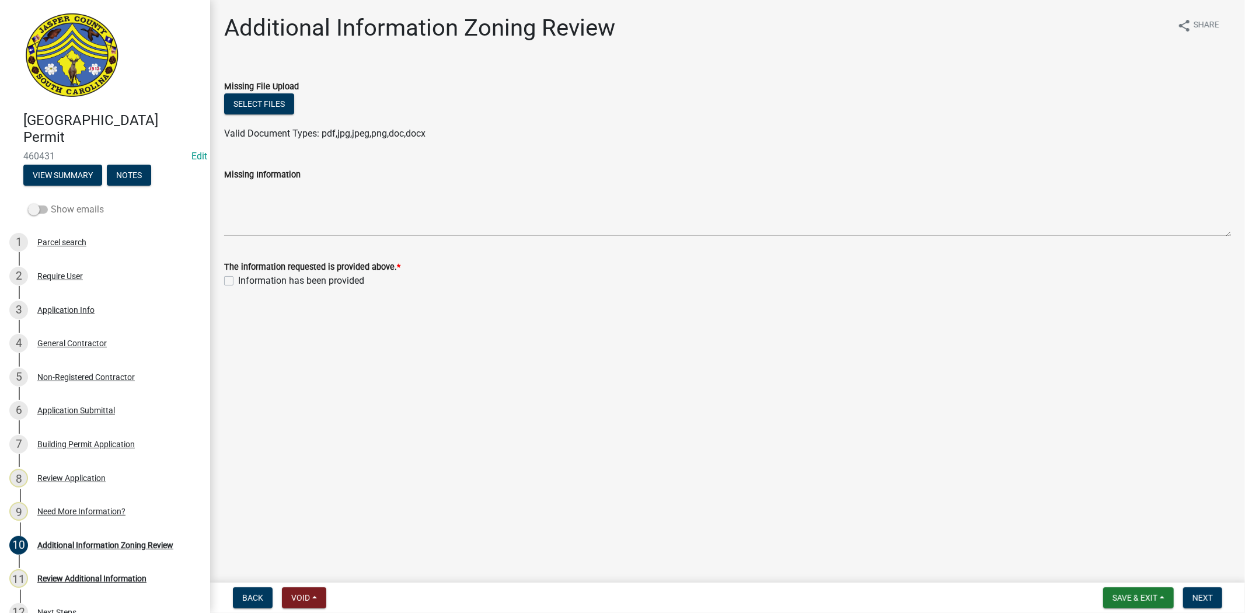
click at [43, 211] on span at bounding box center [38, 209] width 20 height 8
click at [51, 203] on input "Show emails" at bounding box center [51, 203] width 0 height 0
click at [50, 174] on button "View Summary" at bounding box center [62, 175] width 79 height 21
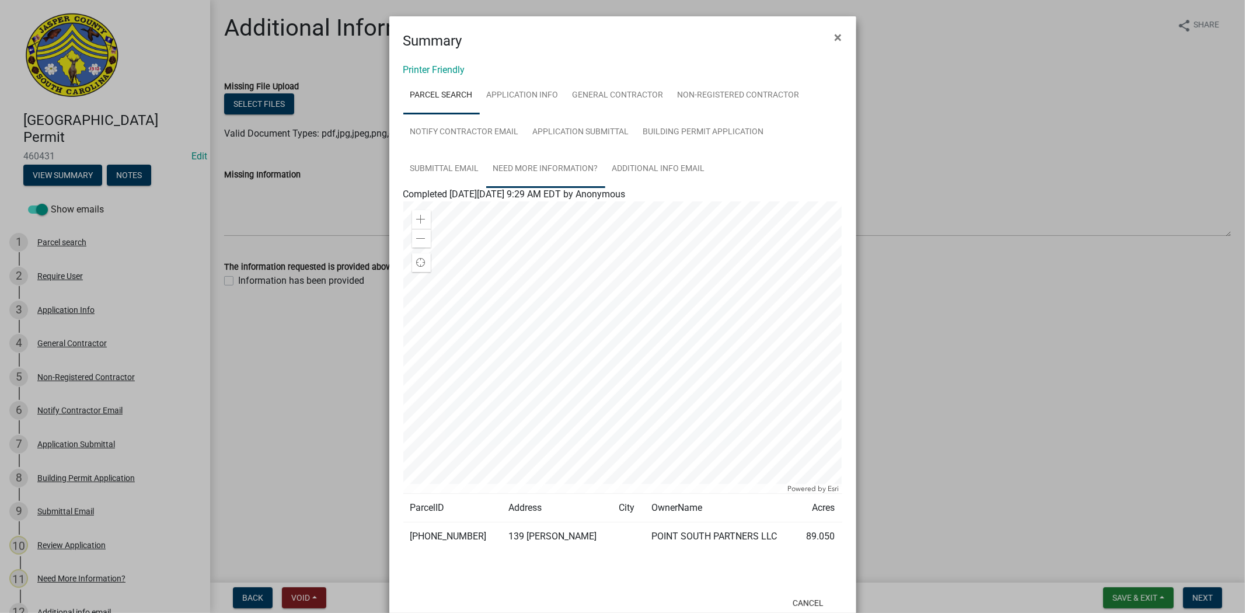
click at [586, 170] on link "Need More Information?" at bounding box center [545, 169] width 119 height 37
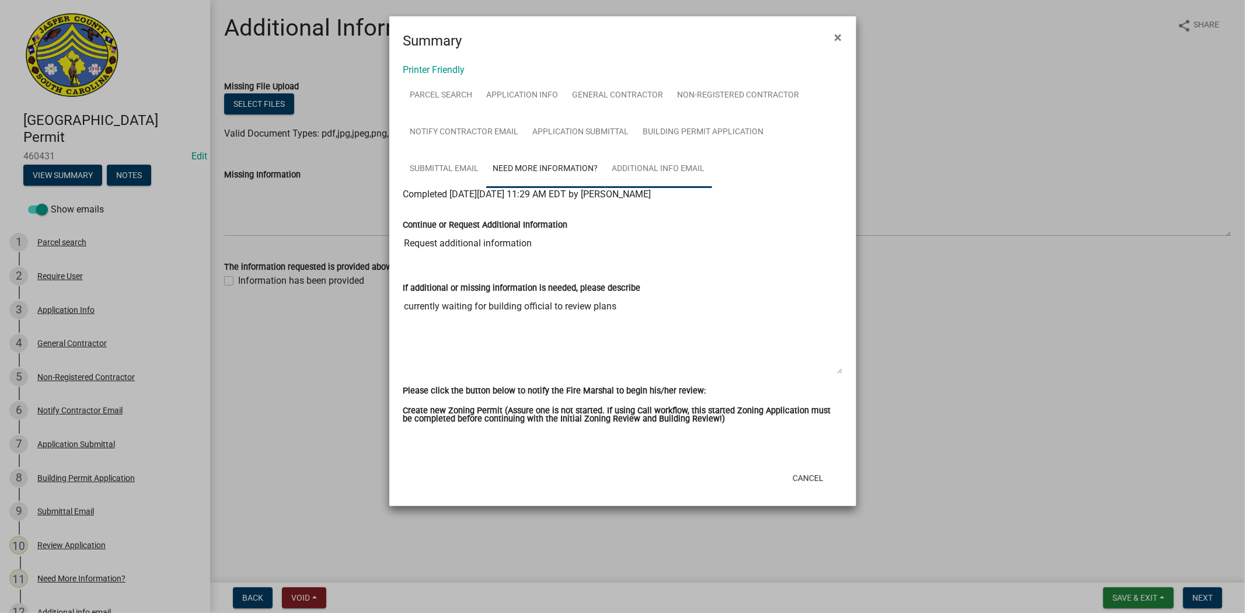
click at [632, 172] on link "Additional info email" at bounding box center [658, 169] width 107 height 37
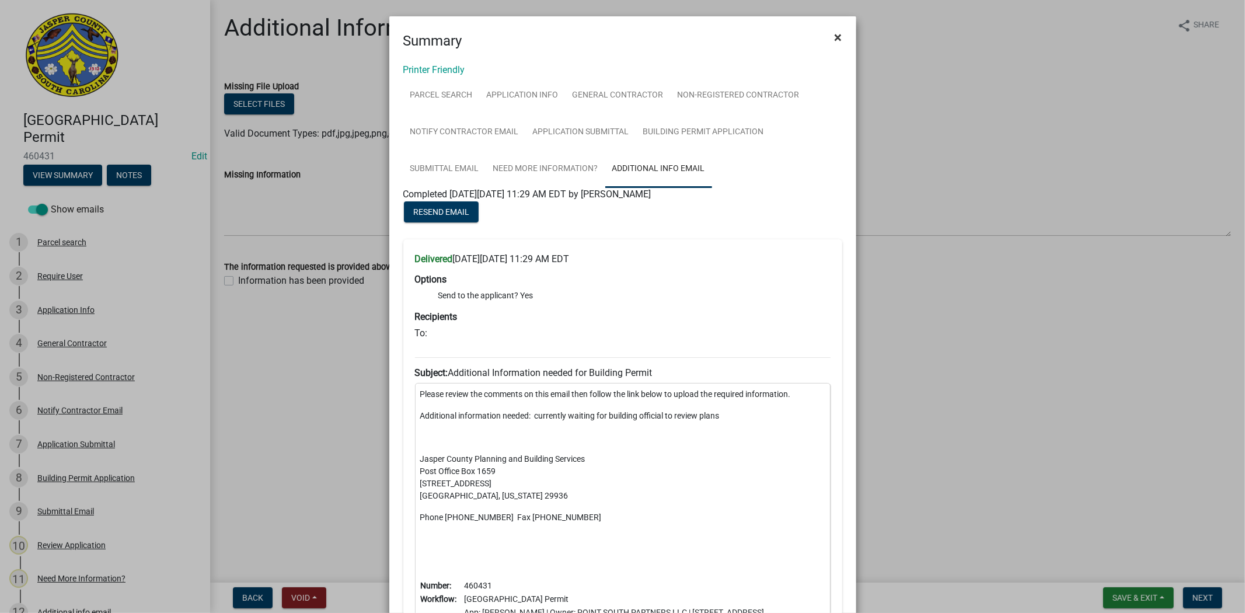
click at [835, 33] on span "×" at bounding box center [839, 37] width 8 height 16
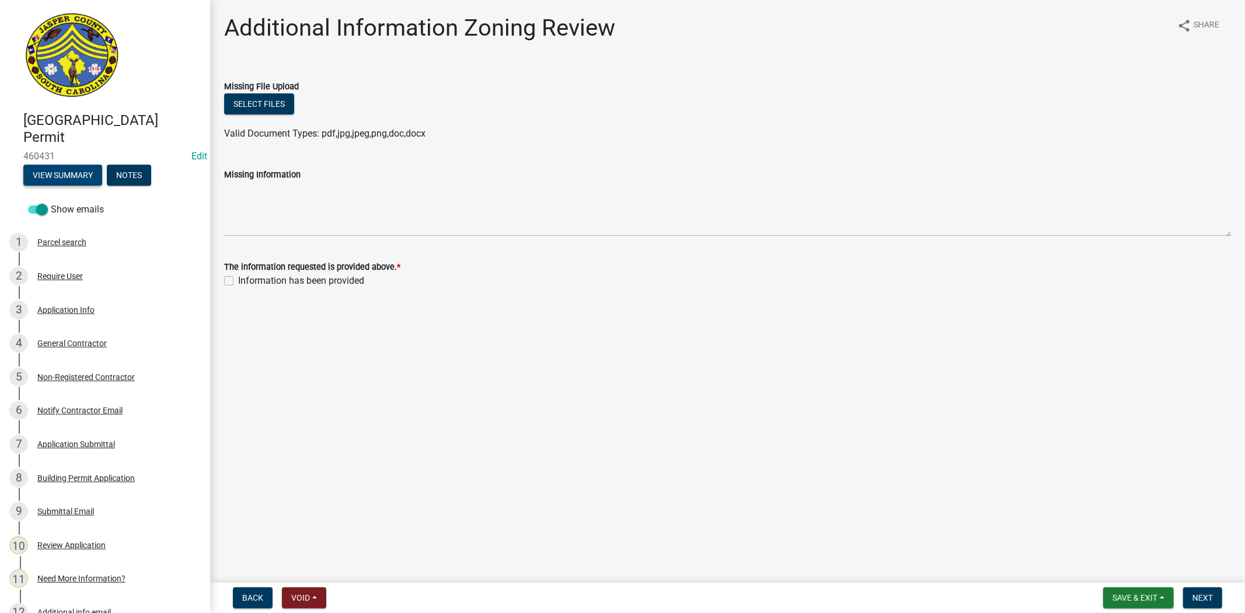
click at [64, 172] on button "View Summary" at bounding box center [62, 175] width 79 height 21
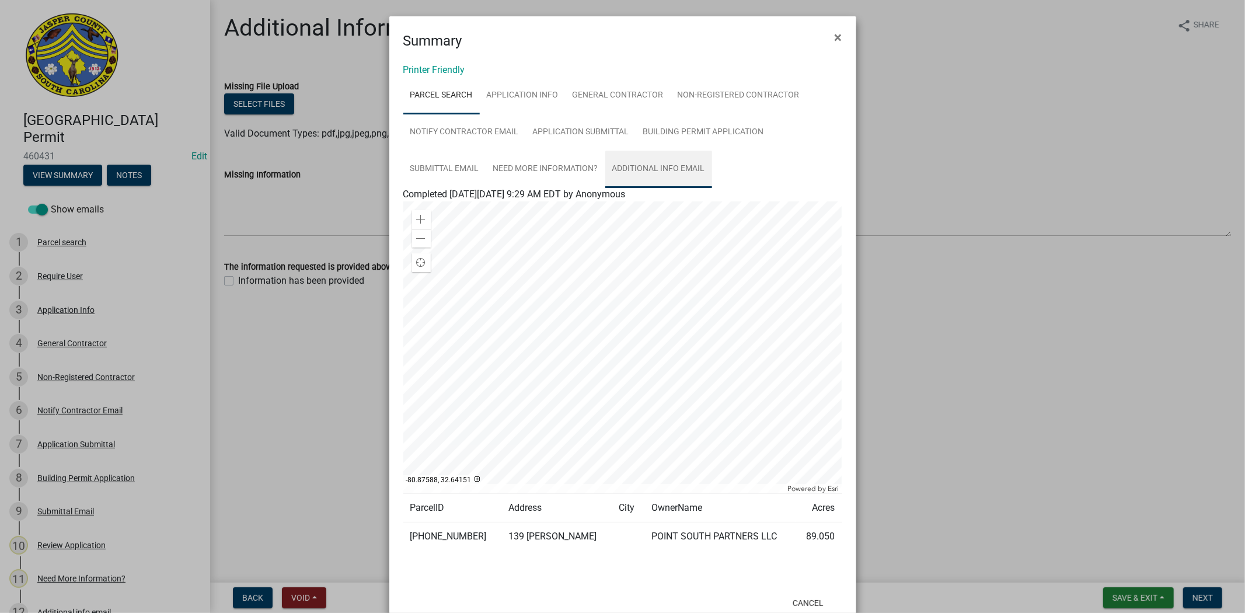
click at [644, 167] on link "Additional info email" at bounding box center [658, 169] width 107 height 37
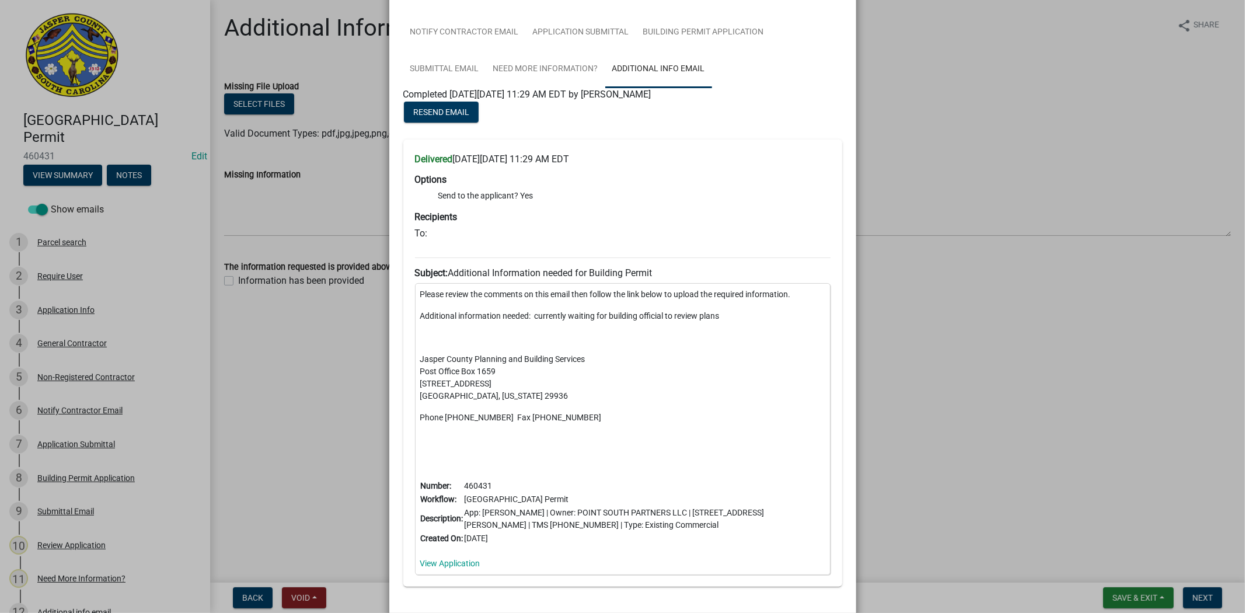
scroll to position [130, 0]
